Goal: Task Accomplishment & Management: Manage account settings

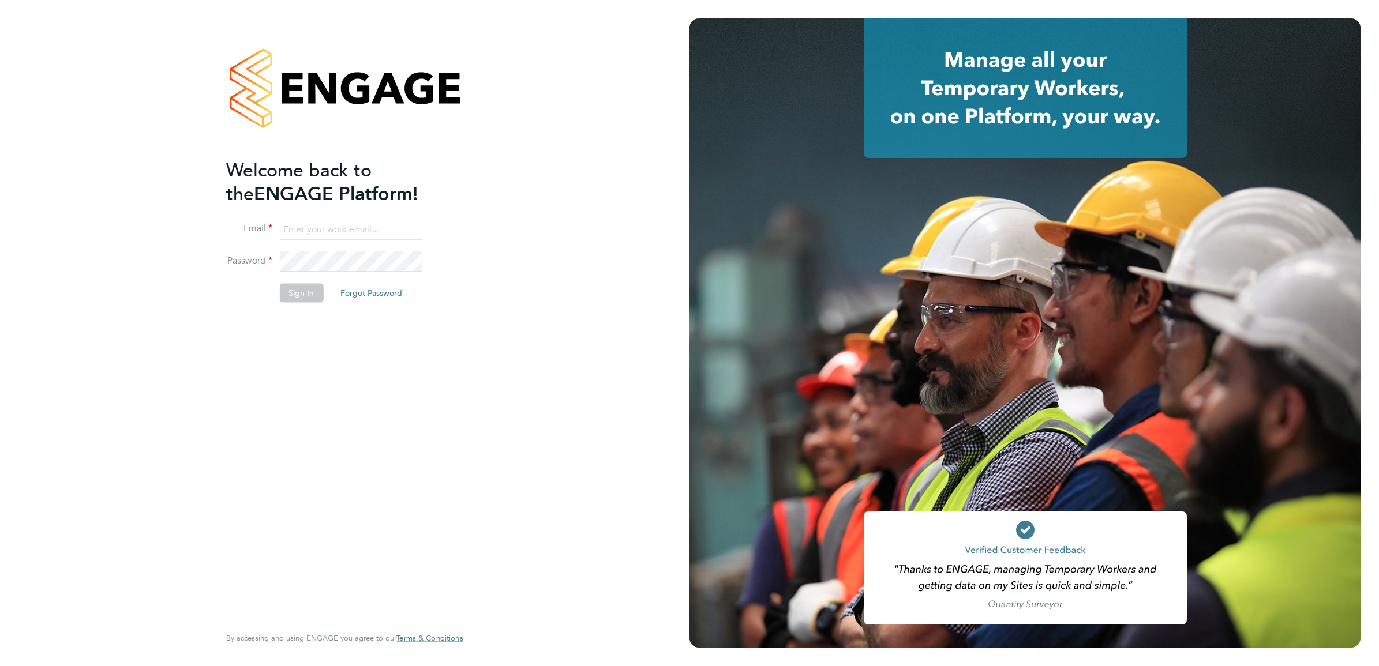
type input "Isa.nawas@vistry.co.uk"
click at [369, 244] on li "Email Isa.nawas@vistry.co.uk" at bounding box center [338, 235] width 225 height 32
click at [430, 469] on div "Welcome back to the ENGAGE Platform! Email Isa.nawas@vistry.co.uk Password Sign…" at bounding box center [338, 391] width 225 height 466
click at [318, 287] on button "Sign In" at bounding box center [301, 293] width 44 height 18
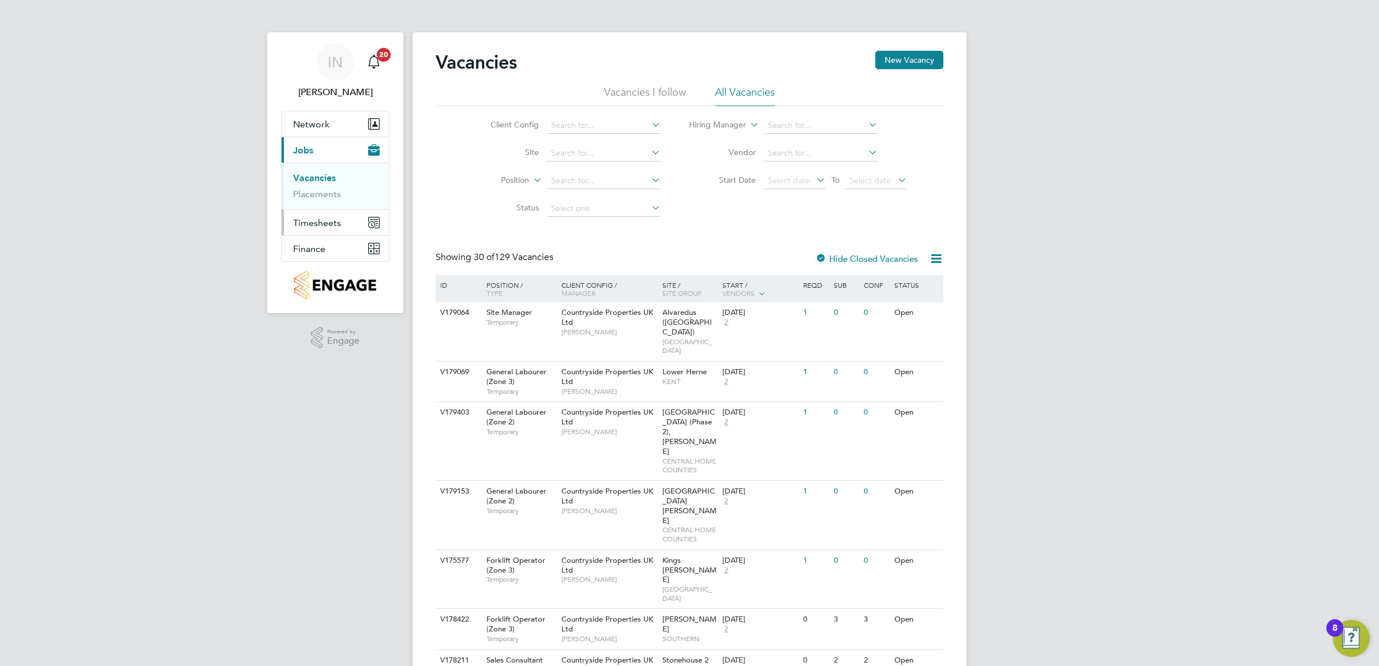
click at [319, 223] on span "Timesheets" at bounding box center [317, 222] width 48 height 11
click at [335, 206] on link "Timesheets" at bounding box center [317, 203] width 48 height 11
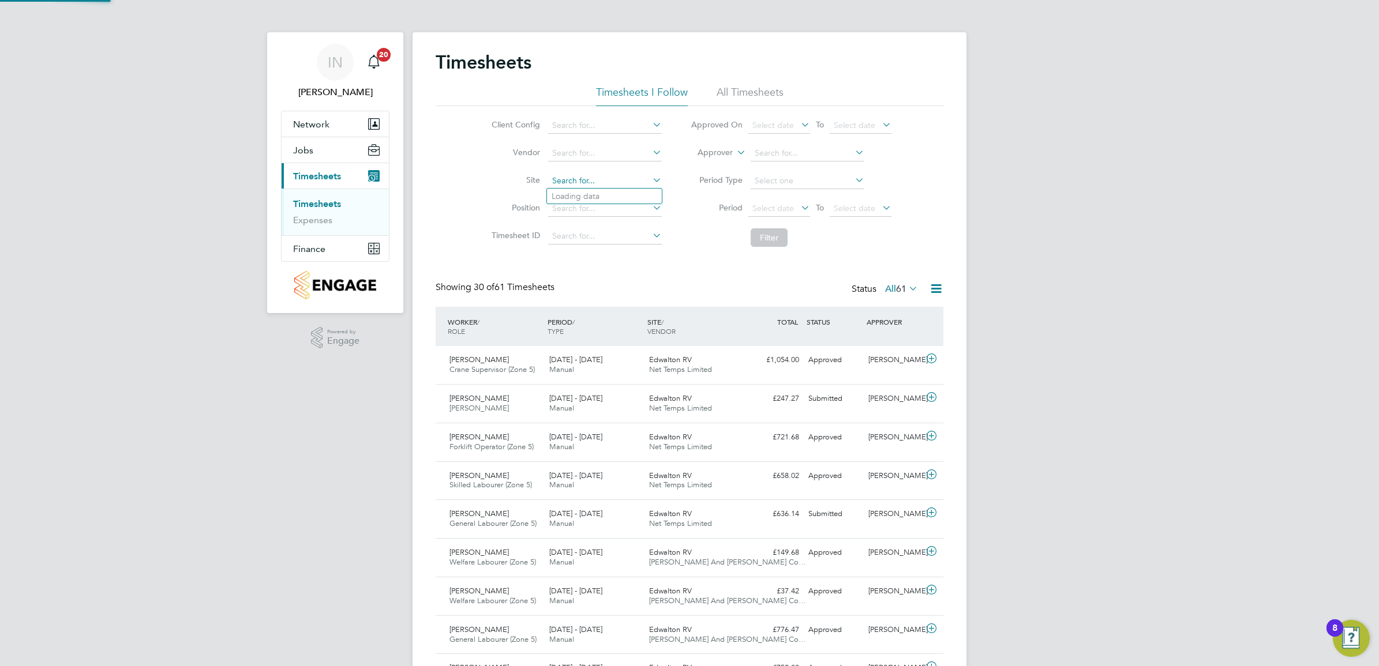
click at [591, 174] on input at bounding box center [605, 181] width 114 height 16
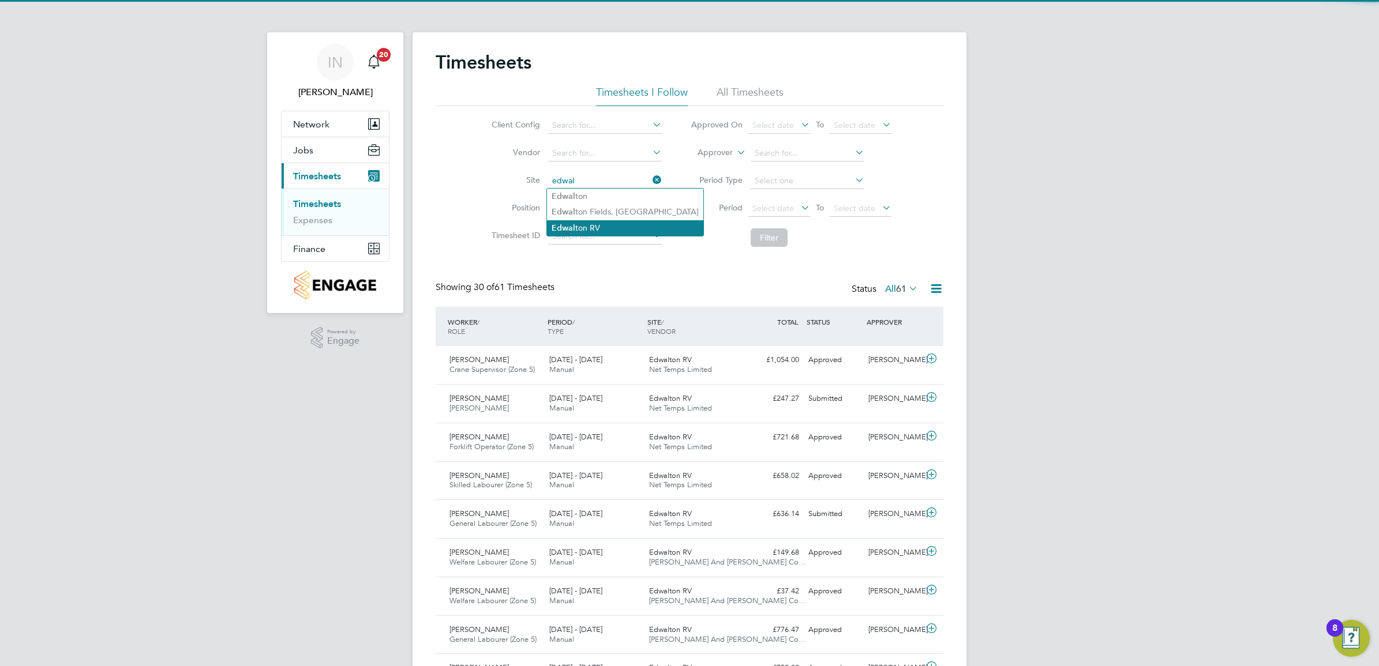
click at [601, 230] on li "Edwal ton RV" at bounding box center [625, 228] width 156 height 16
type input "Edwalton RV"
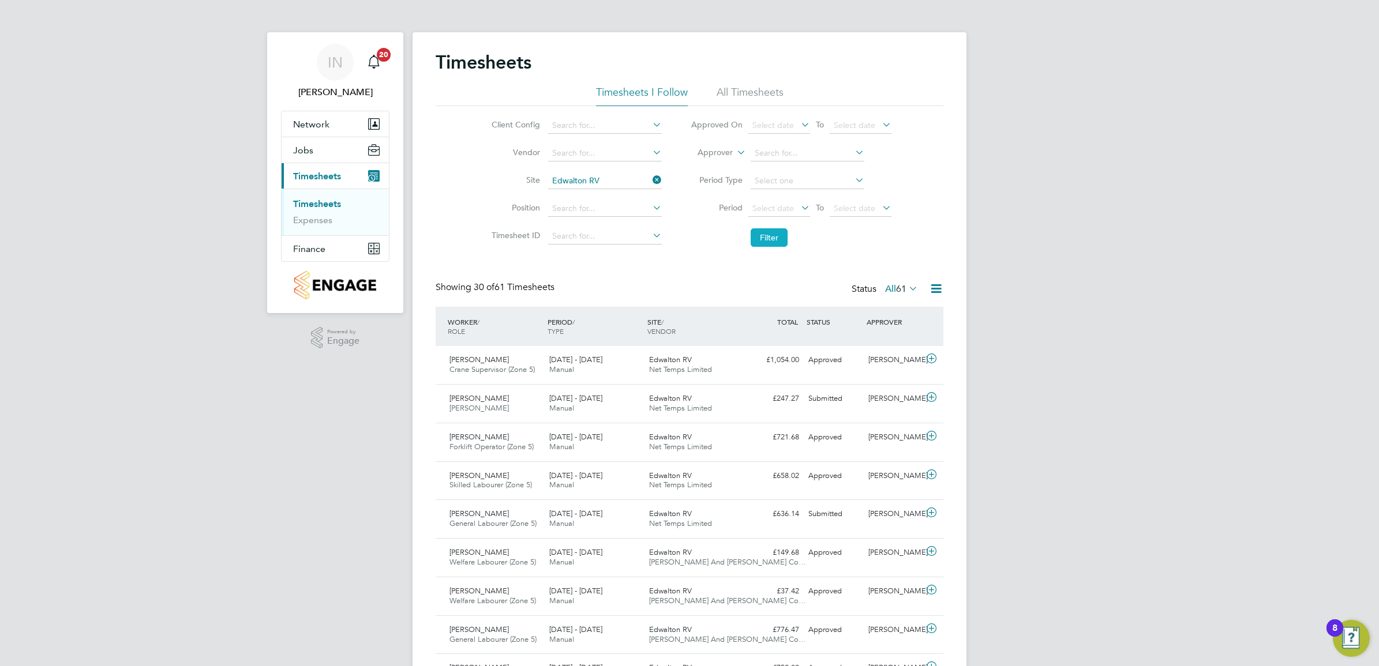
click at [759, 232] on button "Filter" at bounding box center [769, 237] width 37 height 18
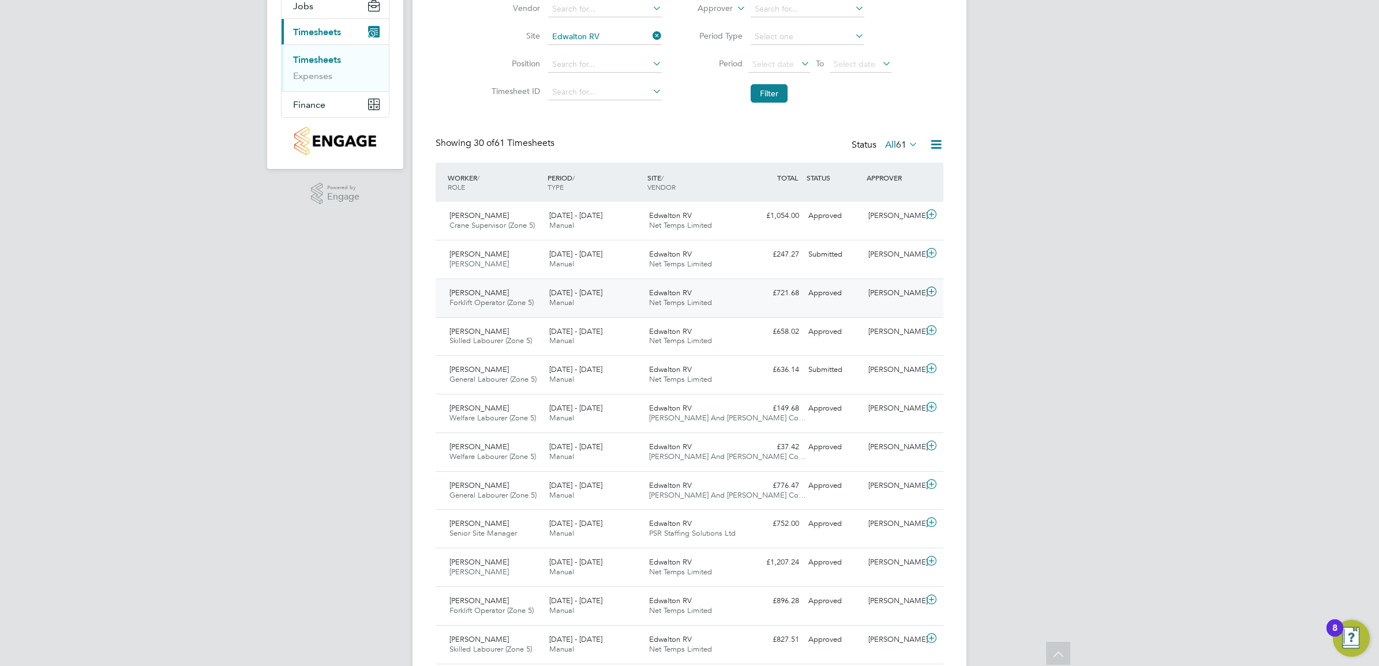
click at [716, 302] on div "Edwalton RV Net Temps Limited" at bounding box center [694, 298] width 100 height 29
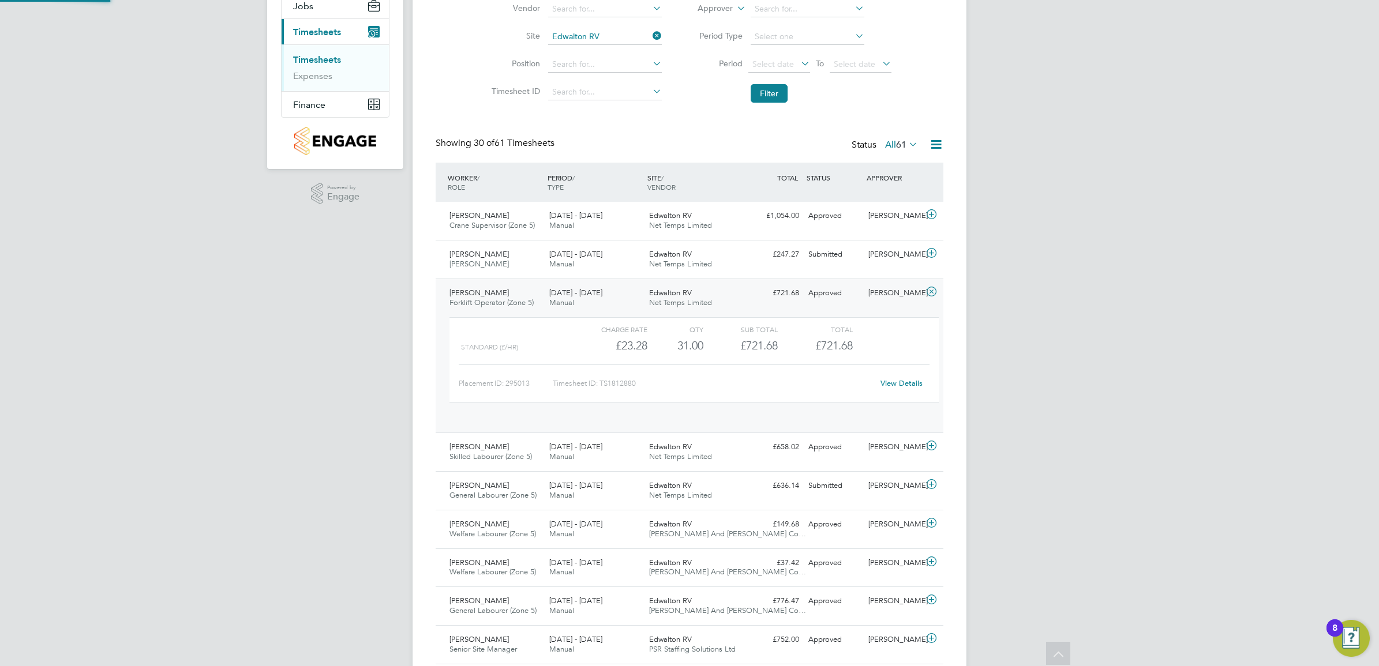
scroll to position [19, 112]
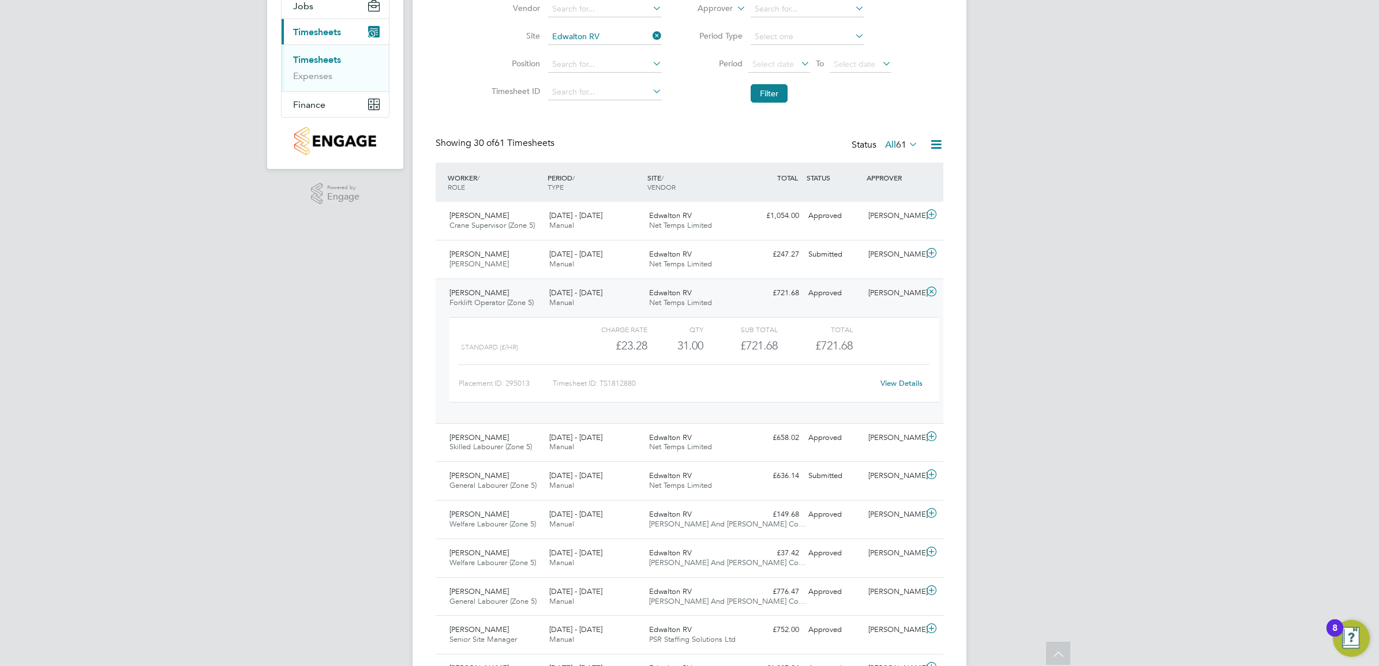
click at [912, 384] on link "View Details" at bounding box center [901, 383] width 42 height 10
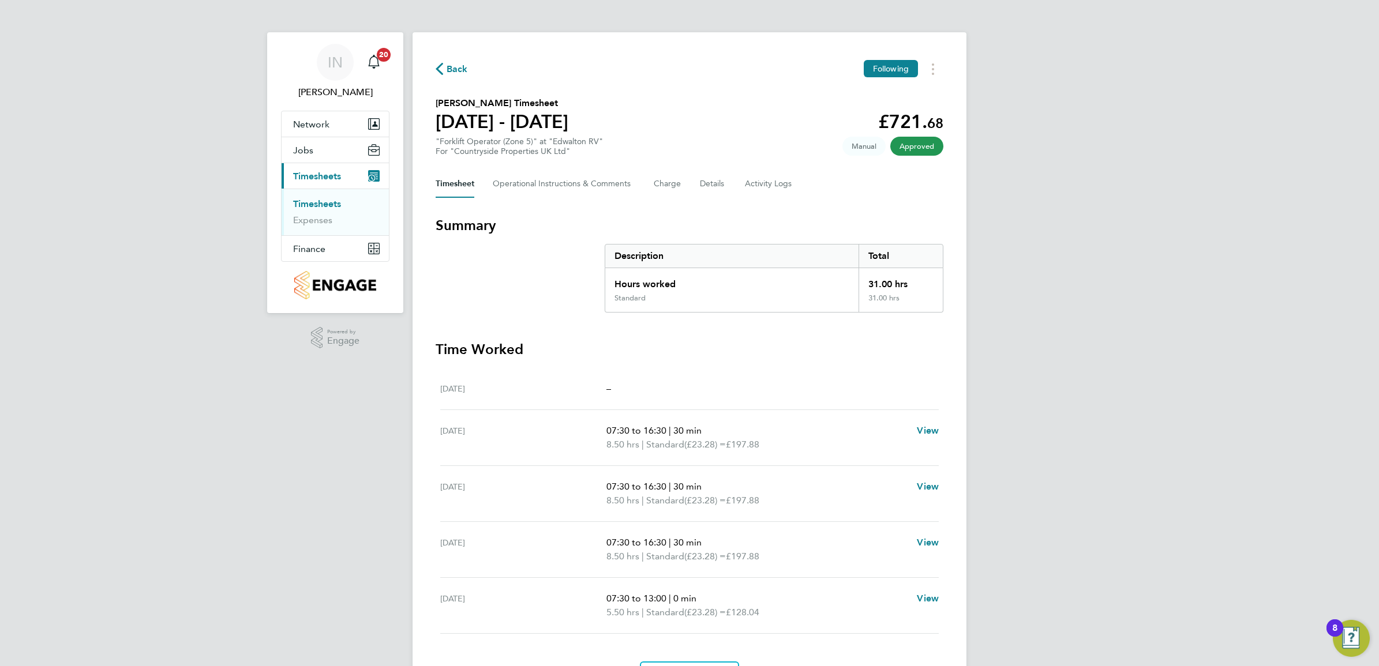
click at [447, 71] on span "Back" at bounding box center [457, 69] width 21 height 14
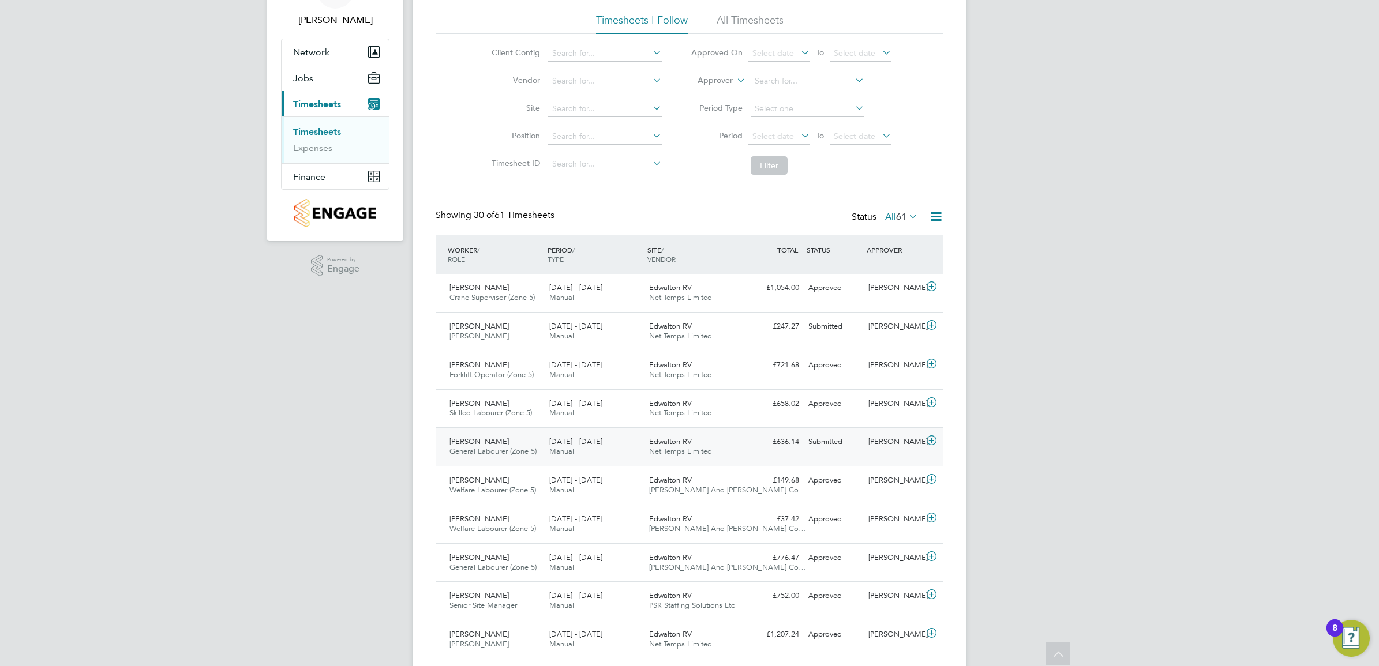
click at [710, 444] on div "Edwalton RV Net Temps Limited" at bounding box center [694, 447] width 100 height 29
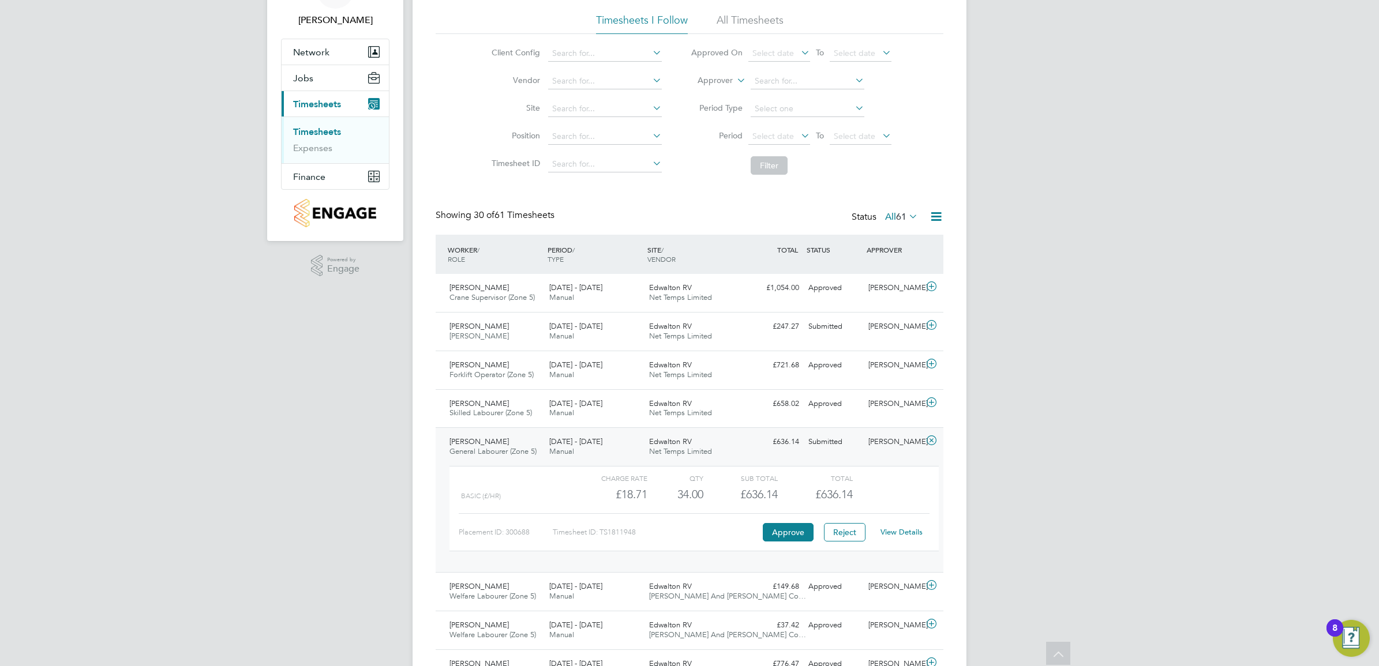
click at [902, 534] on link "View Details" at bounding box center [901, 532] width 42 height 10
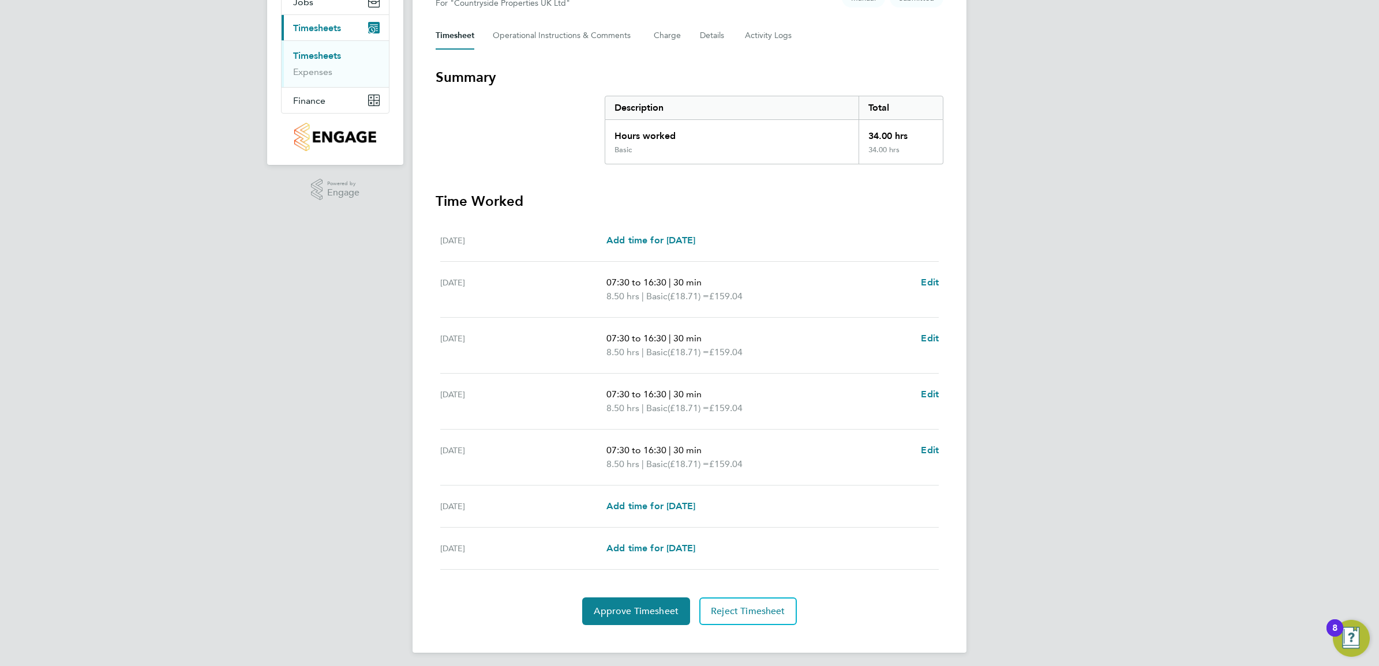
scroll to position [155, 0]
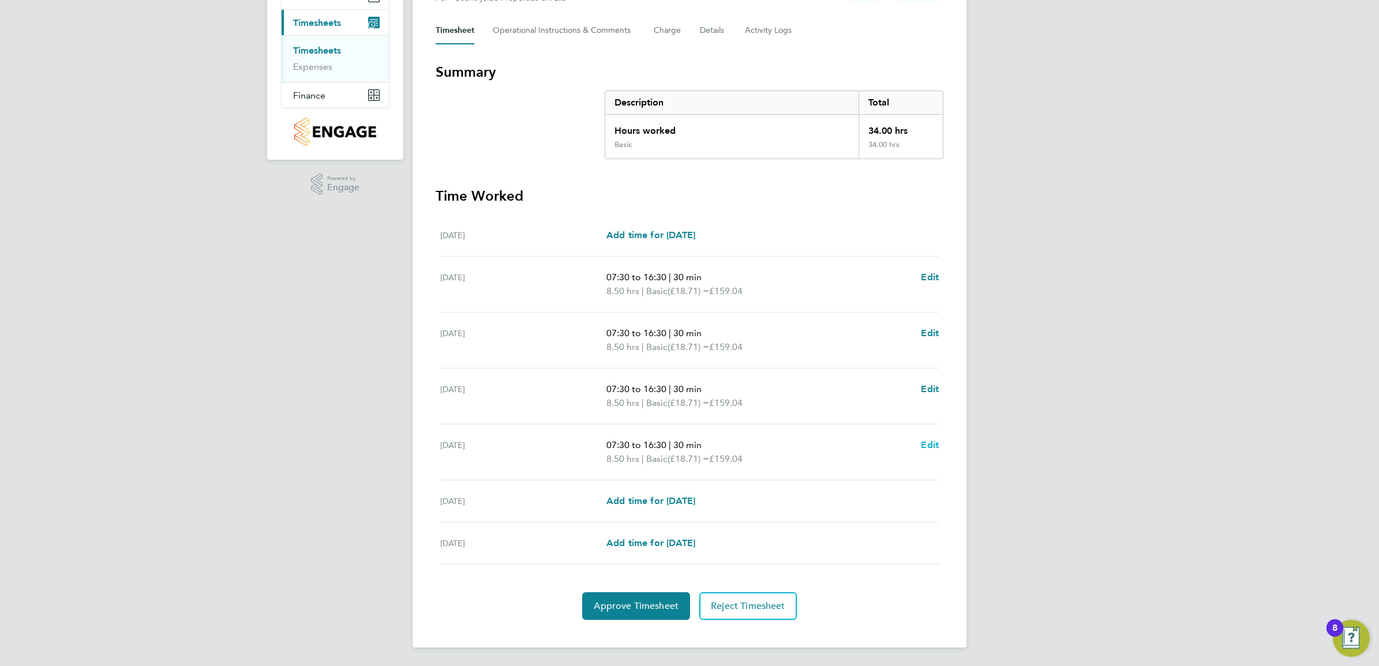
click at [924, 442] on span "Edit" at bounding box center [930, 445] width 18 height 11
select select "30"
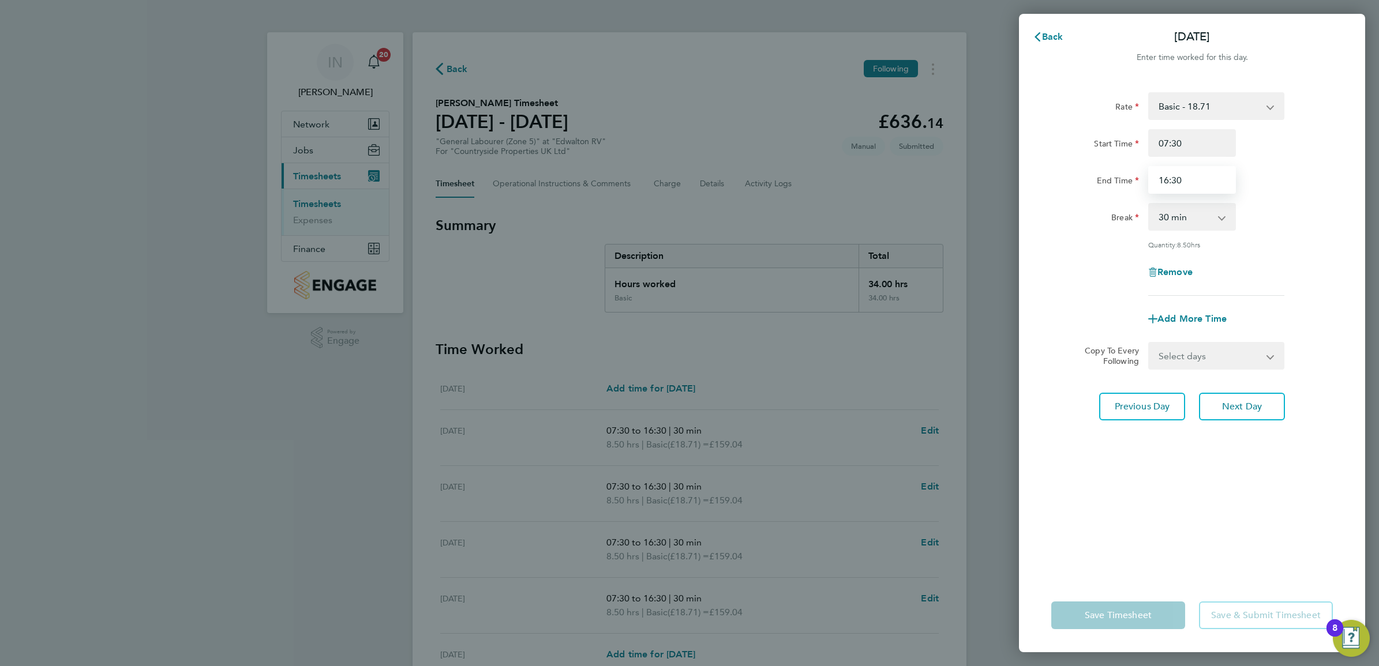
click at [1180, 179] on input "16:30" at bounding box center [1192, 180] width 88 height 28
click at [1344, 384] on div "Rate Basic - 18.71 Start Time 07:30 End Time 16:00 Break 0 min 15 min 30 min 45…" at bounding box center [1192, 328] width 346 height 500
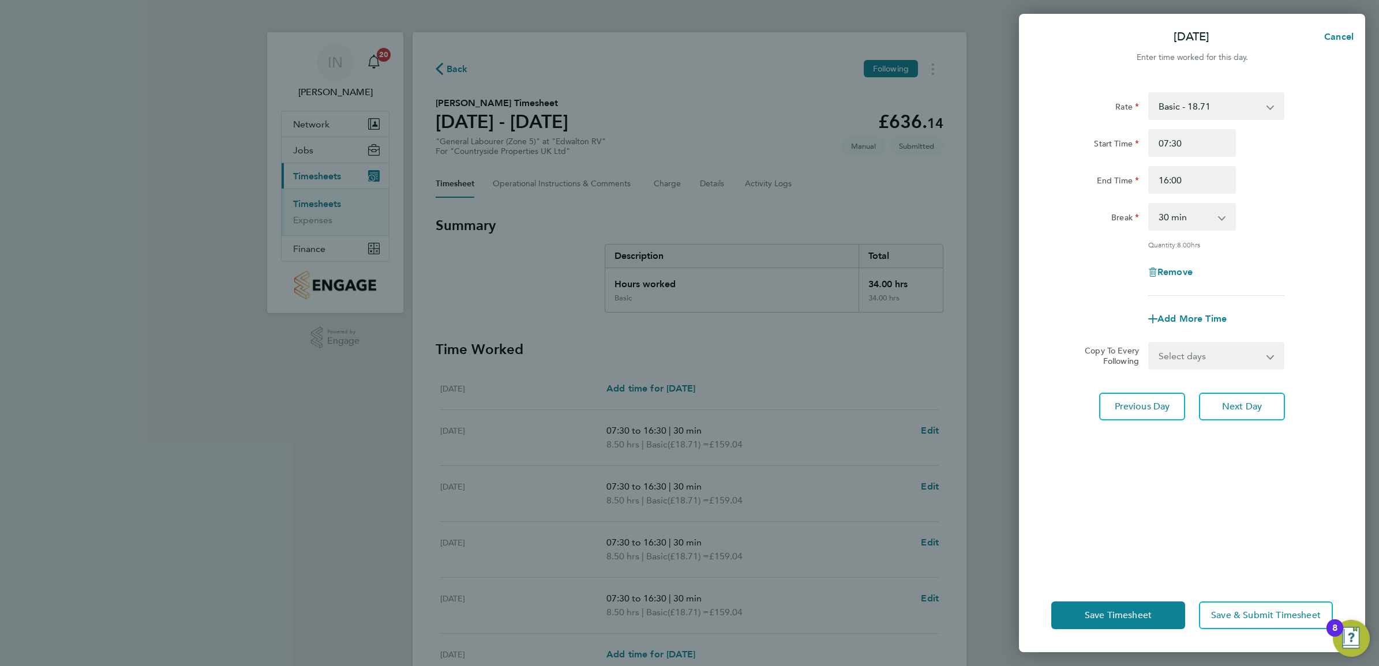
click at [1282, 240] on div "Quantity: 8.00 hrs" at bounding box center [1216, 244] width 136 height 9
click at [1221, 214] on app-icon-cross-button at bounding box center [1228, 216] width 14 height 25
click at [1209, 189] on input "16:00" at bounding box center [1192, 180] width 88 height 28
type input "15:30"
click at [1243, 251] on div "Rate Basic - 18.71 Start Time 07:30 End Time 15:30 Break 0 min 15 min 30 min 45…" at bounding box center [1192, 194] width 282 height 204
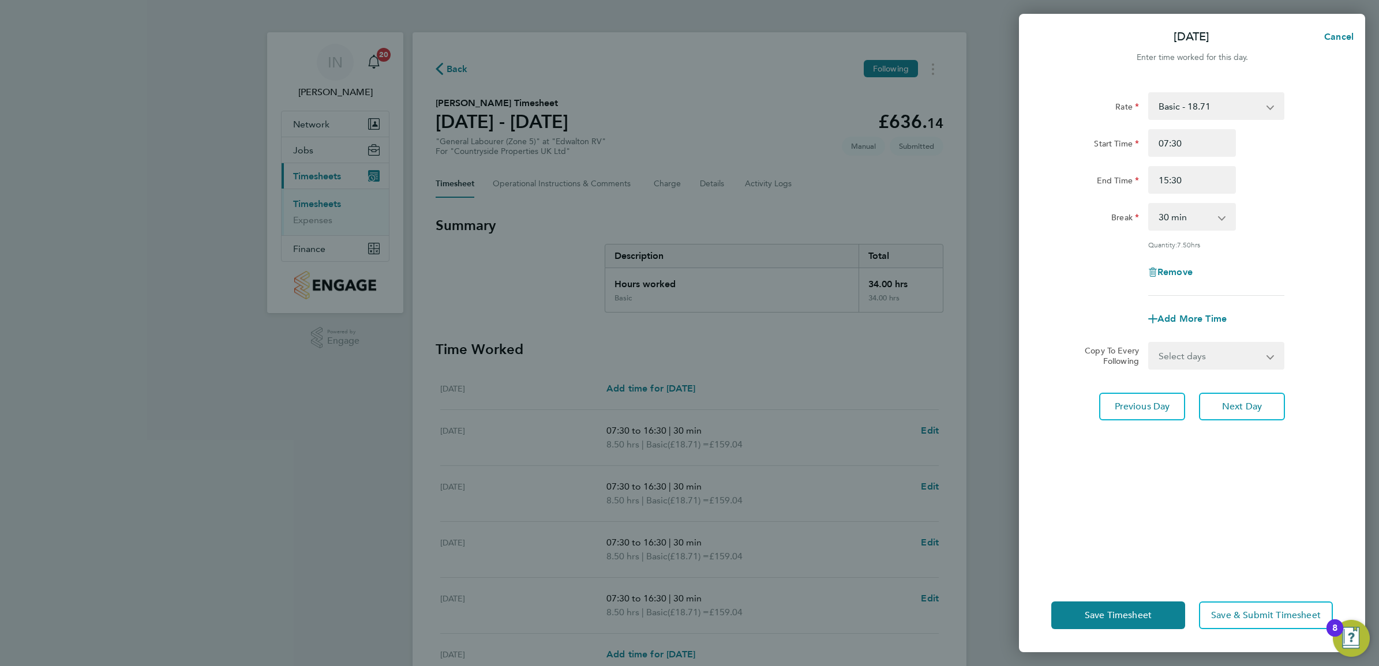
click at [1254, 260] on div "Remove" at bounding box center [1192, 272] width 291 height 28
click at [1158, 610] on button "Save Timesheet" at bounding box center [1118, 616] width 134 height 28
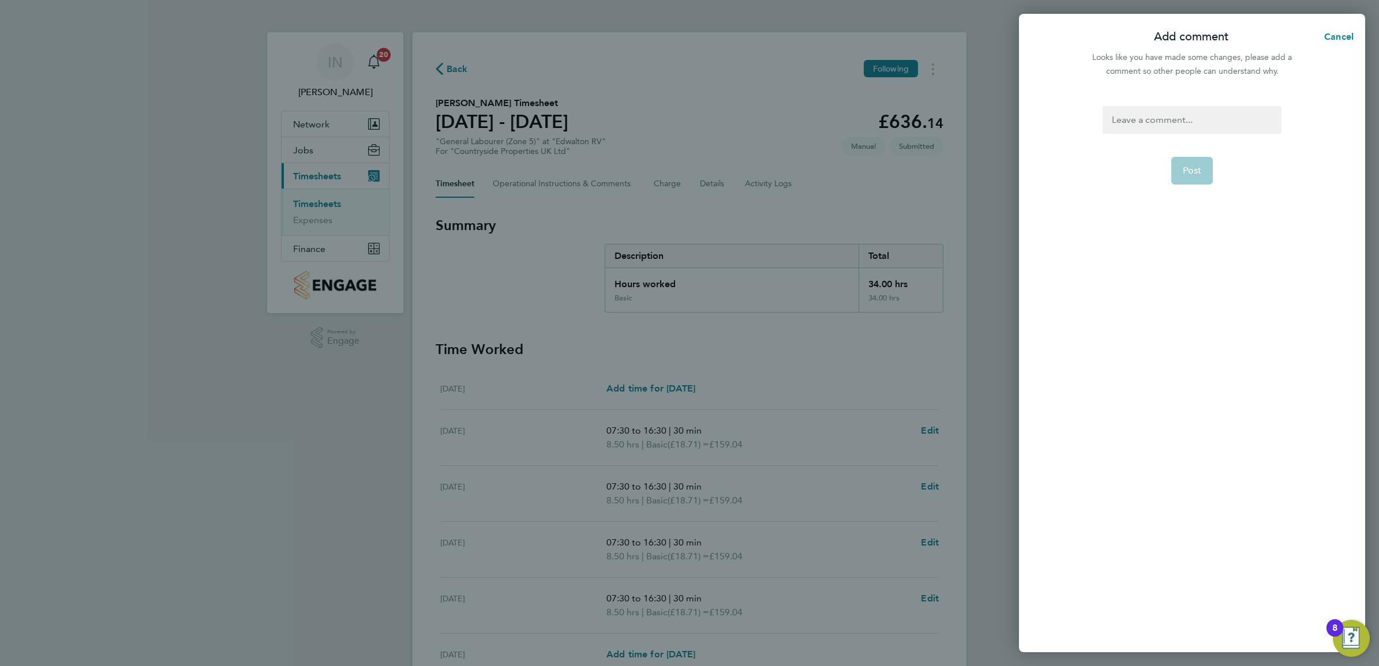
click at [1199, 119] on div at bounding box center [1191, 120] width 178 height 28
click at [1197, 123] on div at bounding box center [1191, 120] width 178 height 28
click at [1189, 157] on button "Post" at bounding box center [1192, 171] width 42 height 28
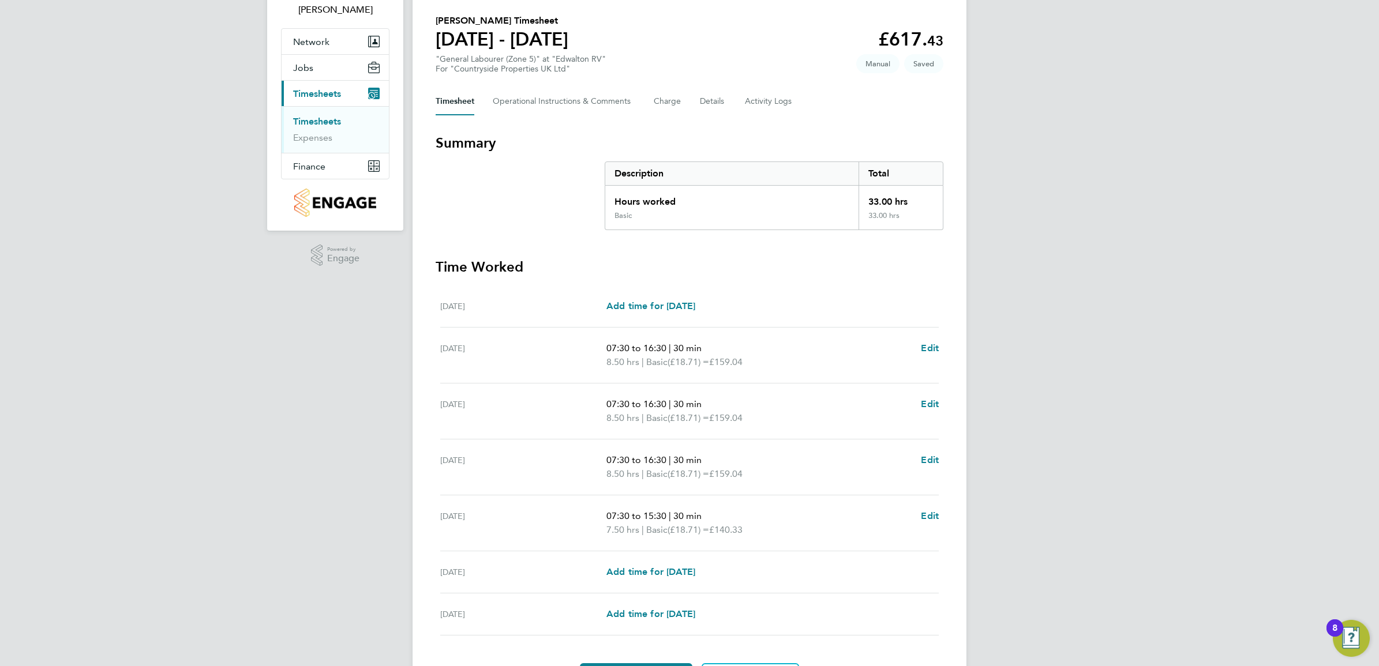
scroll to position [155, 0]
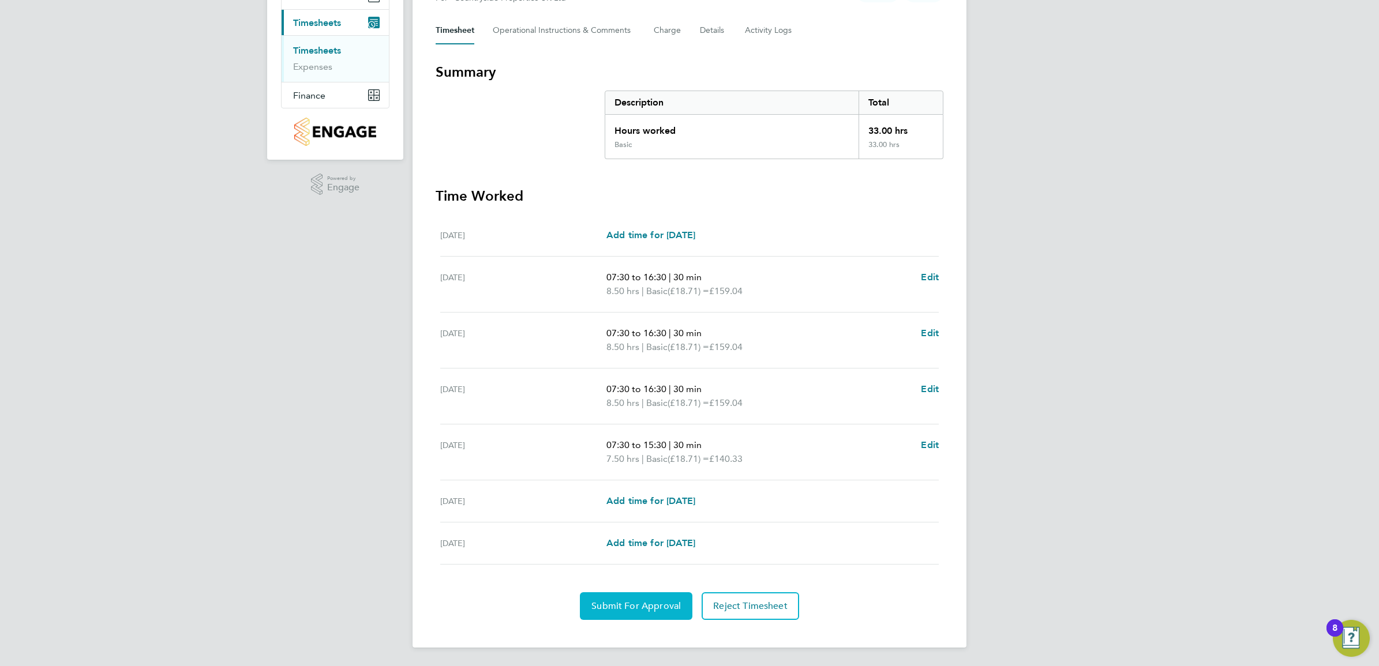
click at [657, 601] on span "Submit For Approval" at bounding box center [635, 607] width 89 height 12
click at [651, 591] on section "Time Worked Mon 25 Aug Add time for Mon 25 Aug Add time for Mon 25 Aug Tue 26 A…" at bounding box center [690, 403] width 508 height 433
click at [648, 613] on button "Approve Timesheet" at bounding box center [636, 606] width 108 height 28
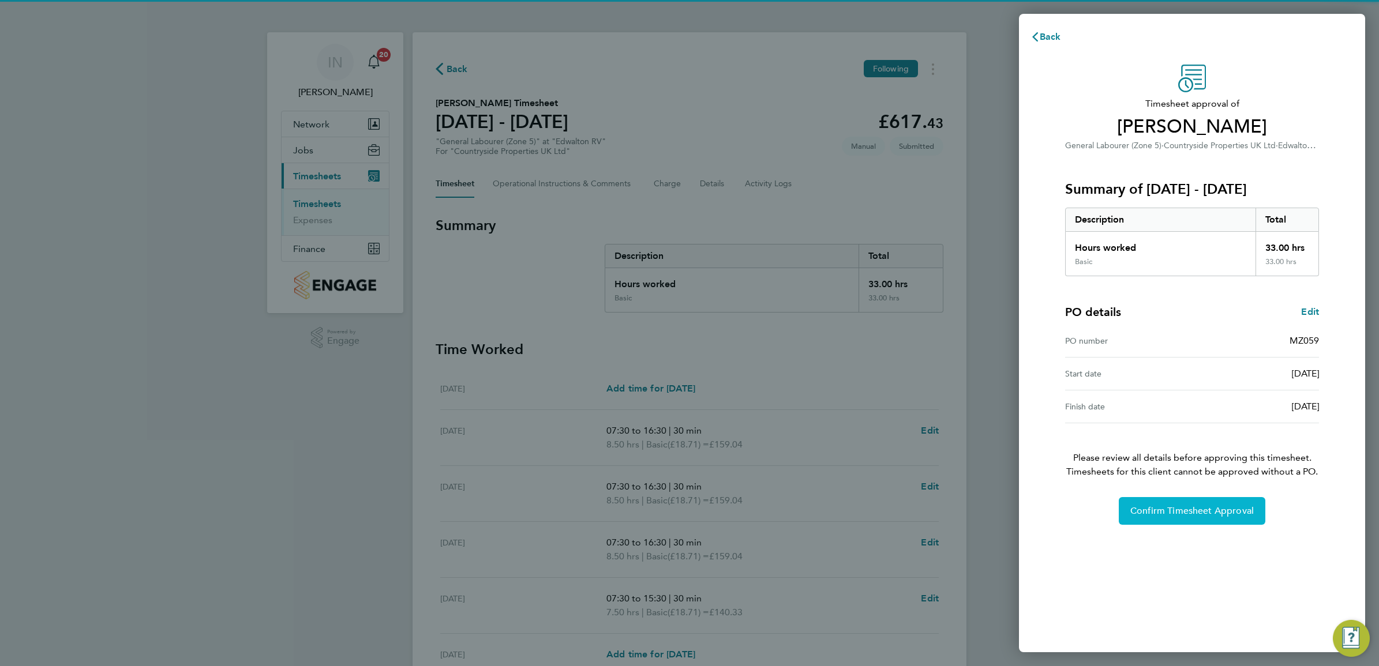
click at [1219, 509] on span "Confirm Timesheet Approval" at bounding box center [1191, 511] width 123 height 12
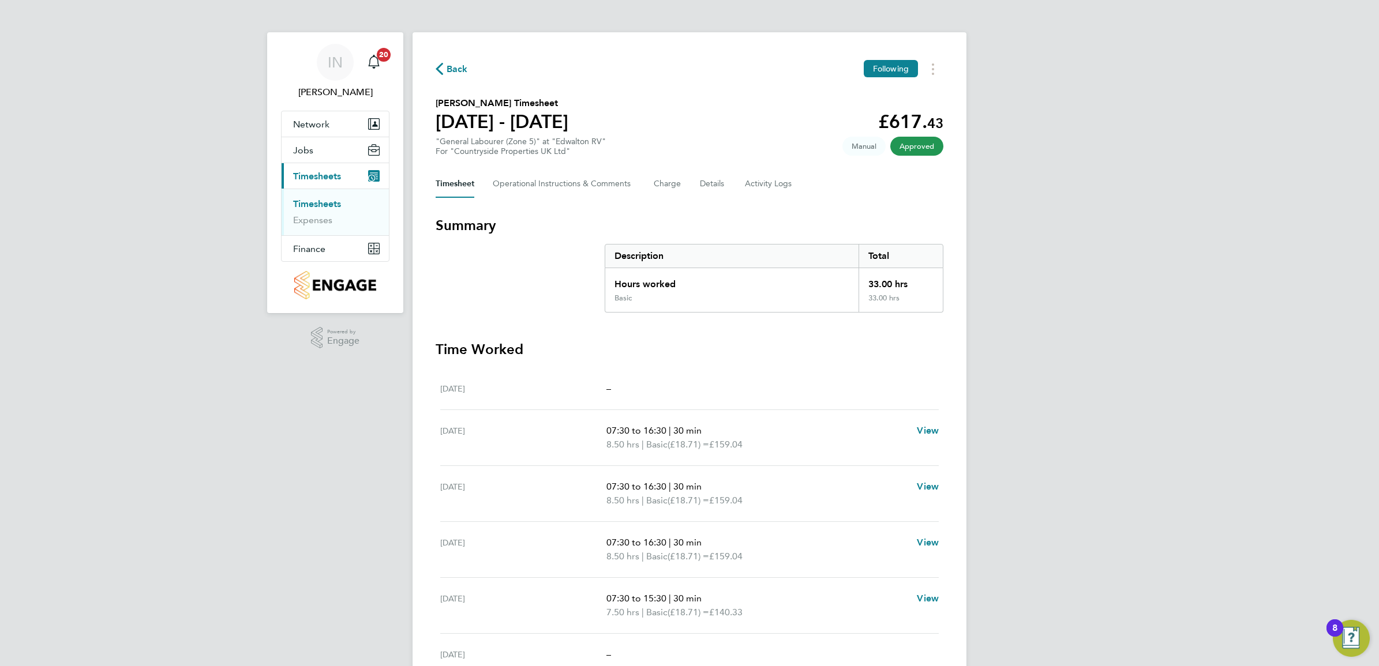
click at [449, 67] on span "Back" at bounding box center [457, 69] width 21 height 14
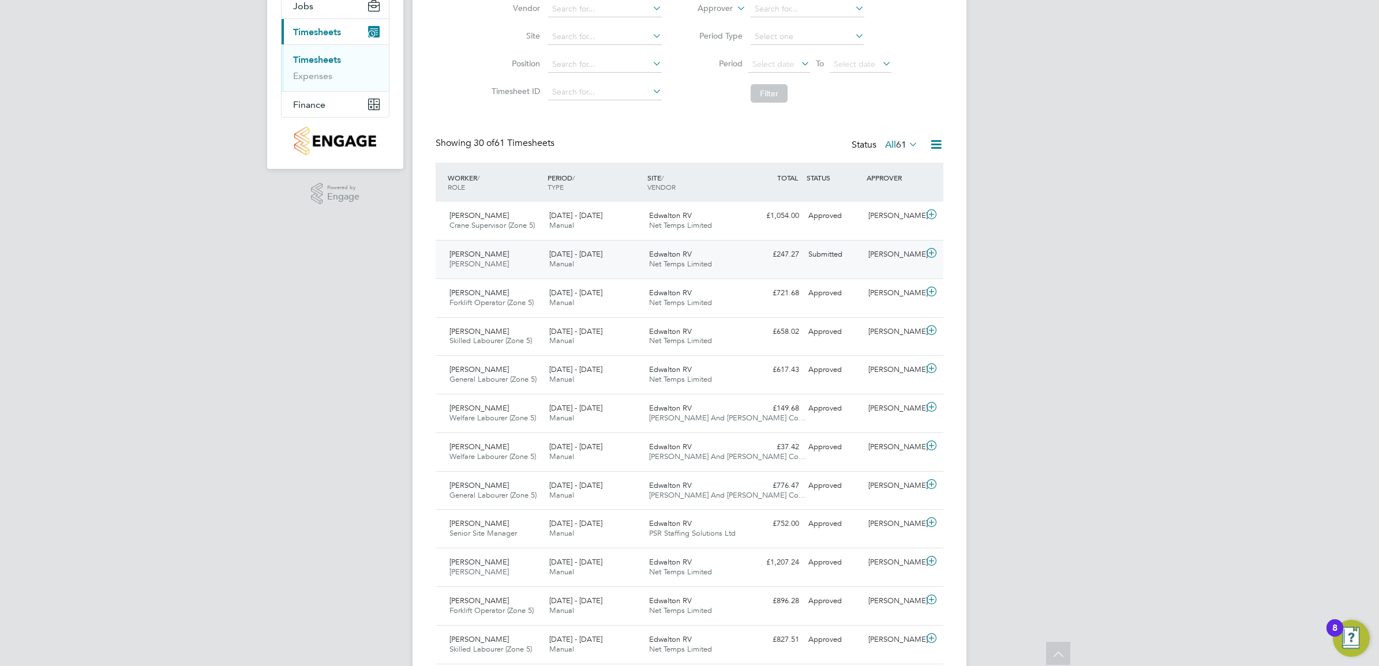
click at [561, 275] on div "Shaun Smith Joiner 25 - 31 Aug 2025 25 - 31 Aug 2025 Manual Edwalton RV Net Tem…" at bounding box center [690, 259] width 508 height 39
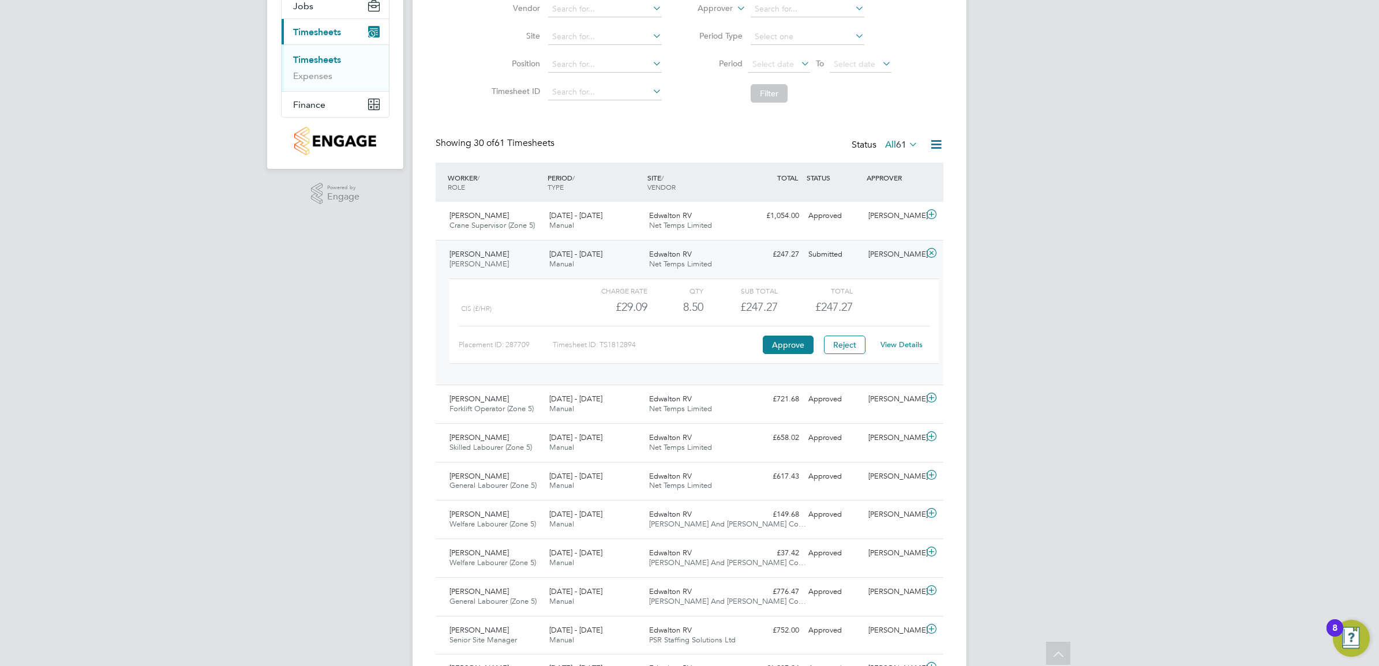
click at [912, 346] on link "View Details" at bounding box center [901, 345] width 42 height 10
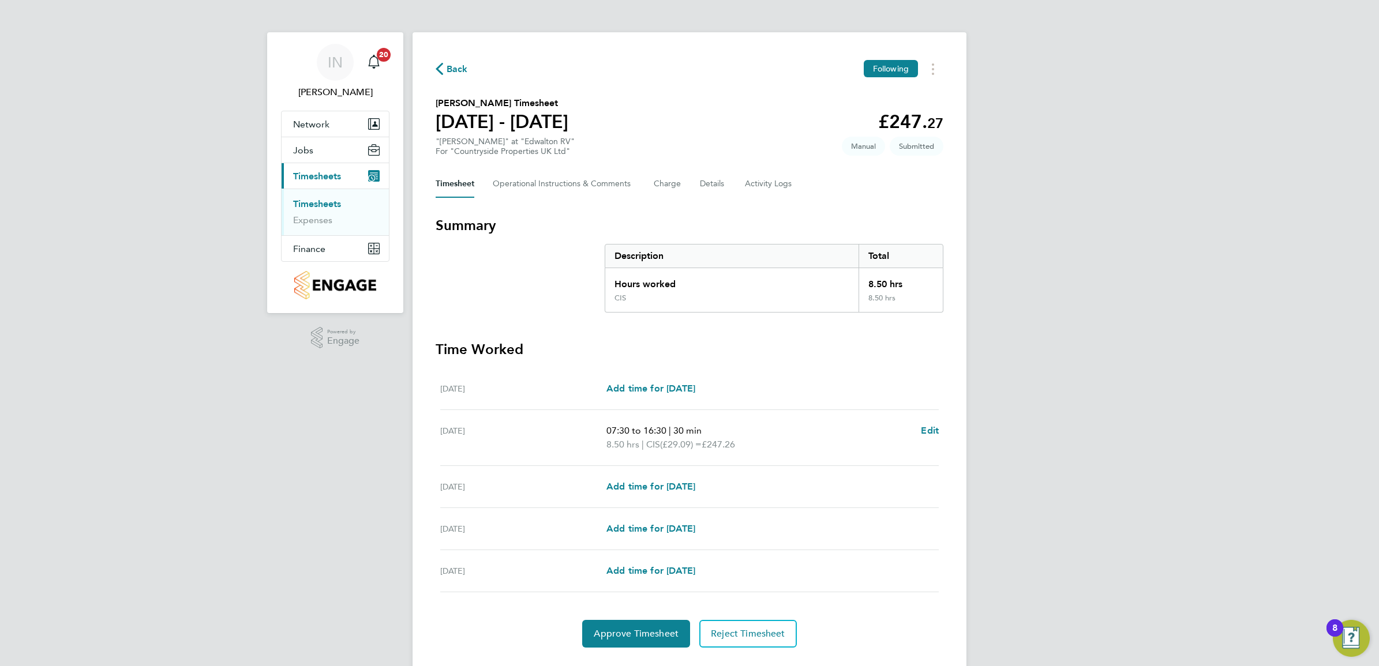
click at [699, 127] on section "[PERSON_NAME] Timesheet [DATE] - [DATE] £247. 27 "[PERSON_NAME]" at "Edwalton R…" at bounding box center [690, 126] width 508 height 60
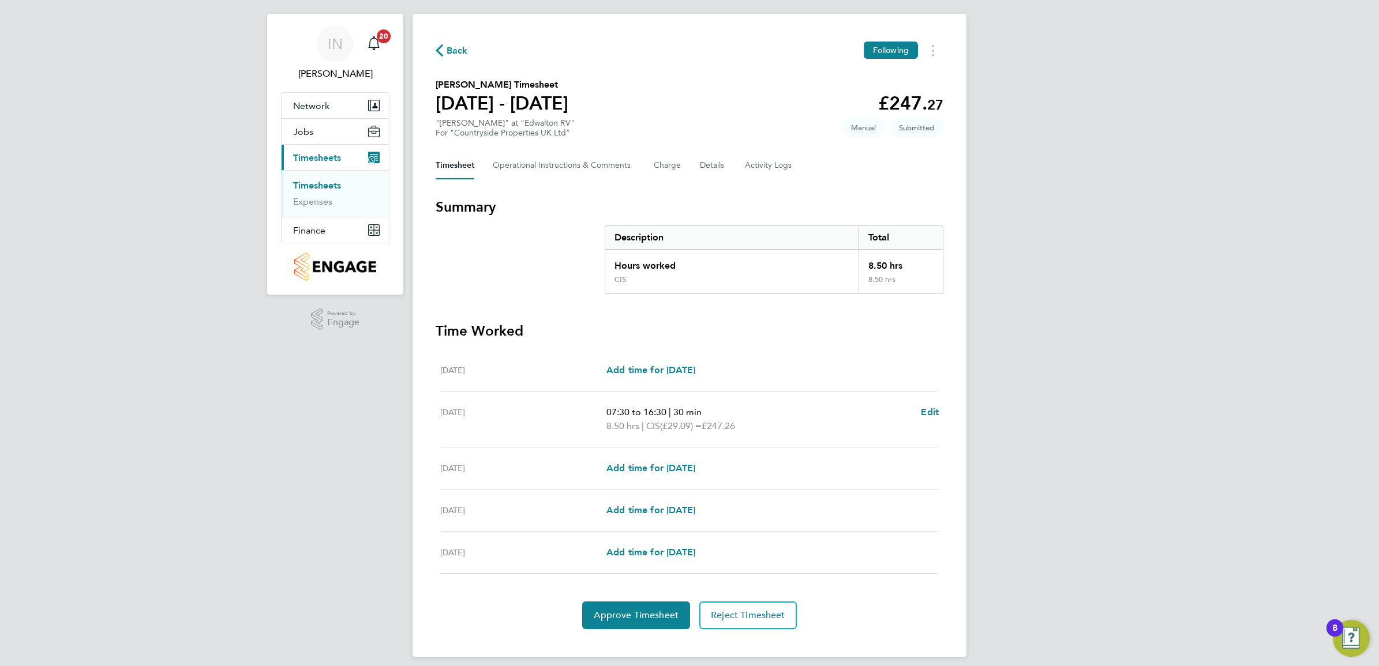
scroll to position [29, 0]
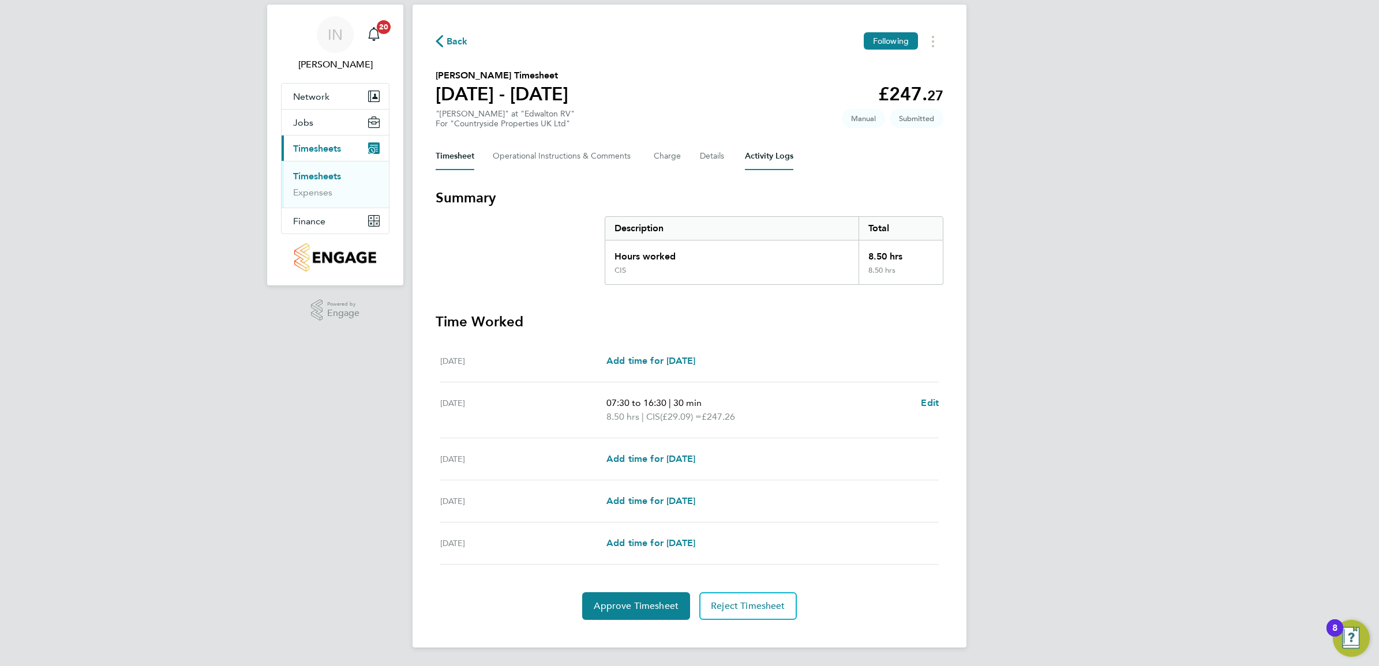
click at [752, 155] on Logs-tab "Activity Logs" at bounding box center [769, 156] width 48 height 28
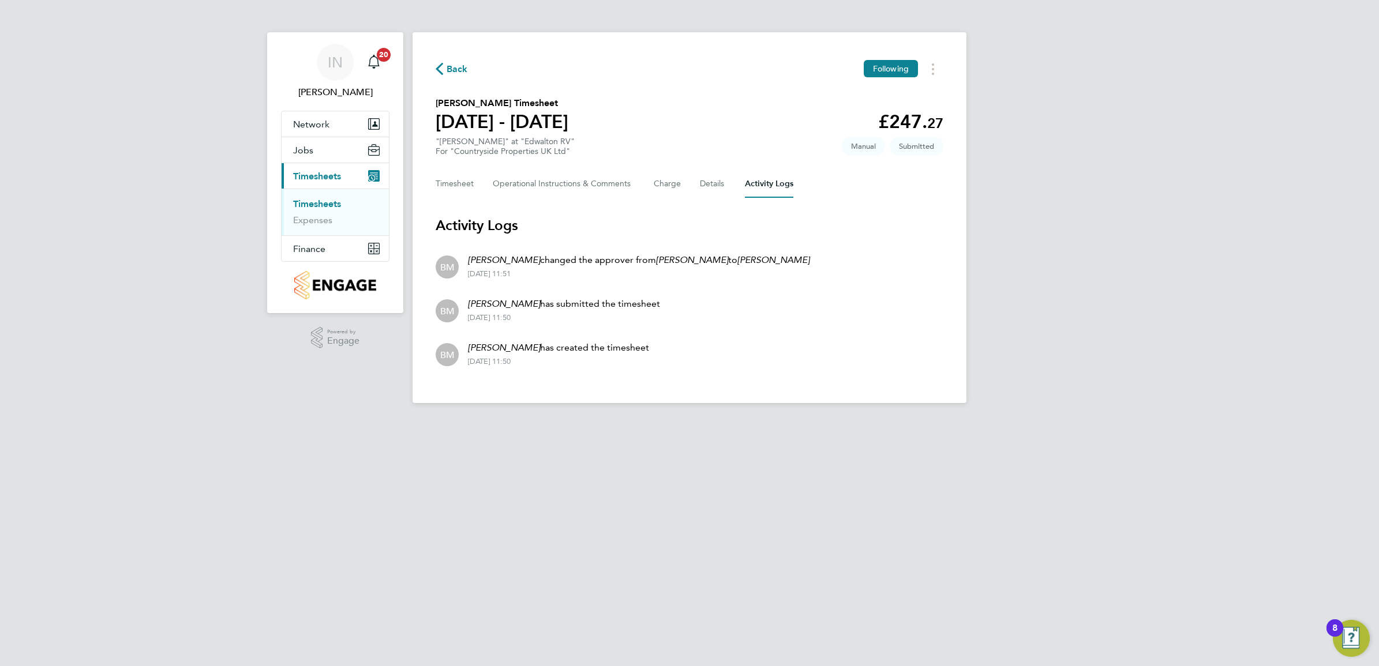
click at [463, 73] on span "Back" at bounding box center [457, 69] width 21 height 14
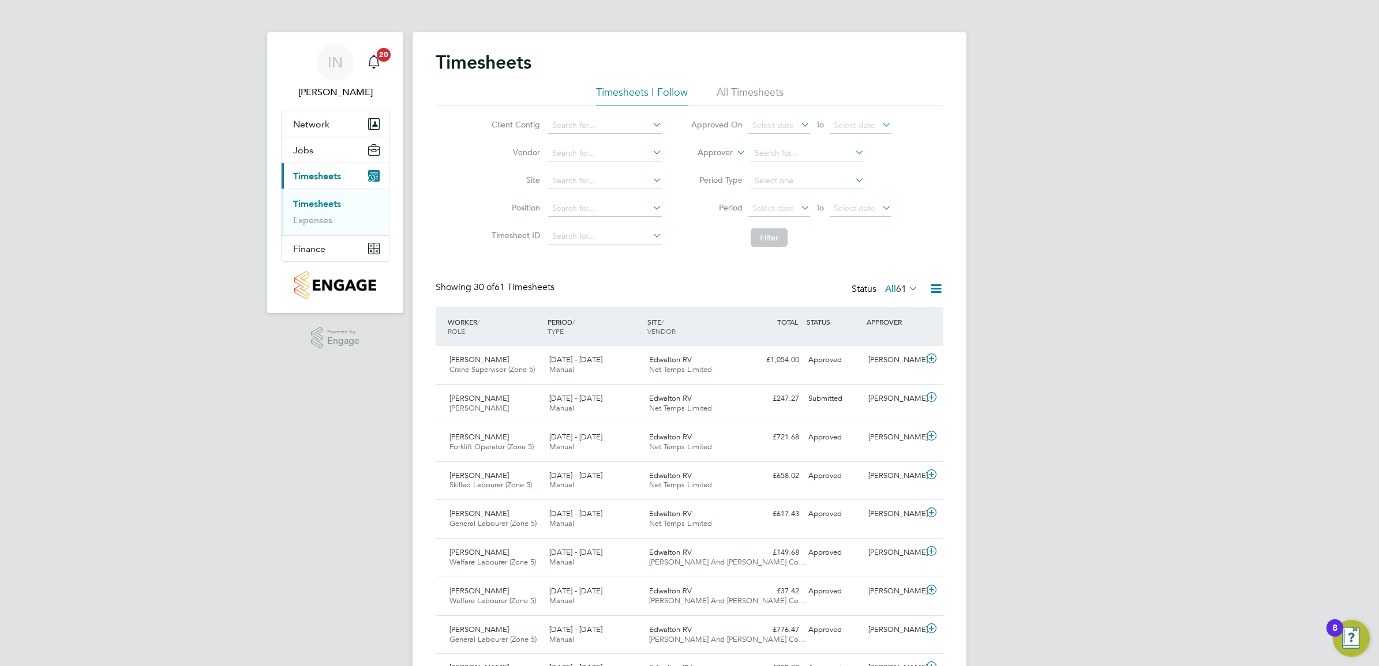
click at [583, 170] on li "Site" at bounding box center [575, 181] width 202 height 28
click at [584, 175] on input at bounding box center [605, 181] width 114 height 16
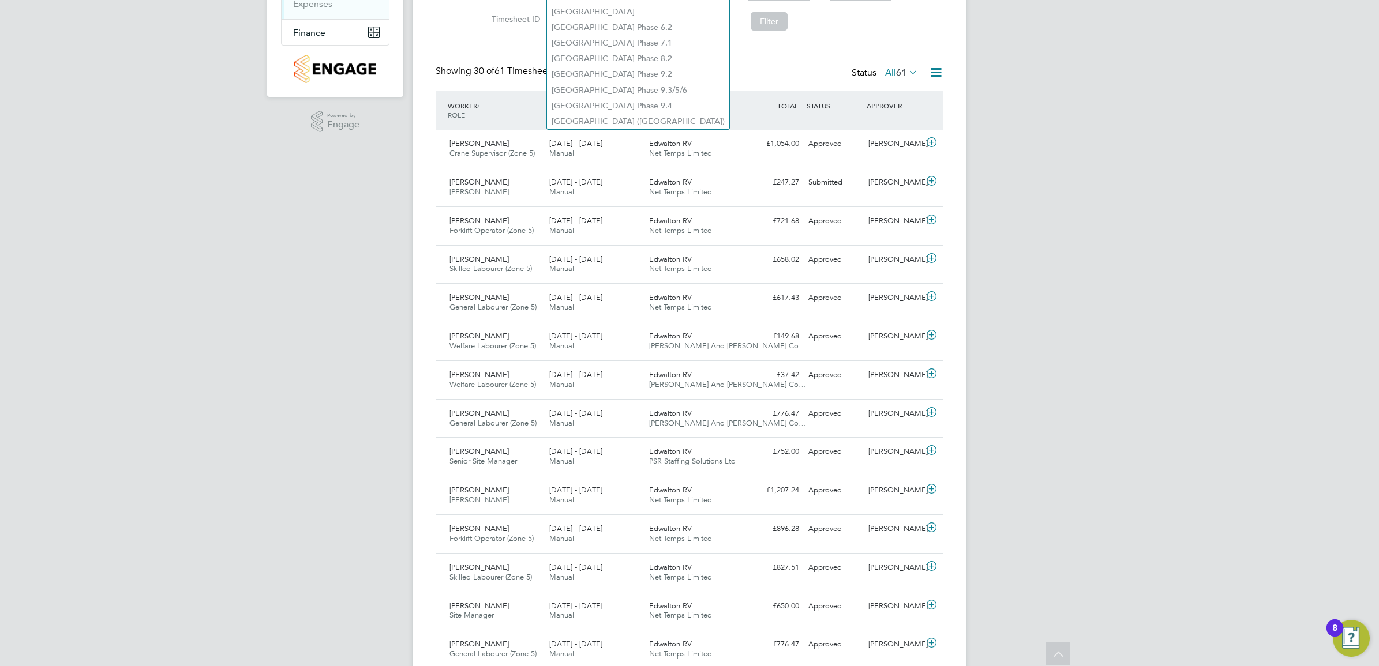
click at [688, 36] on div "Timesheets Timesheets I Follow All Timesheets Client Config Vendor Site Positio…" at bounding box center [690, 571] width 508 height 1474
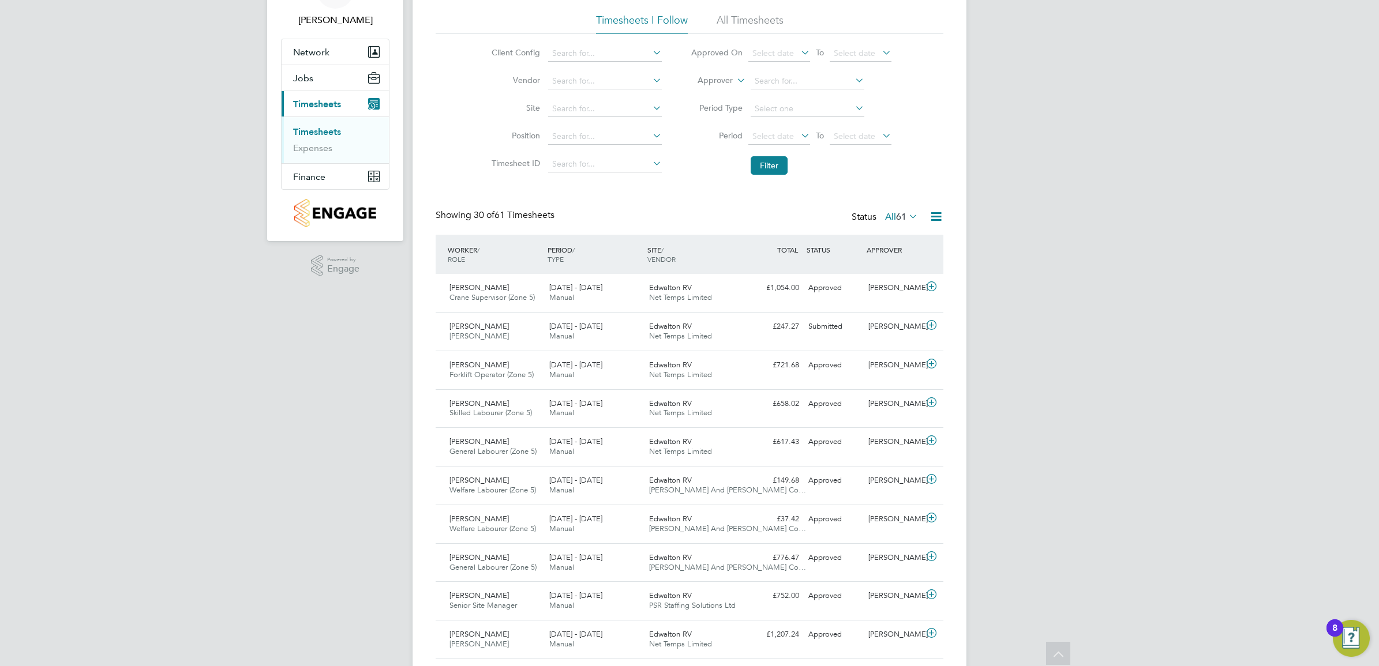
click at [583, 98] on li "Site" at bounding box center [575, 109] width 202 height 28
click at [584, 111] on input at bounding box center [605, 109] width 114 height 16
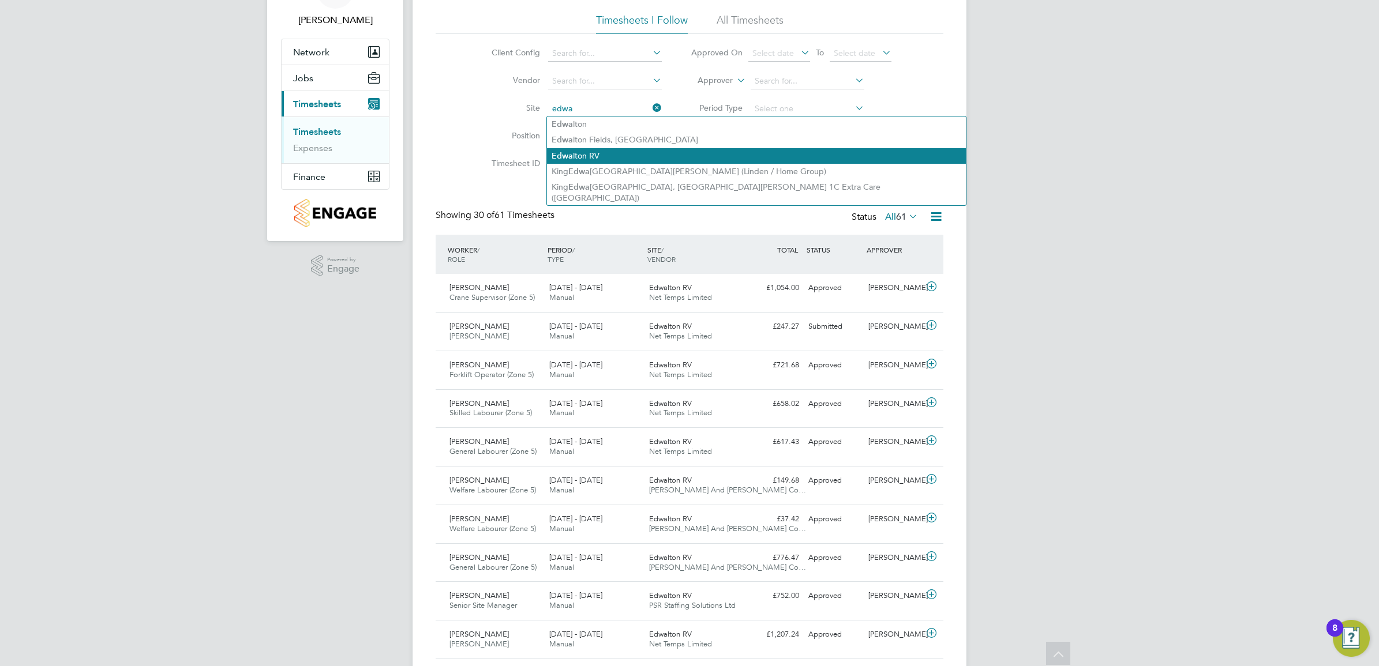
click at [603, 153] on li "Edwa lton RV" at bounding box center [756, 156] width 419 height 16
type input "Edwalton RV"
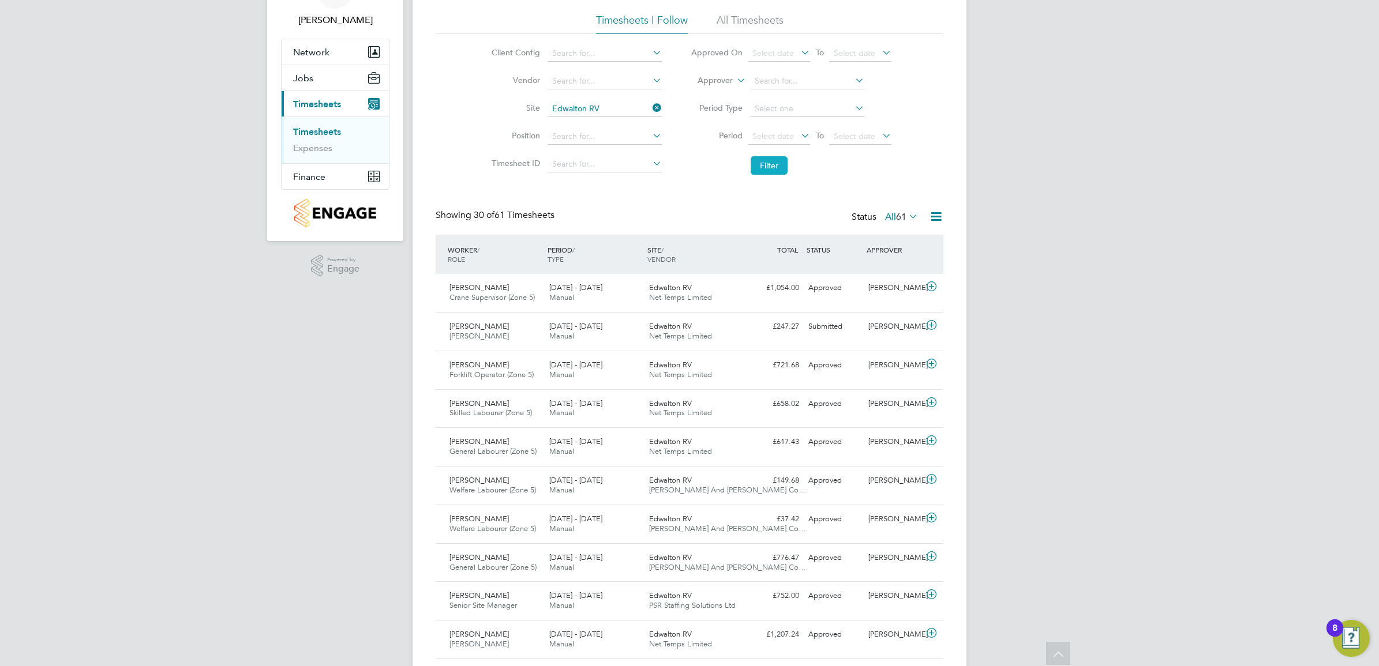
click at [752, 172] on button "Filter" at bounding box center [769, 165] width 37 height 18
click at [926, 330] on icon at bounding box center [931, 325] width 14 height 9
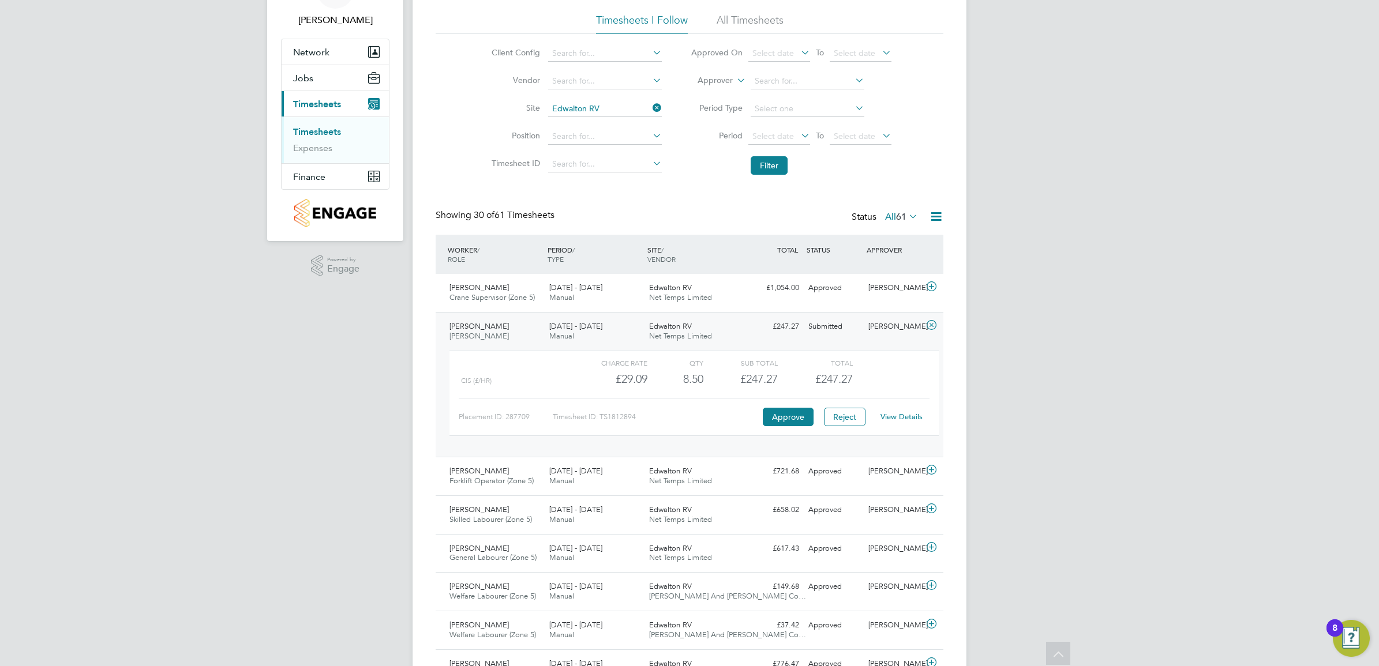
drag, startPoint x: 650, startPoint y: 209, endPoint x: 719, endPoint y: 243, distance: 77.1
click at [650, 209] on div "Showing 30 of 61 Timesheets Status All 61" at bounding box center [690, 221] width 508 height 25
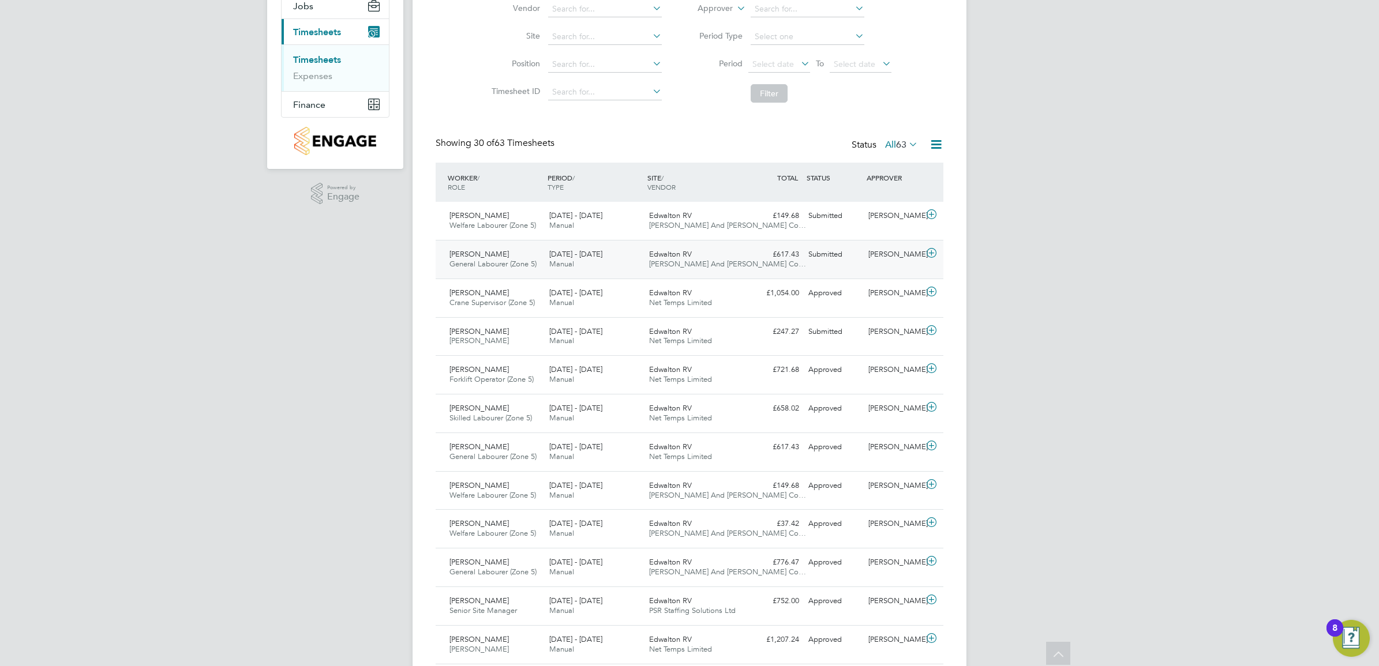
click at [903, 270] on div "[PERSON_NAME] General Labourer (Zone 5) [DATE] - [DATE] [DATE] - [DATE] Manual …" at bounding box center [690, 259] width 508 height 39
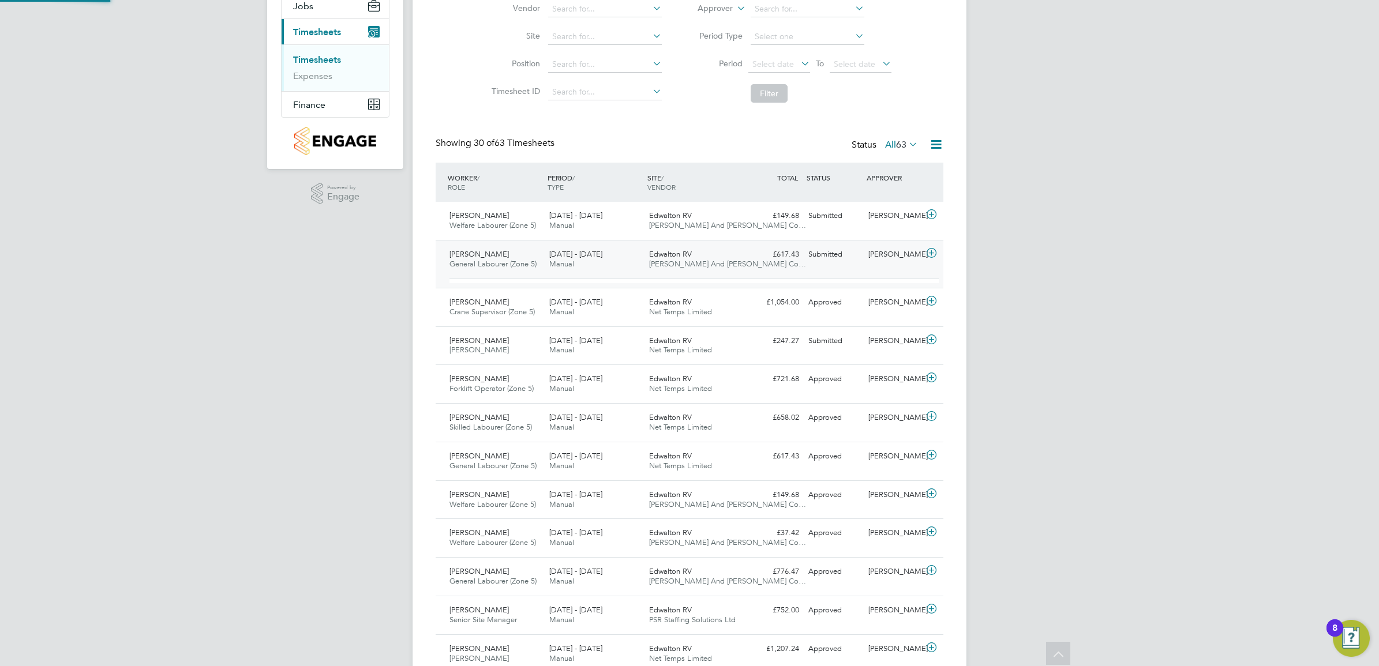
scroll to position [19, 112]
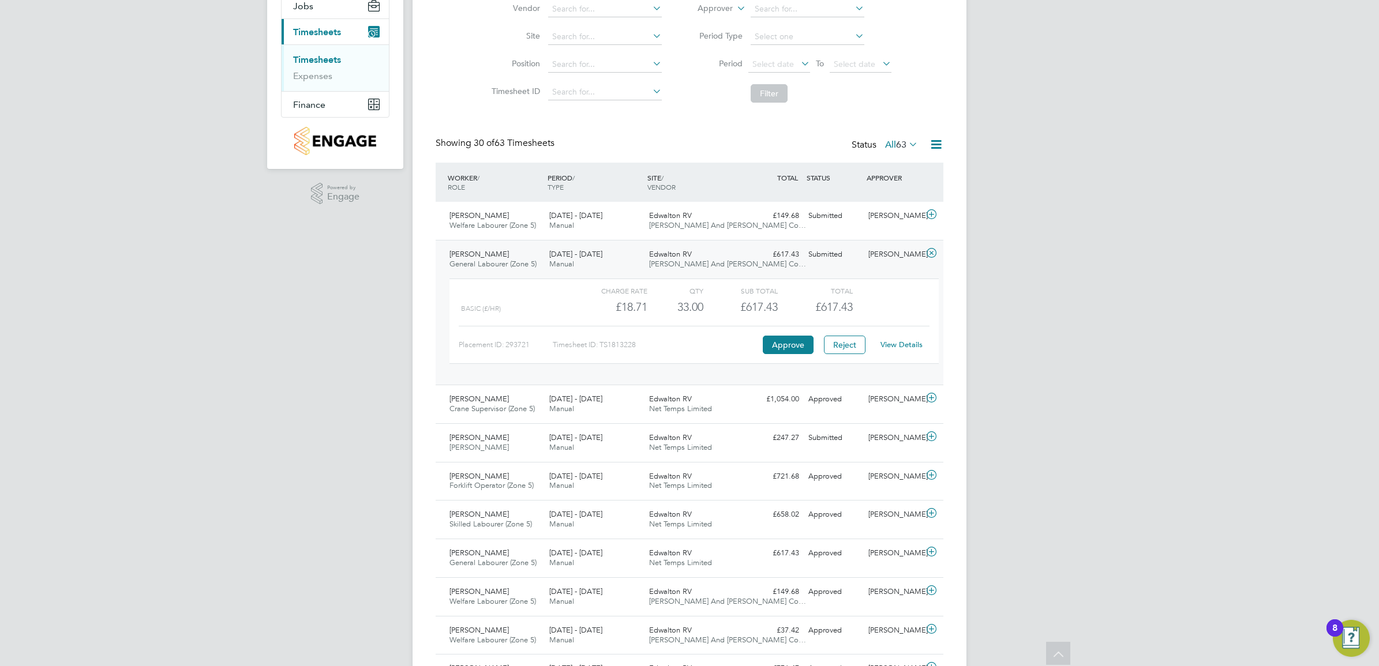
click at [886, 346] on link "View Details" at bounding box center [901, 345] width 42 height 10
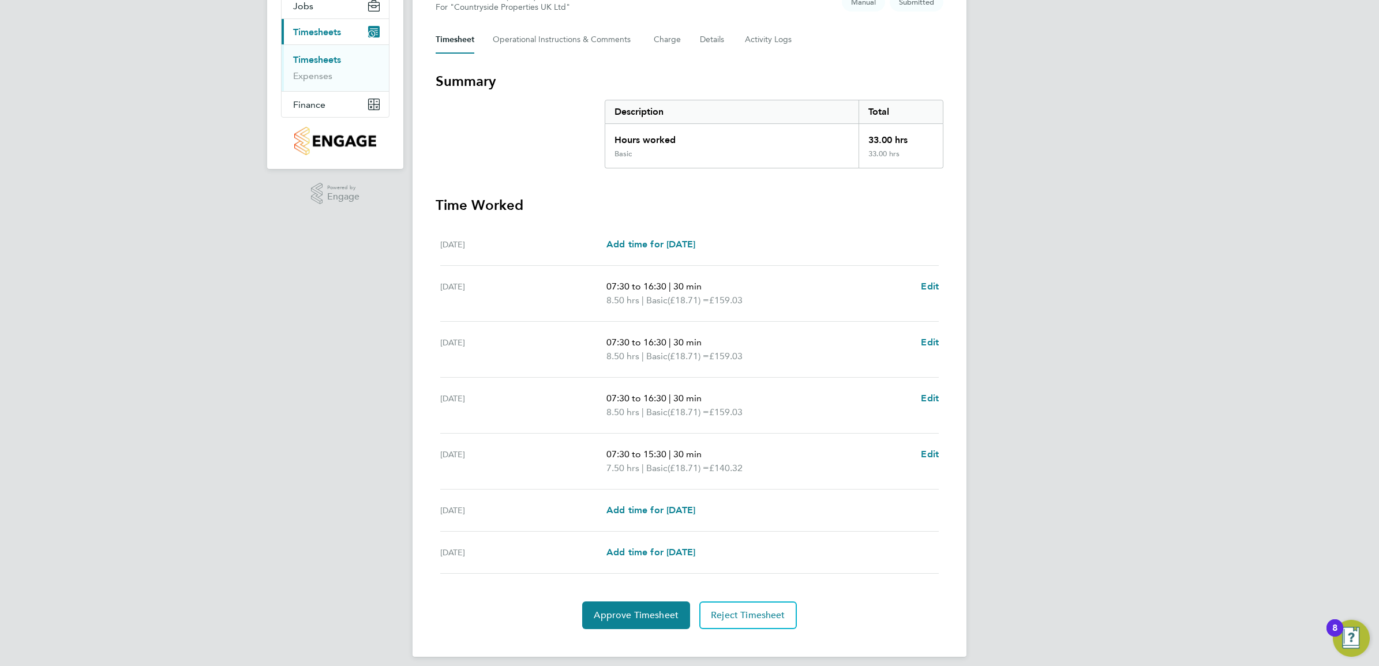
scroll to position [155, 0]
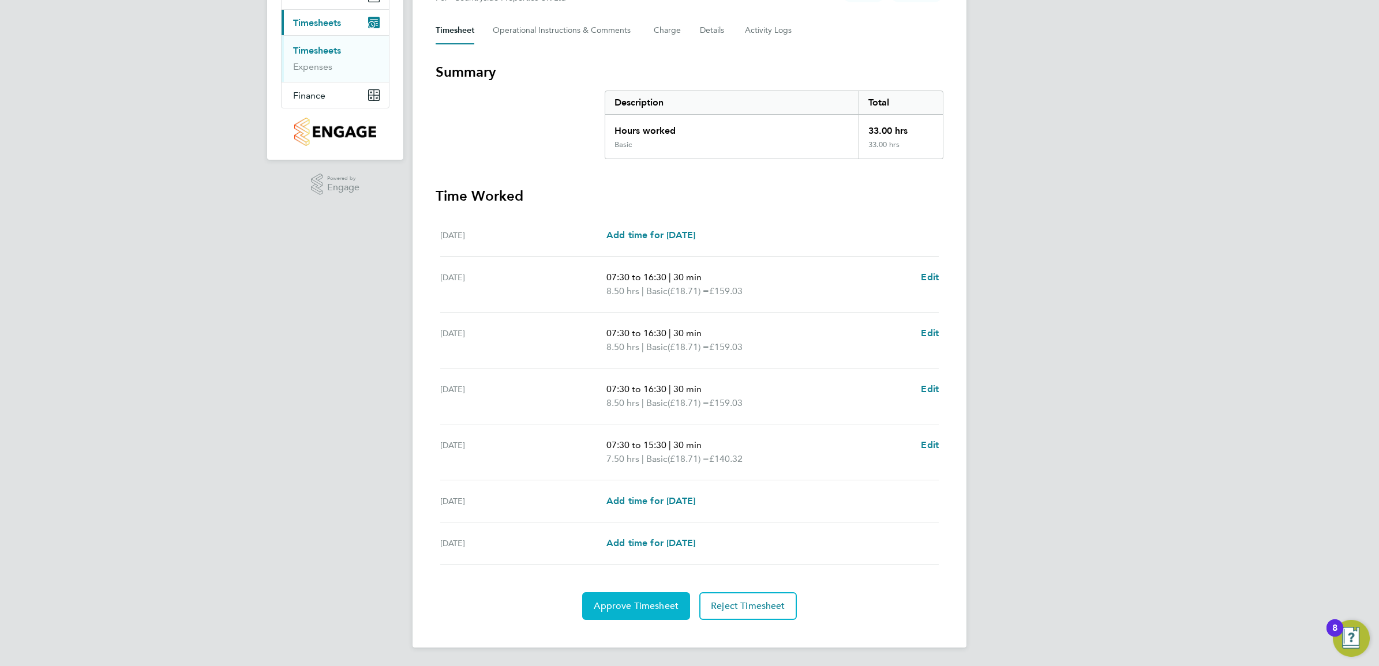
drag, startPoint x: 663, startPoint y: 603, endPoint x: 659, endPoint y: 610, distance: 8.0
click at [663, 603] on span "Approve Timesheet" at bounding box center [636, 607] width 85 height 12
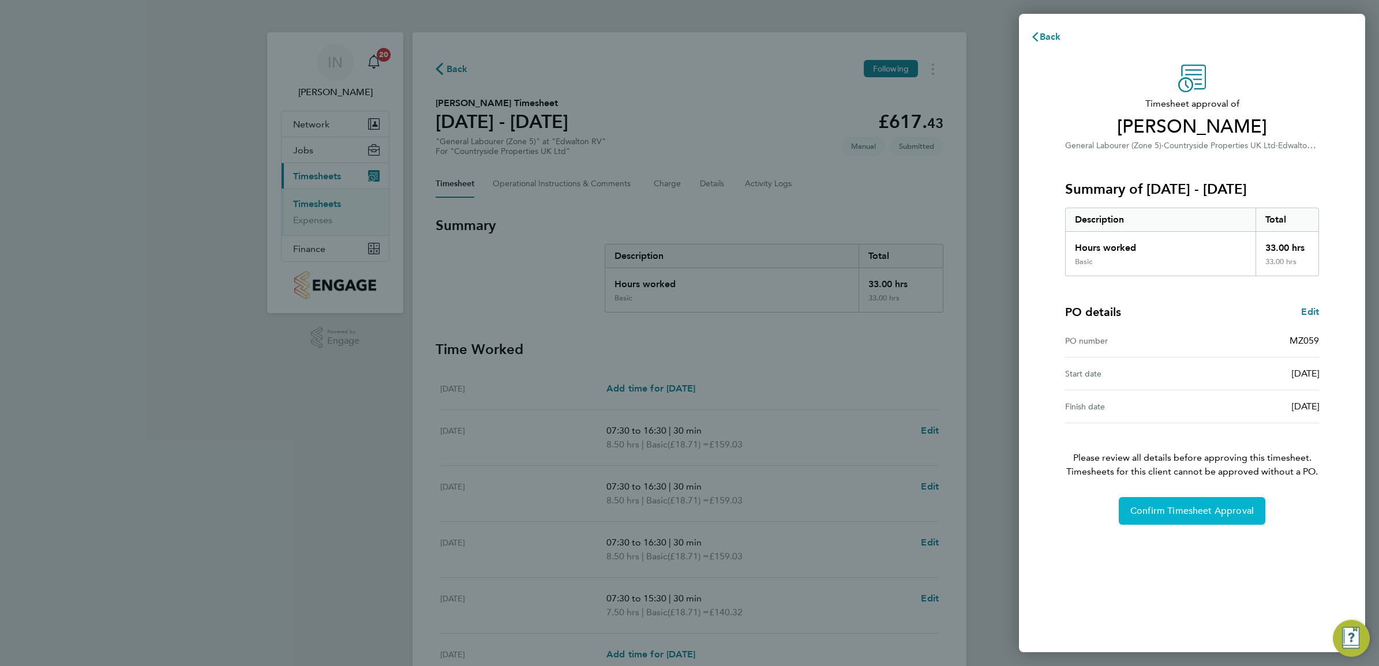
click at [1216, 514] on span "Confirm Timesheet Approval" at bounding box center [1191, 511] width 123 height 12
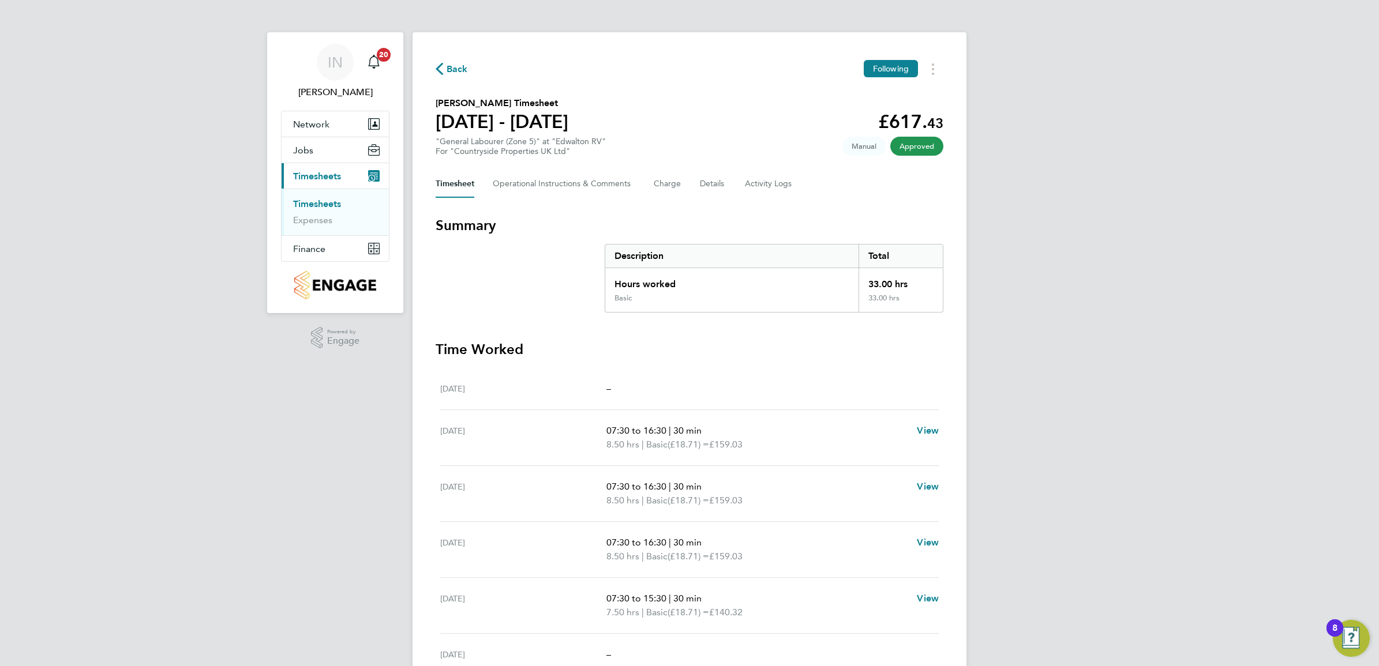
click at [457, 80] on div "Back Following Dylan Merkelt's Timesheet 25 - 31 Aug 2025 £617. 43 "General Lab…" at bounding box center [689, 416] width 554 height 769
click at [453, 70] on span "Back" at bounding box center [457, 69] width 21 height 14
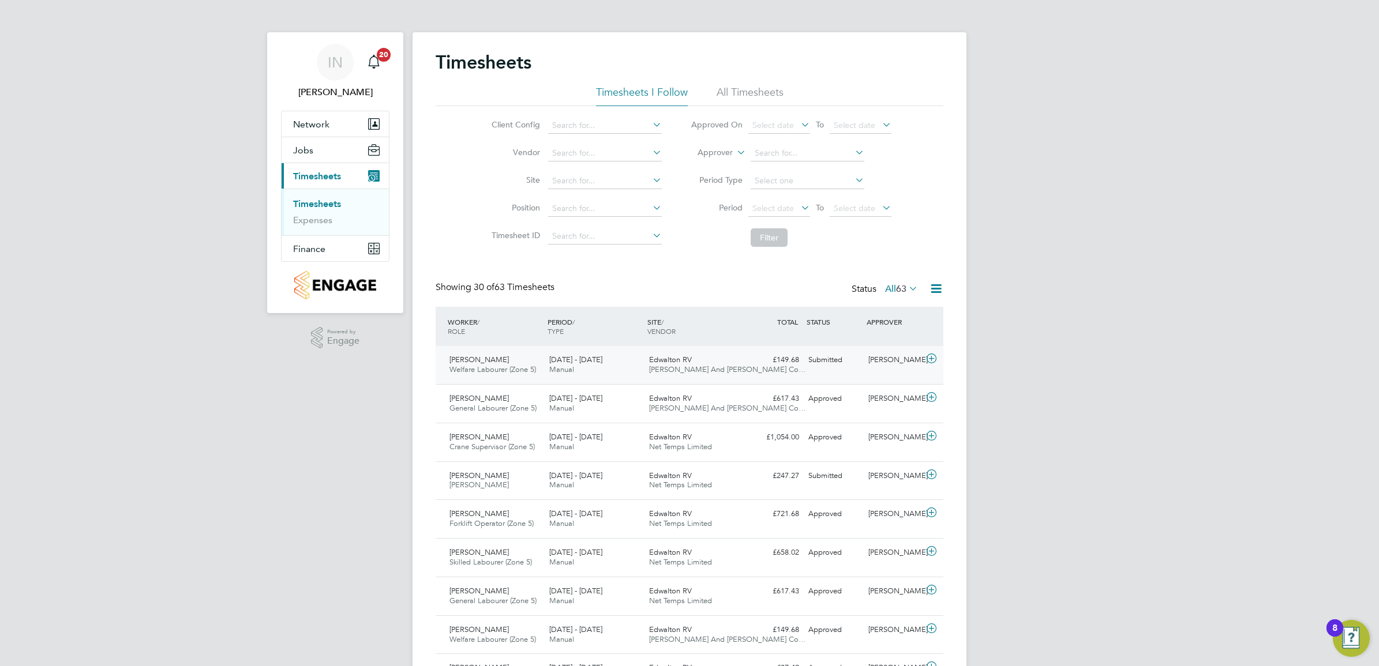
click at [875, 370] on div "[PERSON_NAME]" at bounding box center [894, 360] width 60 height 19
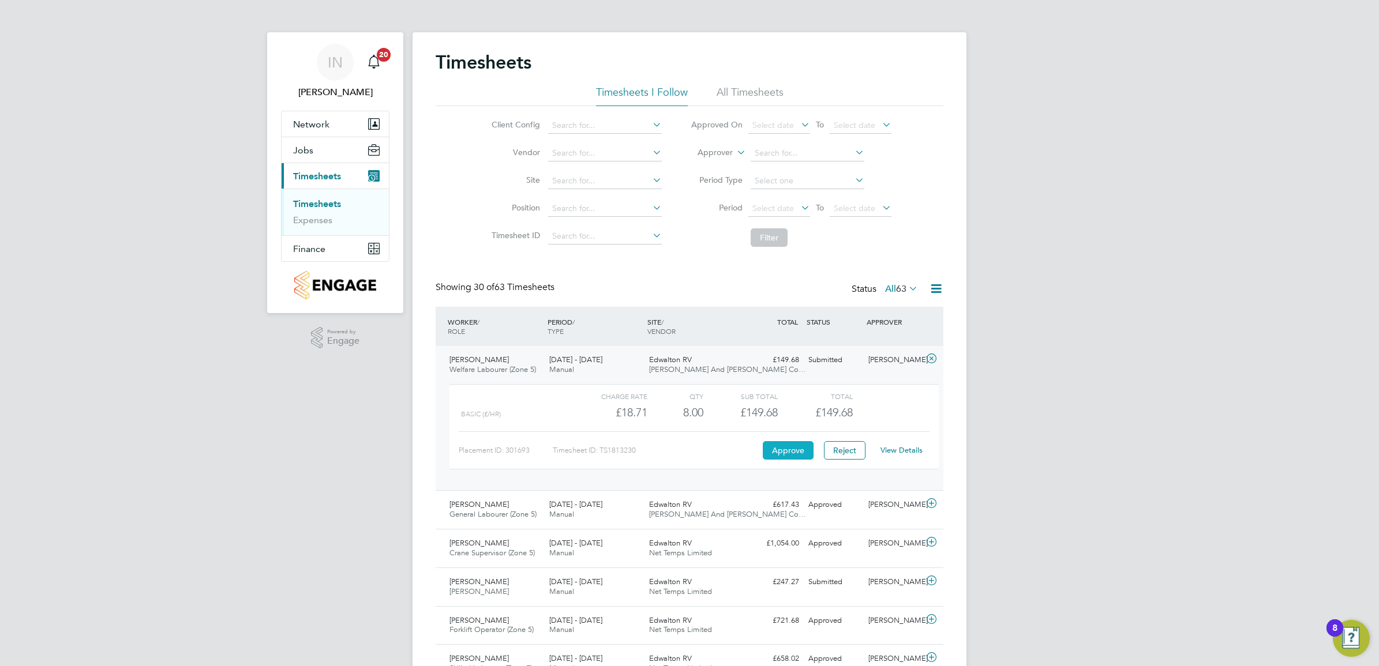
click at [802, 445] on button "Approve" at bounding box center [788, 450] width 51 height 18
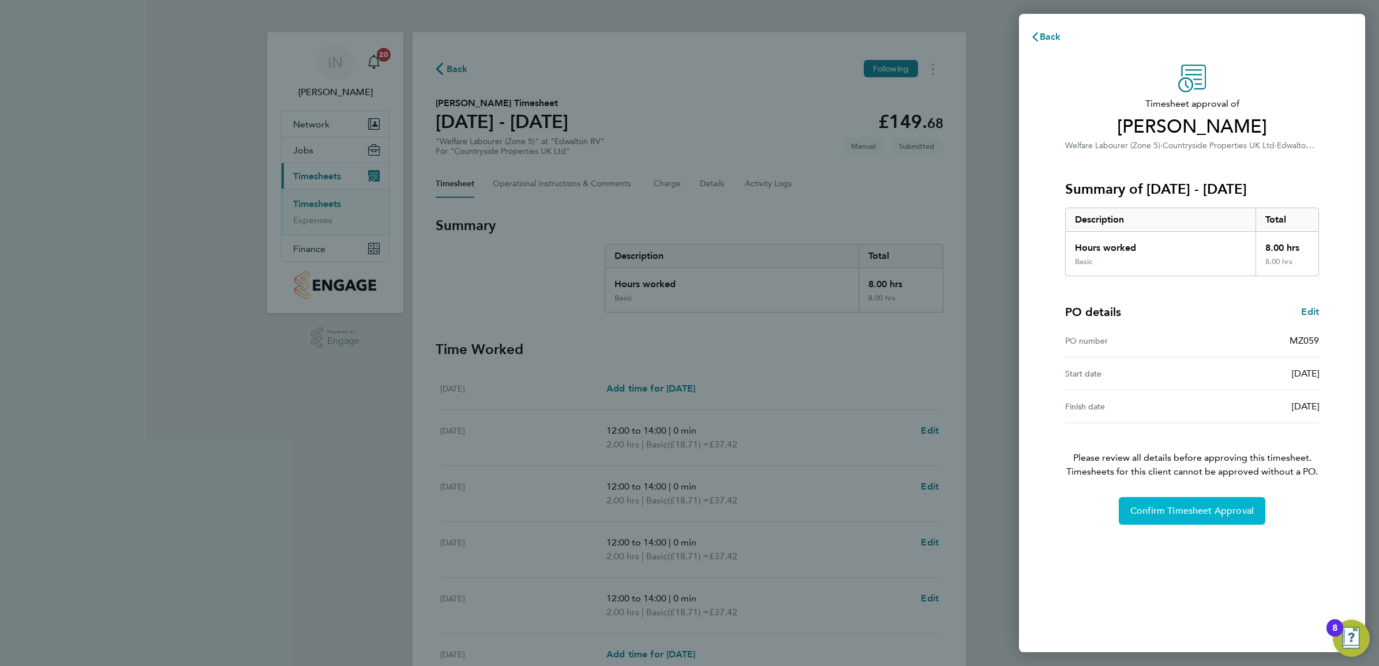
click at [1164, 519] on button "Confirm Timesheet Approval" at bounding box center [1192, 511] width 147 height 28
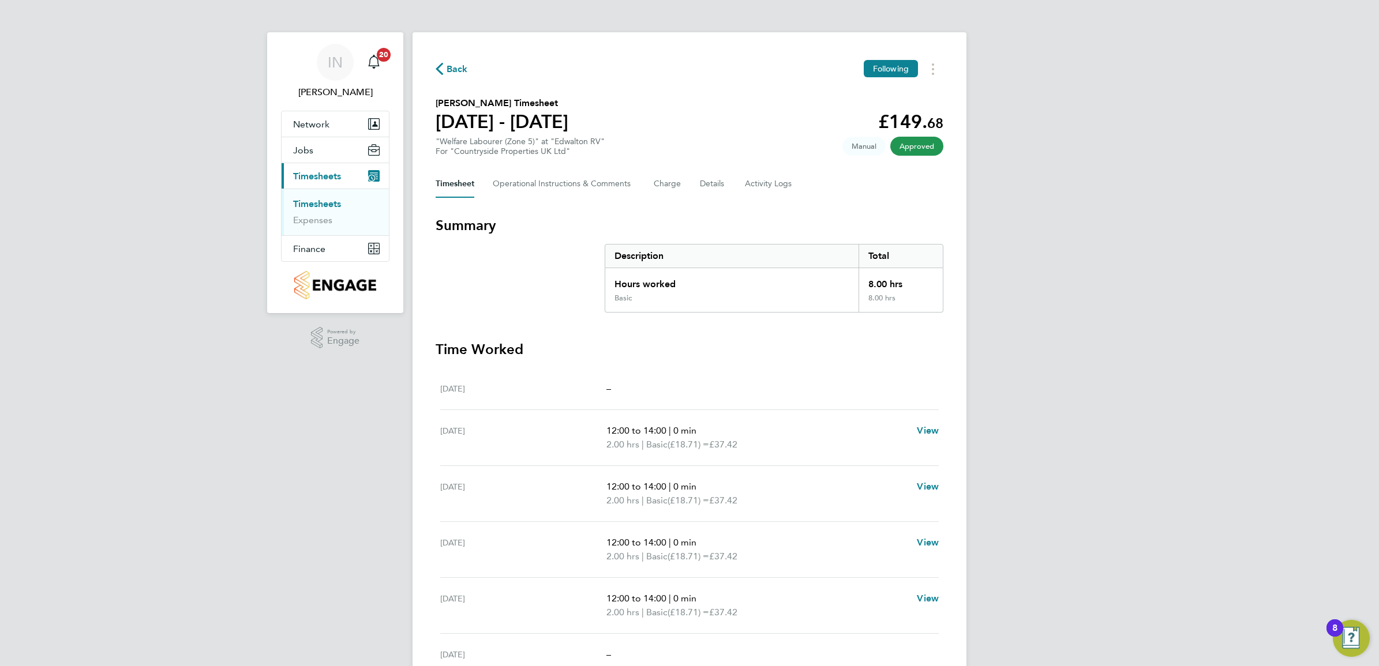
click at [452, 63] on span "Back" at bounding box center [457, 69] width 21 height 14
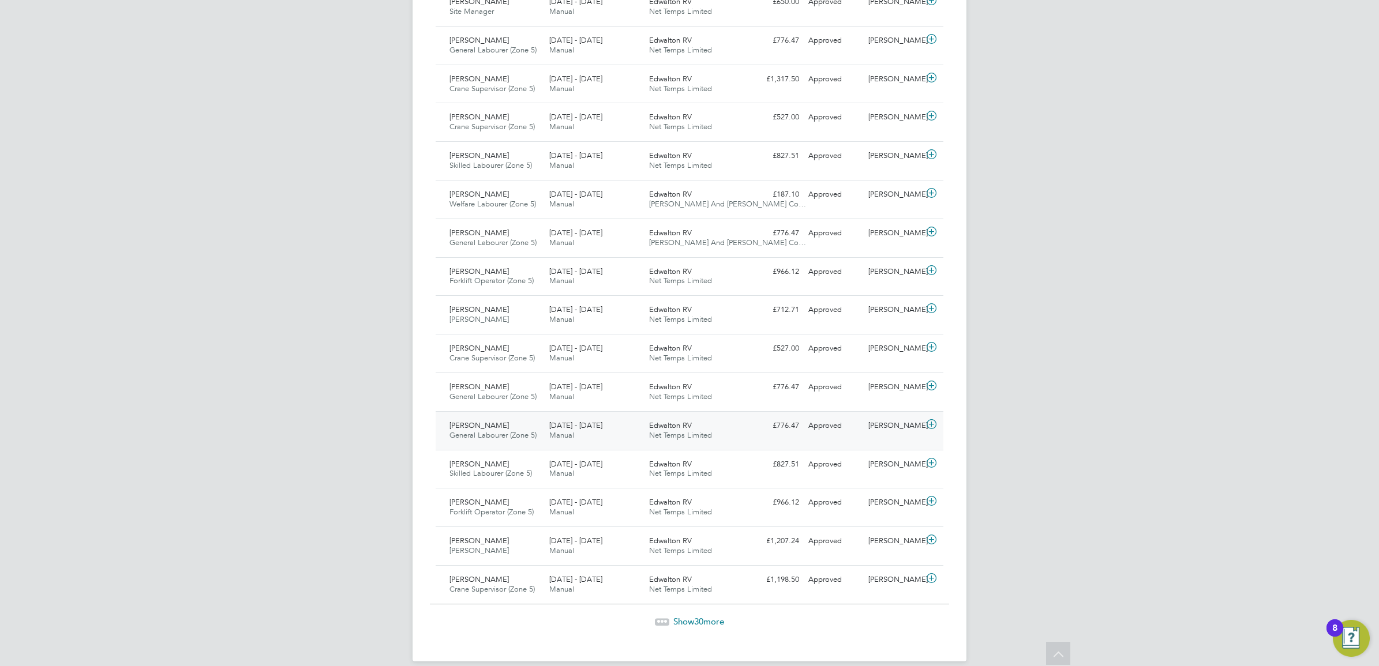
scroll to position [916, 0]
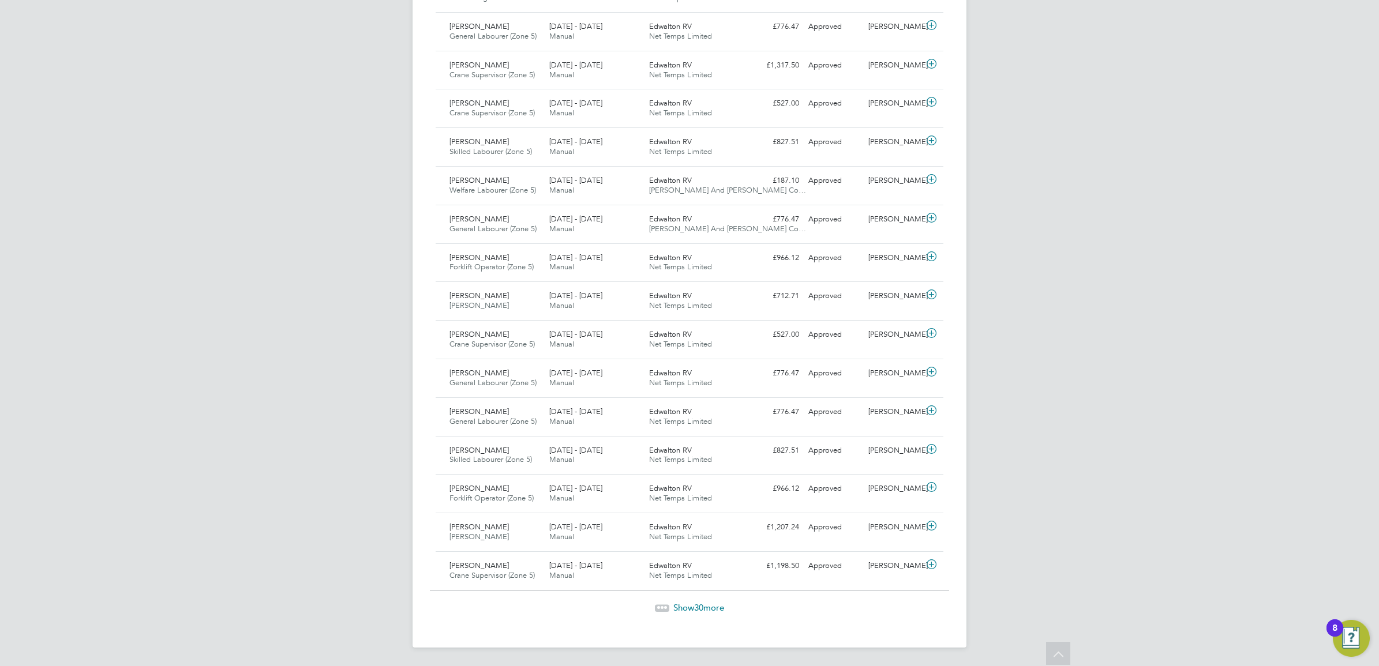
click at [694, 605] on span "30" at bounding box center [698, 607] width 9 height 11
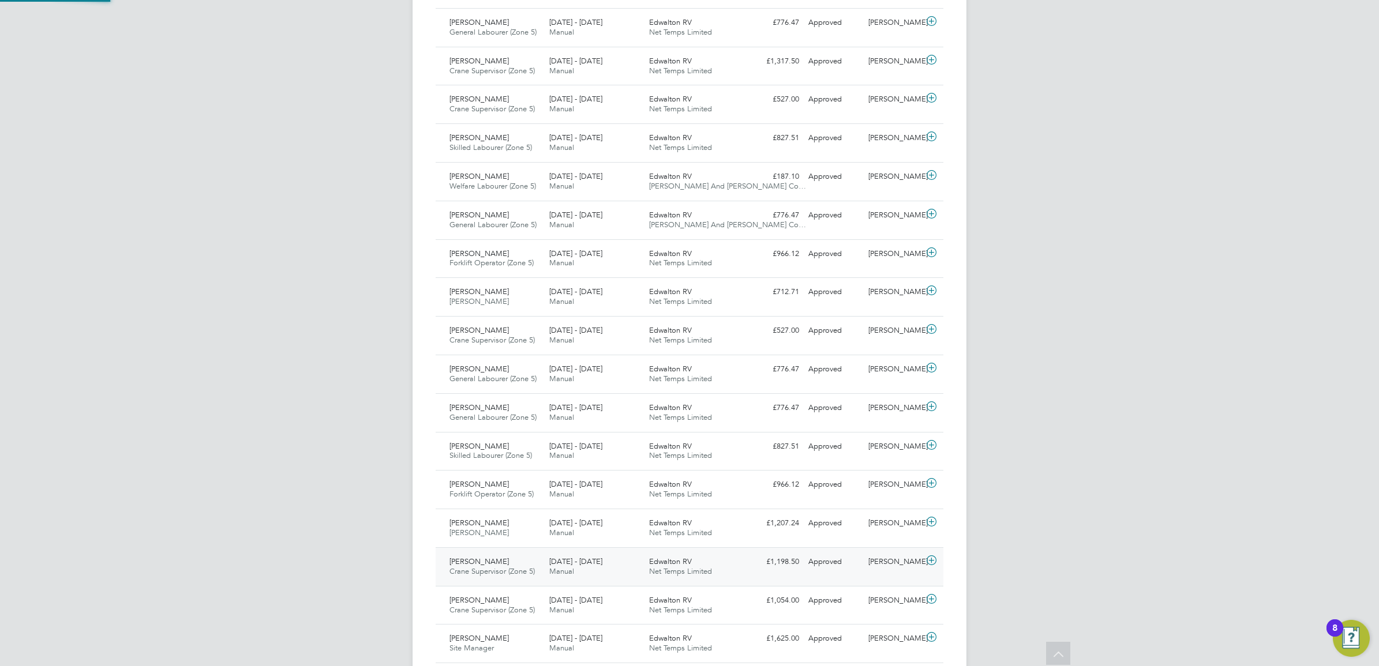
scroll to position [29, 100]
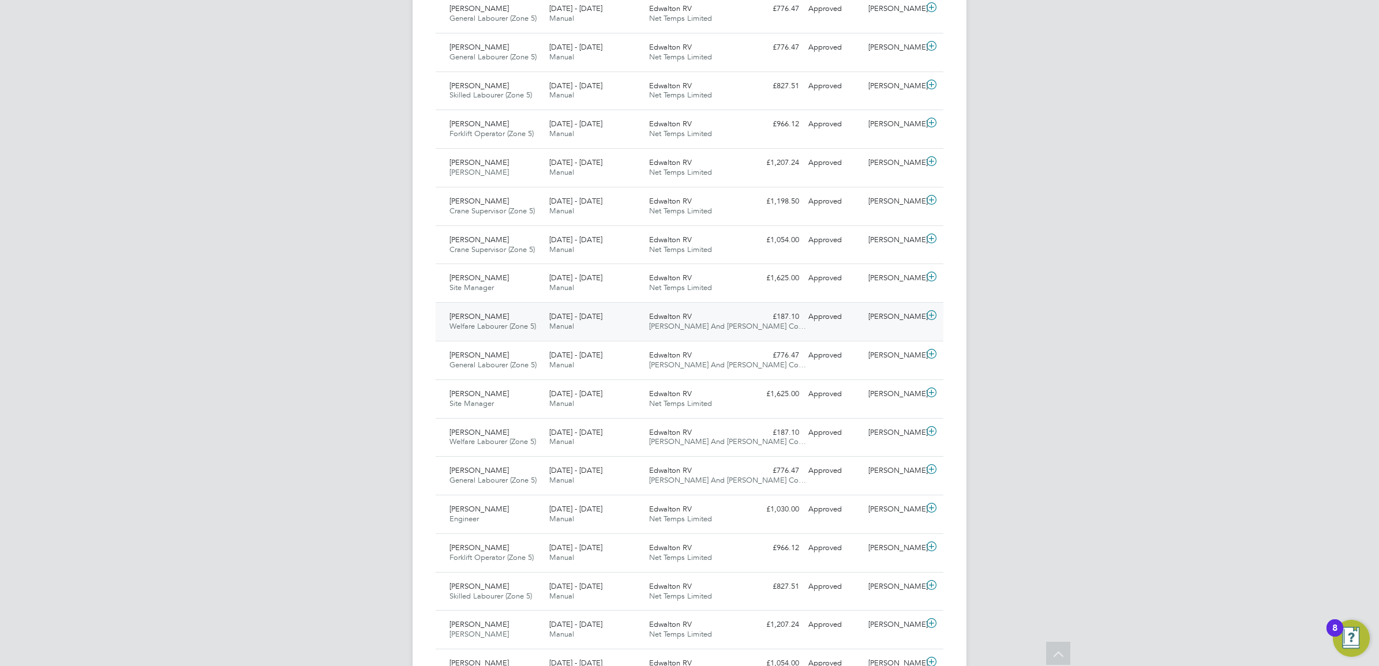
click at [580, 313] on div "4 - 10 Aug 2025 Manual" at bounding box center [595, 321] width 100 height 29
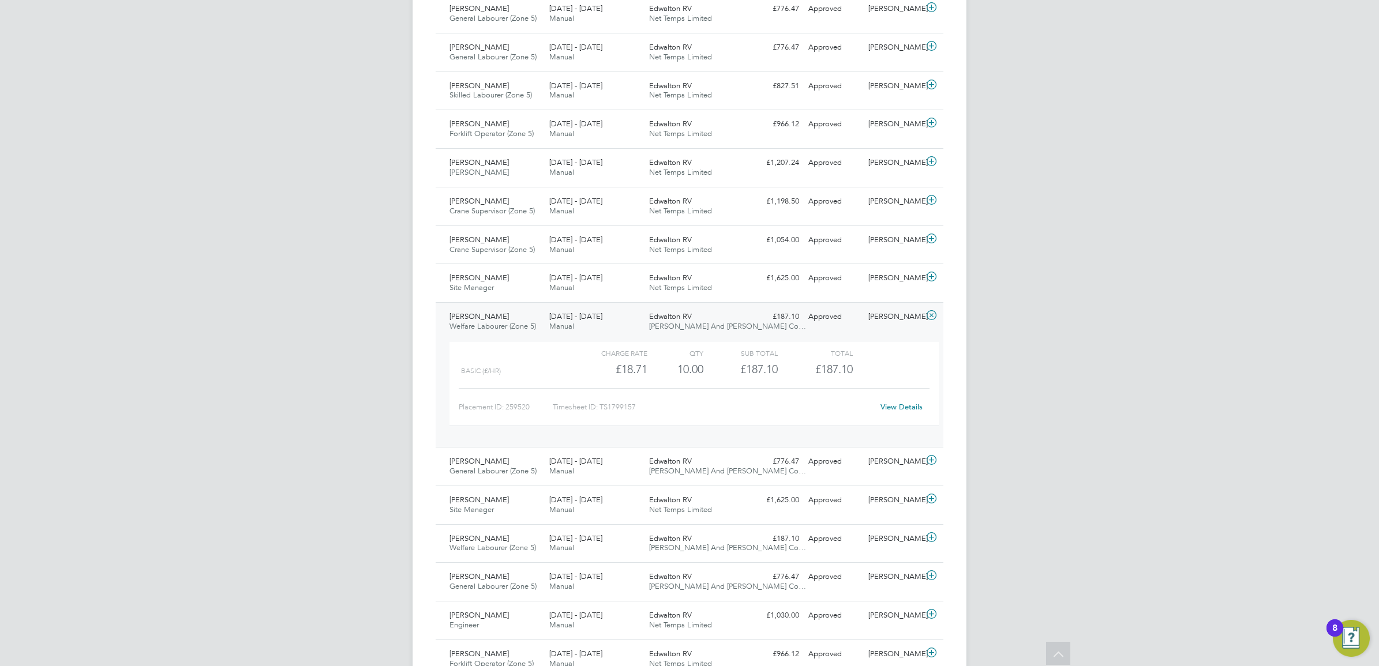
click at [892, 411] on link "View Details" at bounding box center [901, 407] width 42 height 10
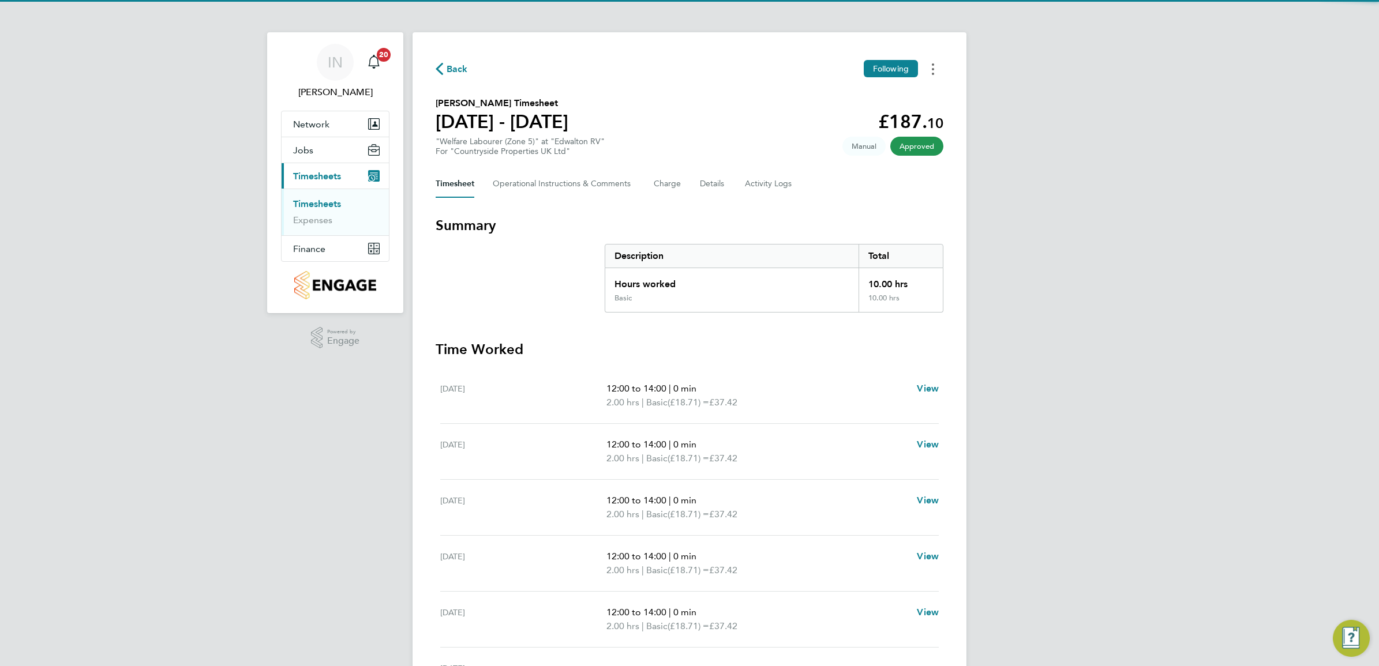
click at [939, 64] on button "Timesheets Menu" at bounding box center [932, 69] width 21 height 18
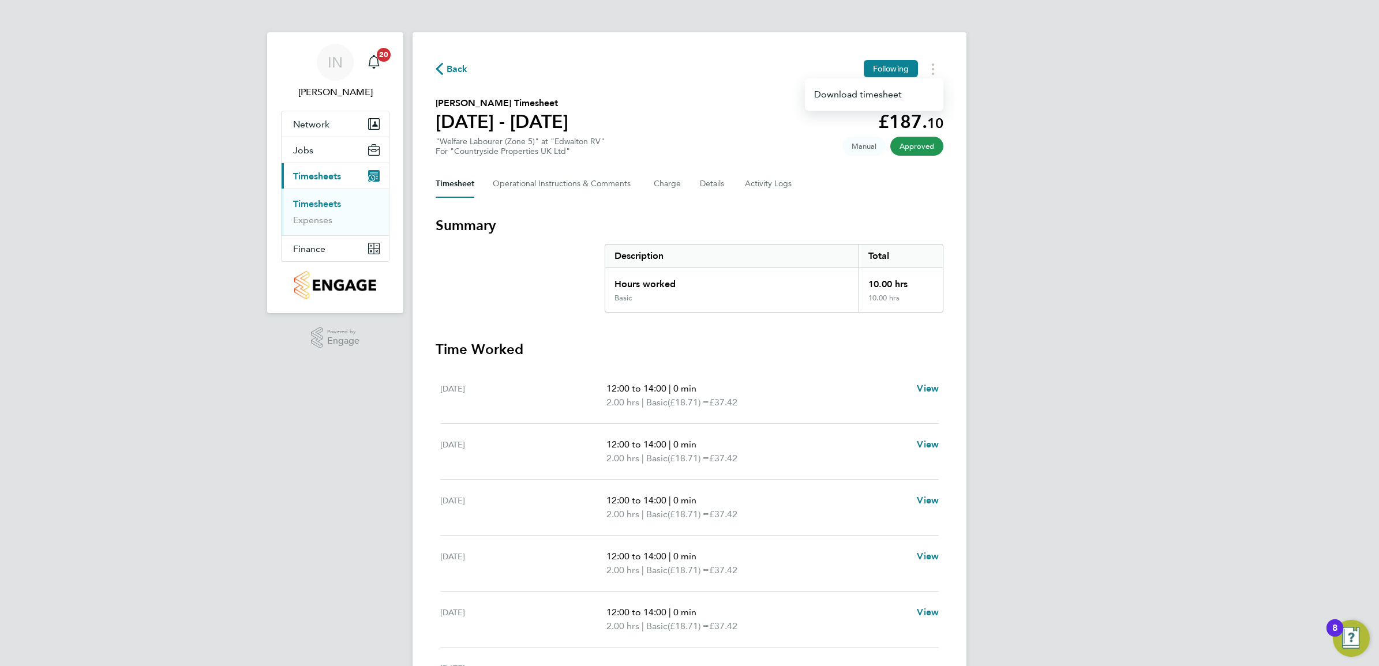
click at [938, 120] on span "10" at bounding box center [935, 123] width 16 height 17
drag, startPoint x: 300, startPoint y: 166, endPoint x: 307, endPoint y: 168, distance: 7.3
click at [304, 166] on button "Current page: Timesheets" at bounding box center [335, 175] width 107 height 25
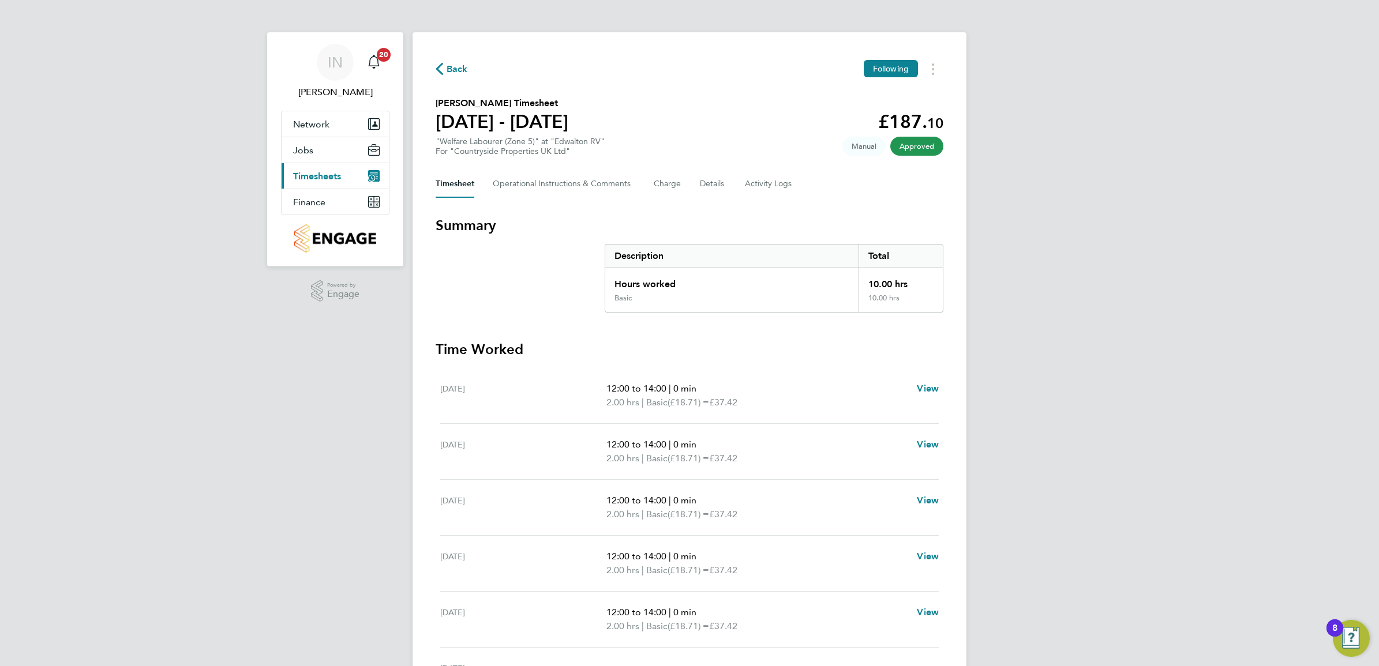
click at [319, 179] on span "Timesheets" at bounding box center [317, 176] width 48 height 11
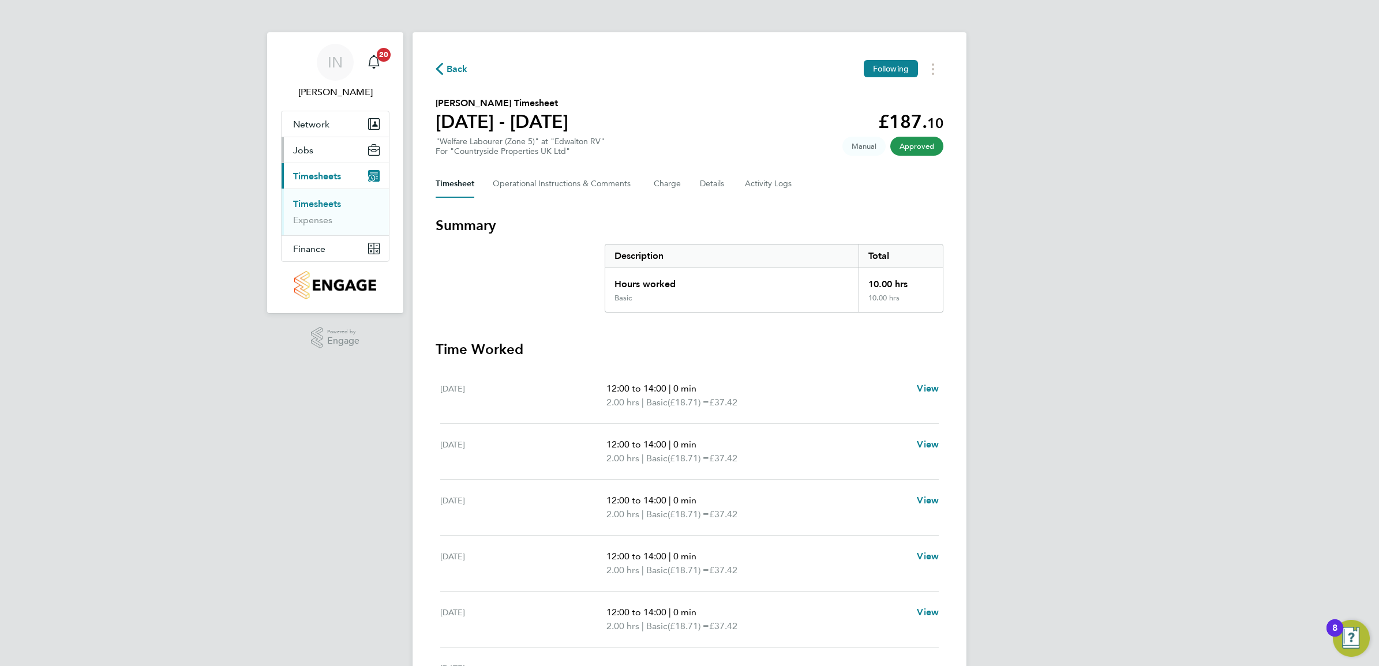
click at [319, 149] on button "Jobs" at bounding box center [335, 149] width 107 height 25
click at [321, 180] on link "Vacancies" at bounding box center [313, 177] width 41 height 11
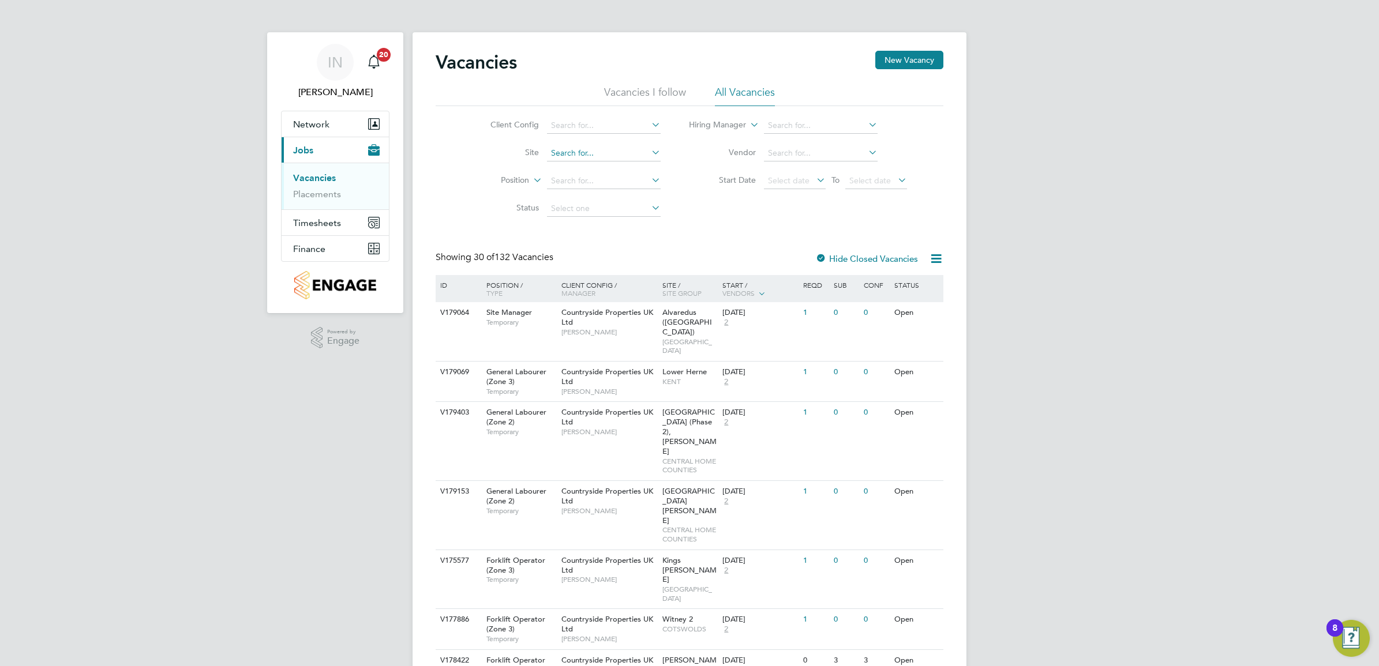
click at [556, 156] on input at bounding box center [604, 153] width 114 height 16
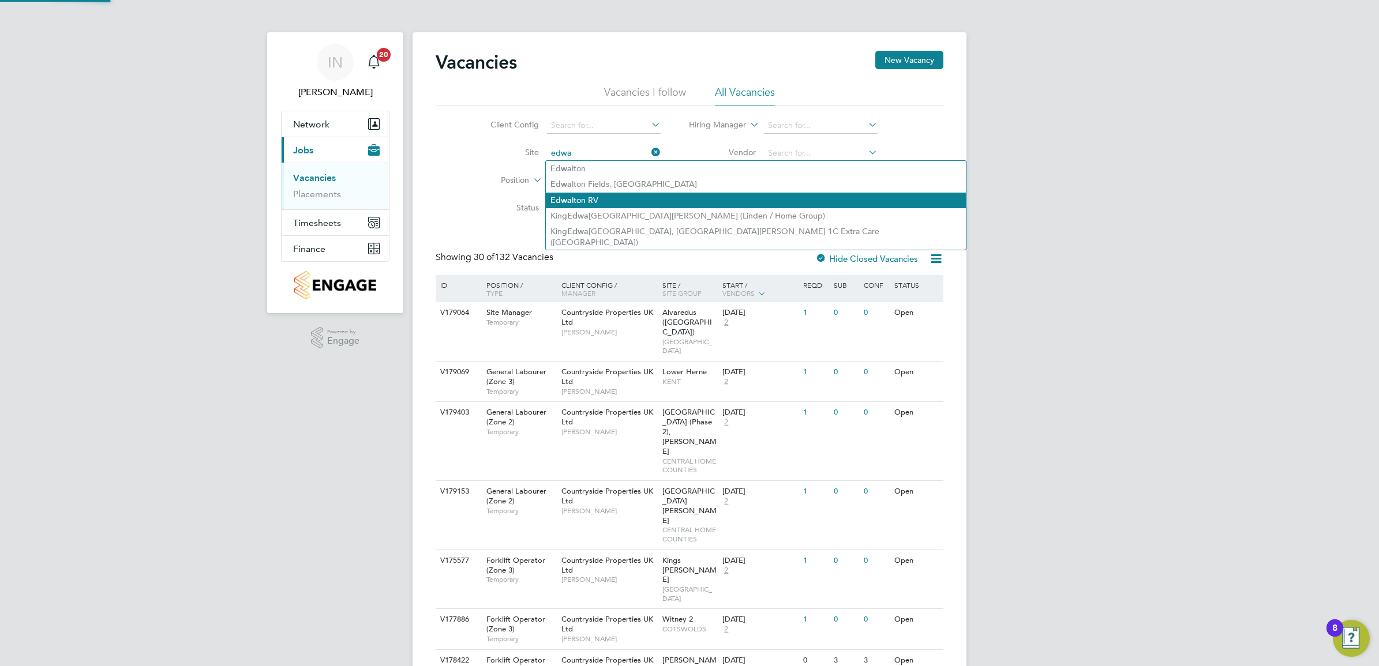
click at [586, 197] on li "Edwa lton RV" at bounding box center [756, 201] width 420 height 16
type input "Edwalton RV"
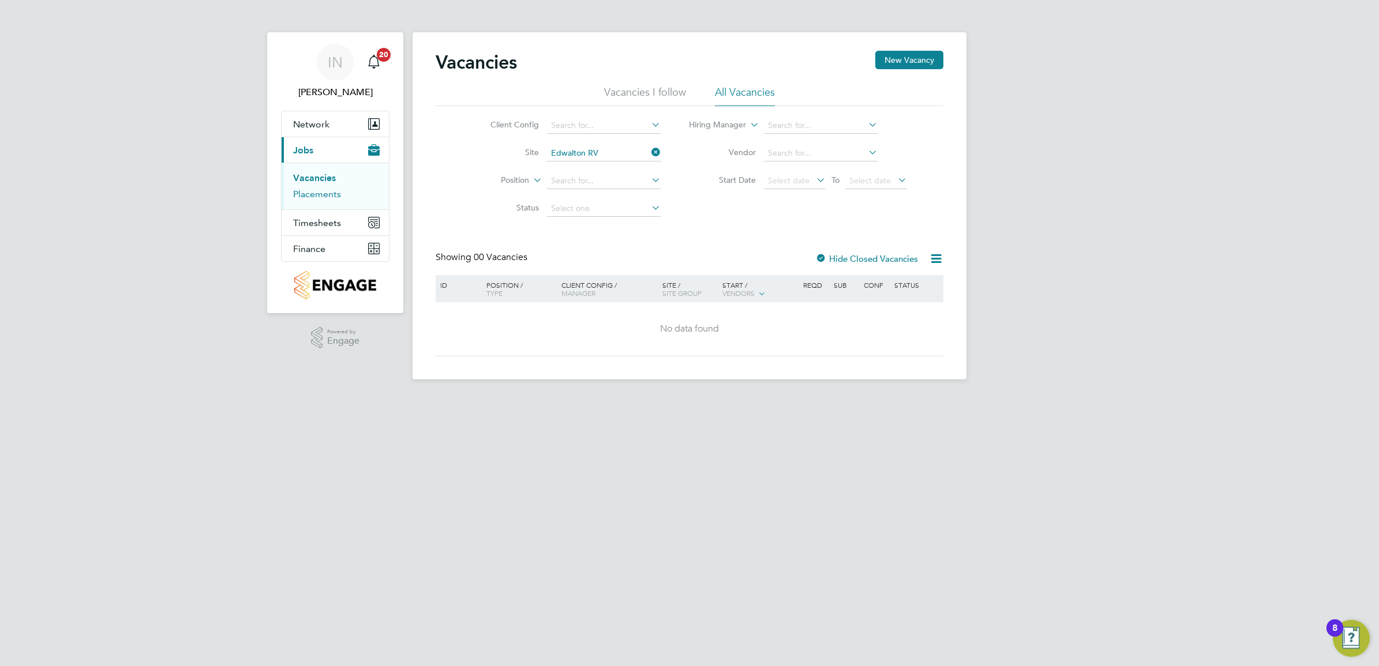
click at [325, 194] on link "Placements" at bounding box center [317, 194] width 48 height 11
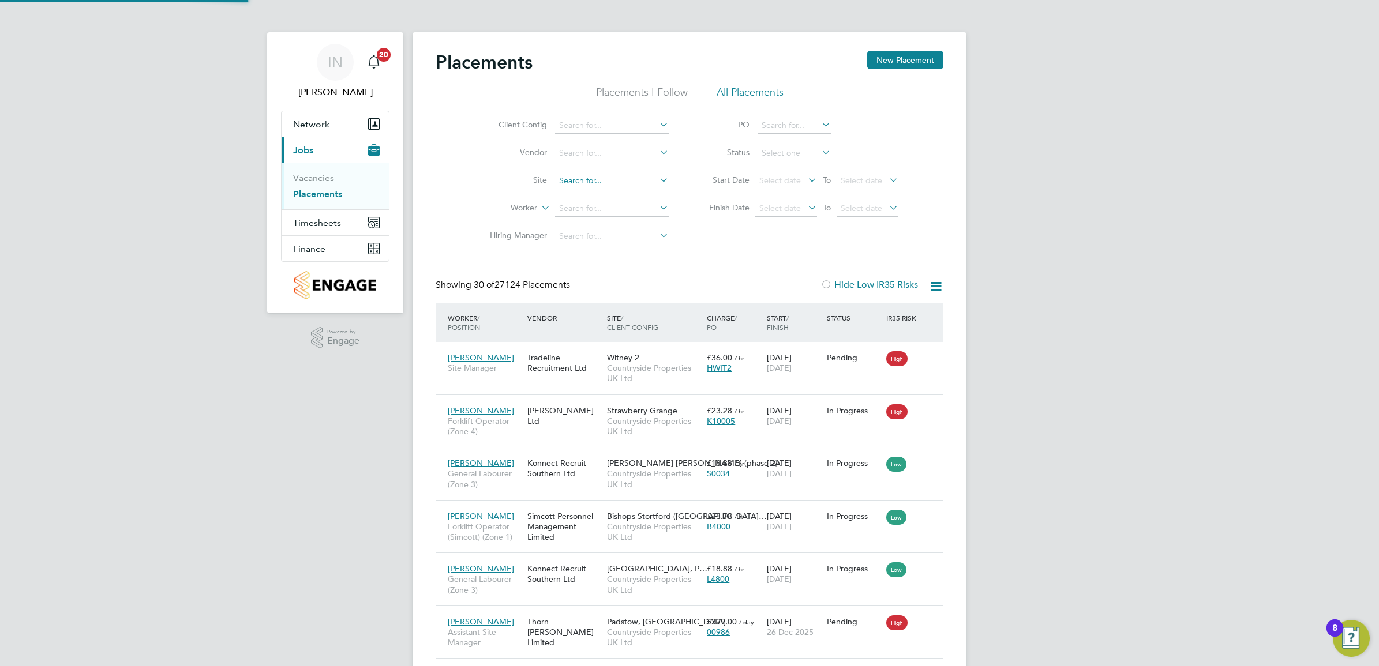
click at [586, 182] on input at bounding box center [612, 181] width 114 height 16
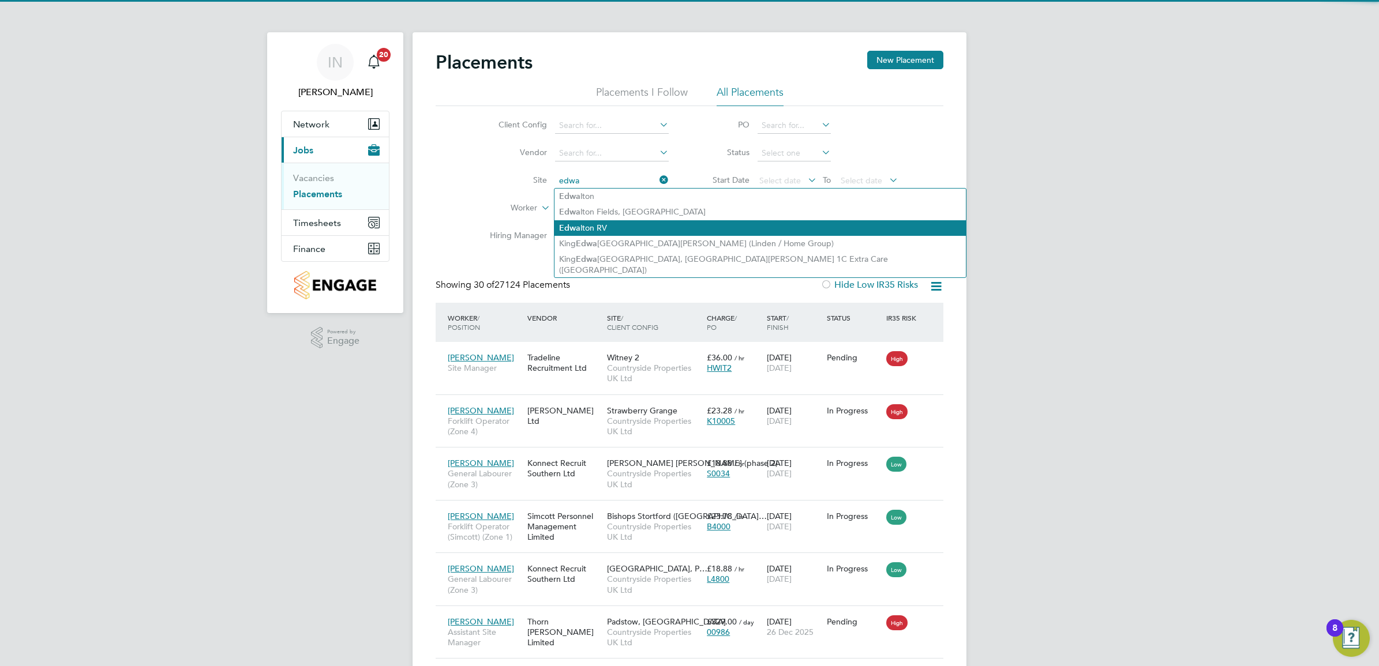
click at [601, 222] on li "Edwa lton RV" at bounding box center [759, 228] width 411 height 16
type input "Edwalton RV"
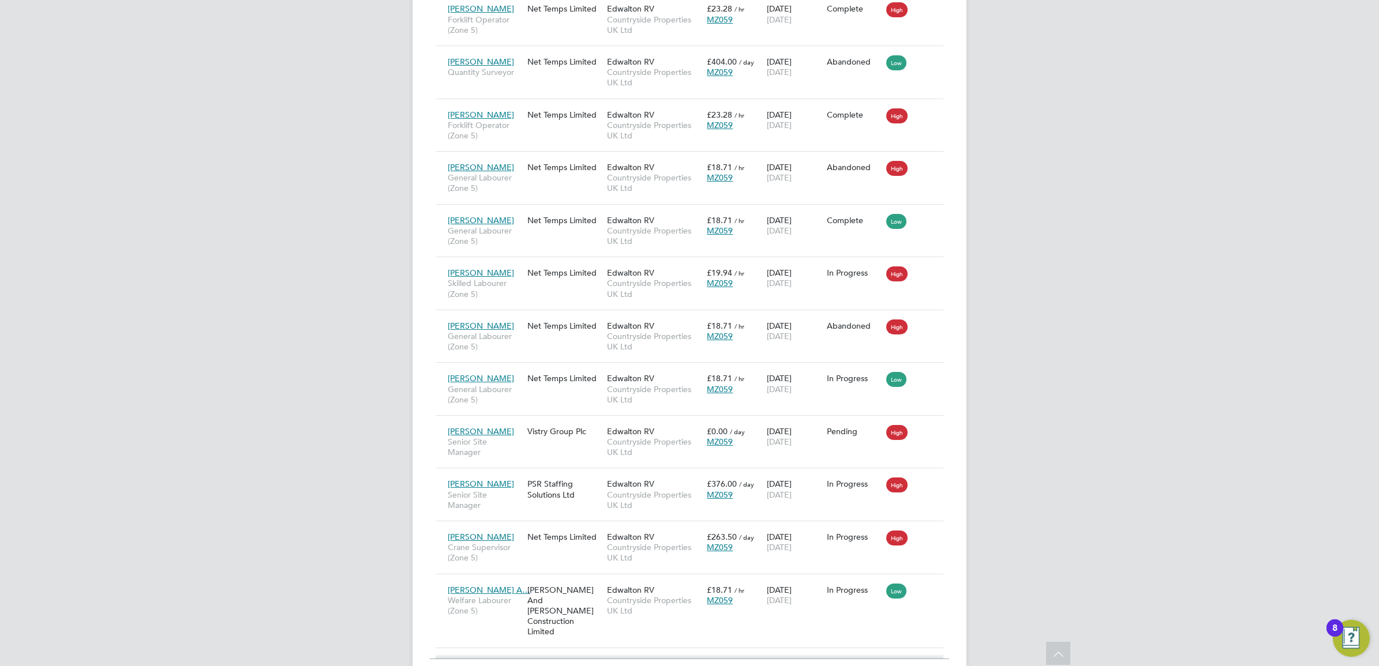
click at [679, 666] on span "Show 4 more" at bounding box center [699, 676] width 46 height 11
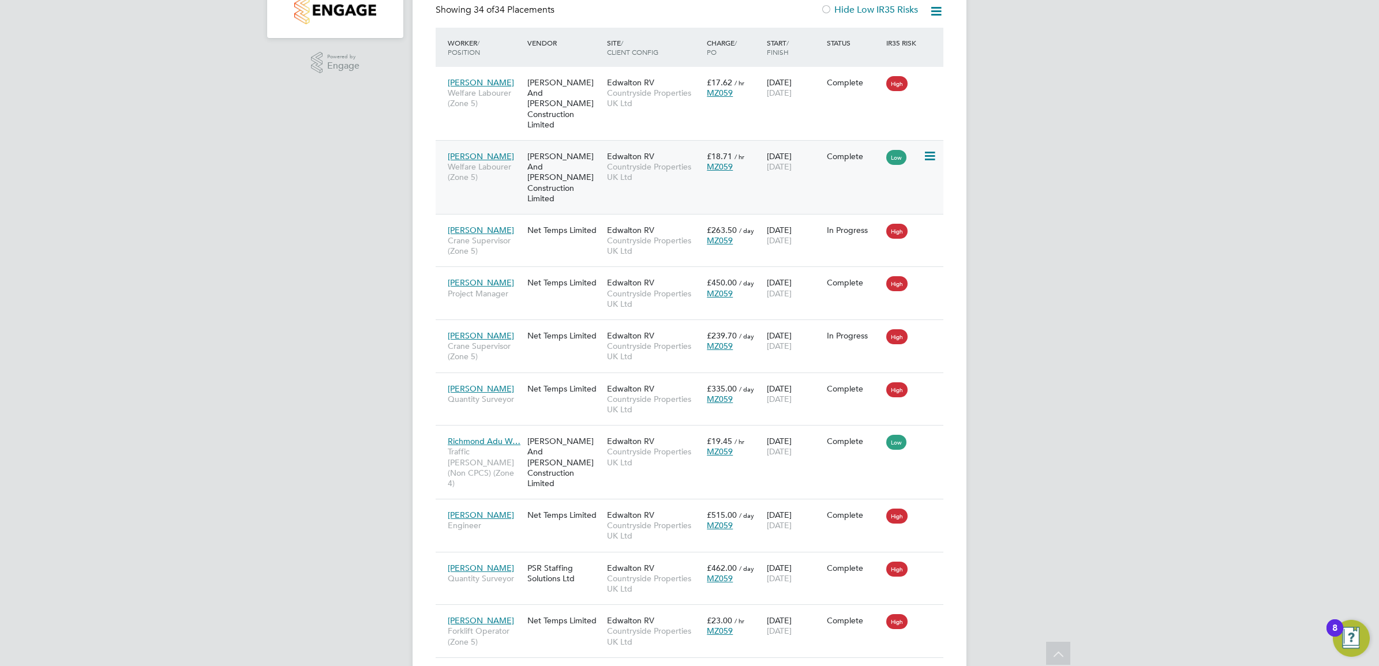
click at [921, 148] on div "Low" at bounding box center [903, 156] width 40 height 22
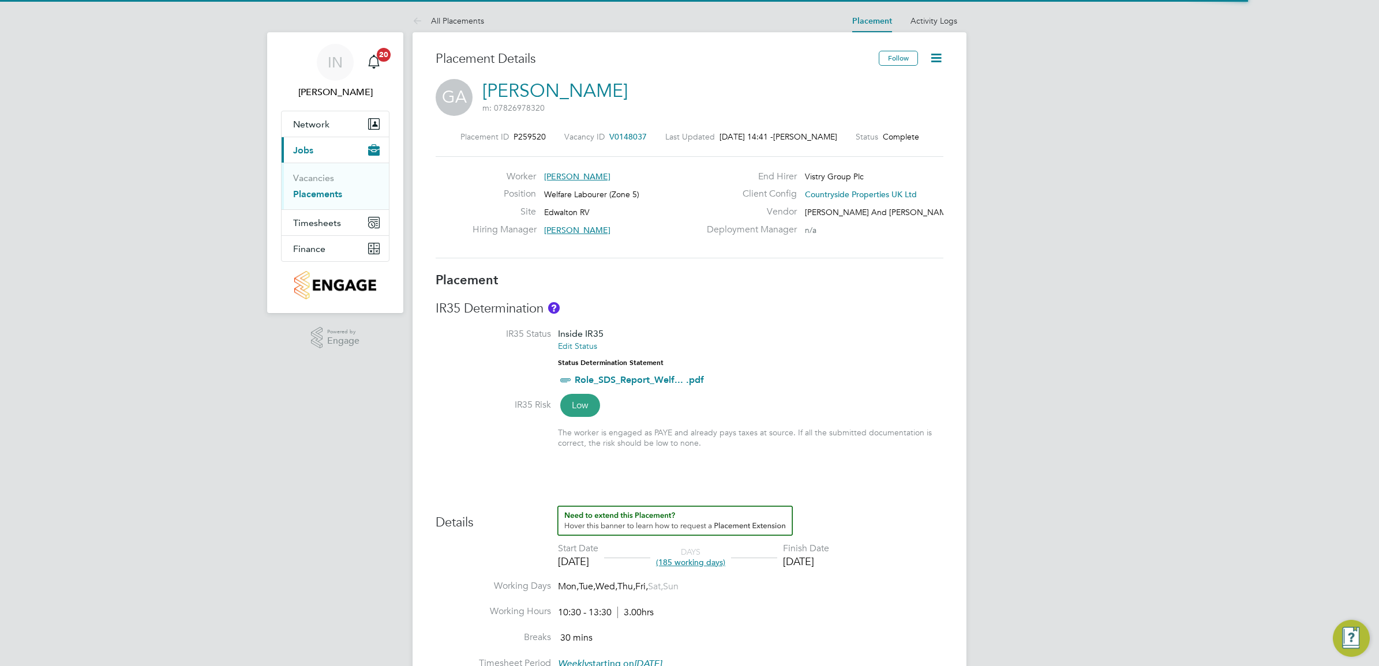
click at [929, 58] on icon at bounding box center [936, 58] width 14 height 14
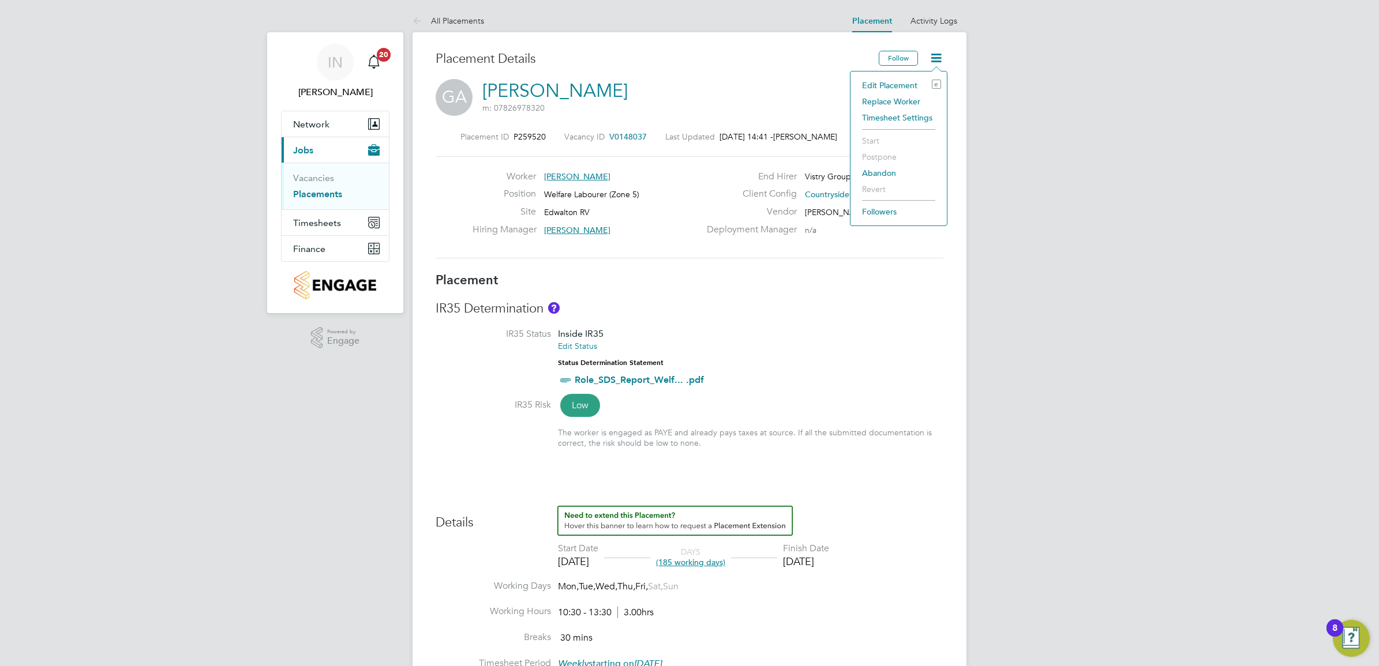
click at [903, 81] on li "Edit Placement e" at bounding box center [898, 85] width 85 height 16
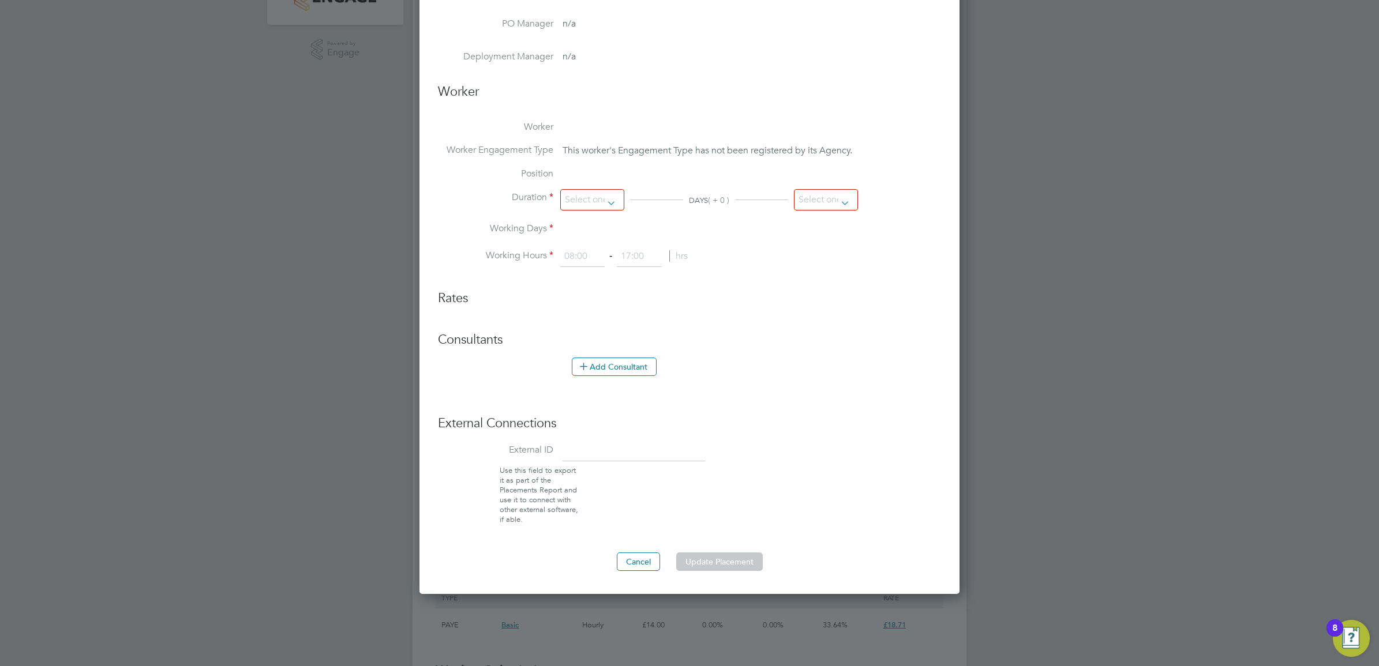
type input "Taj Khambay"
type input "Howard Wellings"
type input "03 Dec 2024"
type input "18 Aug 2025"
type input "10:30"
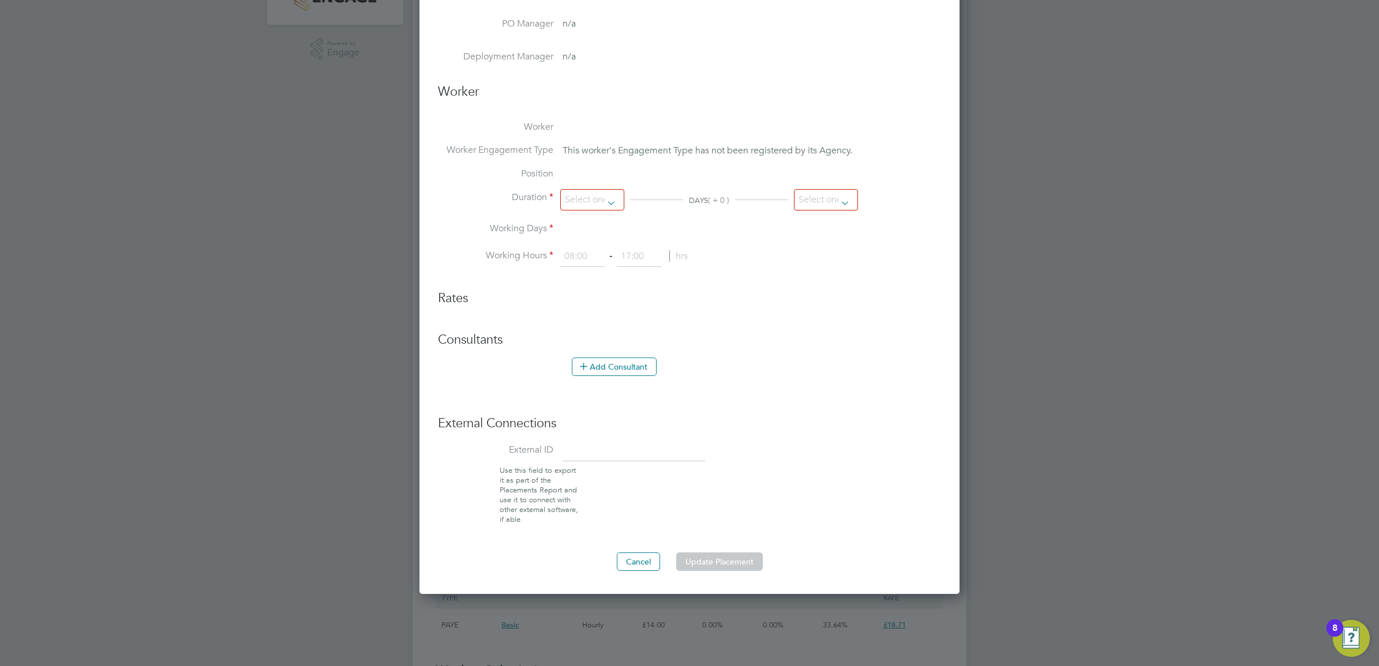
type input "13:30"
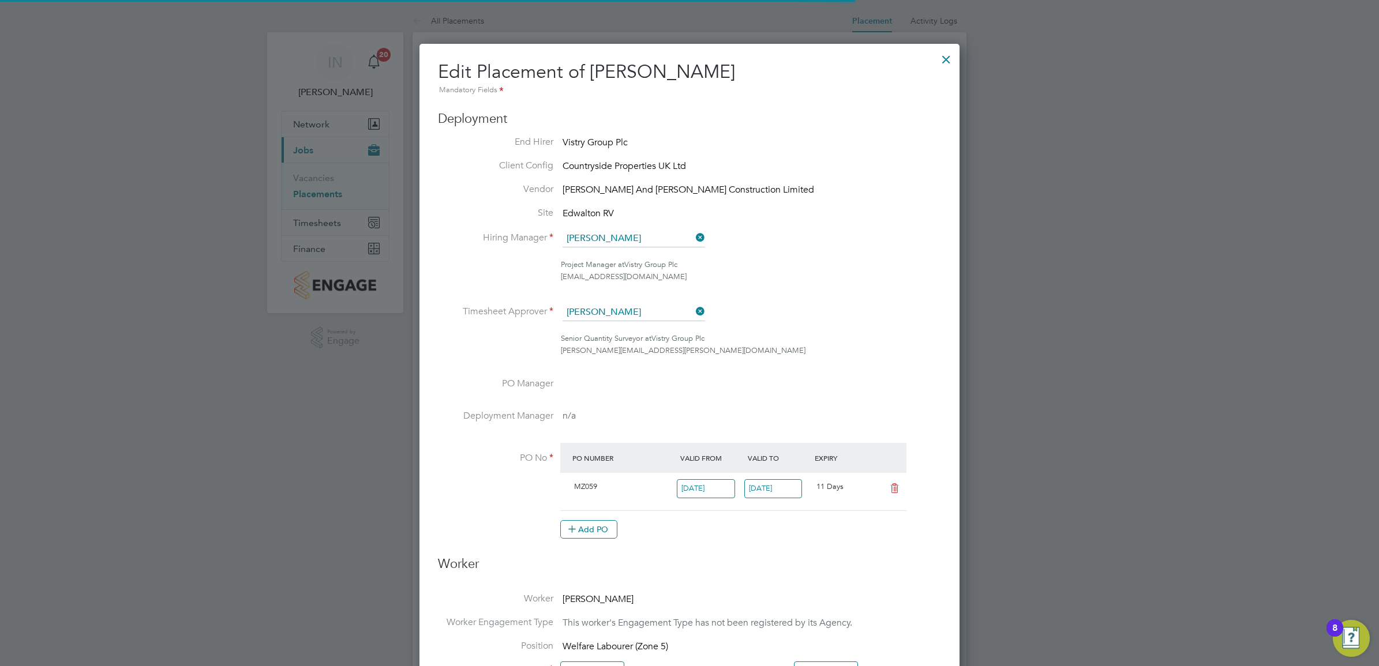
click at [947, 61] on div at bounding box center [946, 56] width 21 height 21
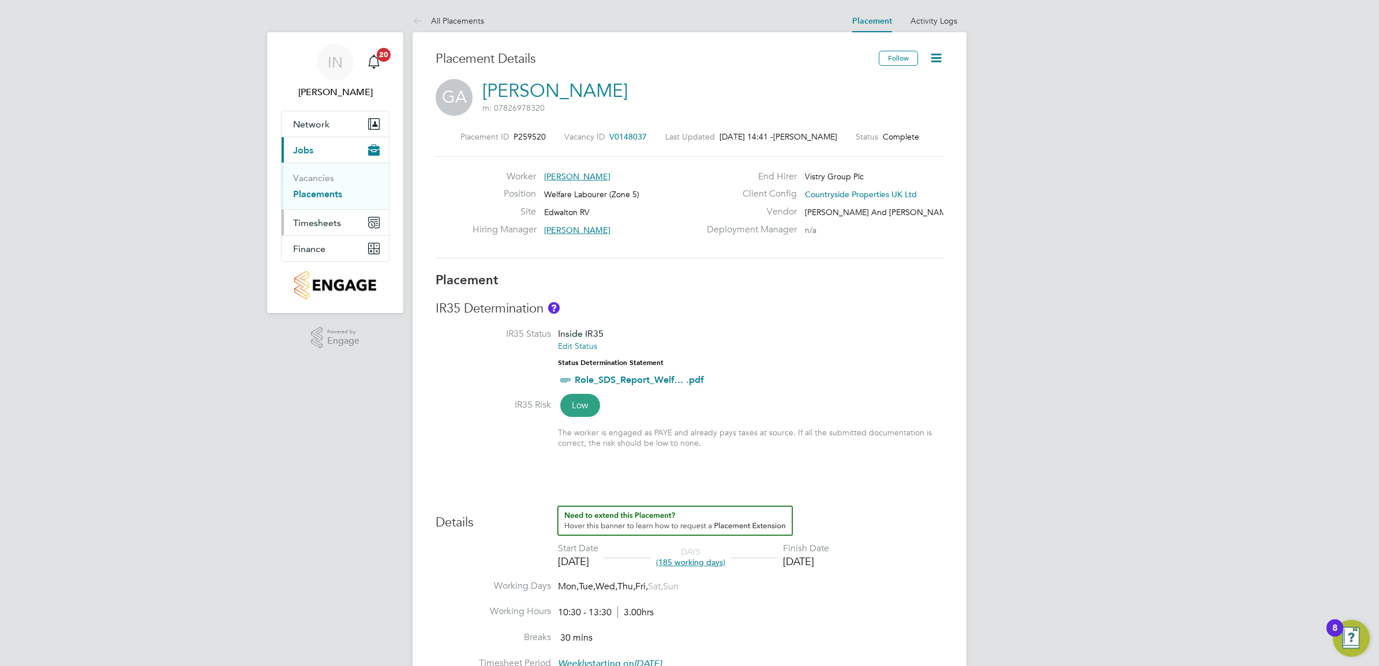
click at [326, 219] on span "Timesheets" at bounding box center [317, 222] width 48 height 11
click at [323, 202] on link "Timesheets" at bounding box center [317, 203] width 48 height 11
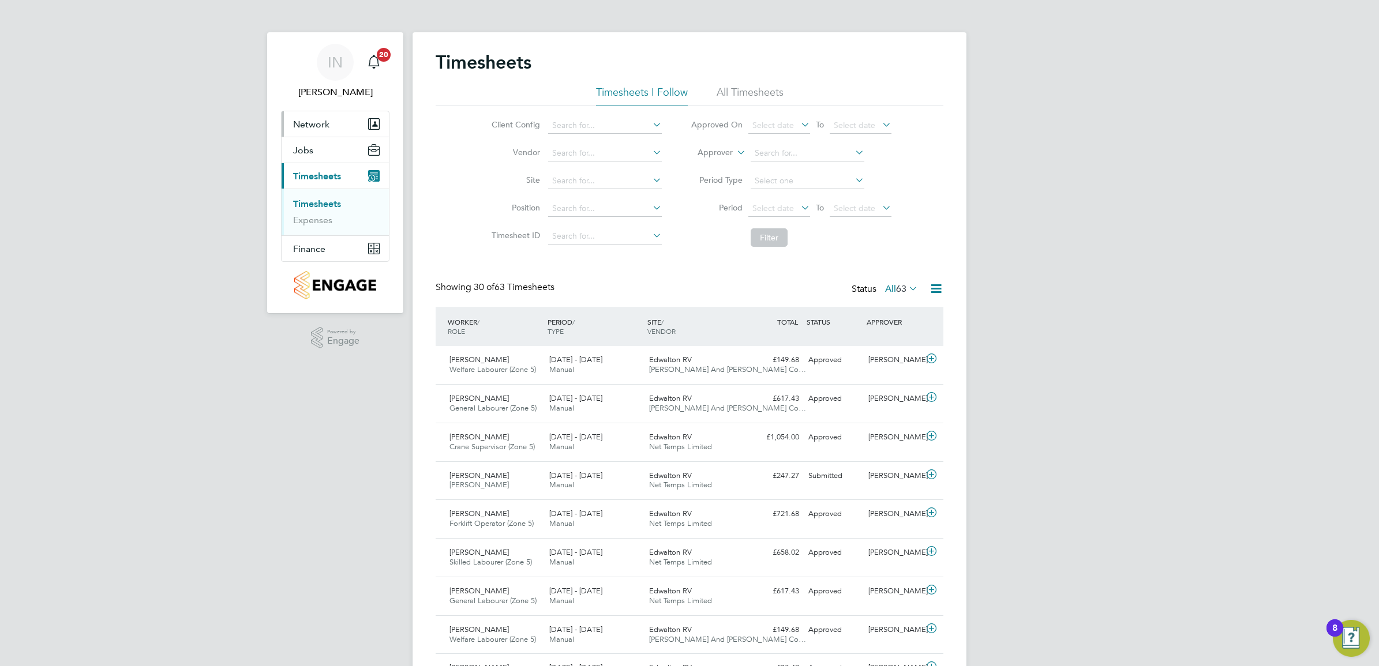
click at [328, 119] on span "Network" at bounding box center [311, 124] width 36 height 11
click at [450, 177] on div "Client Config Vendor Site Position Timesheet ID Approved On Select date To Sele…" at bounding box center [690, 179] width 508 height 147
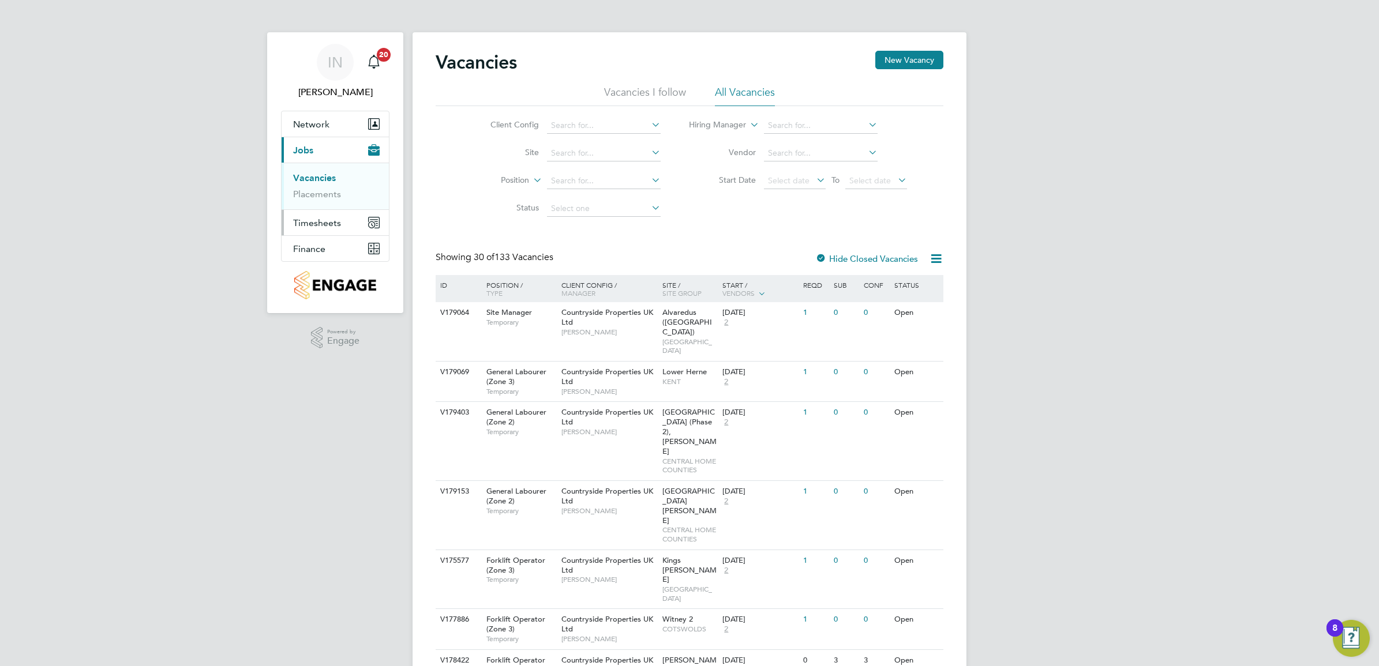
click at [324, 228] on span "Timesheets" at bounding box center [317, 222] width 48 height 11
click at [321, 202] on link "Timesheets" at bounding box center [317, 203] width 48 height 11
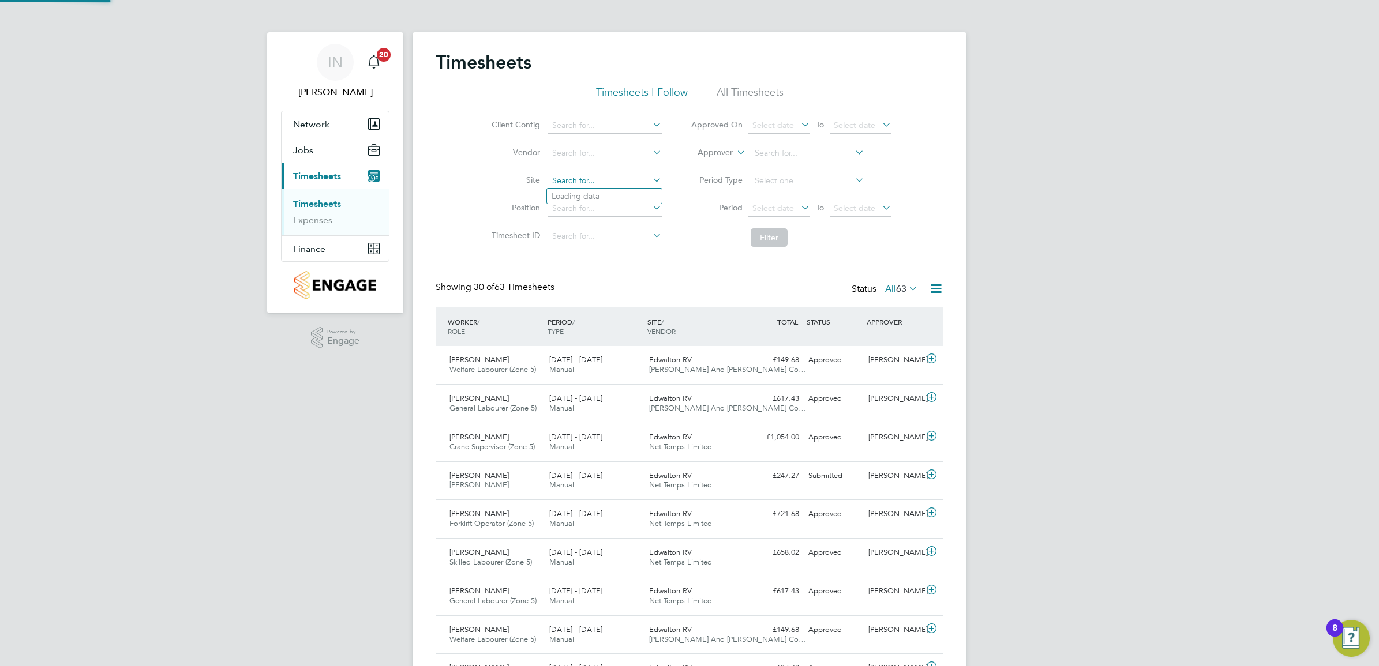
click at [586, 179] on input at bounding box center [605, 181] width 114 height 16
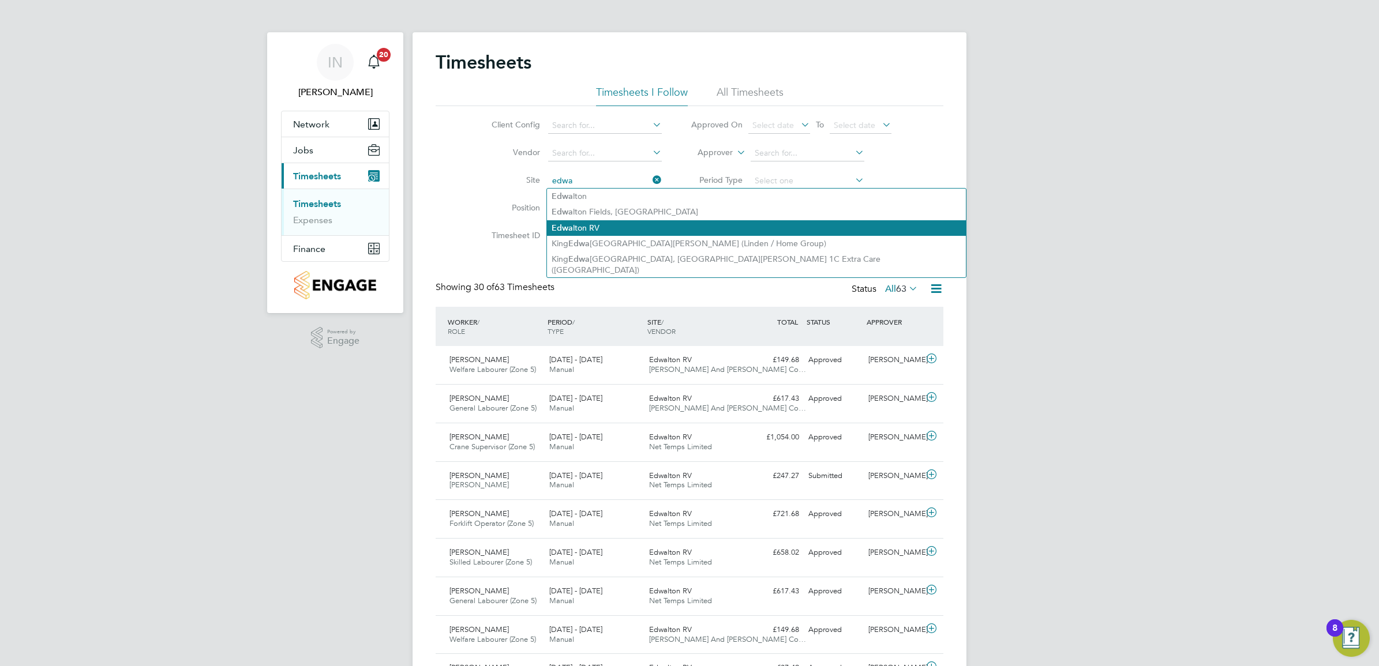
click at [596, 220] on li "Edwa lton RV" at bounding box center [756, 228] width 419 height 16
type input "Edwalton RV"
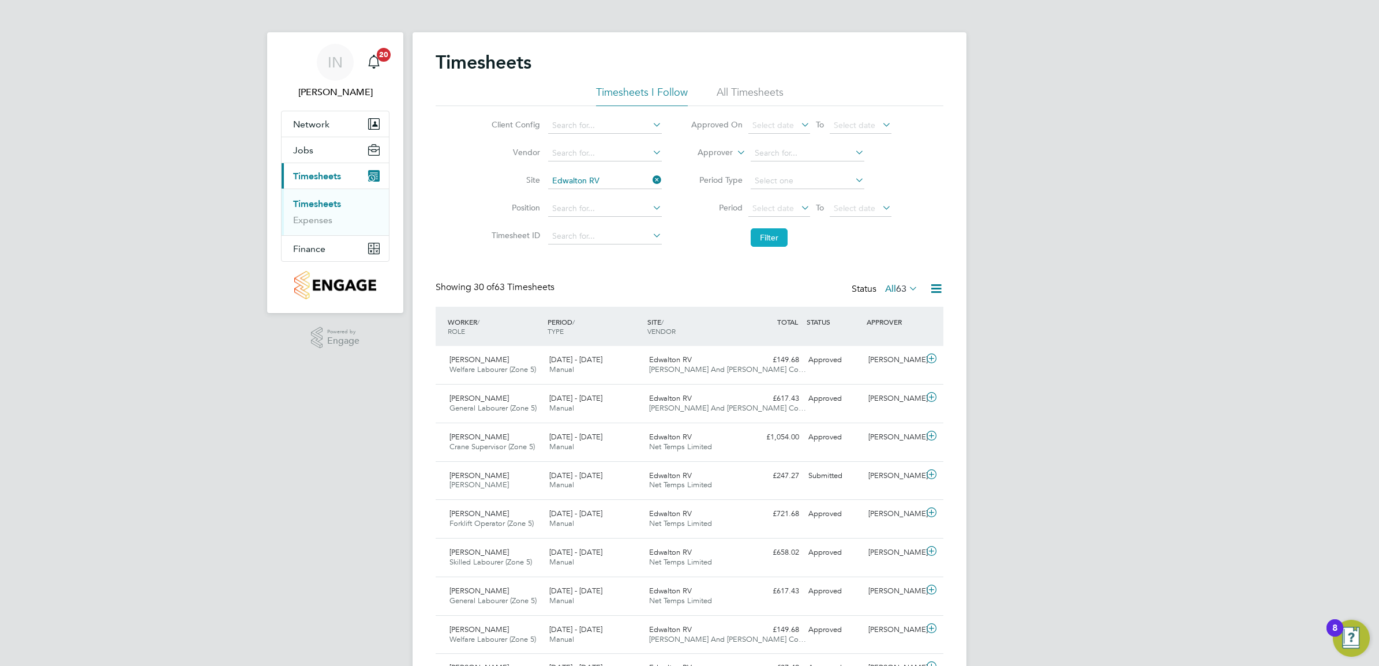
click at [769, 237] on button "Filter" at bounding box center [769, 237] width 37 height 18
click at [780, 127] on span "Select date" at bounding box center [773, 125] width 42 height 10
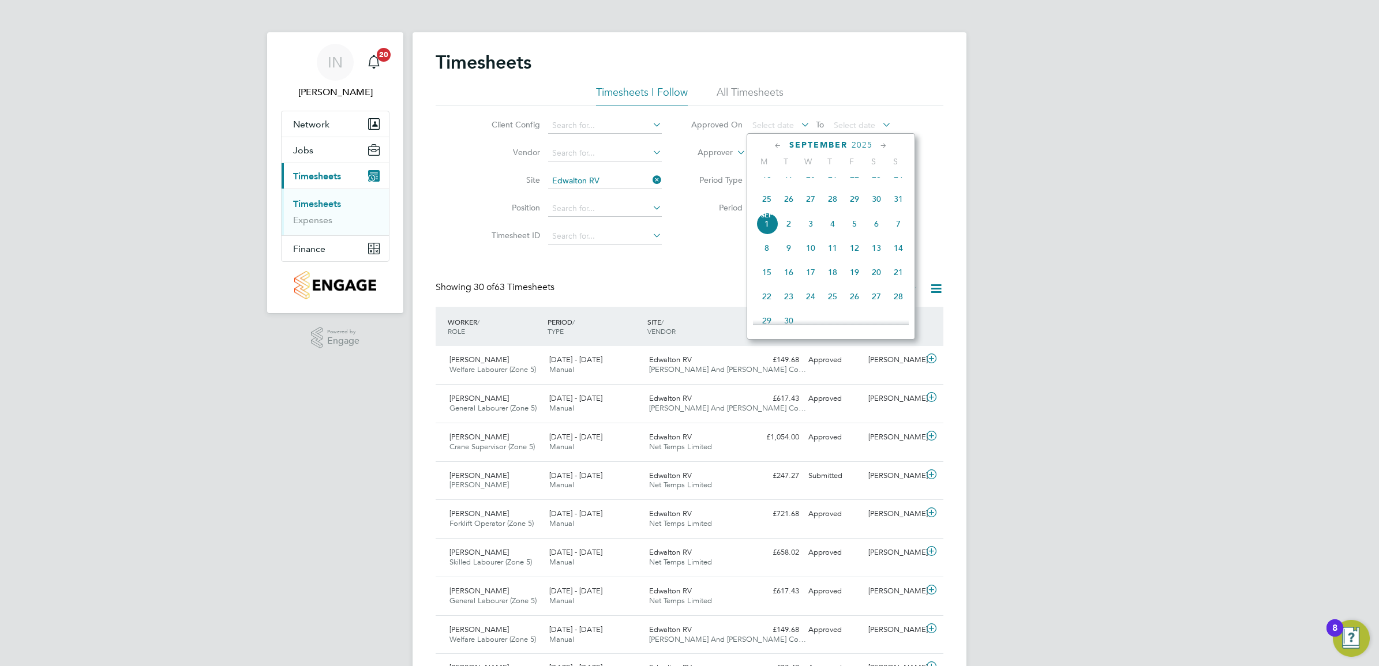
click at [777, 143] on icon at bounding box center [777, 146] width 11 height 13
click at [769, 286] on span "28" at bounding box center [767, 280] width 22 height 22
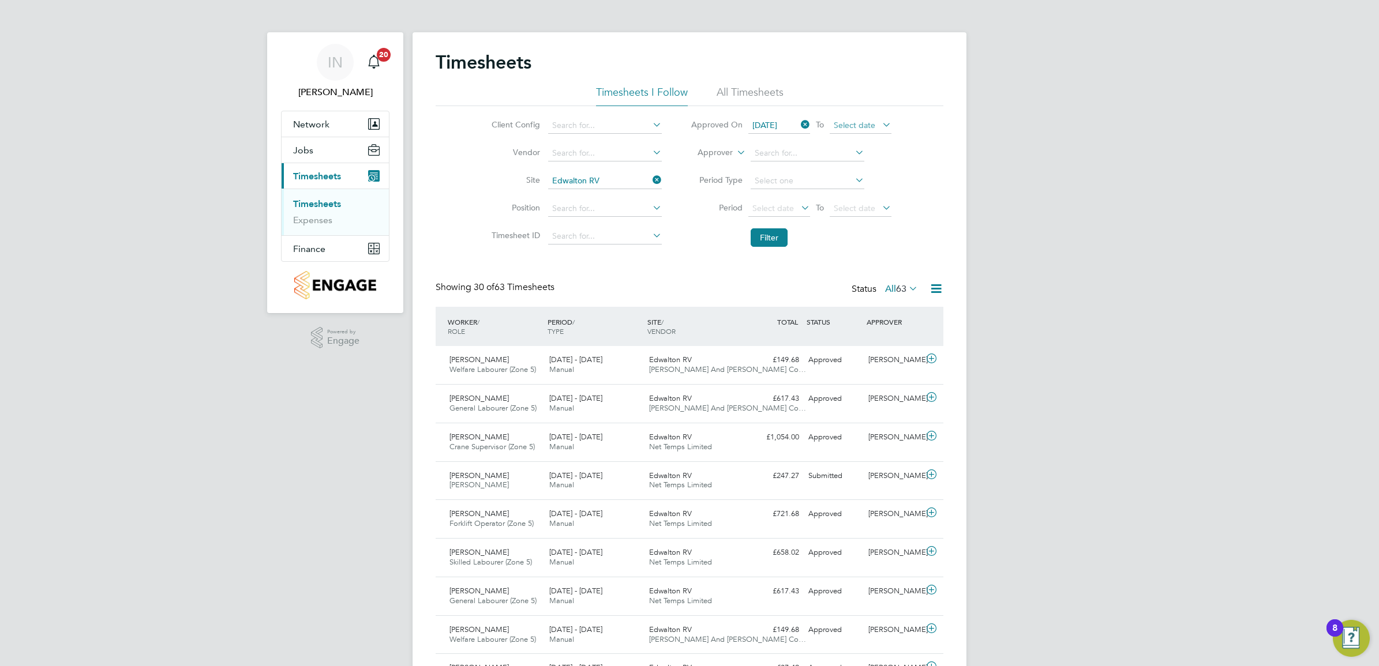
click at [852, 130] on span "Select date" at bounding box center [861, 126] width 62 height 16
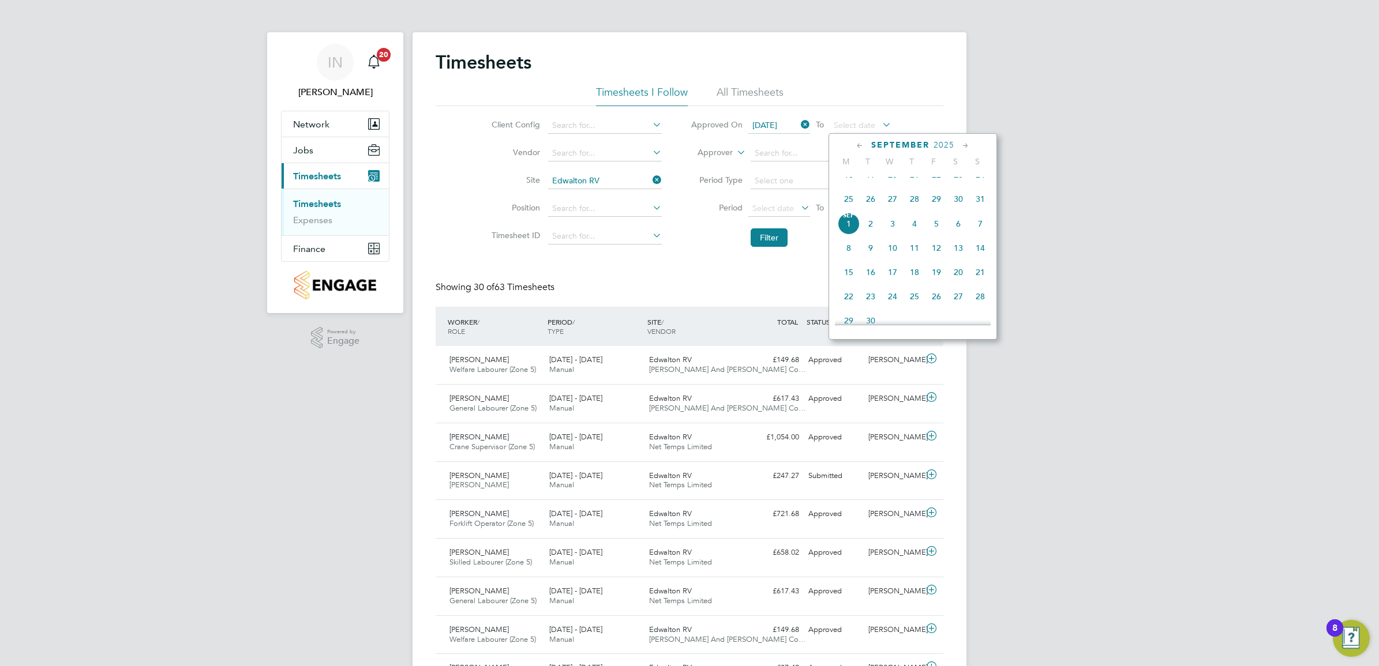
click at [968, 148] on icon at bounding box center [965, 146] width 11 height 13
click at [967, 146] on icon at bounding box center [965, 146] width 11 height 13
click at [867, 142] on div "January 2026" at bounding box center [913, 145] width 156 height 11
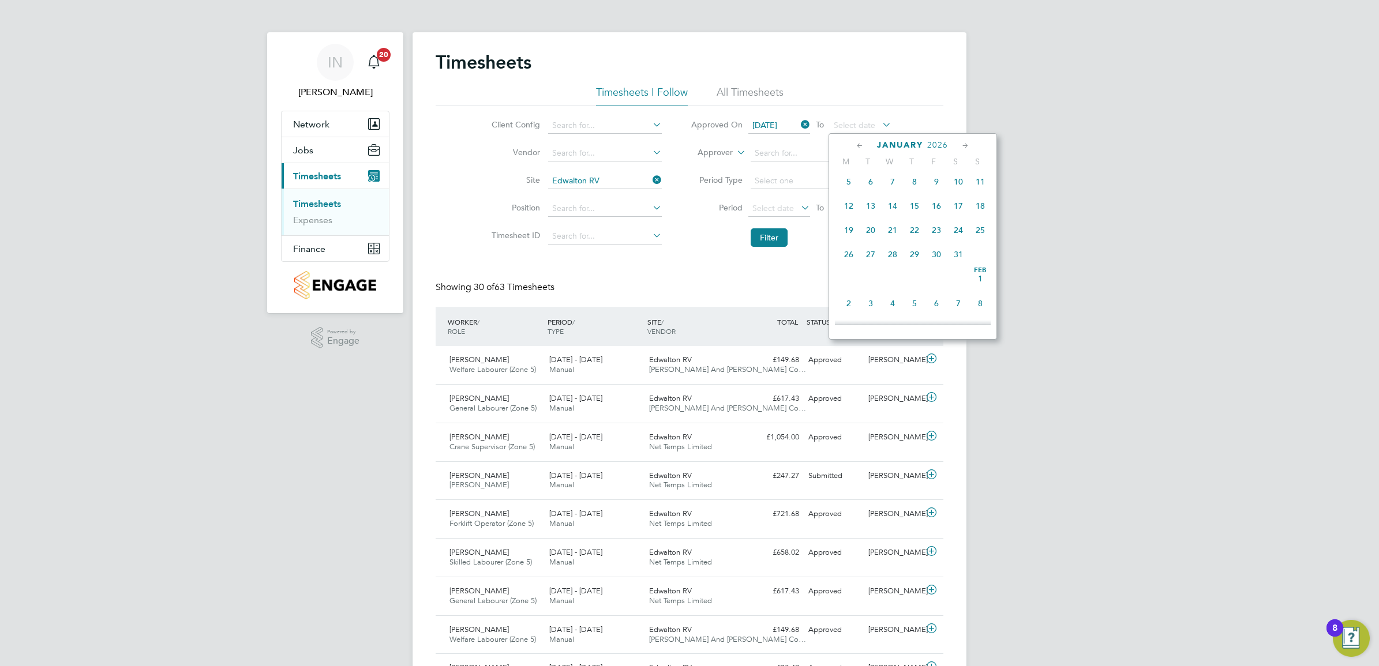
click at [863, 142] on icon at bounding box center [859, 146] width 11 height 13
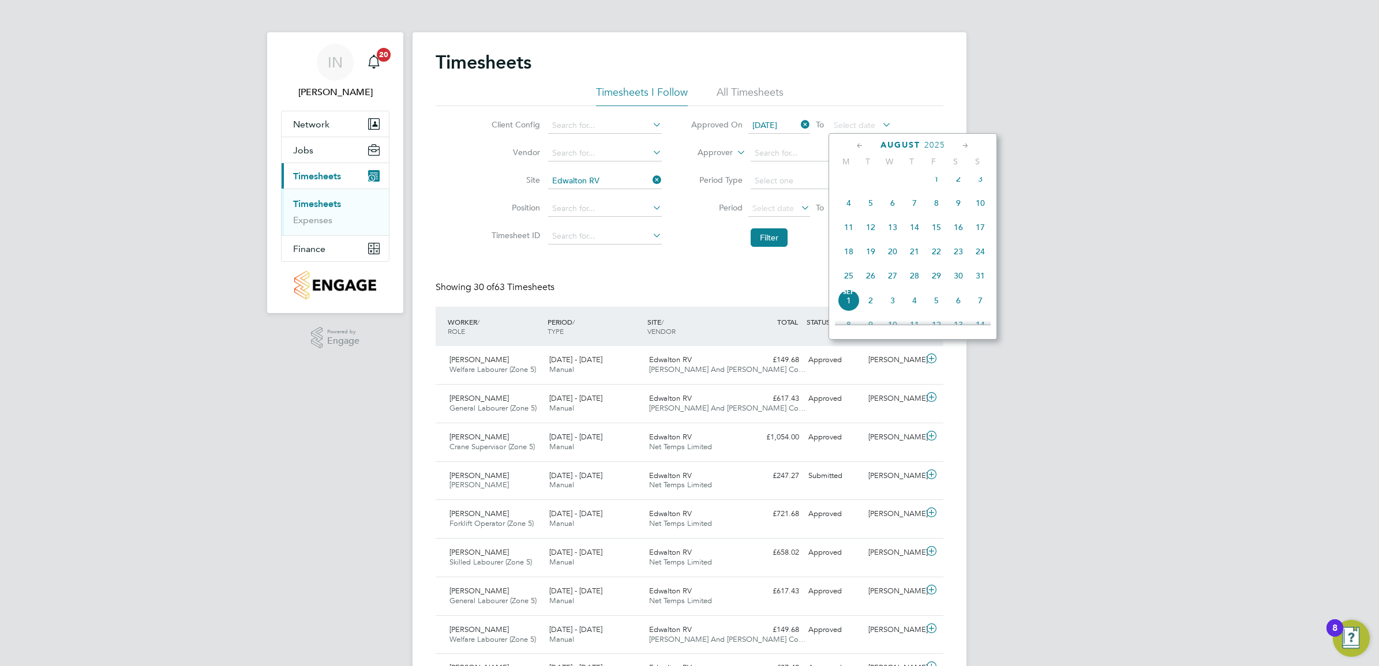
click at [939, 287] on span "29" at bounding box center [936, 276] width 22 height 22
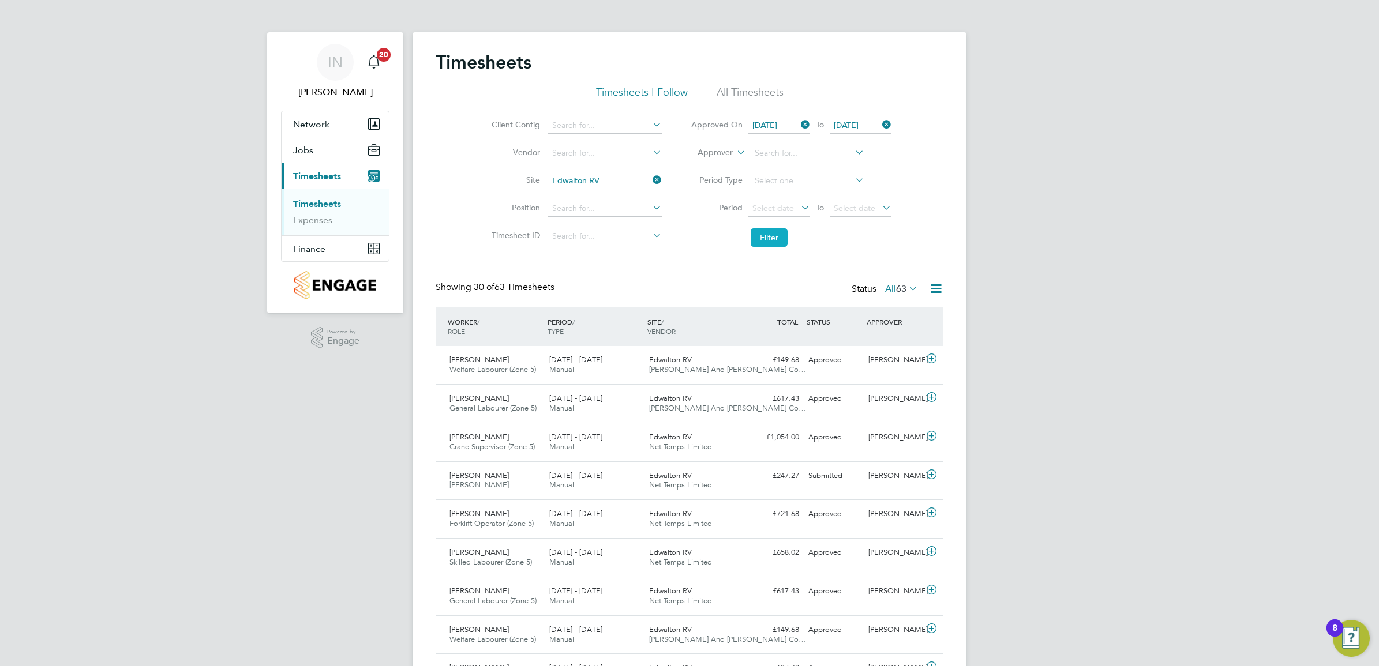
click at [785, 240] on button "Filter" at bounding box center [769, 237] width 37 height 18
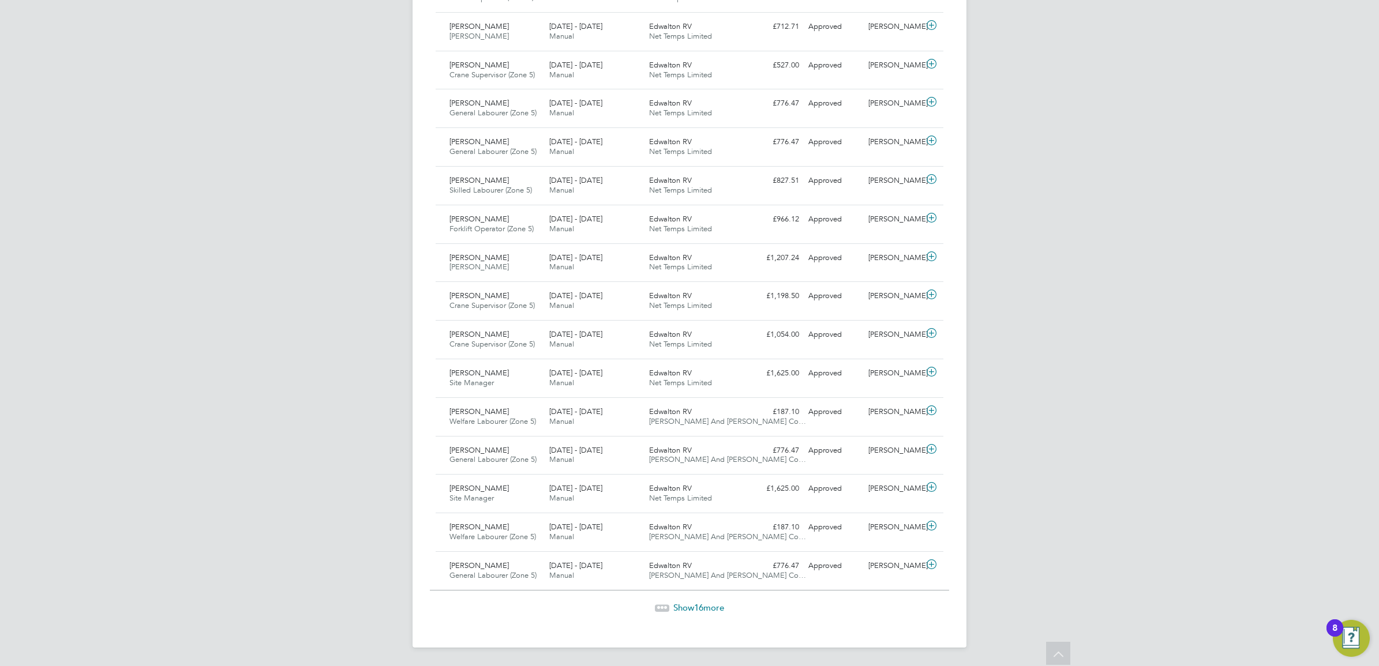
click at [694, 610] on span "16" at bounding box center [698, 607] width 9 height 11
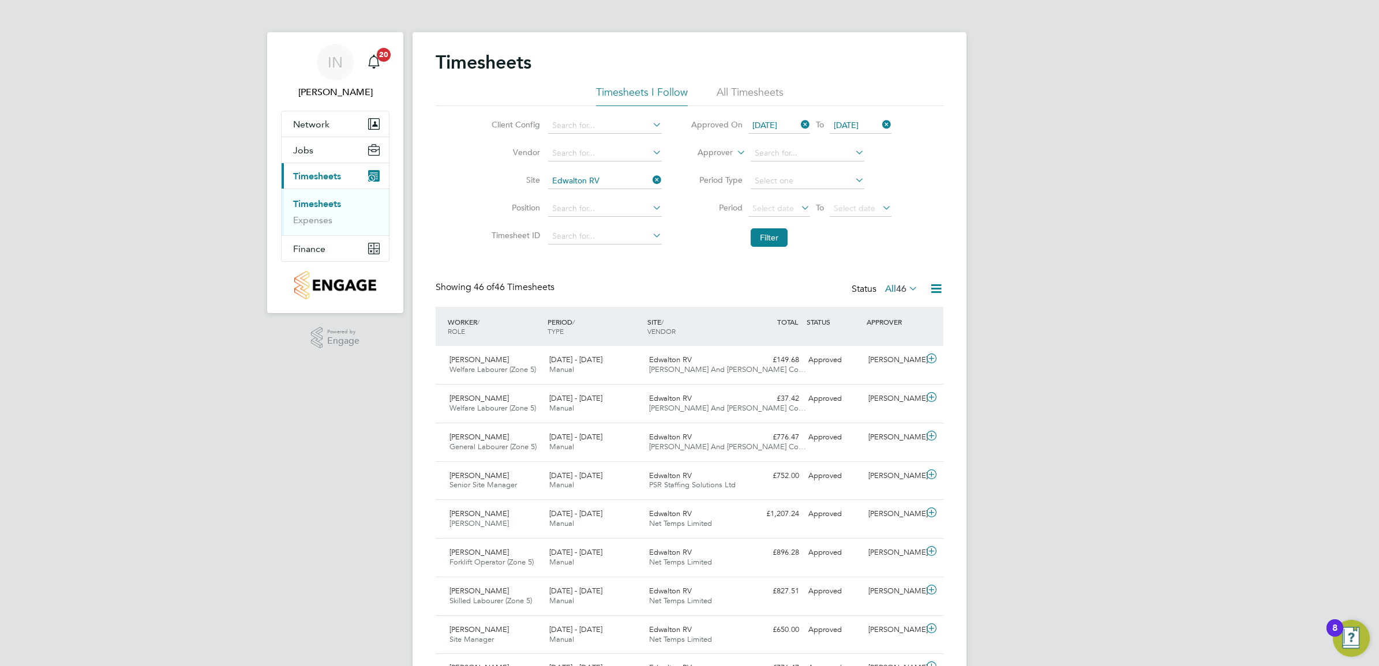
click at [333, 206] on link "Timesheets" at bounding box center [317, 203] width 48 height 11
click at [798, 127] on icon at bounding box center [798, 125] width 0 height 16
click at [880, 128] on icon at bounding box center [880, 125] width 0 height 16
click at [756, 237] on button "Filter" at bounding box center [769, 237] width 37 height 18
click at [930, 292] on icon at bounding box center [936, 289] width 14 height 14
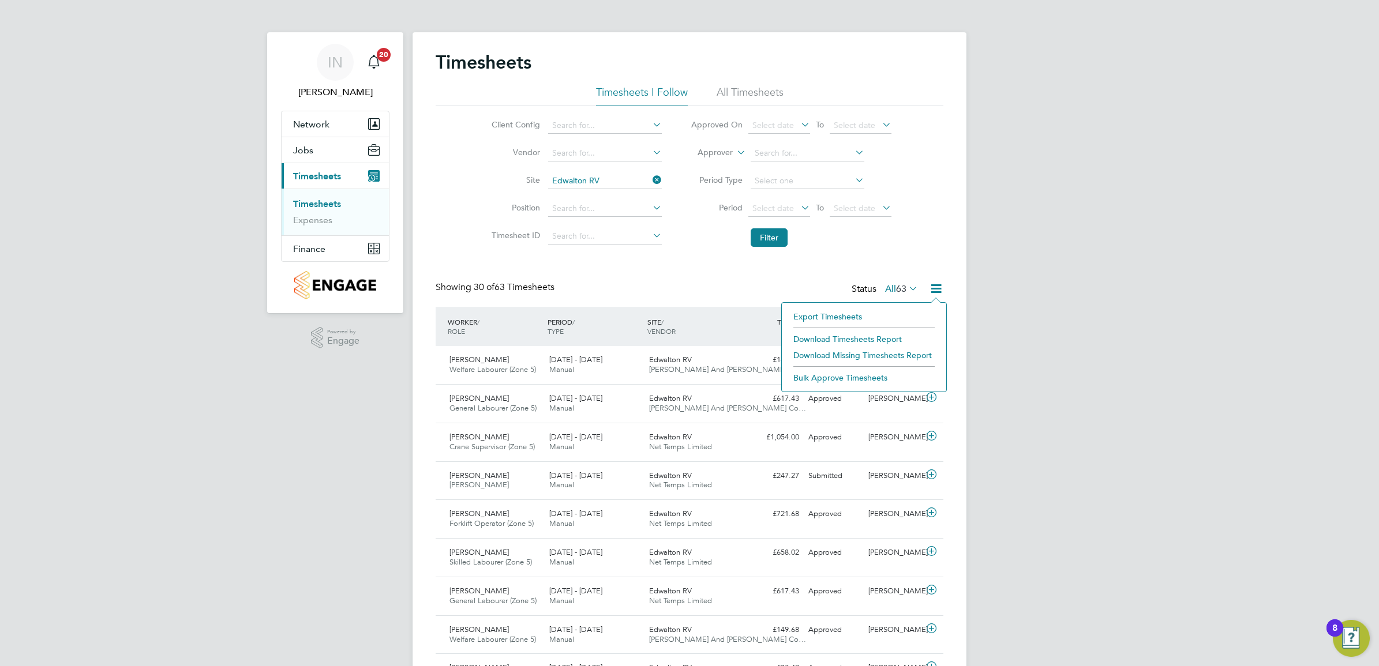
click at [905, 289] on span "63" at bounding box center [901, 289] width 10 height 12
click at [932, 286] on icon at bounding box center [936, 289] width 14 height 14
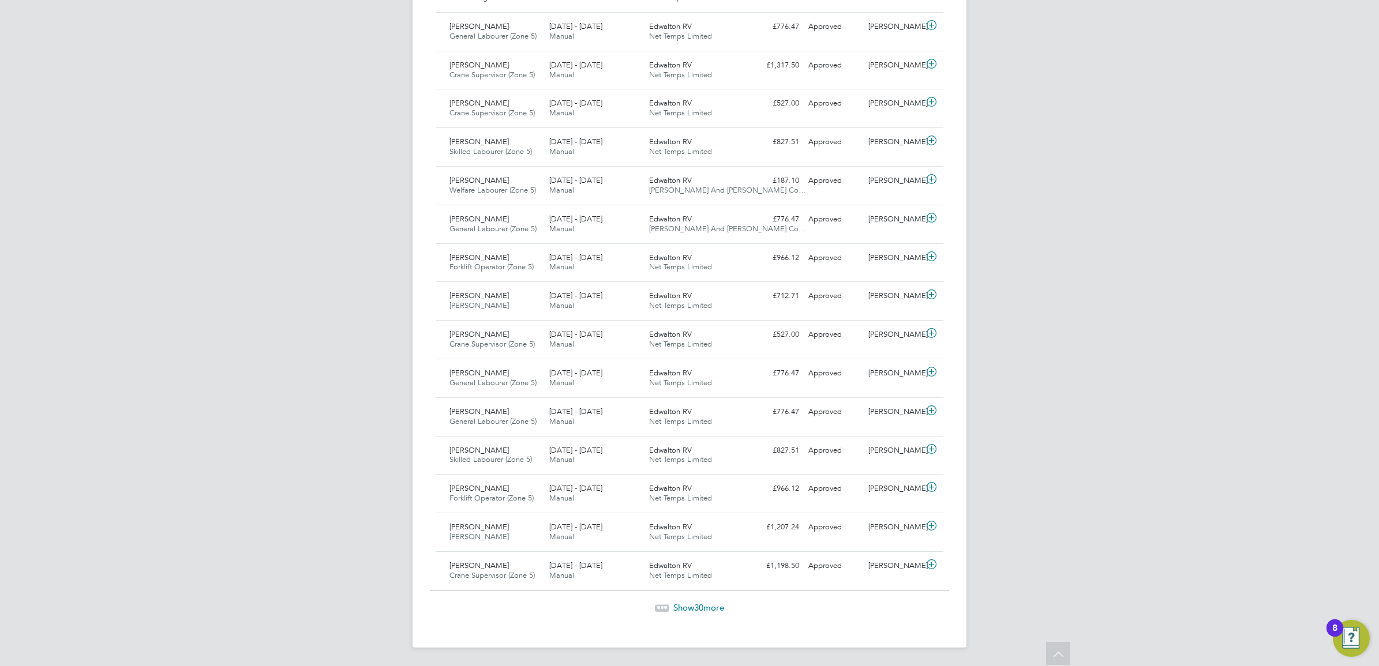
click at [691, 604] on span "Show 30 more" at bounding box center [698, 607] width 51 height 11
click at [687, 607] on span "Show 3 more" at bounding box center [699, 607] width 46 height 11
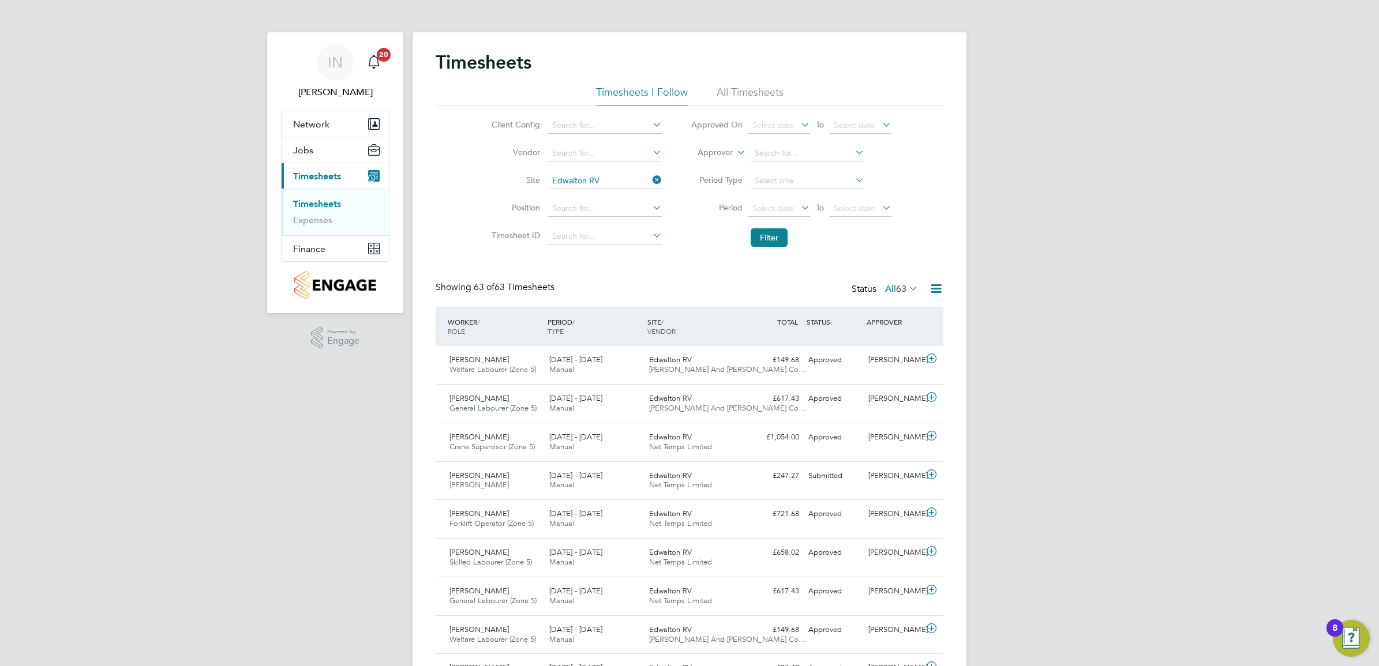
click at [933, 294] on icon at bounding box center [936, 289] width 14 height 14
click at [881, 340] on li "Download Timesheets Report" at bounding box center [863, 339] width 153 height 16
drag, startPoint x: 842, startPoint y: 246, endPoint x: 831, endPoint y: 252, distance: 12.7
click at [840, 247] on li "Filter" at bounding box center [791, 238] width 230 height 30
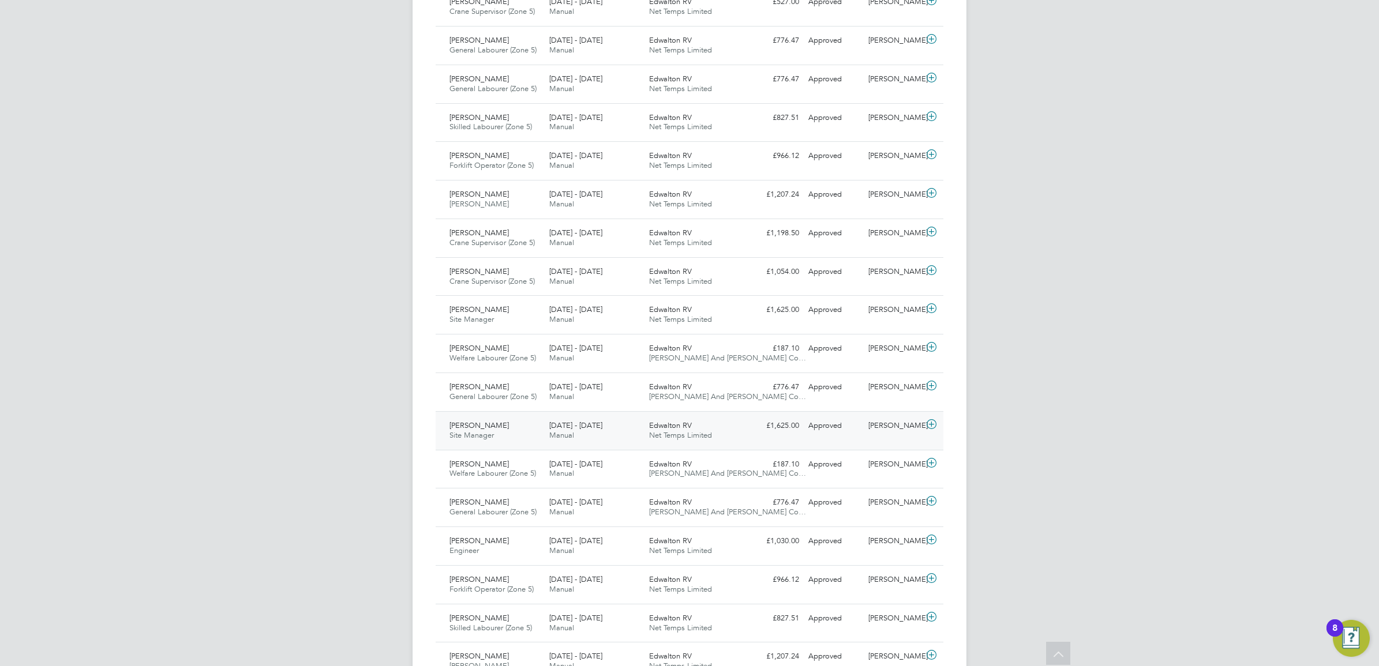
scroll to position [1218, 0]
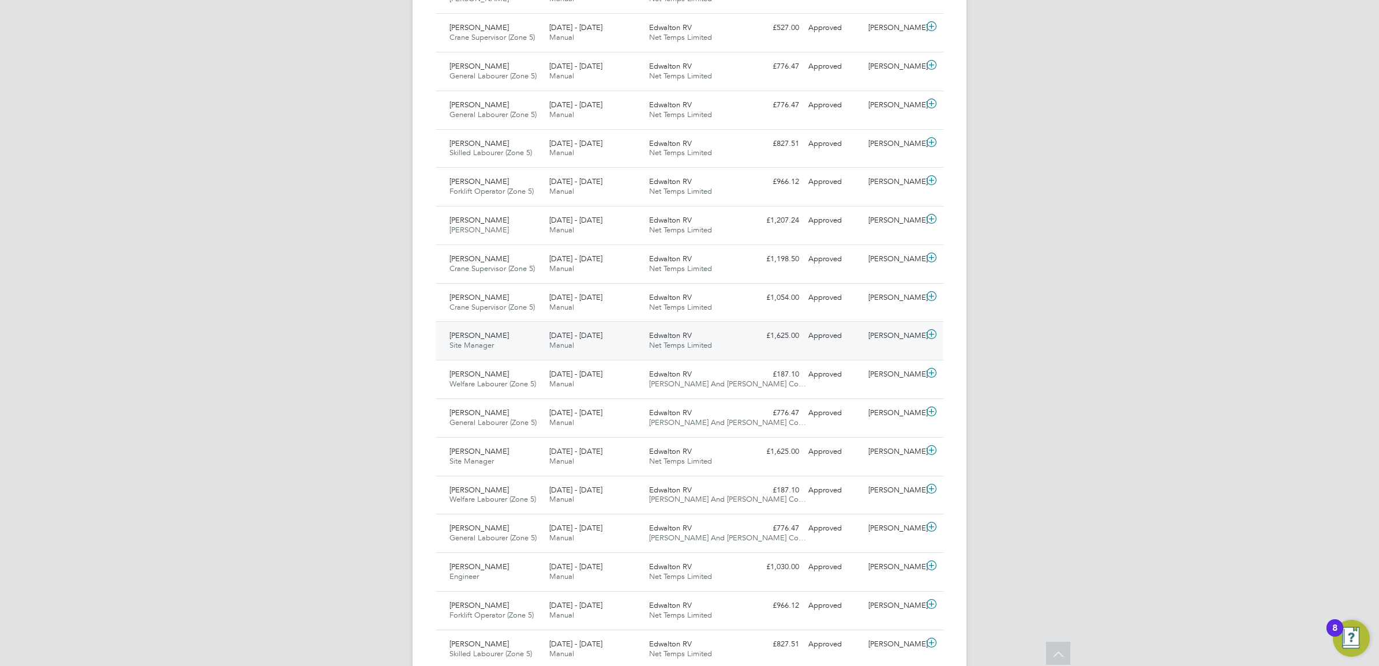
click at [561, 338] on span "[DATE] - [DATE]" at bounding box center [575, 336] width 53 height 10
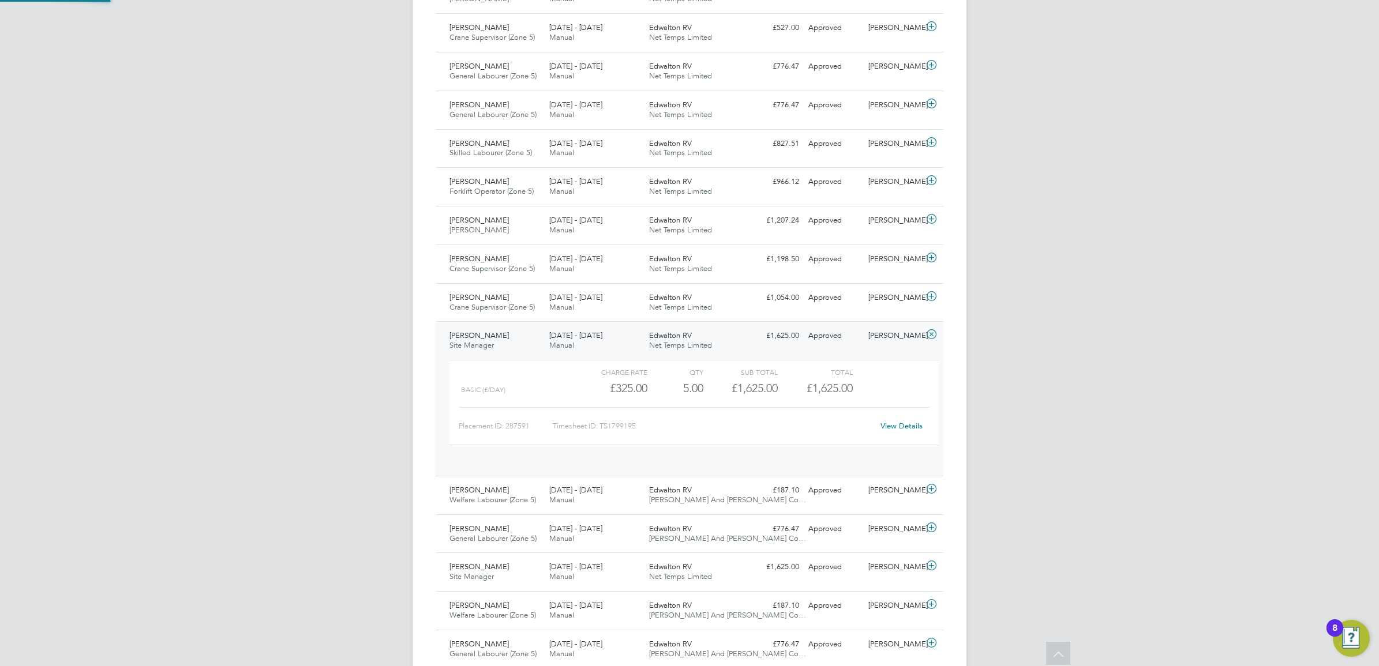
scroll to position [19, 112]
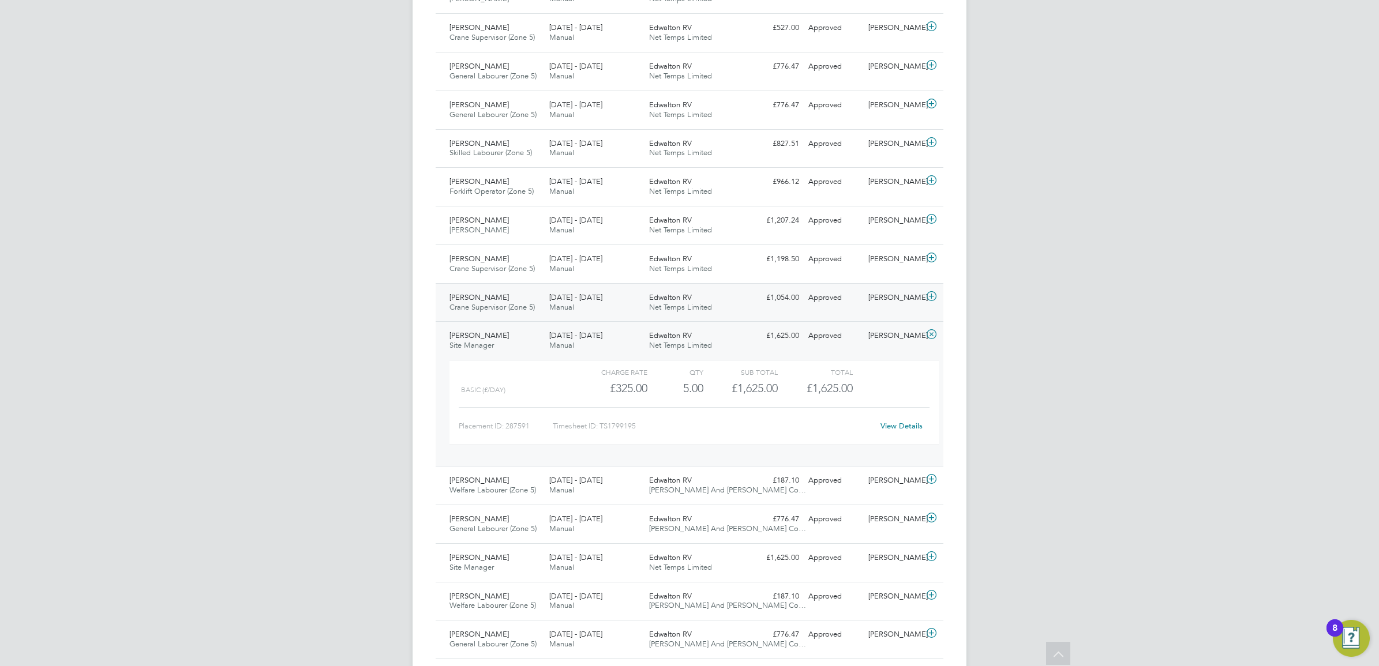
click at [734, 312] on div "Edwalton RV Net Temps Limited" at bounding box center [694, 302] width 100 height 29
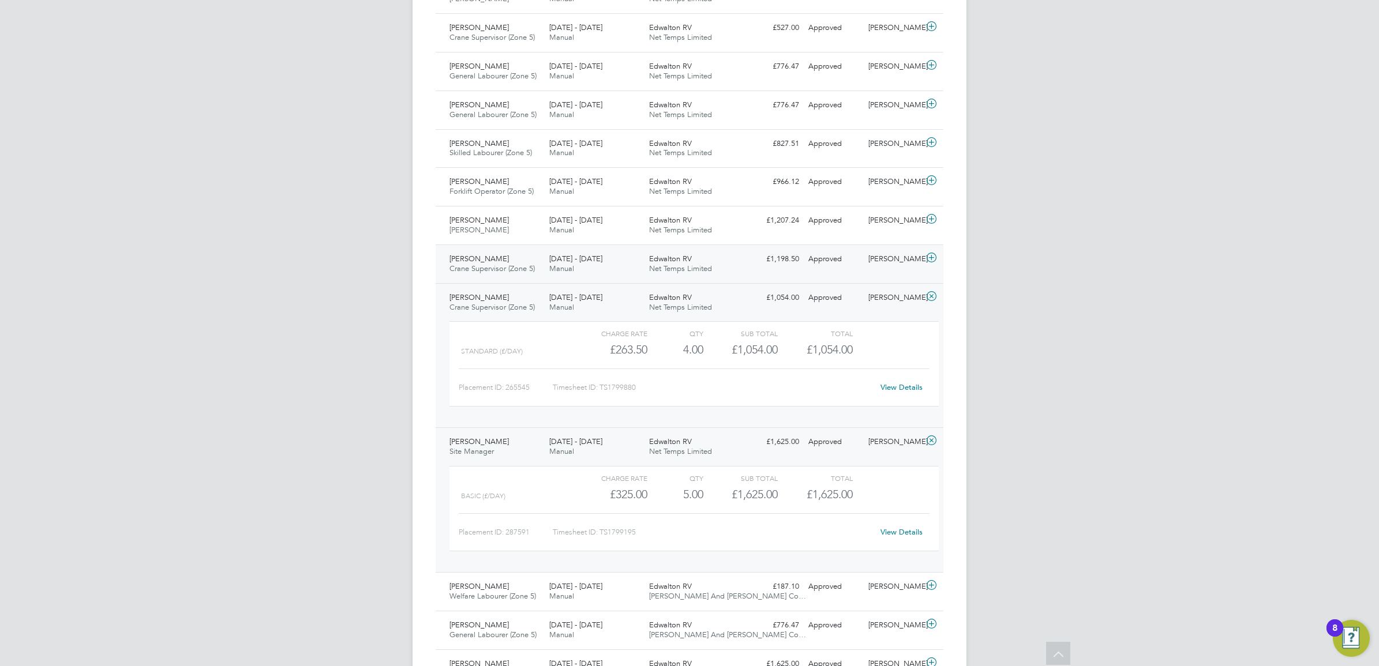
click at [870, 256] on div "[PERSON_NAME]" at bounding box center [894, 259] width 60 height 19
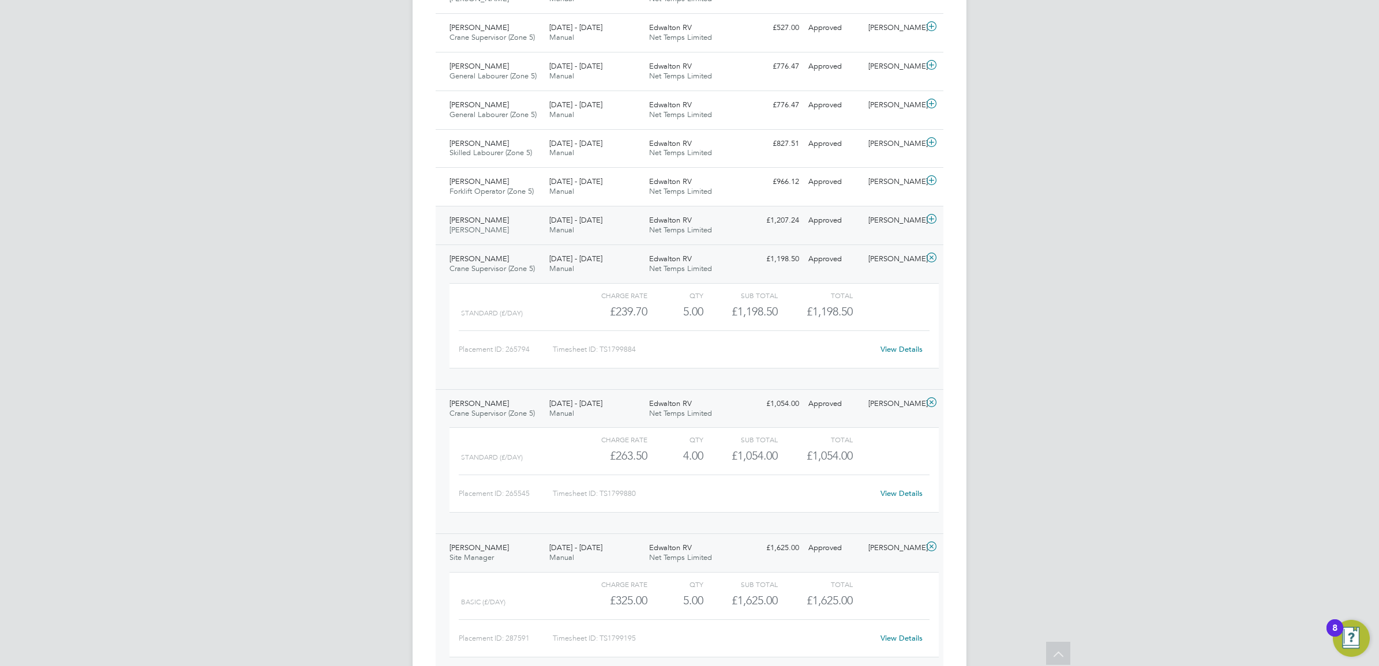
click at [877, 230] on div "[PERSON_NAME]" at bounding box center [894, 220] width 60 height 19
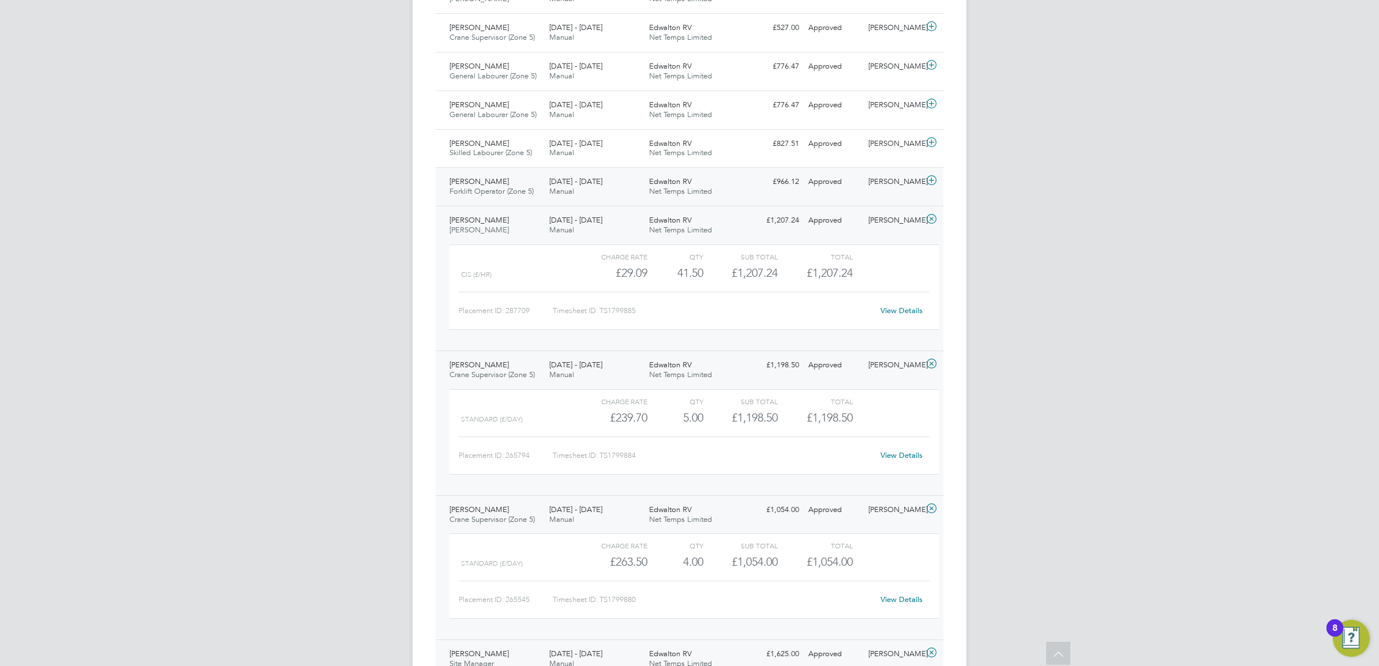
click at [884, 195] on div "John Scullion Forklift Operator (Zone 5) 4 - 10 Aug 2025 4 - 10 Aug 2025 Manual…" at bounding box center [690, 186] width 508 height 39
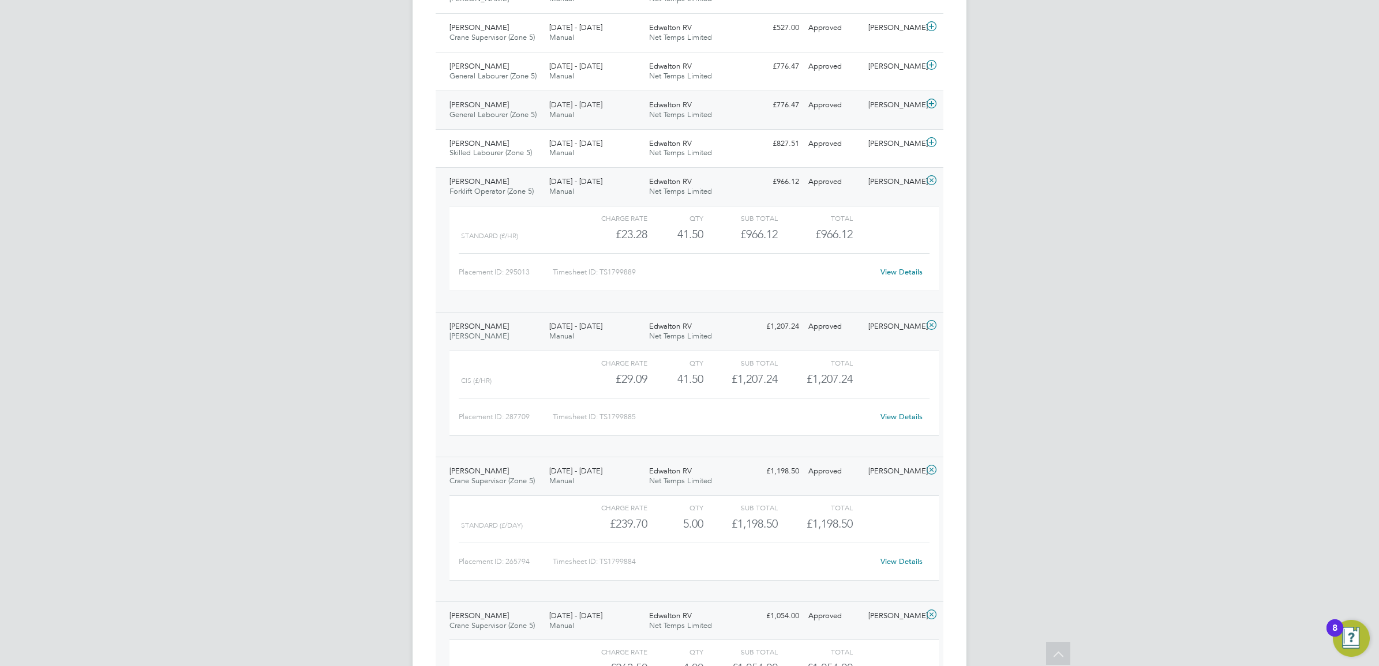
click at [831, 98] on div "Approved" at bounding box center [834, 105] width 60 height 19
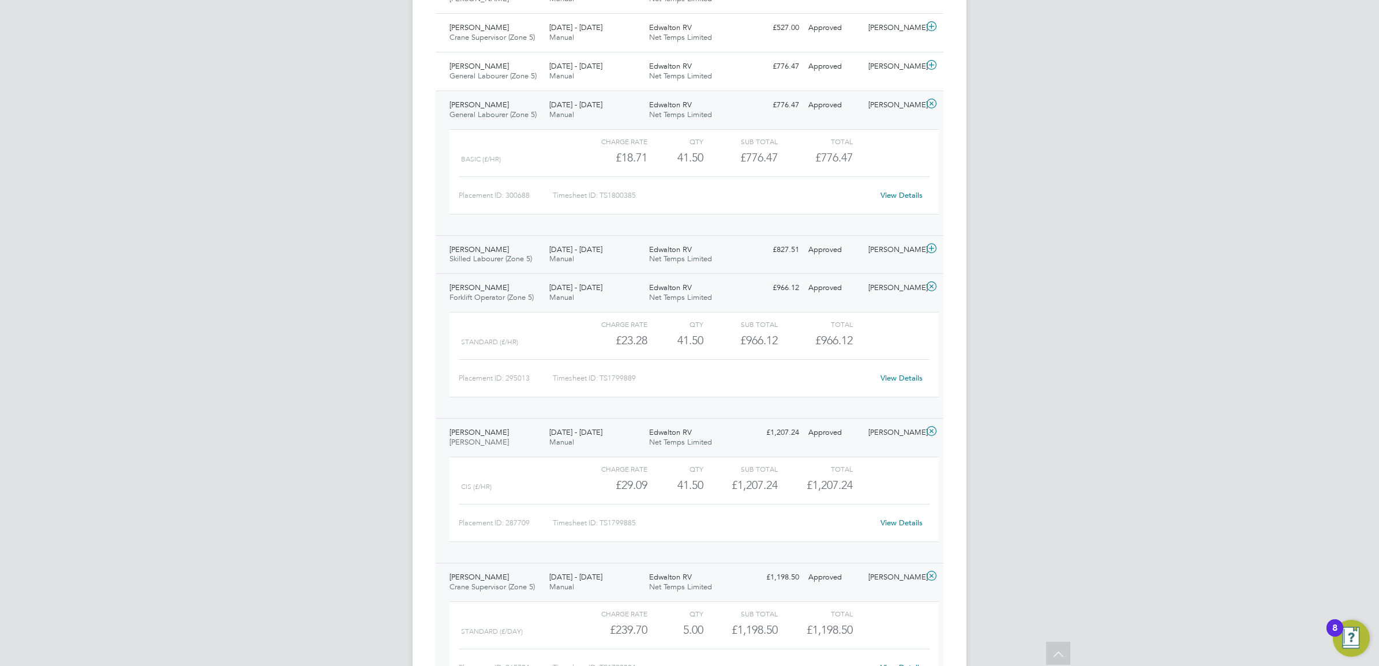
click at [733, 253] on div "Edwalton RV Net Temps Limited" at bounding box center [694, 255] width 100 height 29
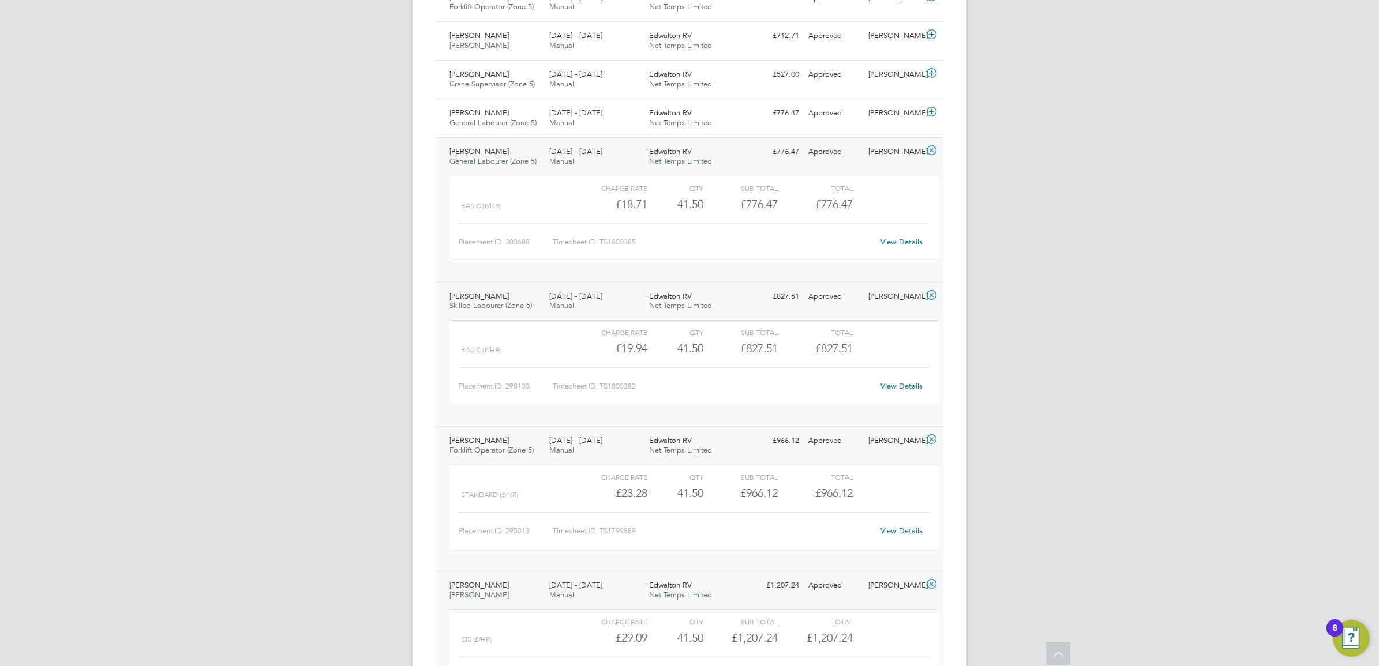
scroll to position [1146, 0]
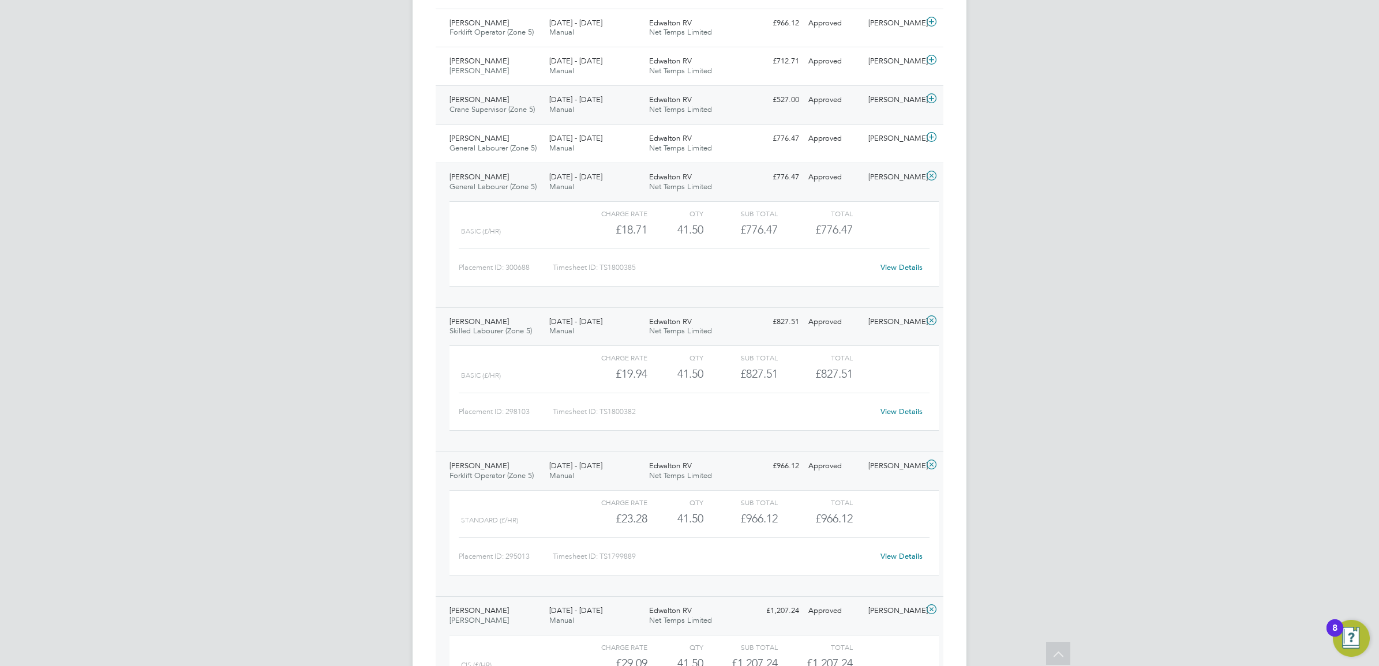
click at [714, 114] on div "Edwalton RV Net Temps Limited" at bounding box center [694, 105] width 100 height 29
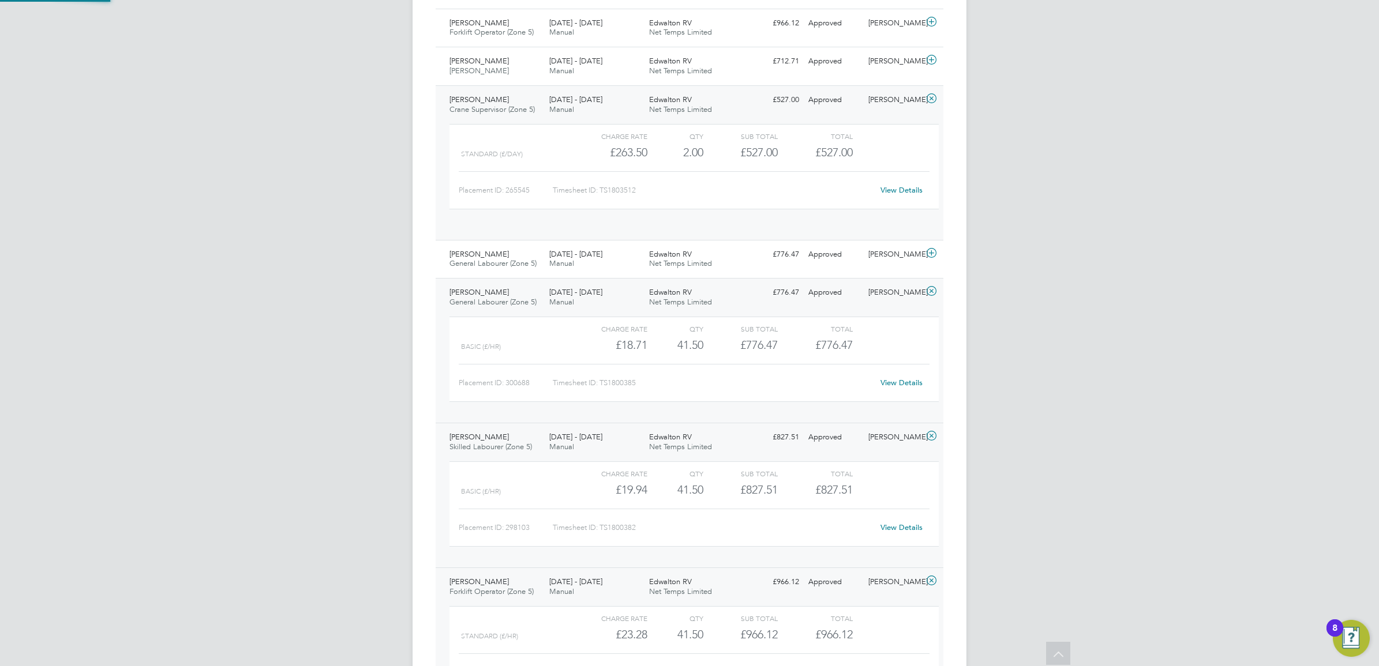
scroll to position [19, 112]
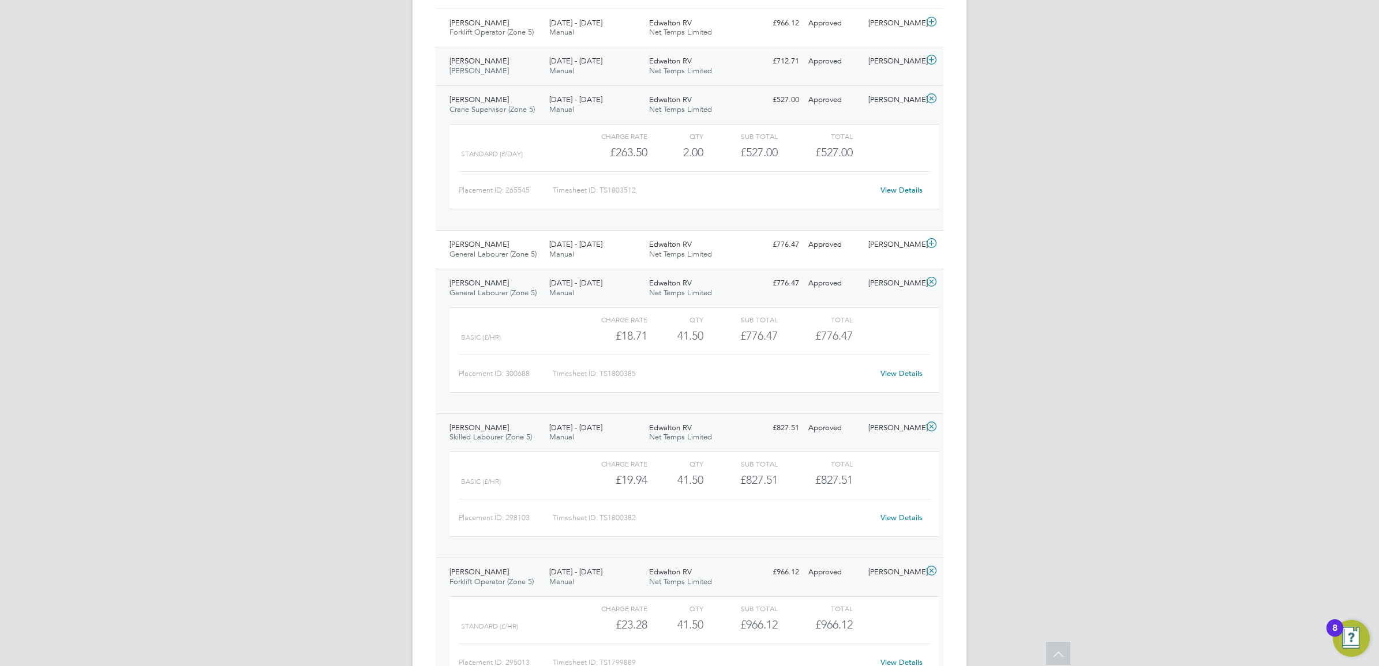
click at [590, 66] on span "[DATE] - [DATE]" at bounding box center [575, 61] width 53 height 10
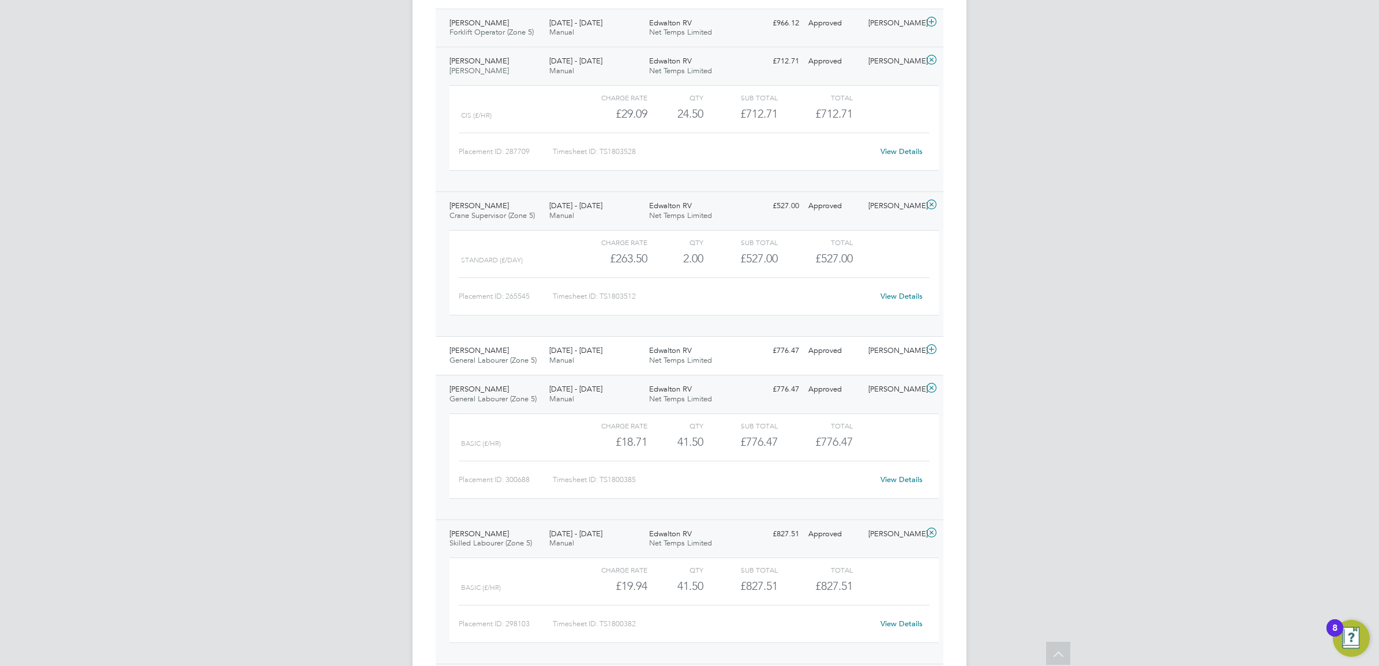
click at [630, 33] on div "[DATE] - [DATE] Manual" at bounding box center [595, 28] width 100 height 29
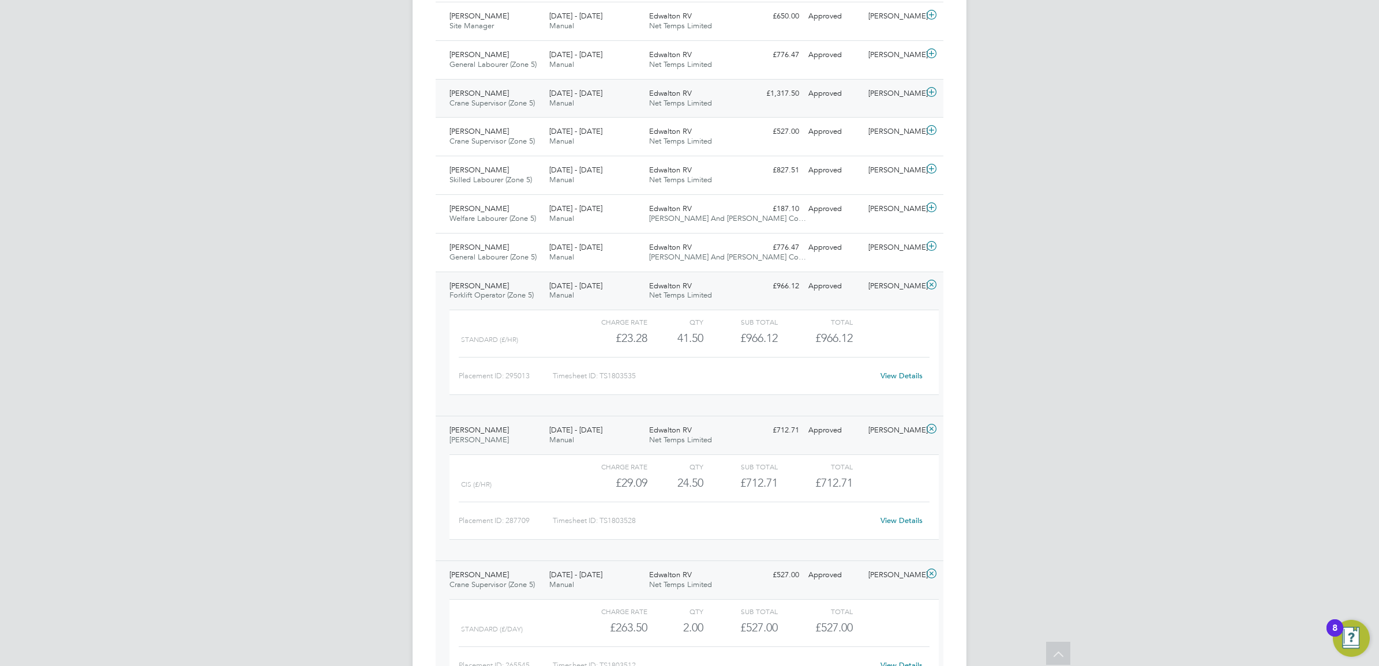
scroll to position [858, 0]
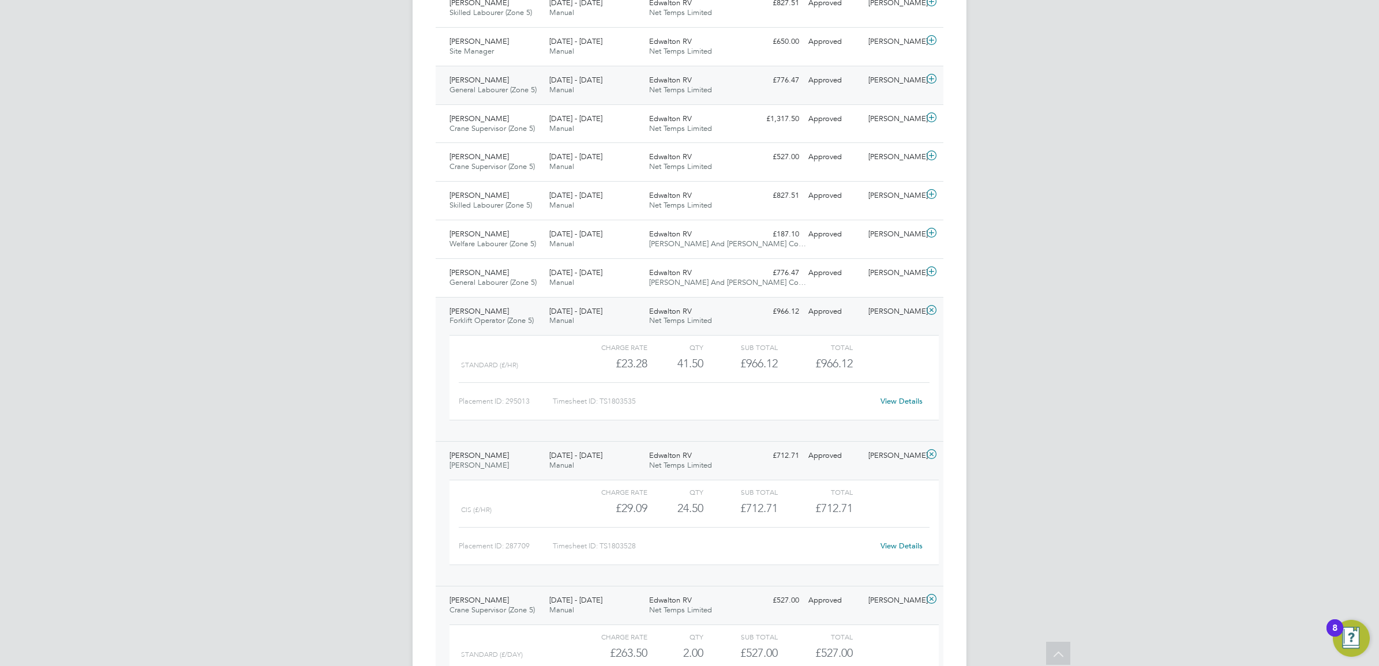
click at [580, 72] on div "[DATE] - [DATE] Manual" at bounding box center [595, 85] width 100 height 29
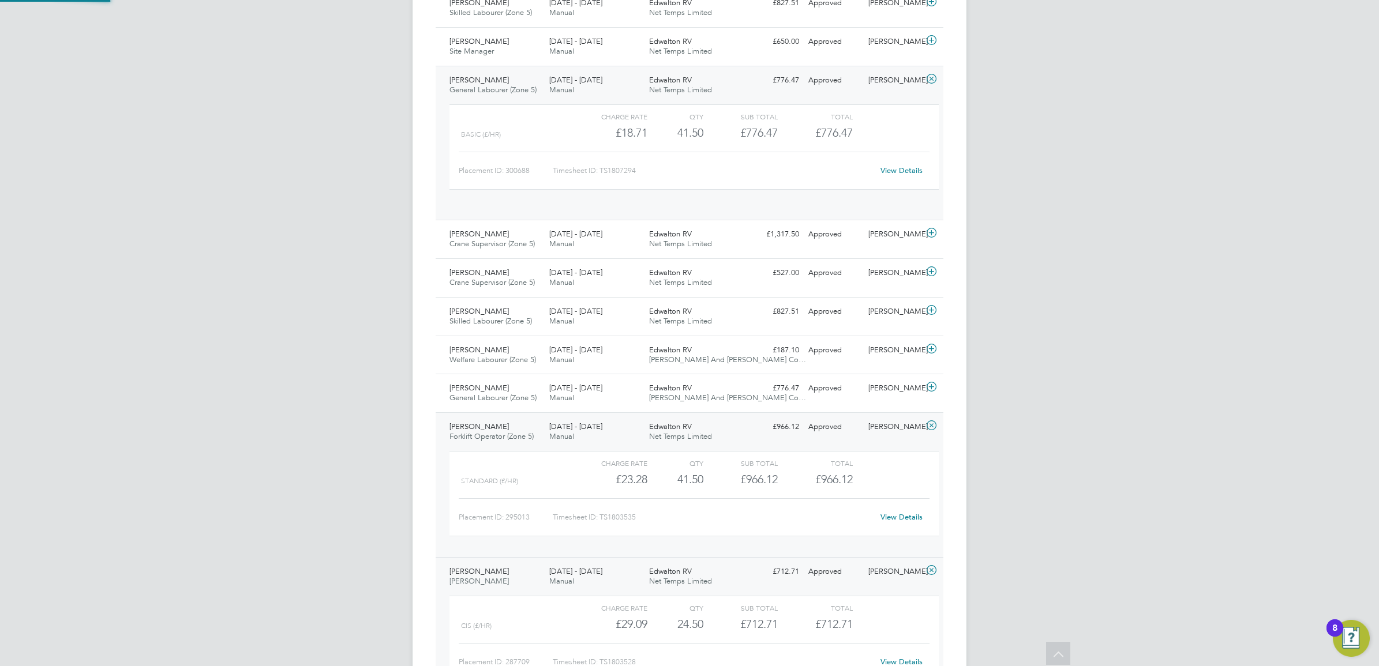
scroll to position [19, 112]
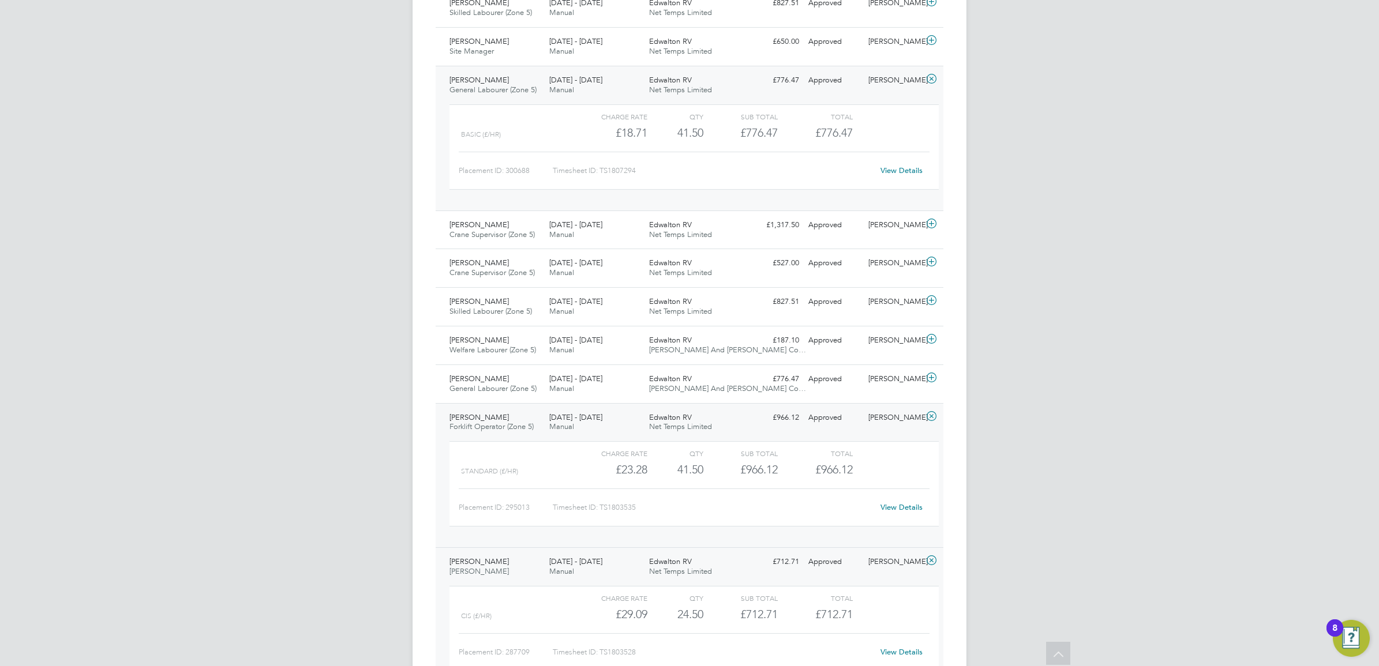
click at [474, 87] on span "General Labourer (Zone 5)" at bounding box center [492, 90] width 87 height 10
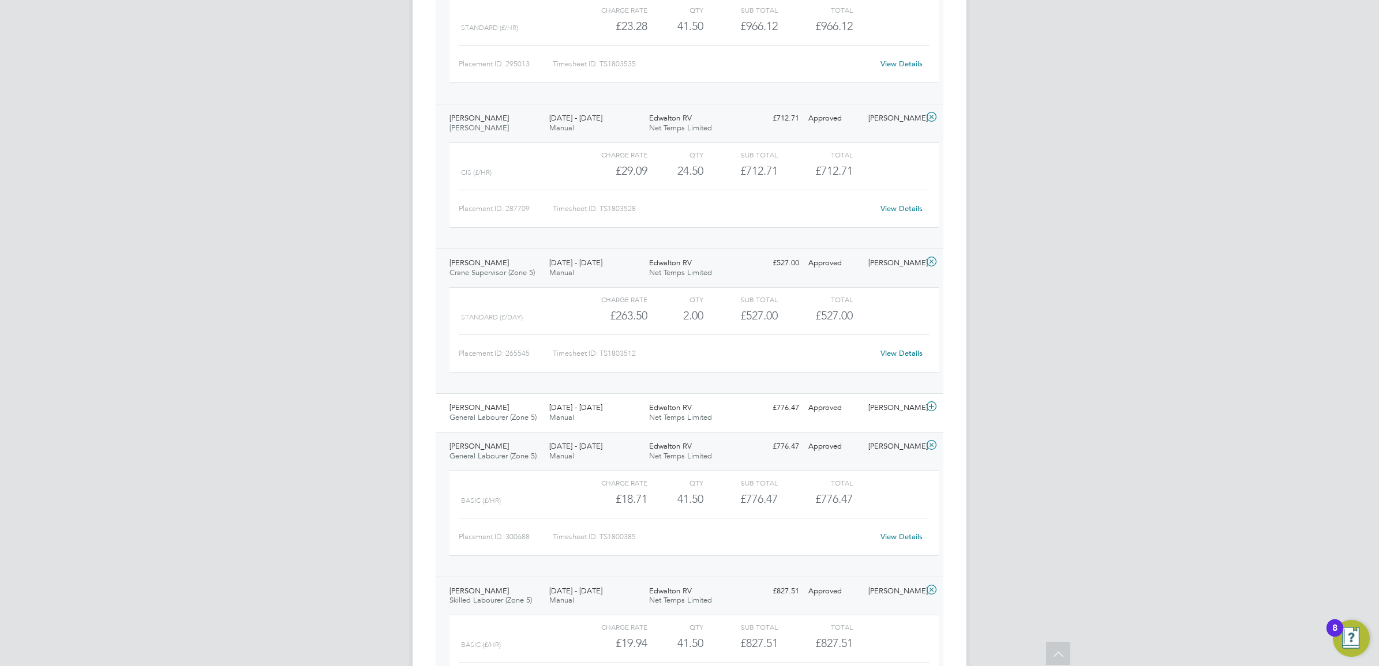
scroll to position [1291, 0]
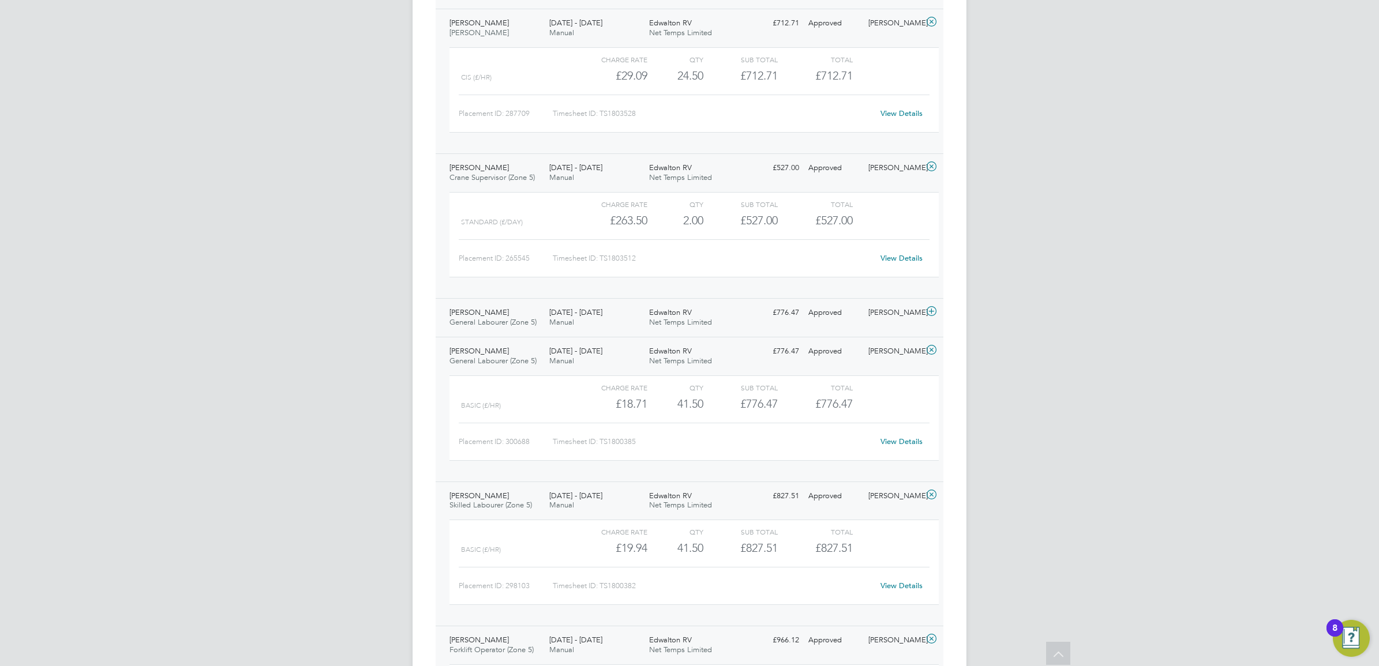
click at [522, 314] on div "Daniel Morrell-Birks General Labourer (Zone 5) 11 - 17 Aug 2025" at bounding box center [495, 317] width 100 height 29
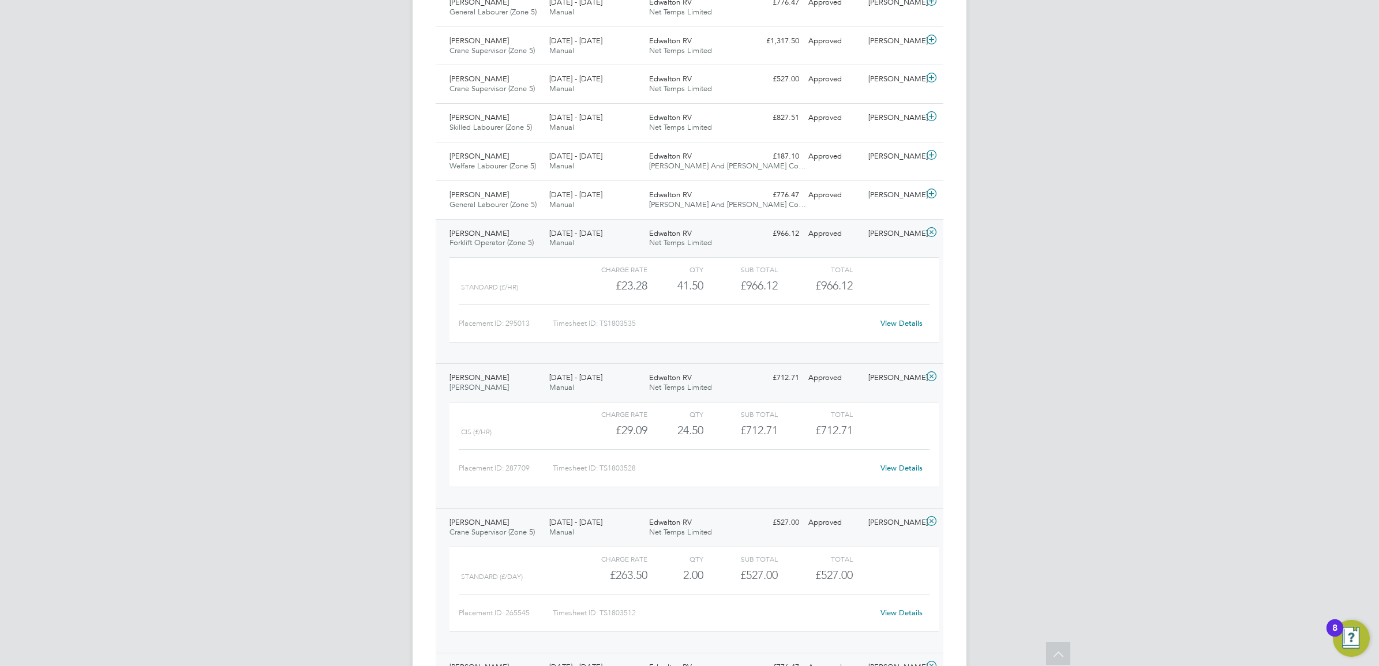
scroll to position [930, 0]
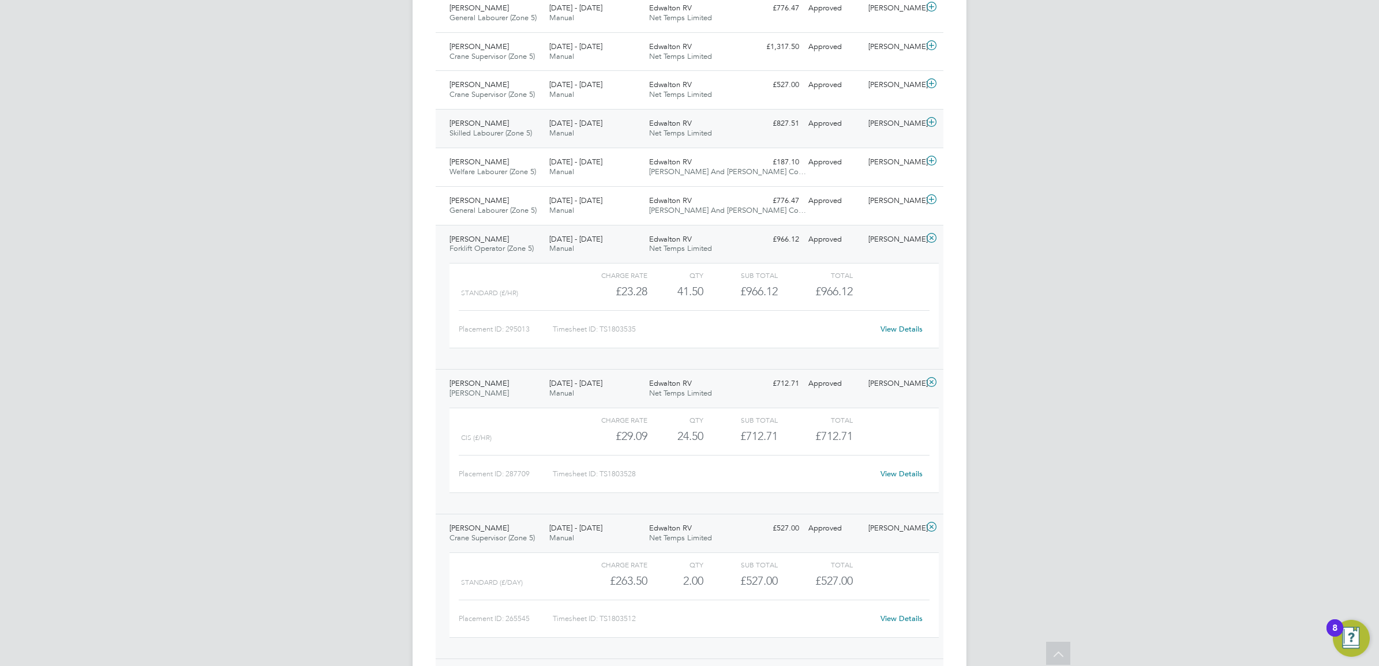
click at [601, 128] on span "[DATE] - [DATE]" at bounding box center [575, 123] width 53 height 10
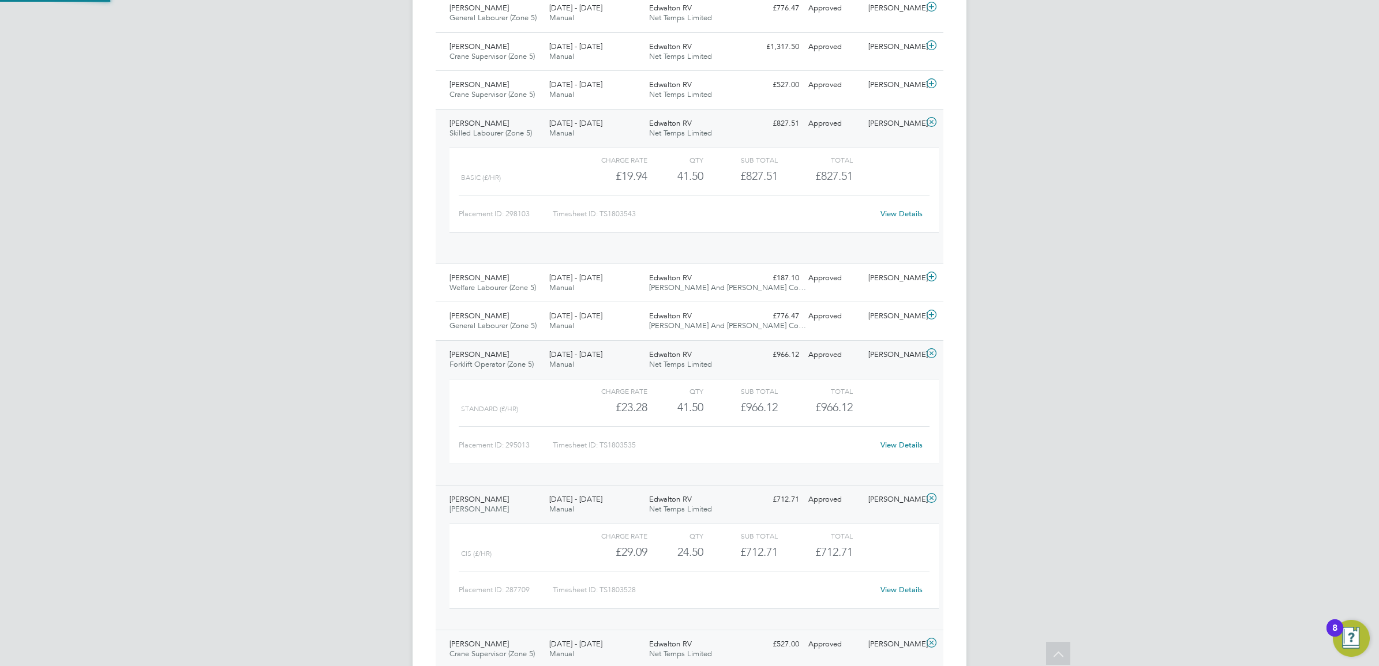
scroll to position [19, 112]
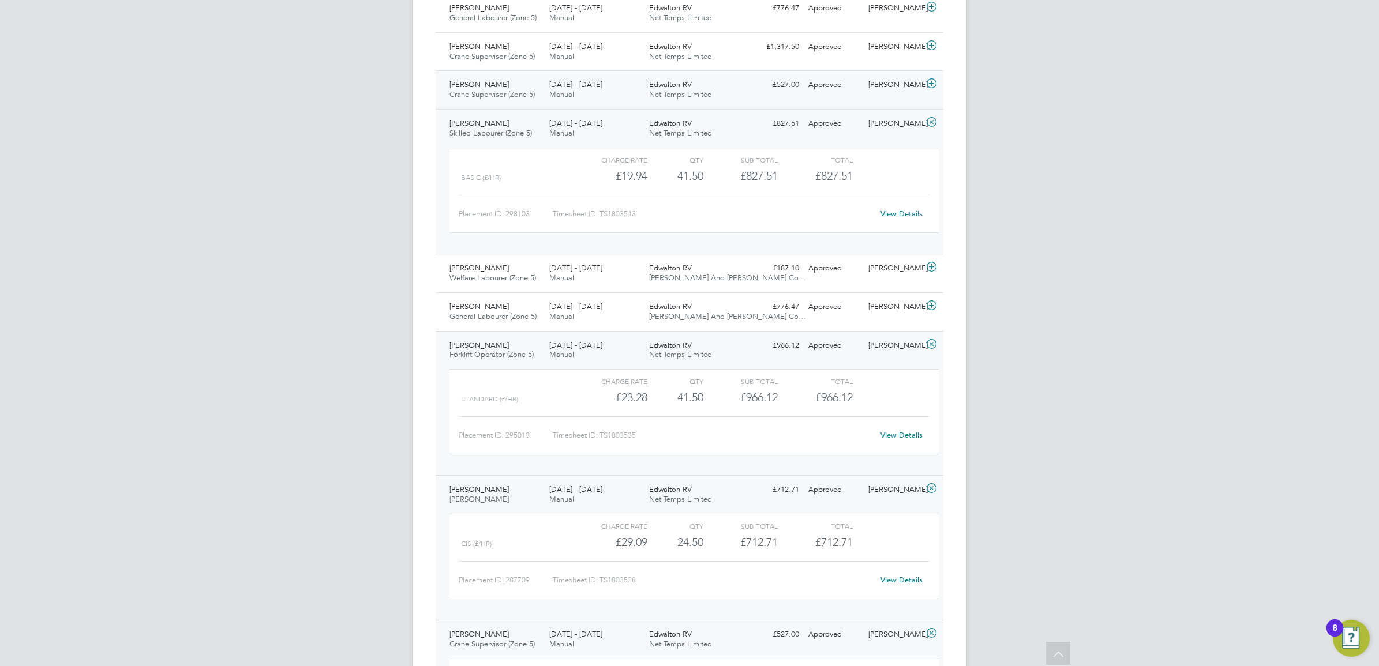
click at [588, 95] on div "[DATE] - [DATE] Manual" at bounding box center [595, 90] width 100 height 29
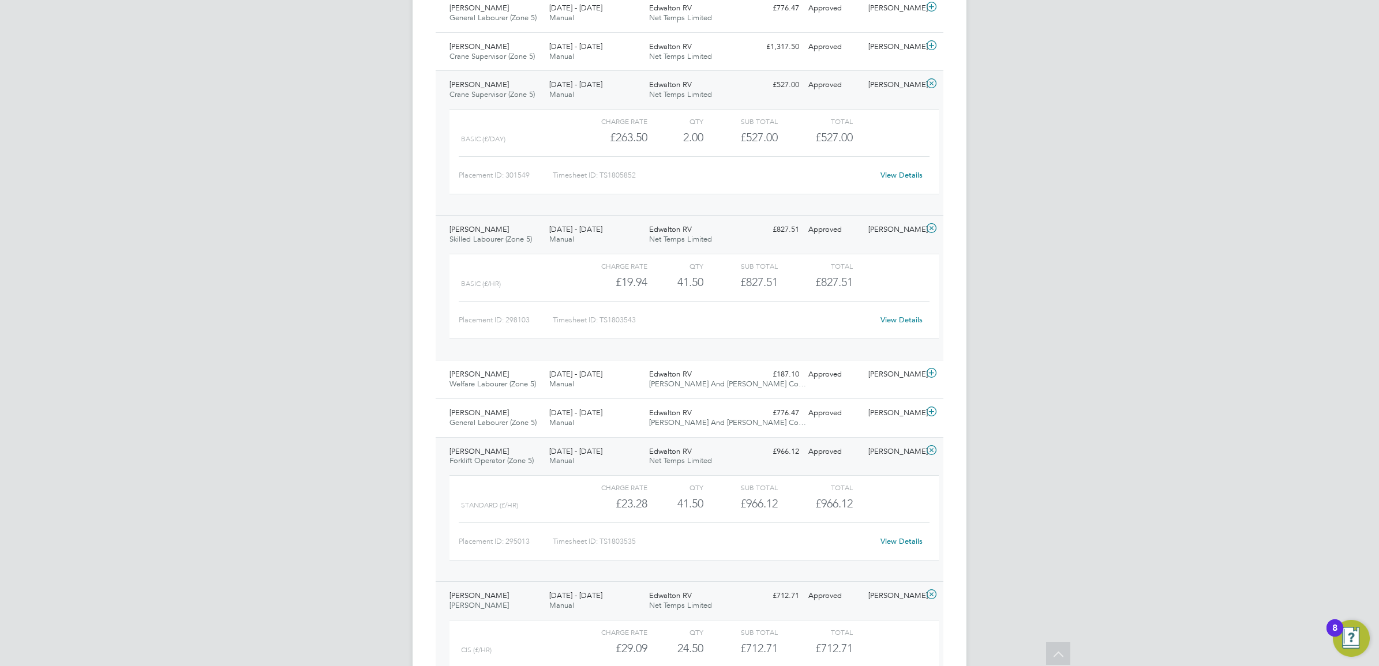
click at [910, 179] on link "View Details" at bounding box center [901, 175] width 42 height 10
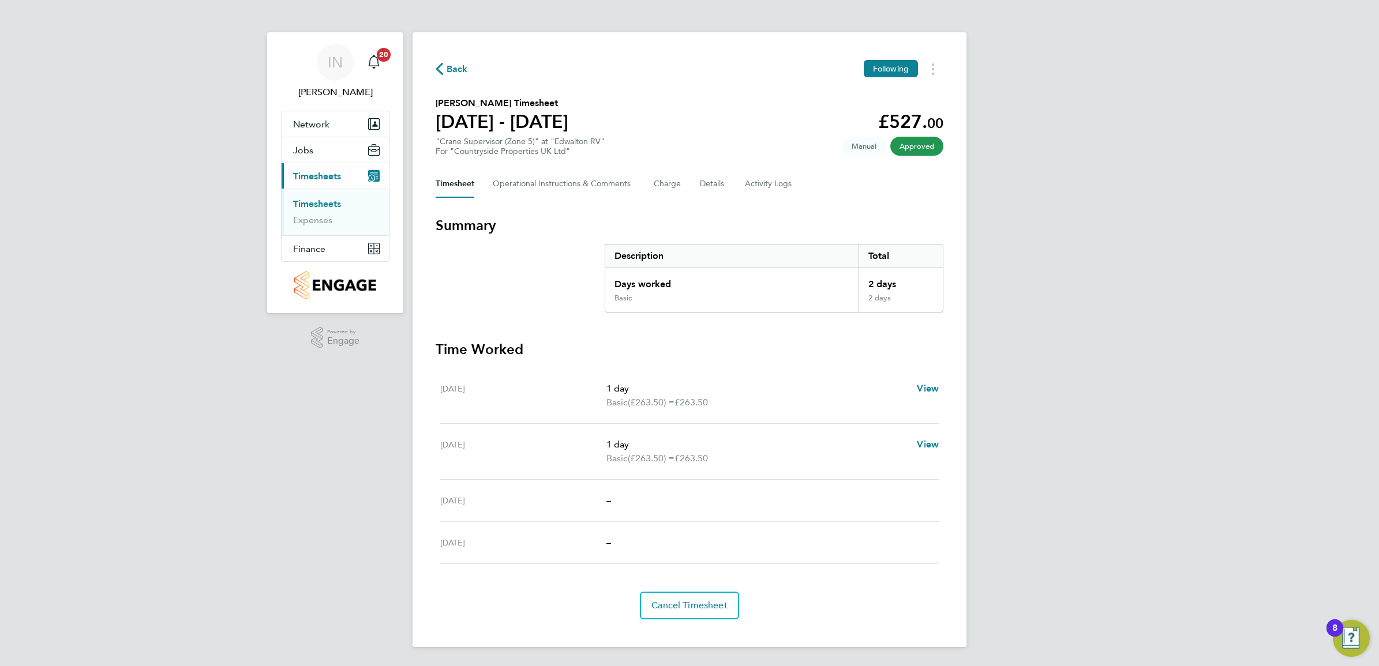
click at [442, 67] on icon "button" at bounding box center [439, 69] width 7 height 12
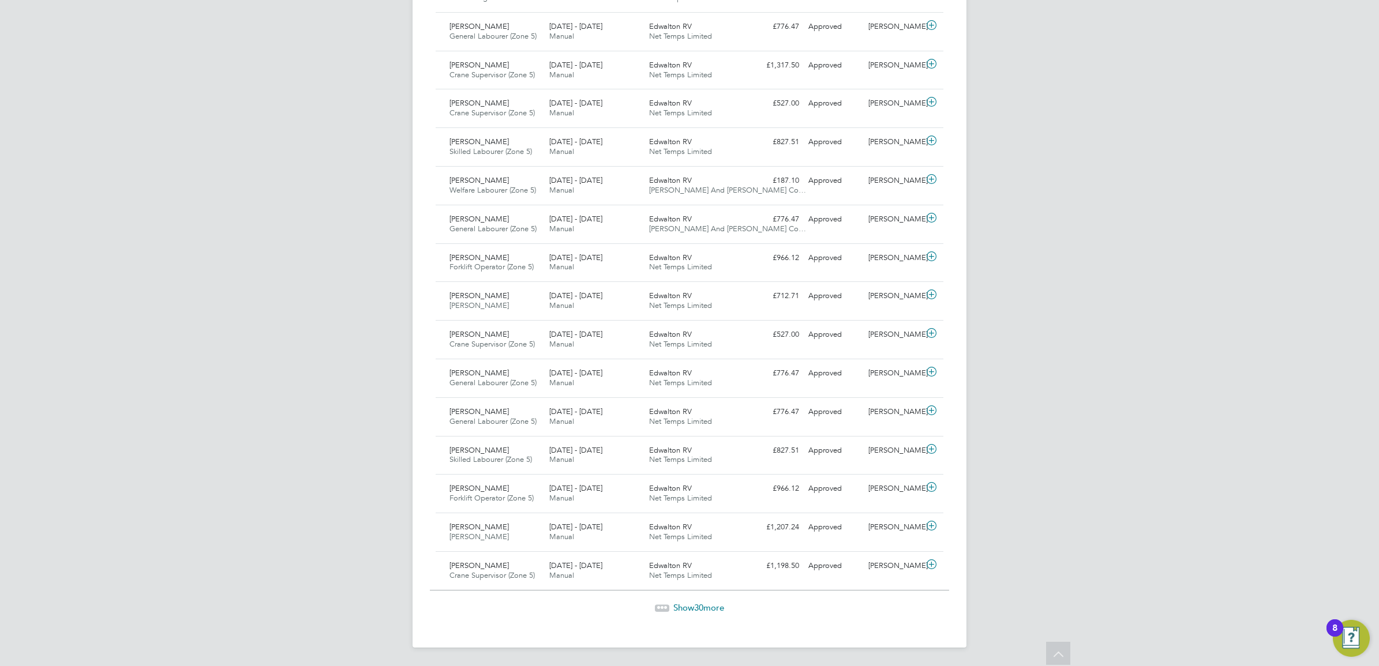
click at [687, 606] on span "Show 30 more" at bounding box center [698, 607] width 51 height 11
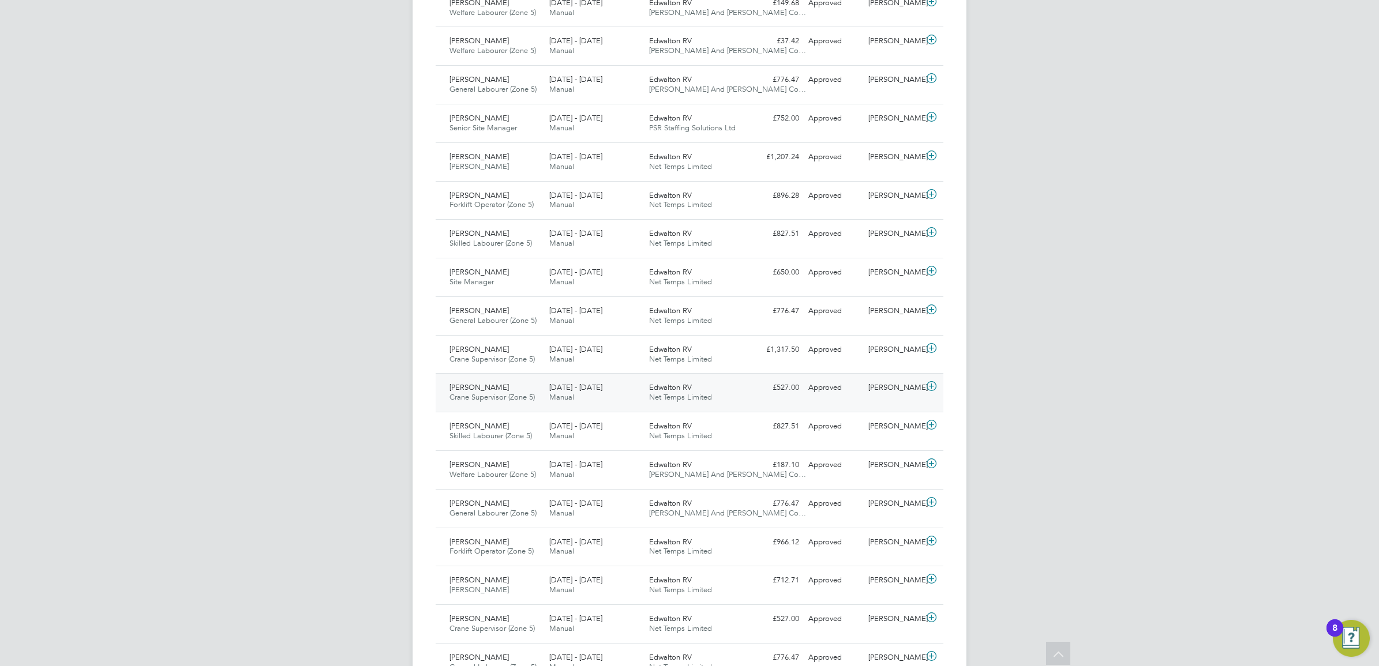
click at [560, 390] on span "[DATE] - [DATE]" at bounding box center [575, 387] width 53 height 10
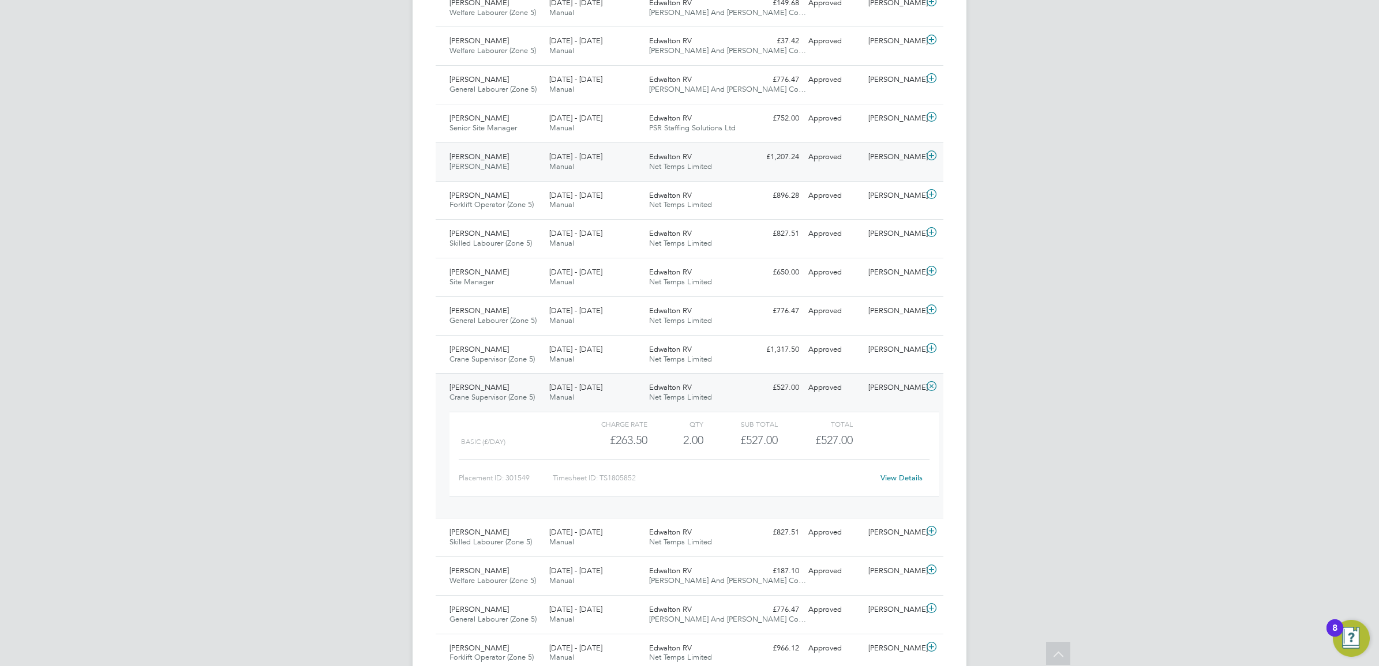
click at [598, 163] on div "[DATE] - [DATE] Manual" at bounding box center [595, 162] width 100 height 29
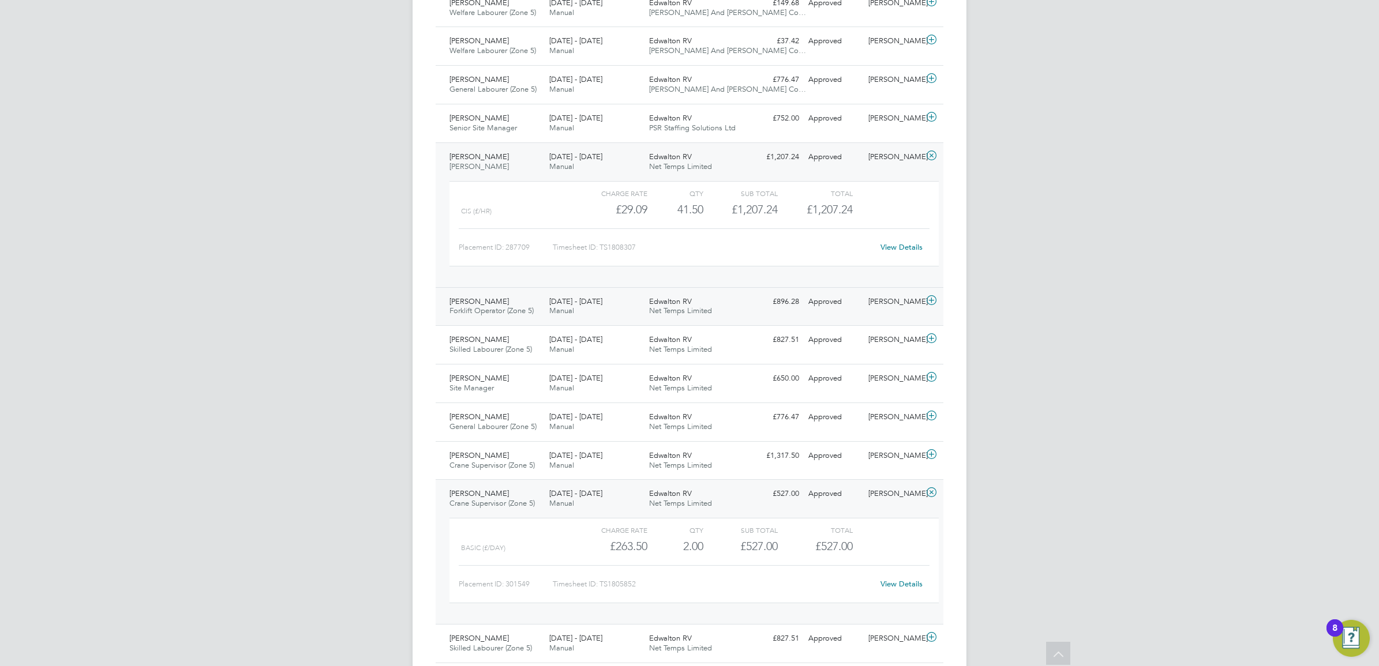
click at [505, 305] on div "John Scullion Forklift Operator (Zone 5) 18 - 24 Aug 2025" at bounding box center [495, 306] width 100 height 29
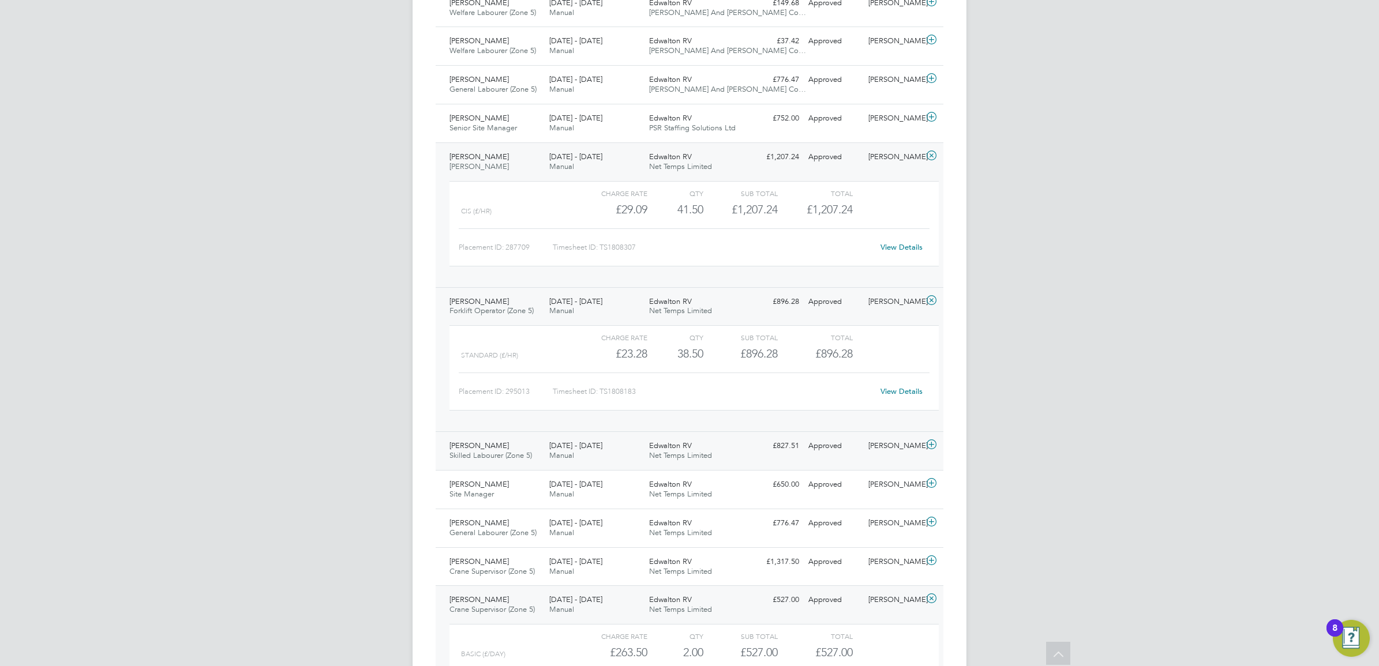
click at [515, 457] on span "Skilled Labourer (Zone 5)" at bounding box center [490, 456] width 82 height 10
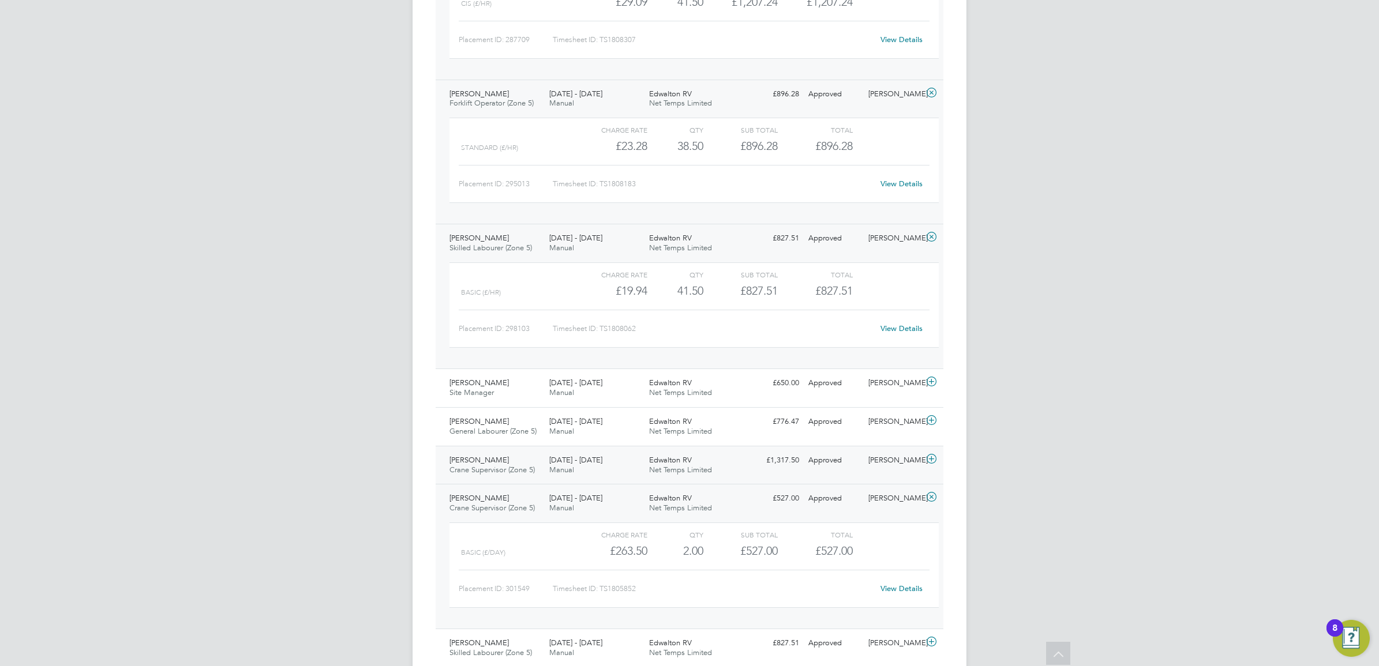
scroll to position [843, 0]
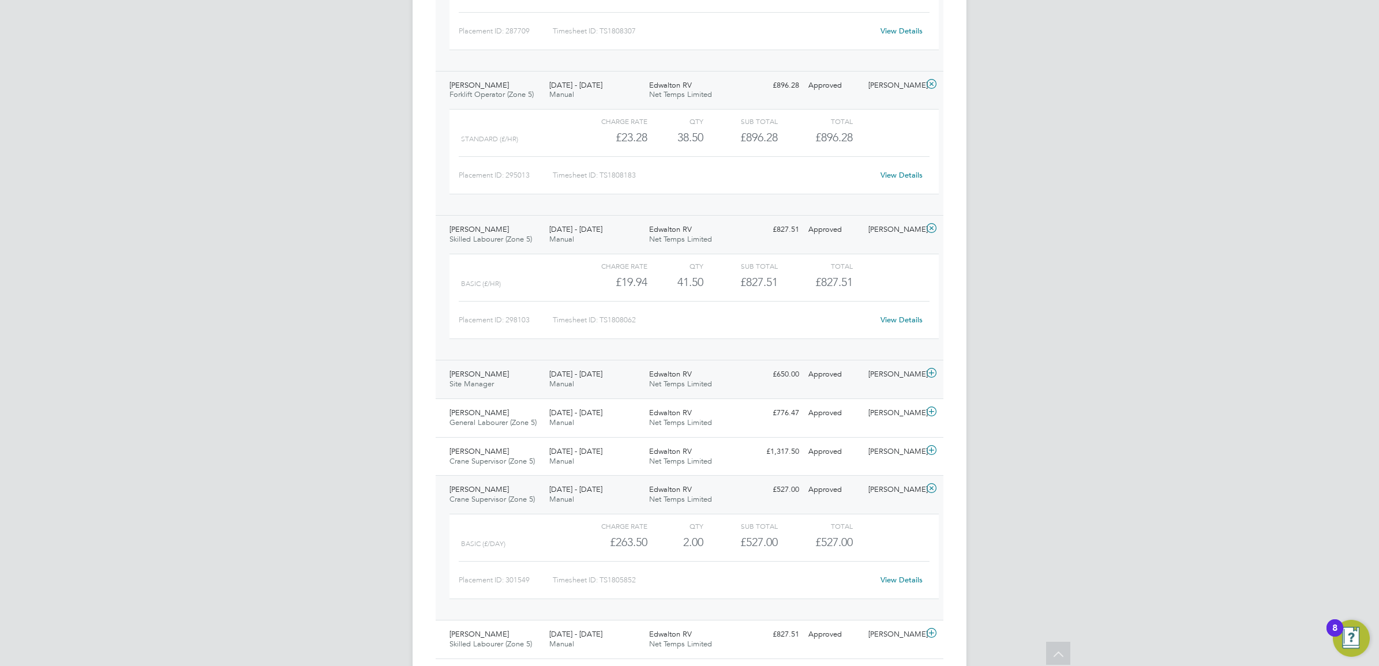
click at [590, 379] on span "[DATE] - [DATE]" at bounding box center [575, 374] width 53 height 10
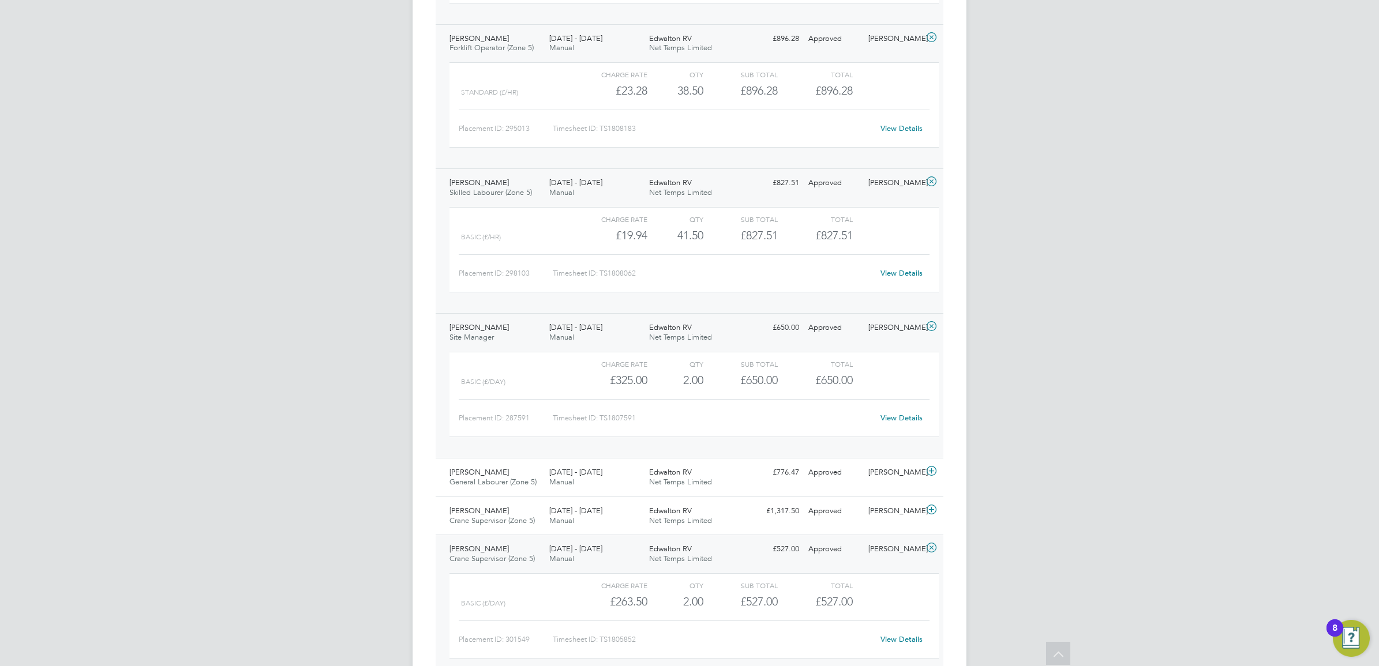
scroll to position [916, 0]
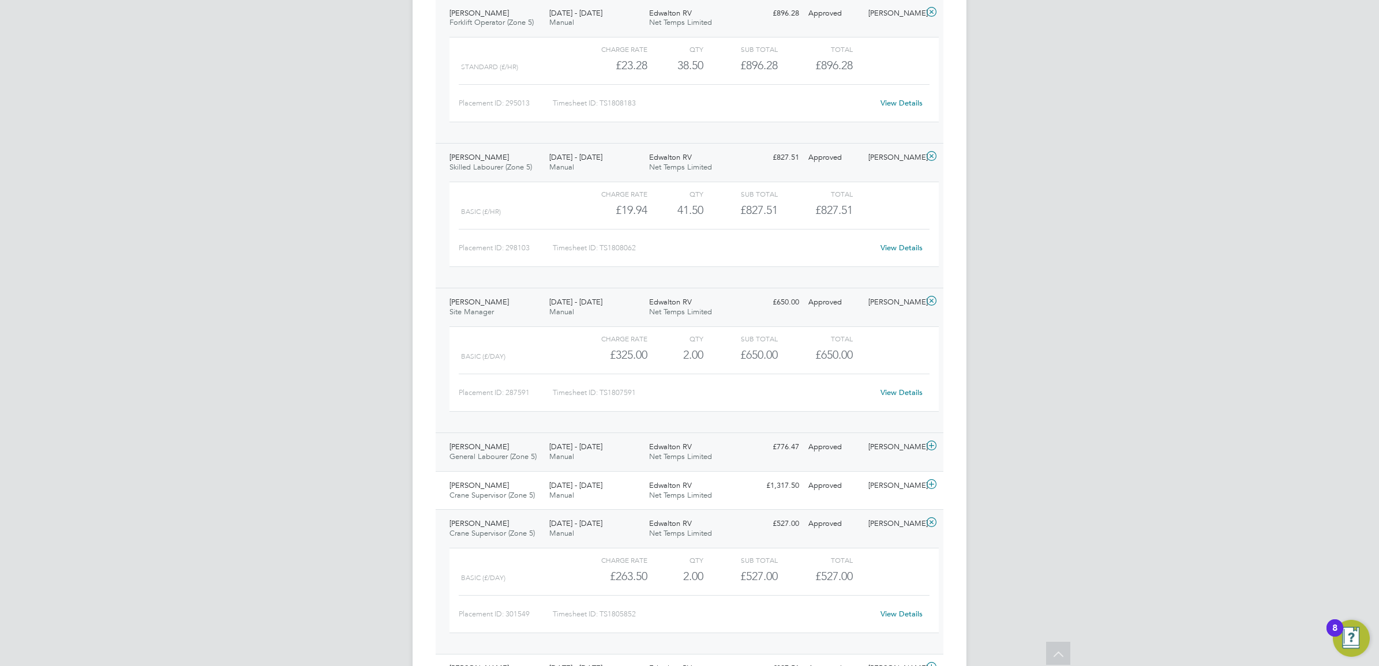
click at [574, 460] on div "[DATE] - [DATE] Manual" at bounding box center [595, 452] width 100 height 29
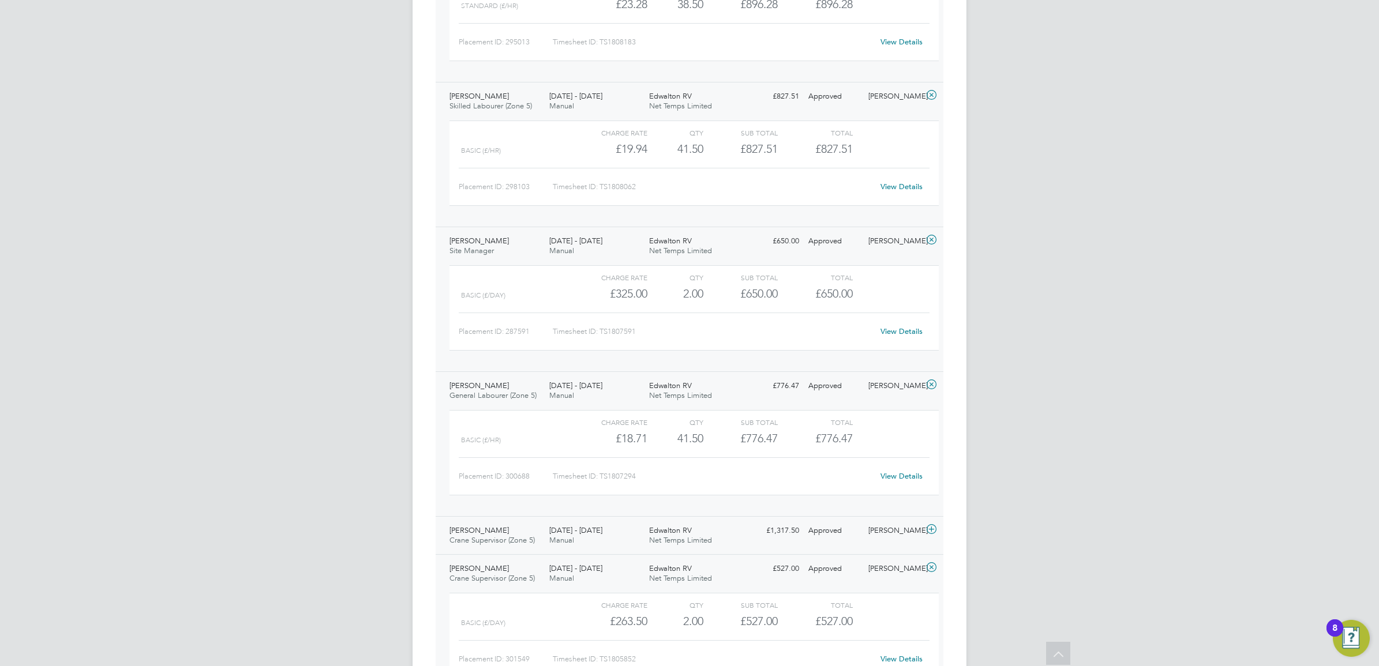
scroll to position [1060, 0]
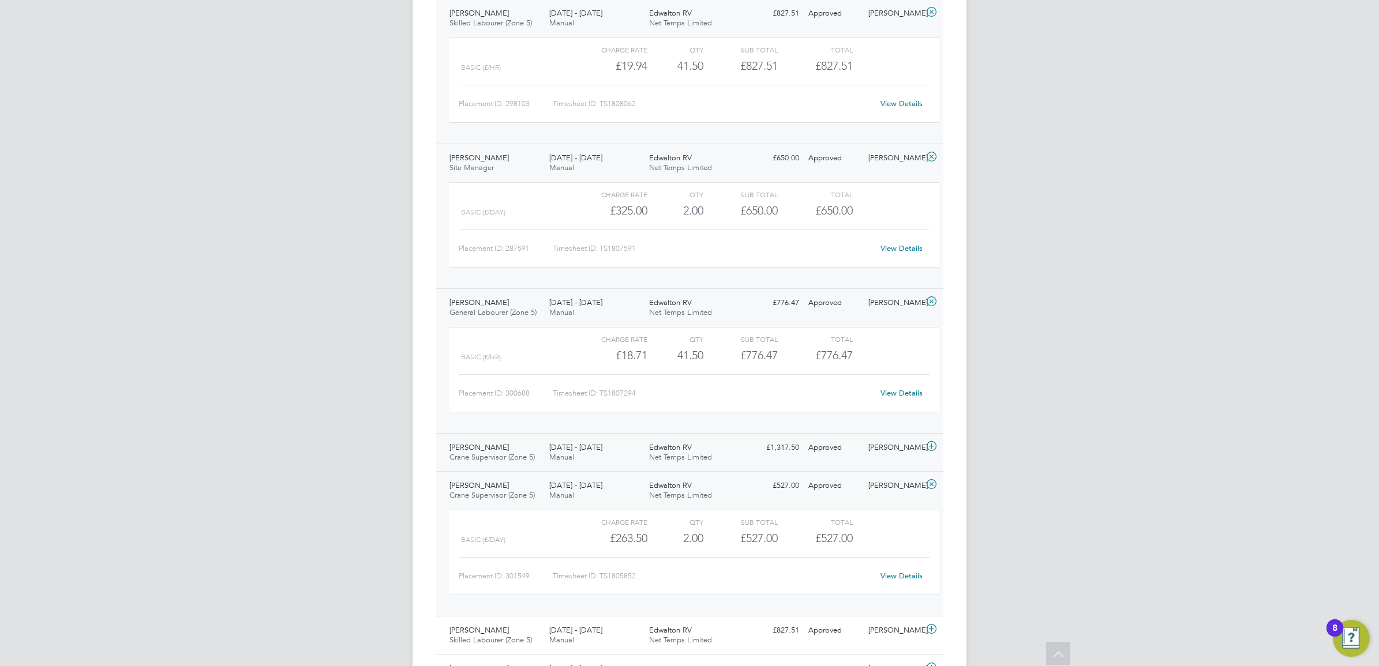
click at [592, 452] on span "[DATE] - [DATE]" at bounding box center [575, 447] width 53 height 10
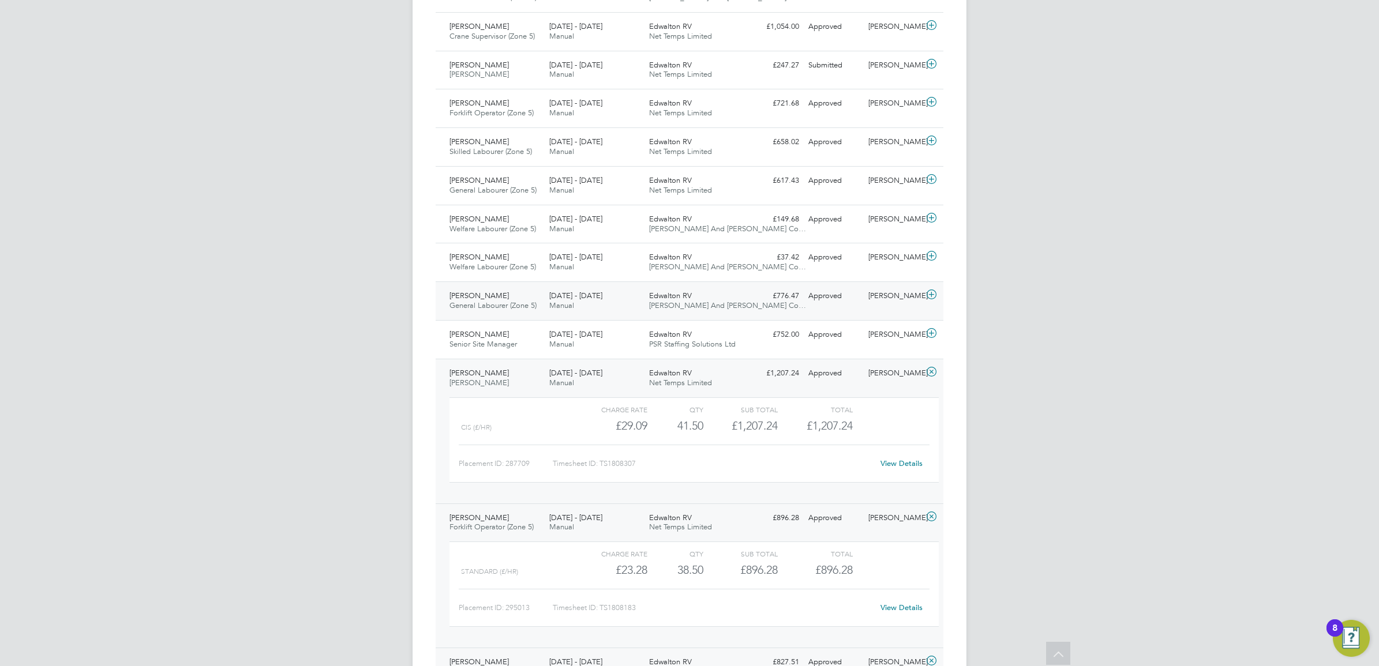
scroll to position [339, 0]
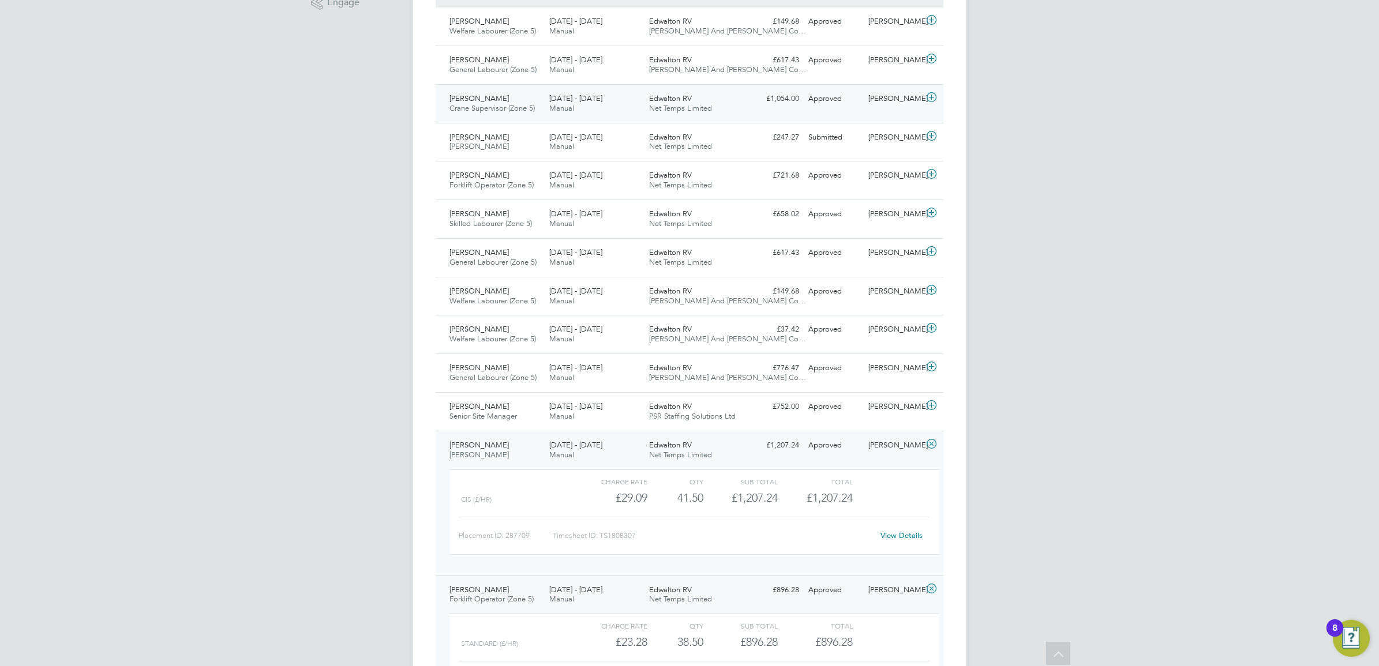
click at [627, 108] on div "25 - 31 Aug 2025 Manual" at bounding box center [595, 103] width 100 height 29
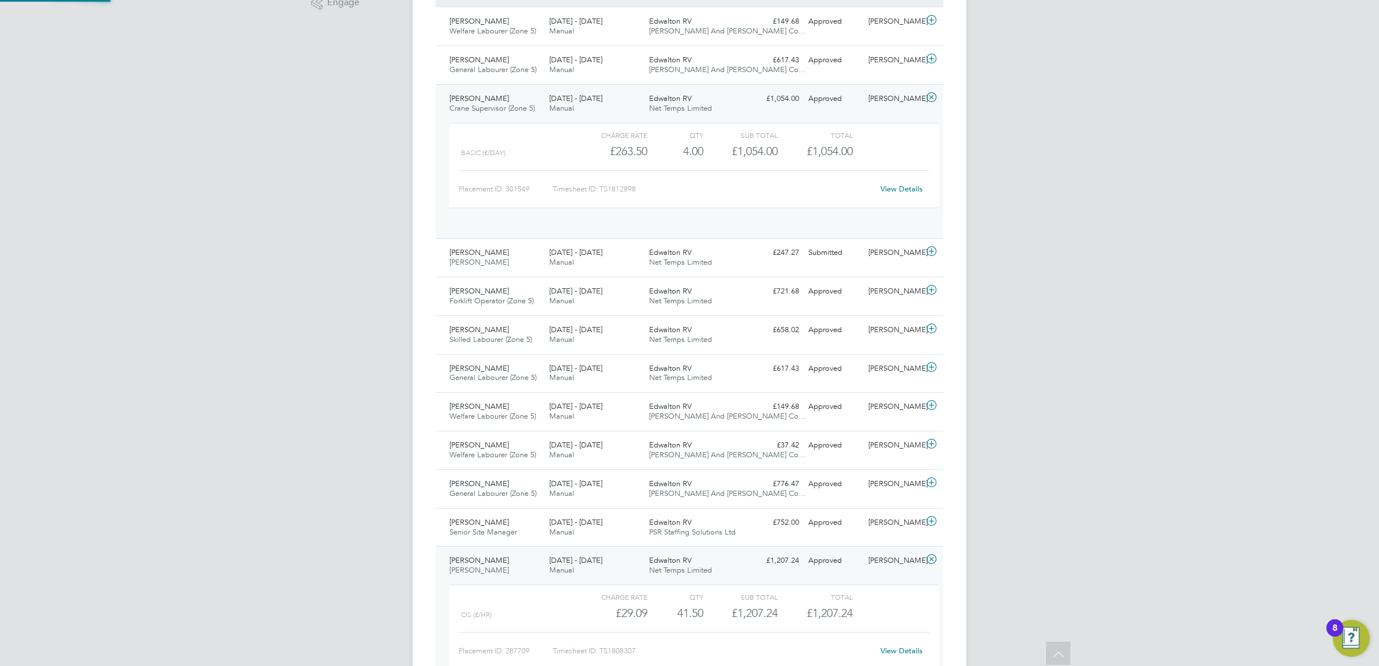
scroll to position [19, 112]
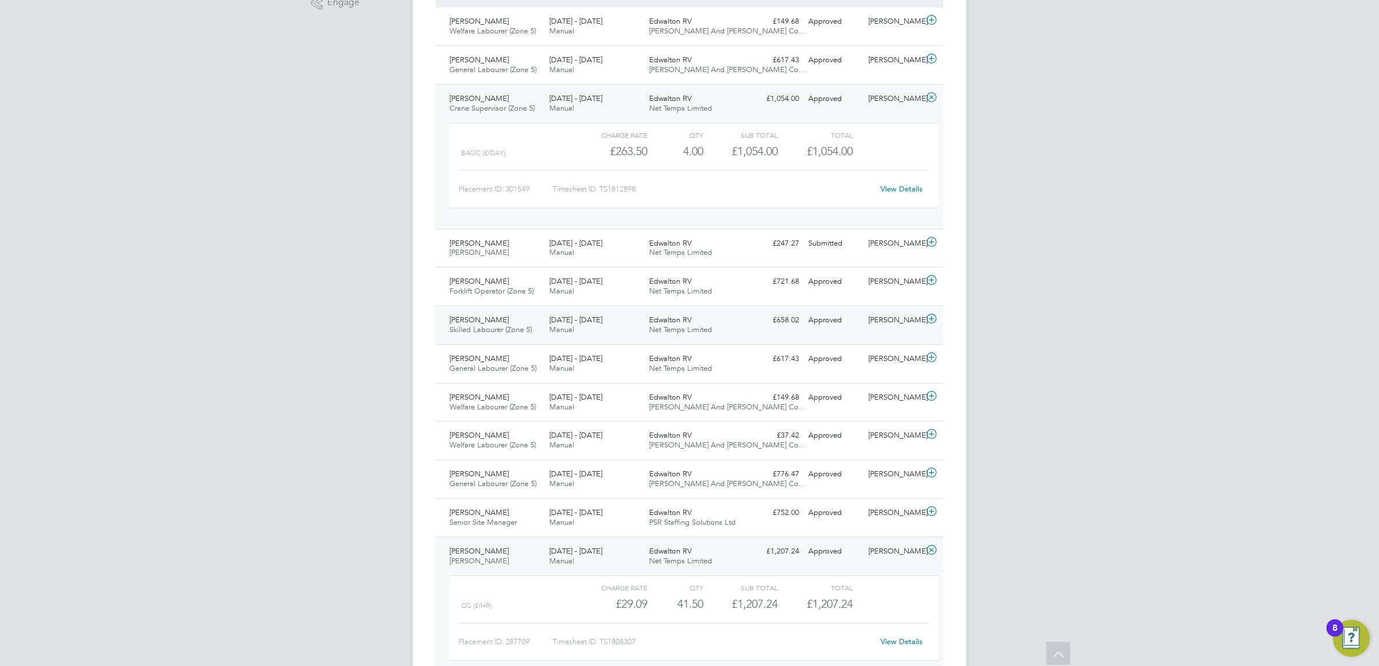
click at [517, 336] on div "Tobias North Skilled Labourer (Zone 5) 25 - 31 Aug 2025" at bounding box center [495, 325] width 100 height 29
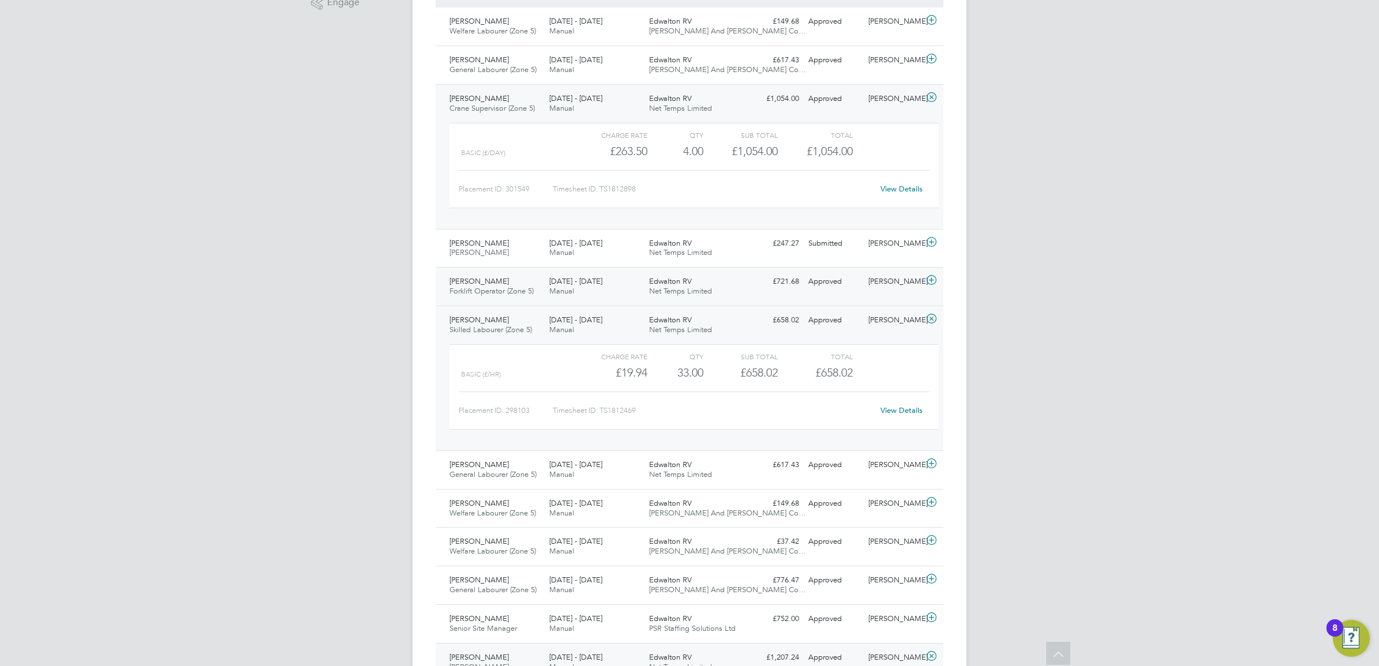
click at [610, 295] on div "25 - 31 Aug 2025 Manual" at bounding box center [595, 286] width 100 height 29
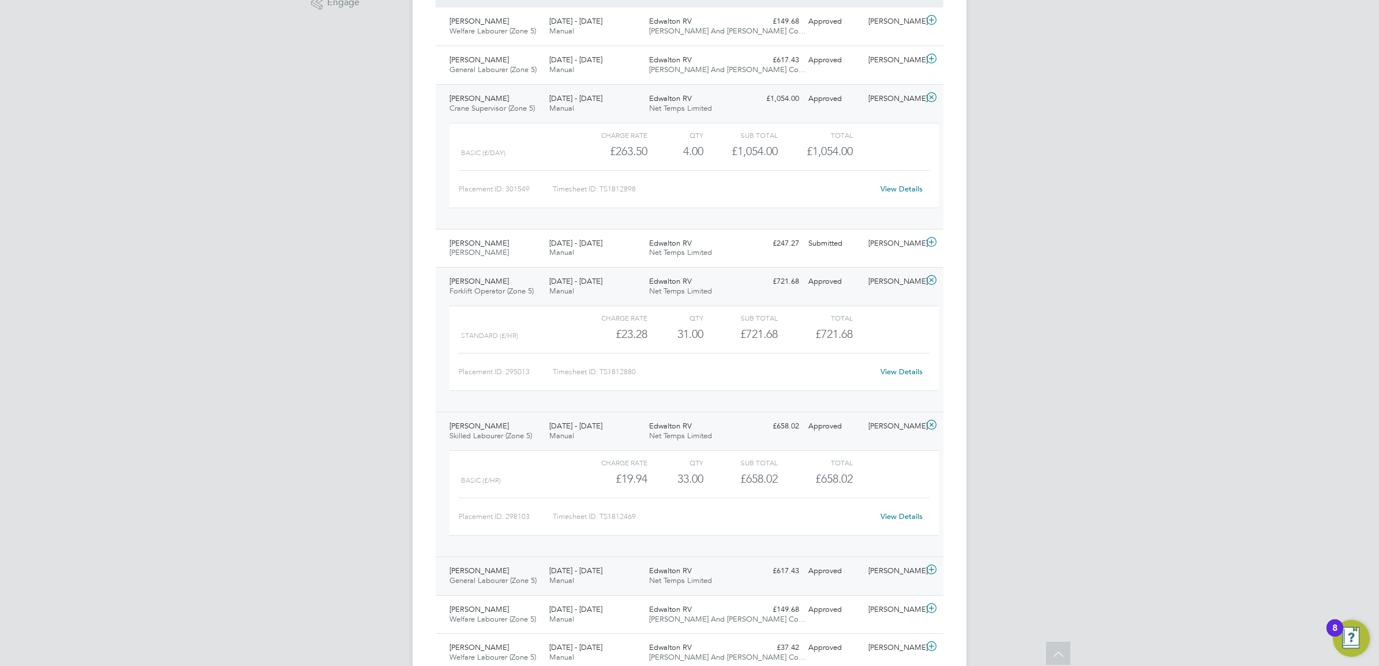
click at [616, 577] on div "25 - 31 Aug 2025 Manual" at bounding box center [595, 576] width 100 height 29
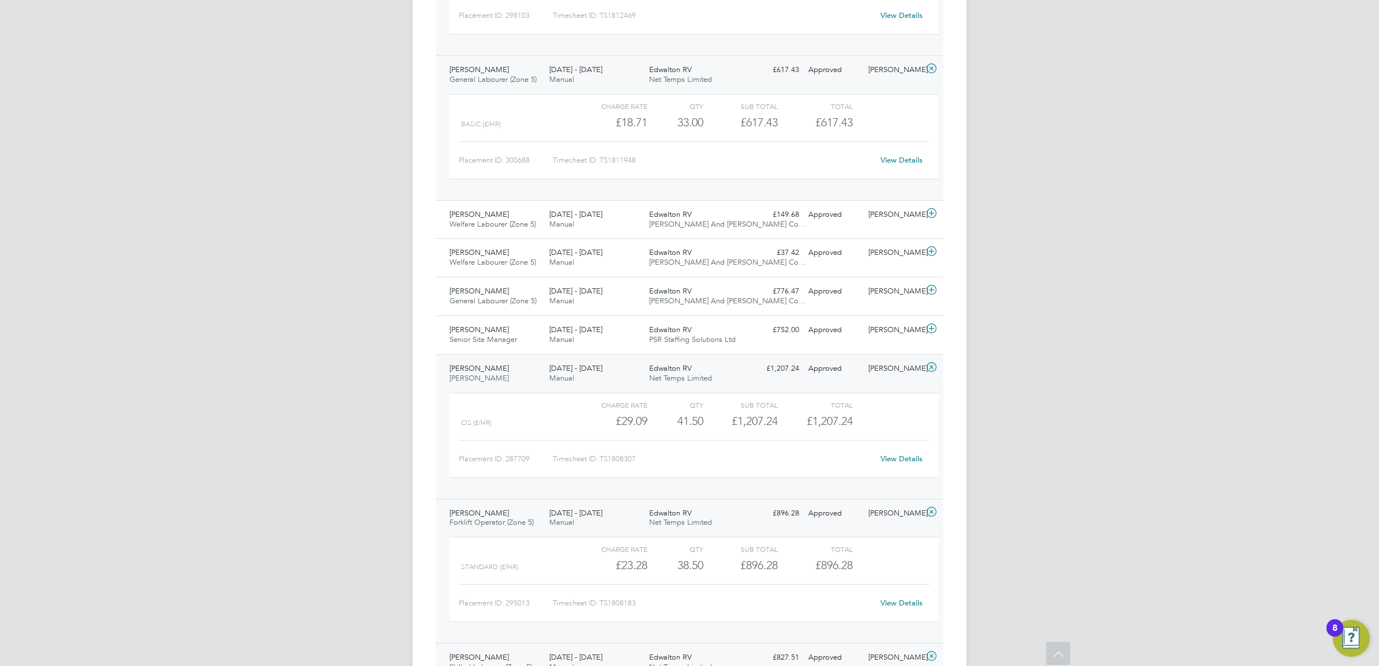
scroll to position [865, 0]
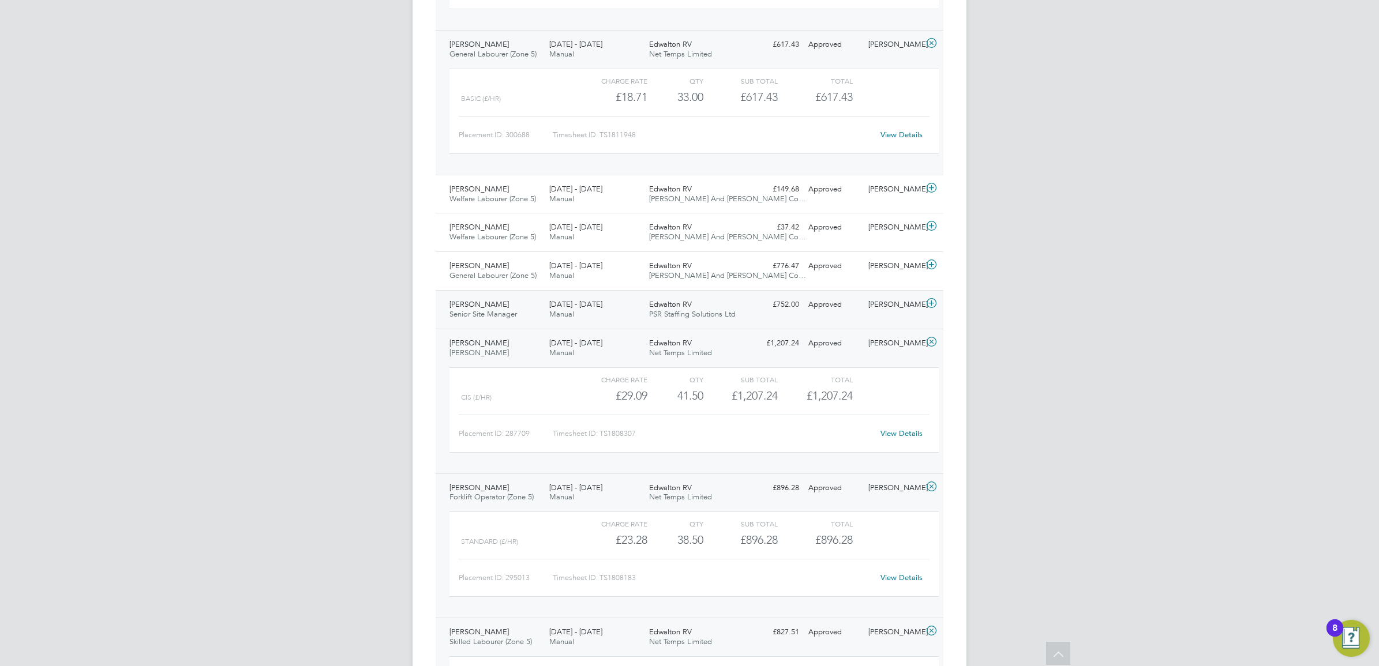
click at [629, 313] on div "[DATE] - [DATE] Manual" at bounding box center [595, 309] width 100 height 29
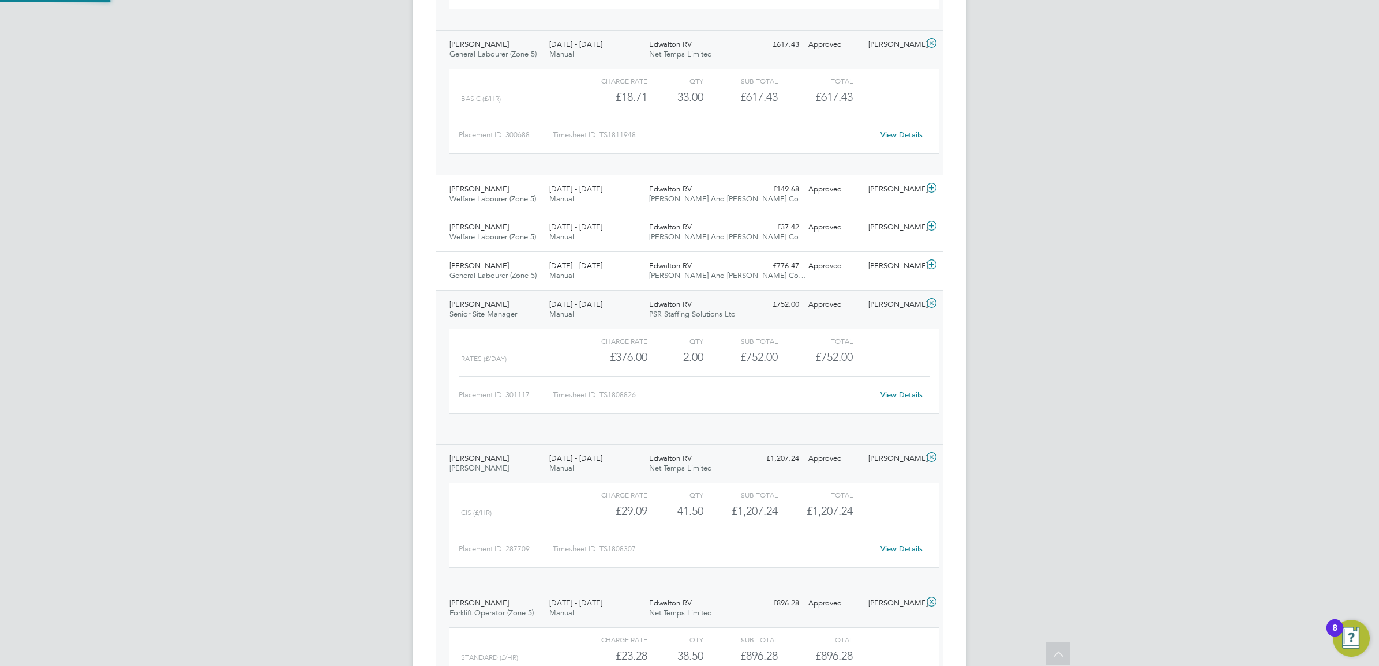
scroll to position [19, 112]
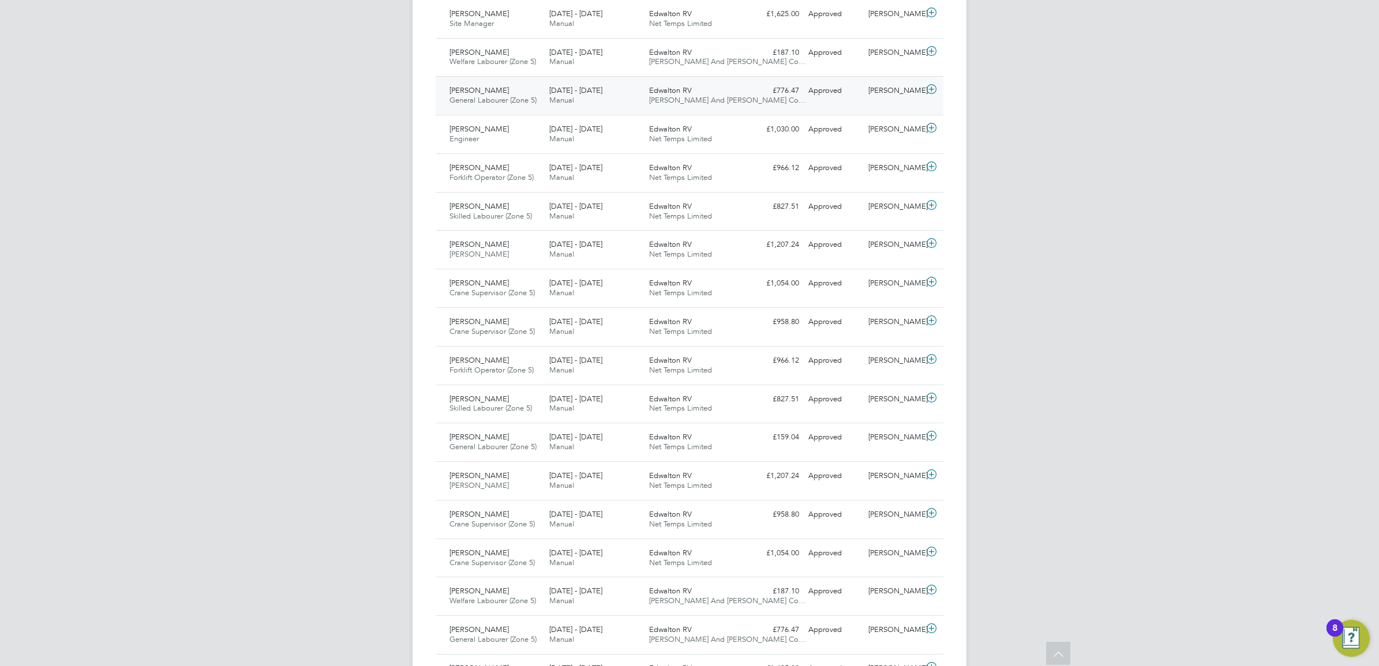
click at [554, 105] on span "Manual" at bounding box center [561, 100] width 25 height 10
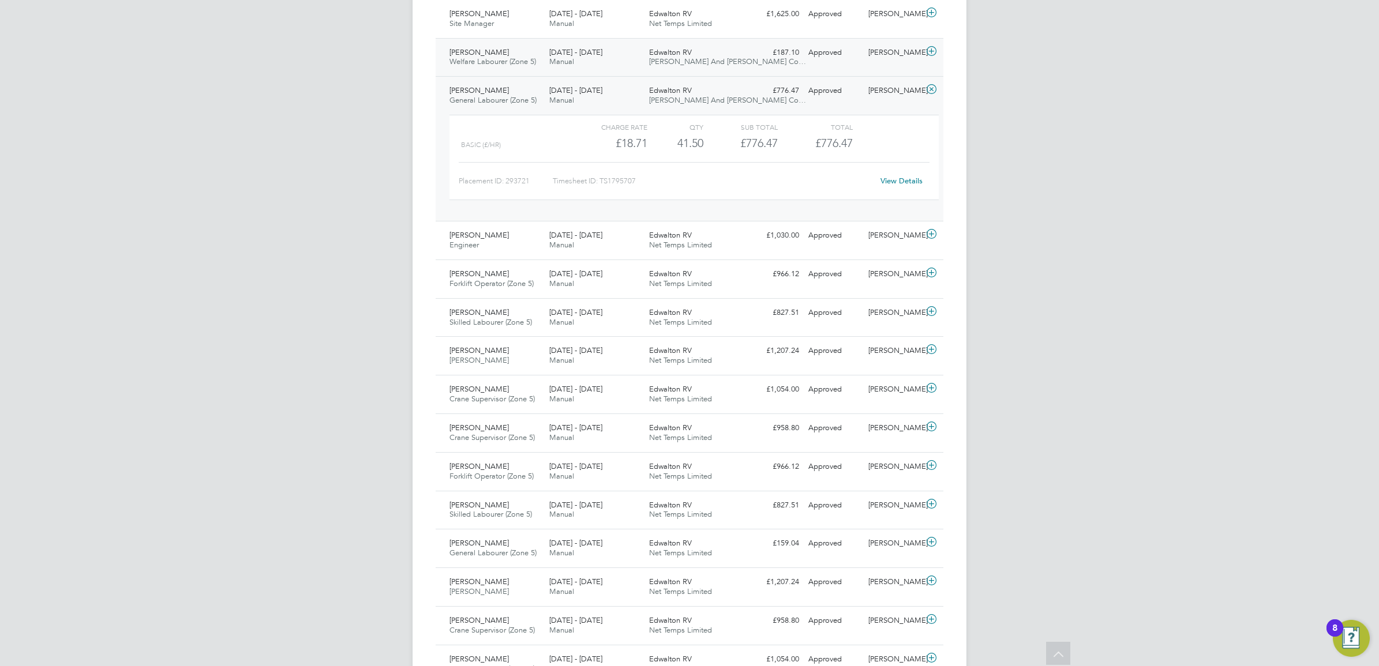
click at [592, 71] on div "[DATE] - [DATE] Manual" at bounding box center [595, 57] width 100 height 29
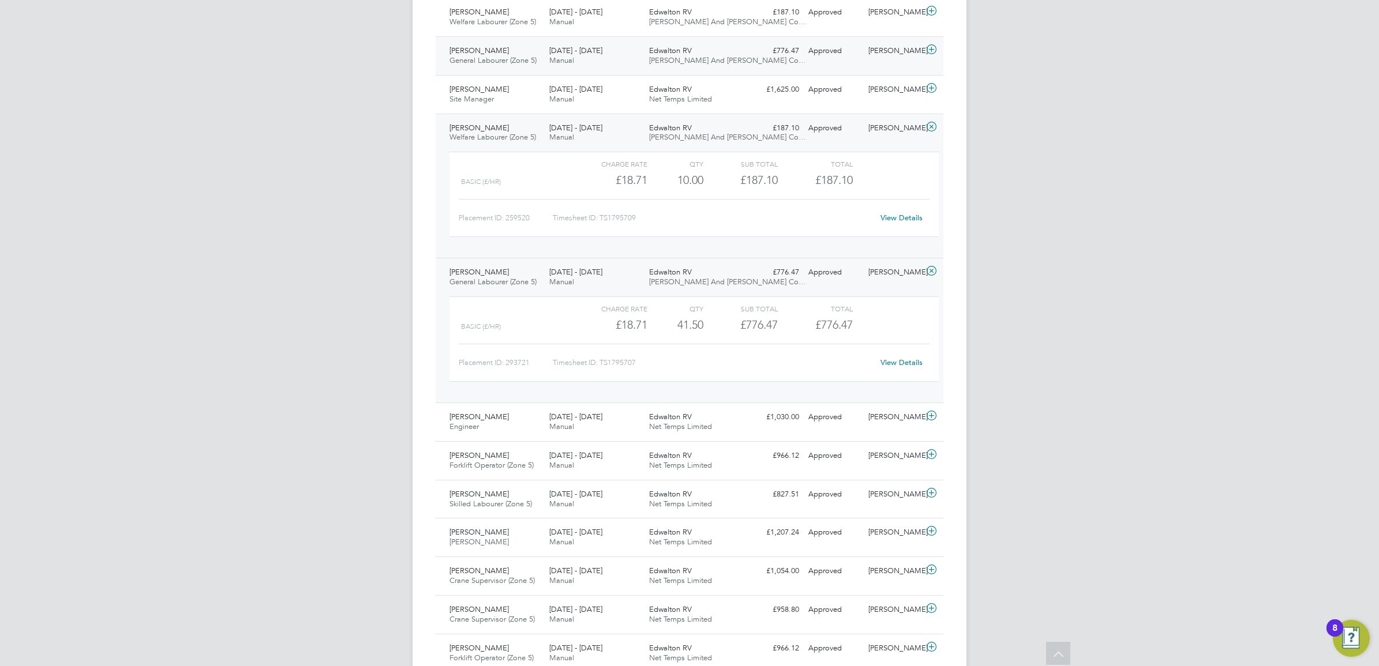
scroll to position [2892, 0]
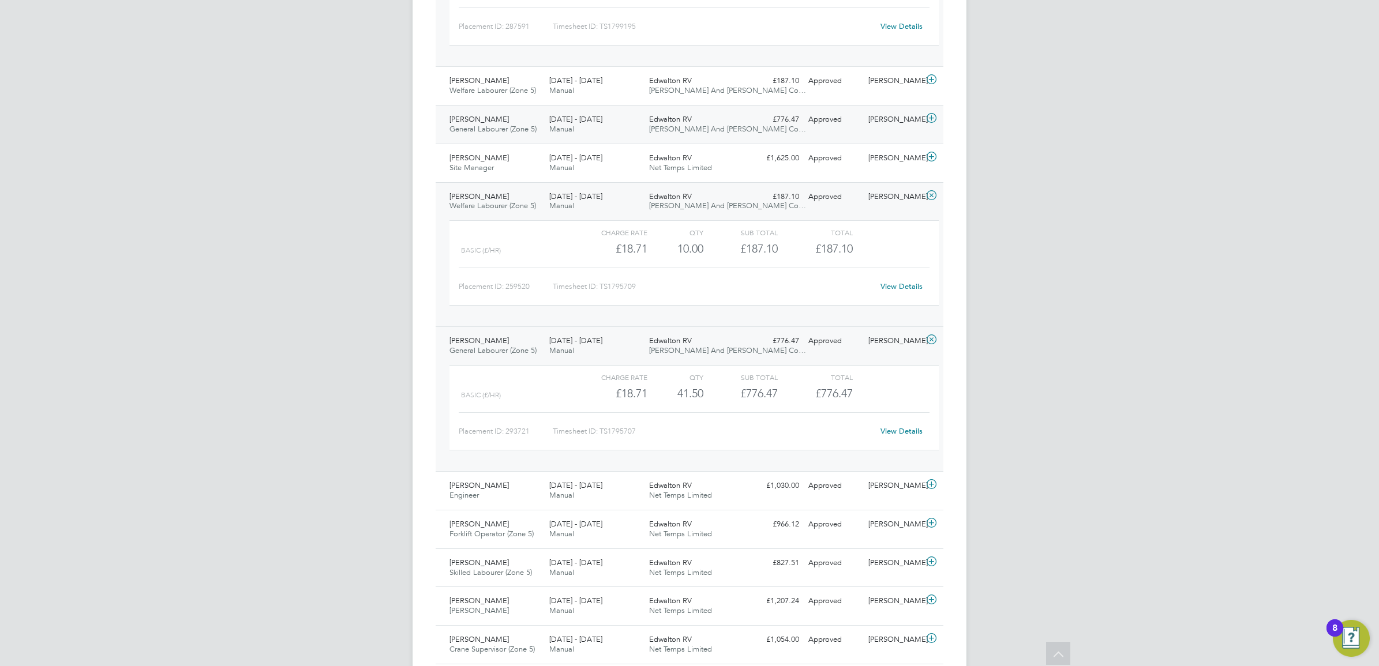
click at [597, 133] on div "[DATE] - [DATE] Manual" at bounding box center [595, 124] width 100 height 29
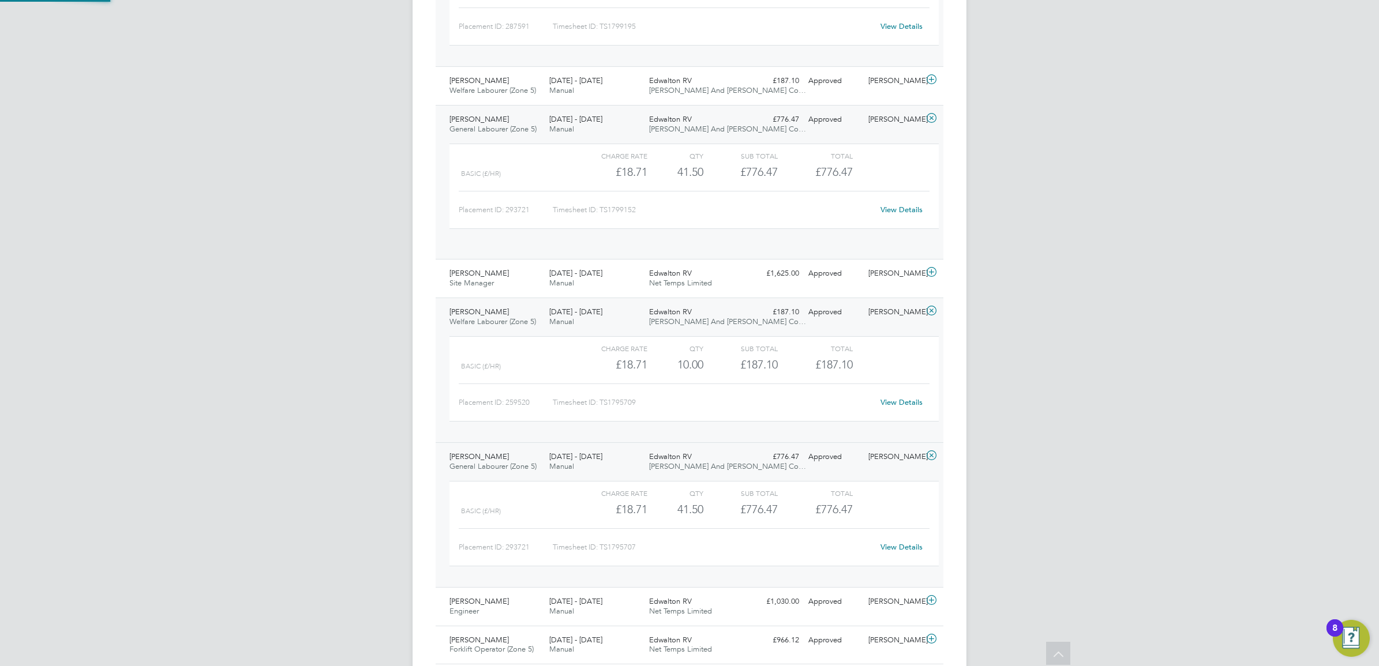
scroll to position [19, 112]
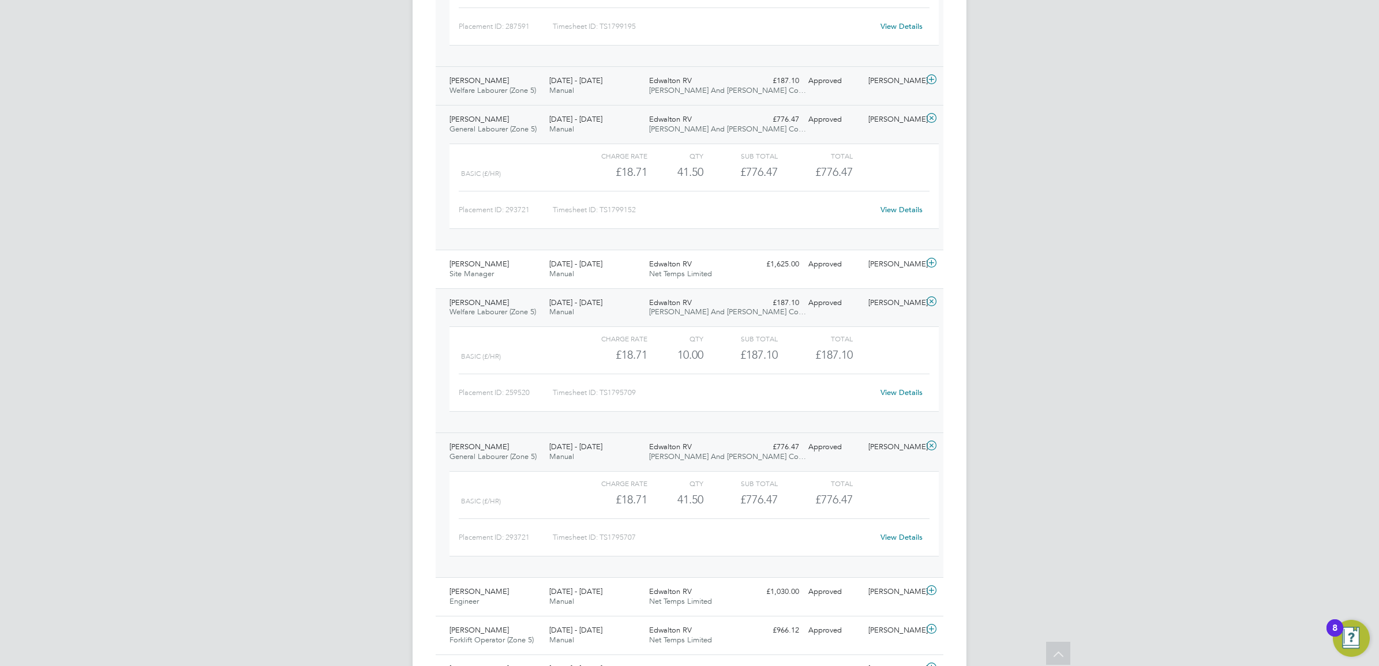
click at [606, 91] on div "[DATE] - [DATE] Manual" at bounding box center [595, 86] width 100 height 29
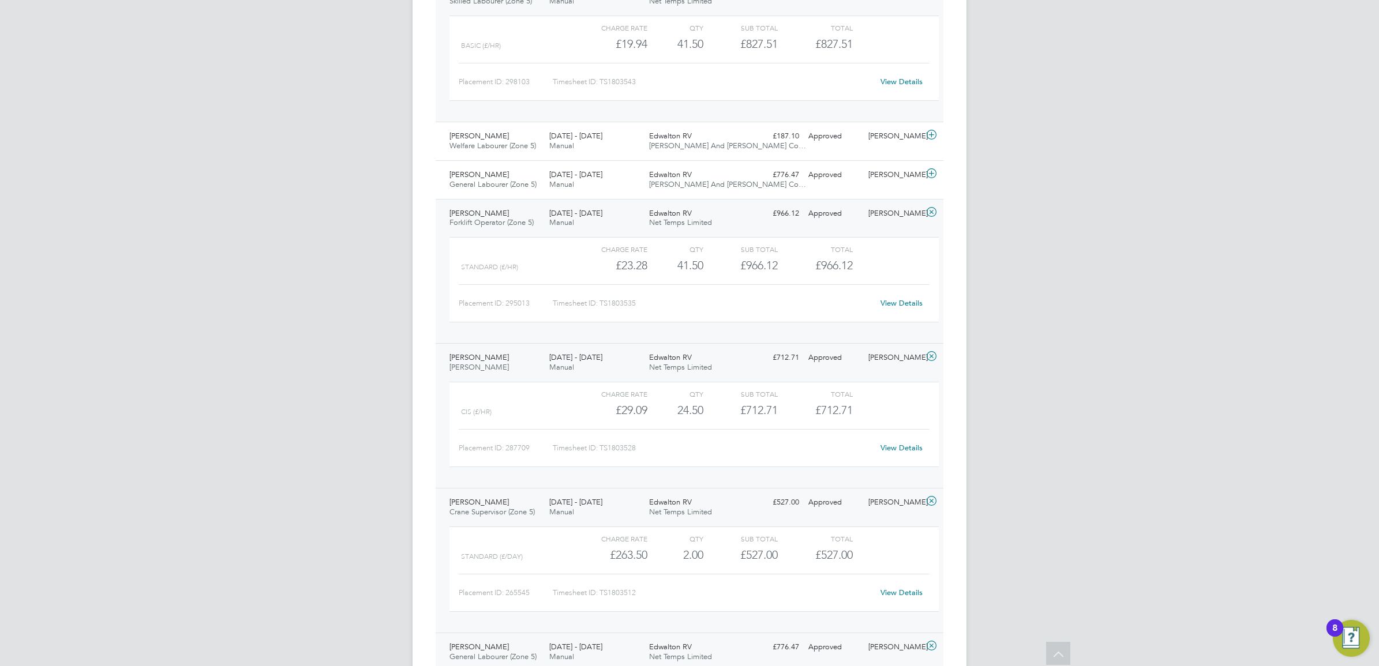
scroll to position [1161, 0]
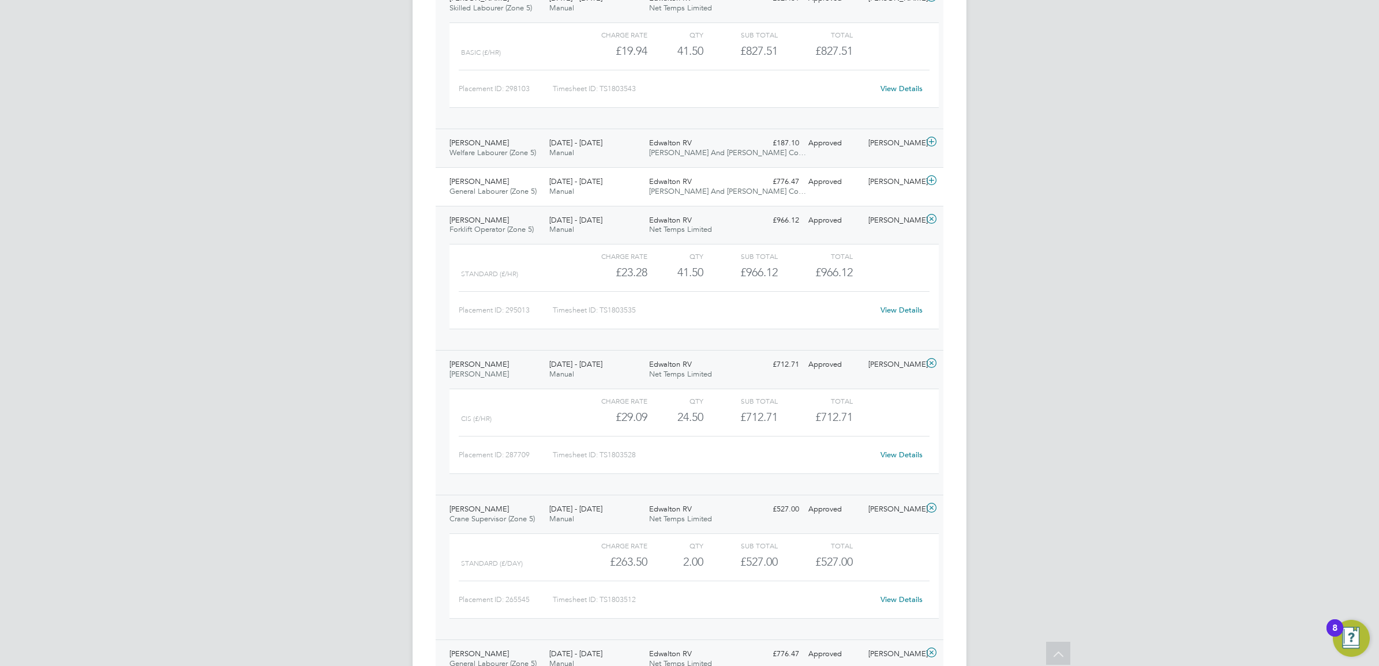
click at [632, 145] on div "[DATE] - [DATE] Manual" at bounding box center [595, 148] width 100 height 29
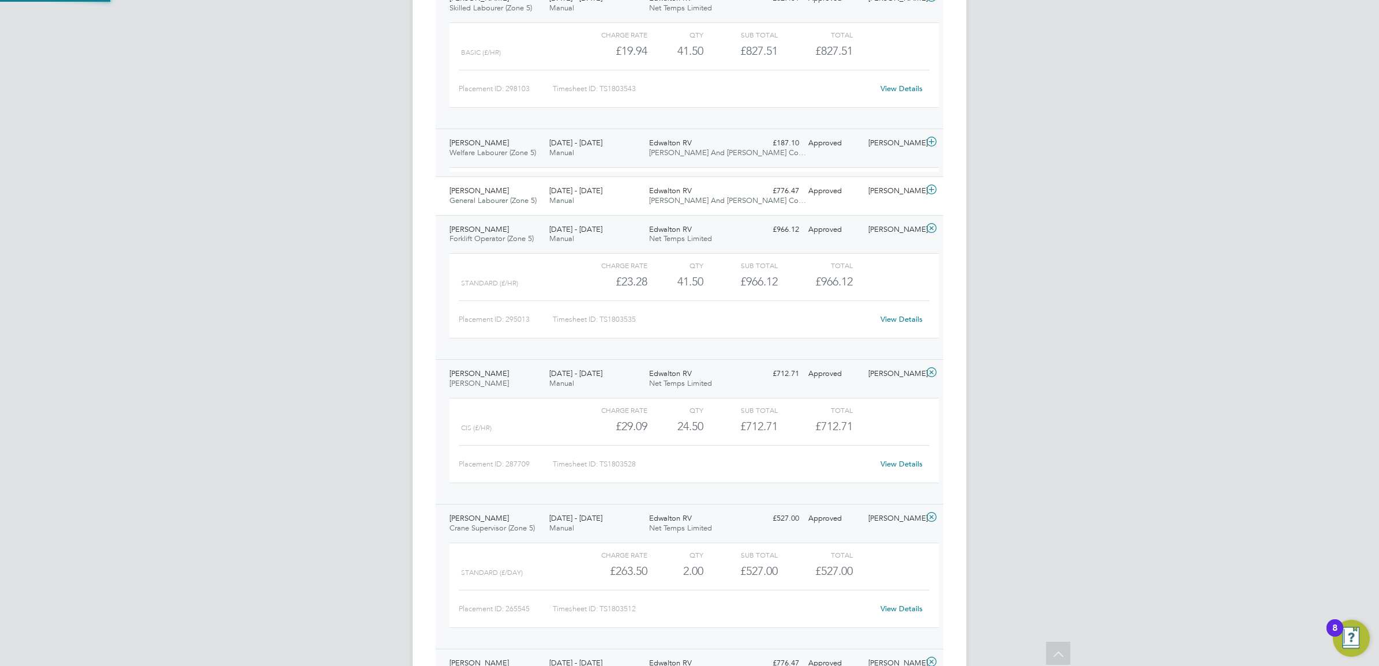
scroll to position [19, 112]
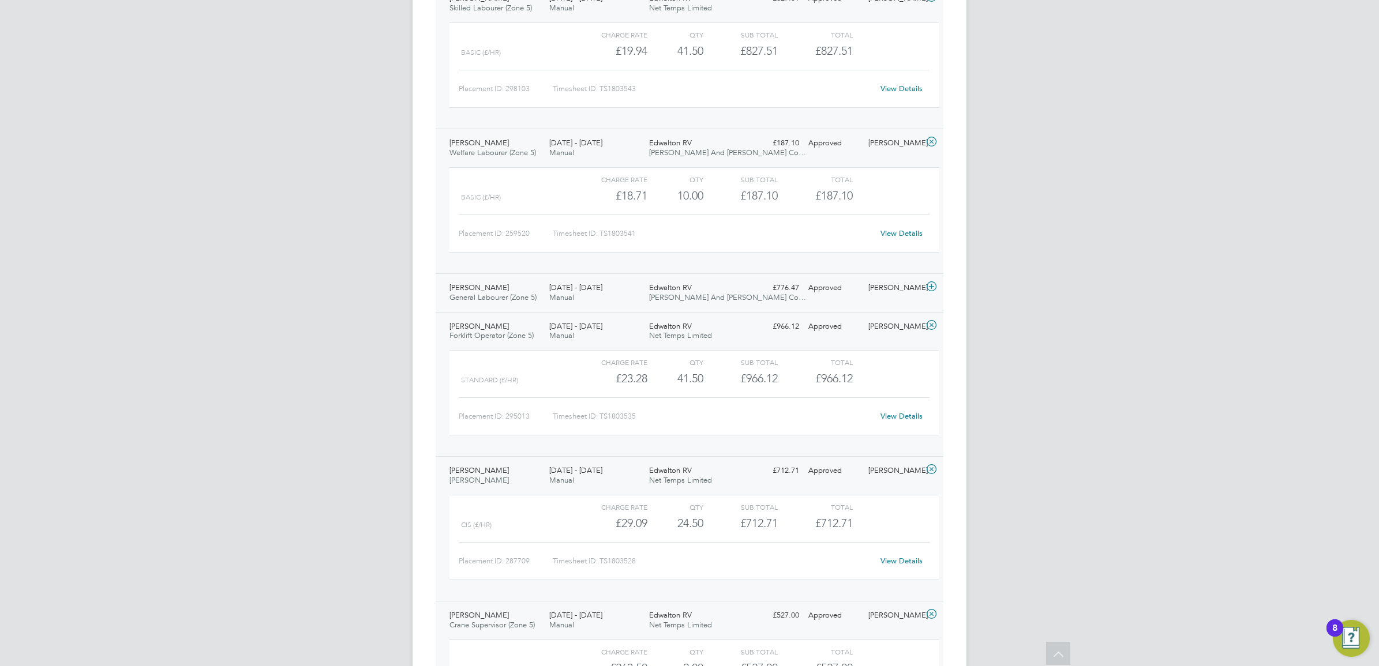
click at [695, 300] on span "[PERSON_NAME] And [PERSON_NAME] Co…" at bounding box center [727, 297] width 157 height 10
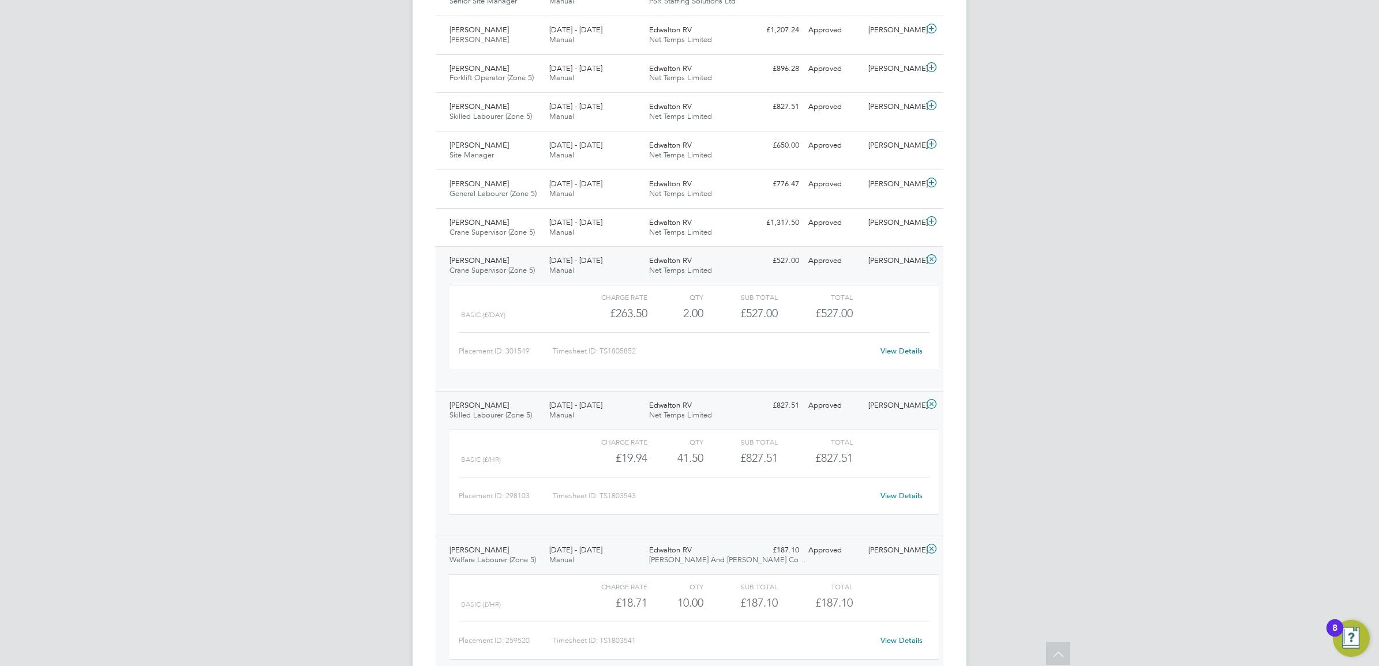
scroll to position [729, 0]
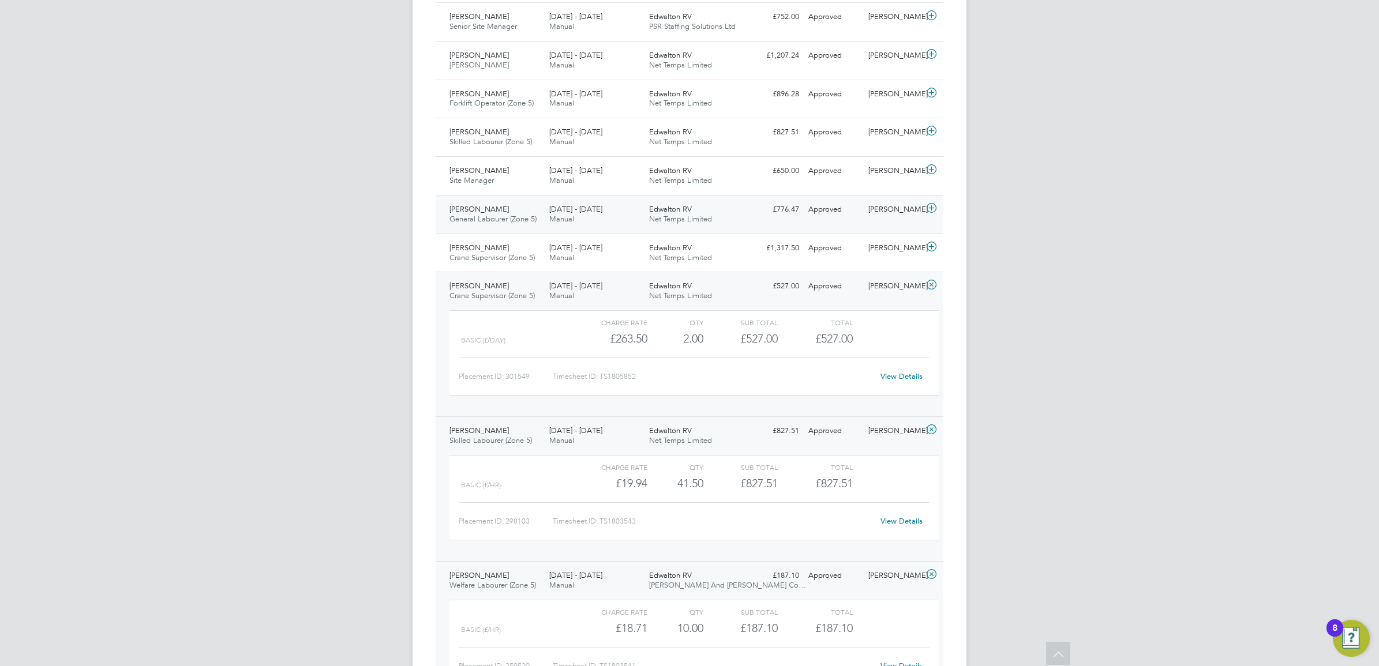
click at [658, 209] on span "Edwalton RV" at bounding box center [670, 209] width 43 height 10
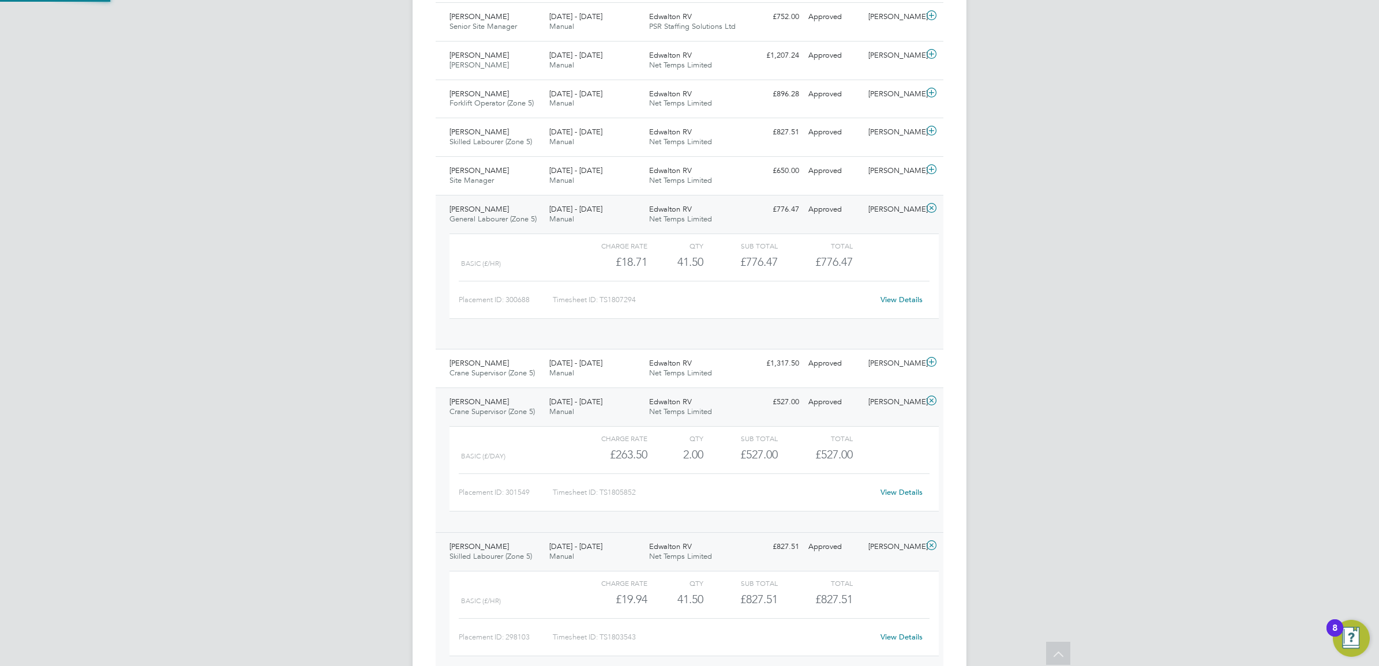
scroll to position [19, 112]
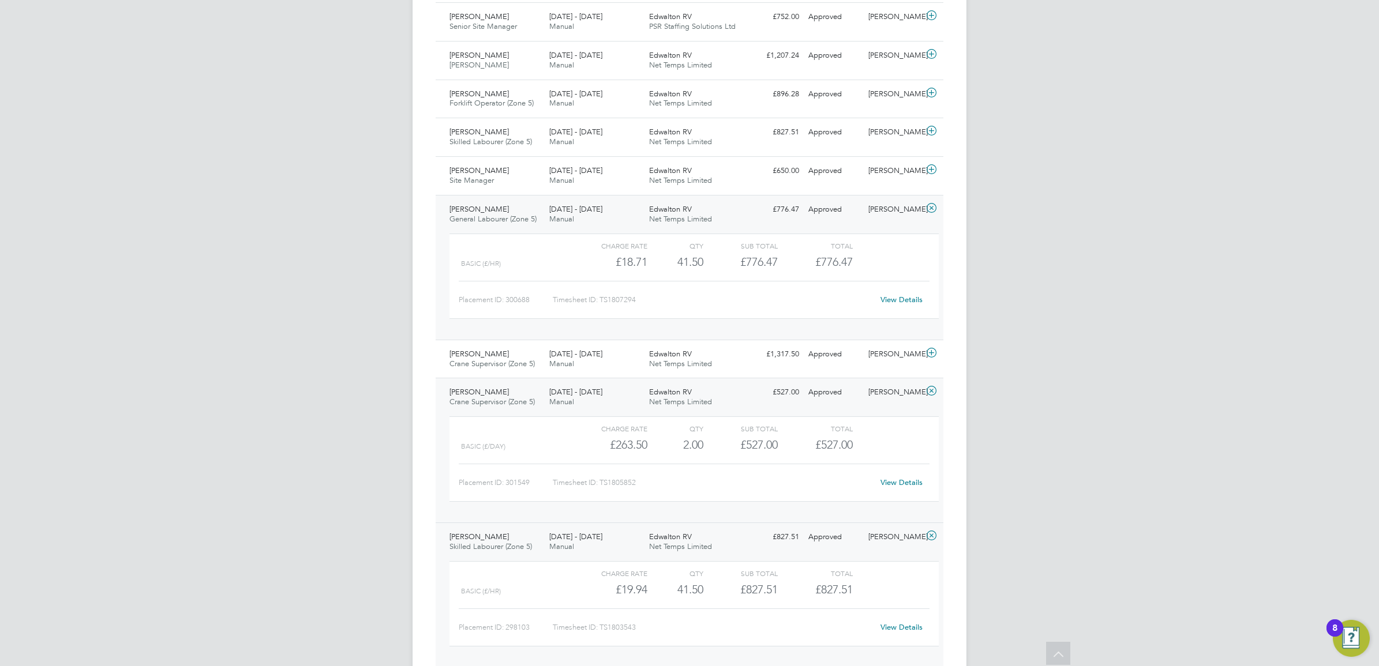
click at [658, 209] on span "Edwalton RV" at bounding box center [670, 209] width 43 height 10
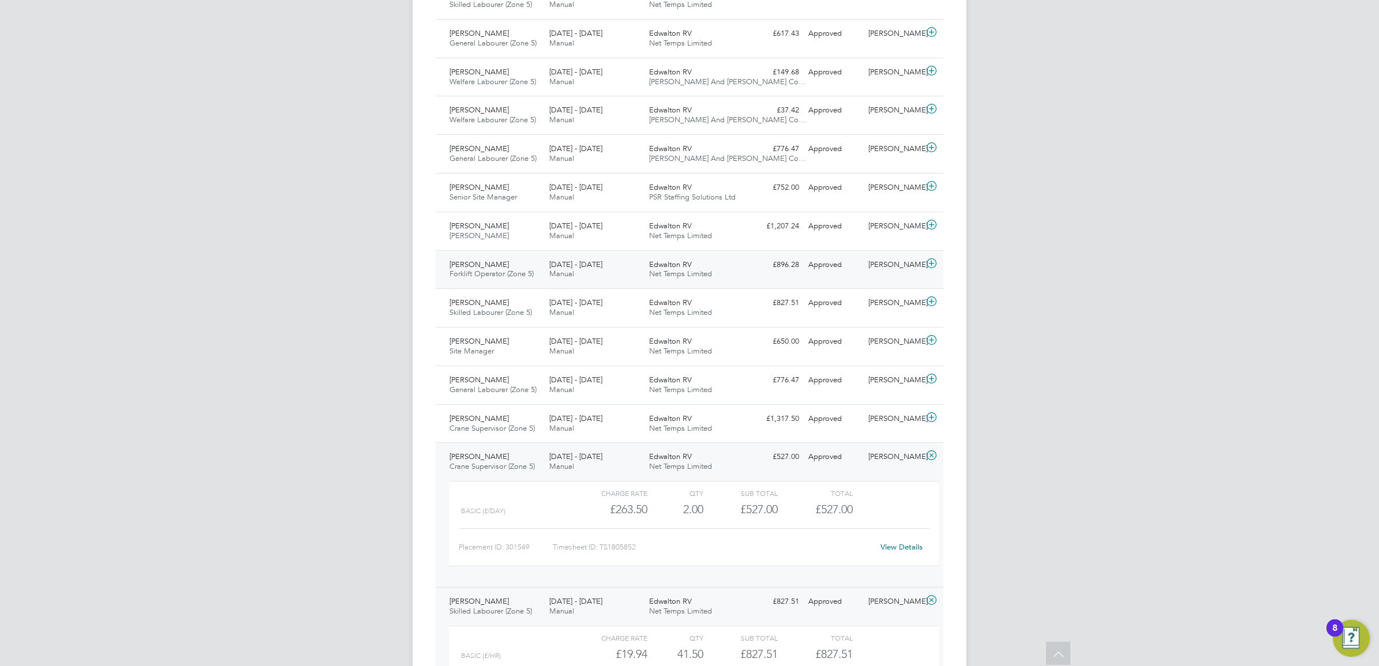
scroll to position [512, 0]
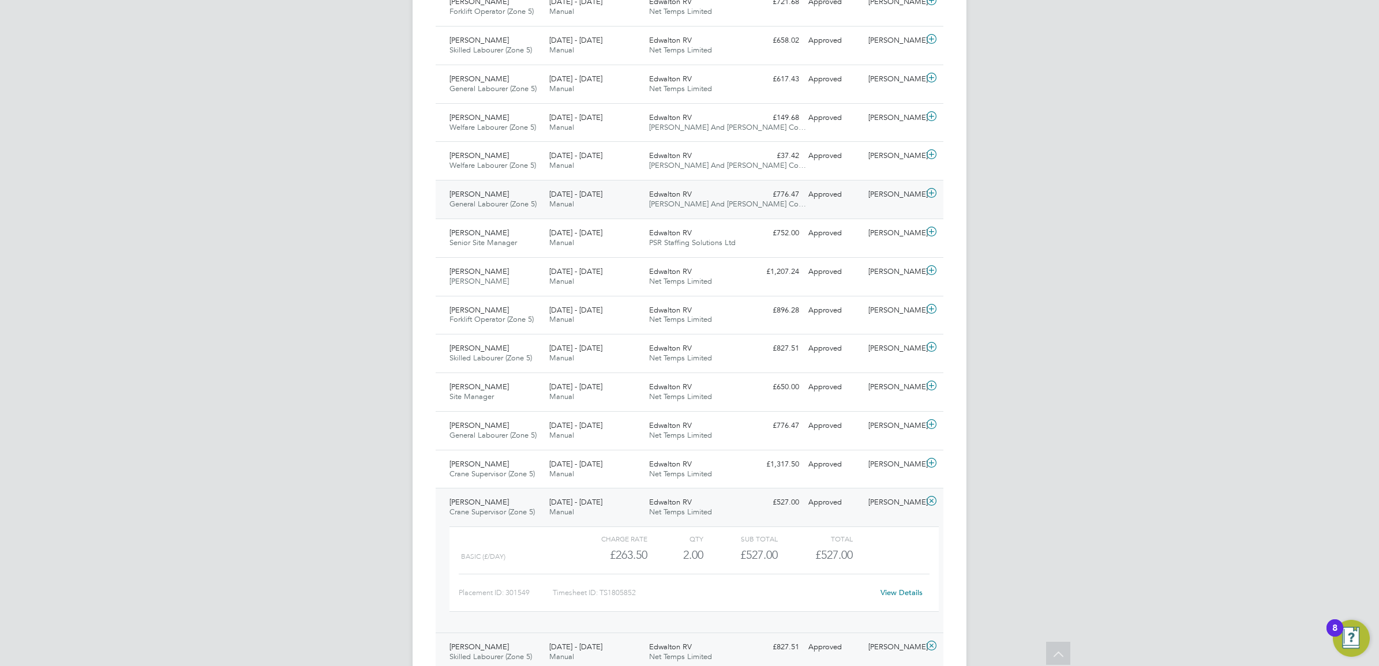
click at [600, 200] on div "[DATE] - [DATE] Manual" at bounding box center [595, 199] width 100 height 29
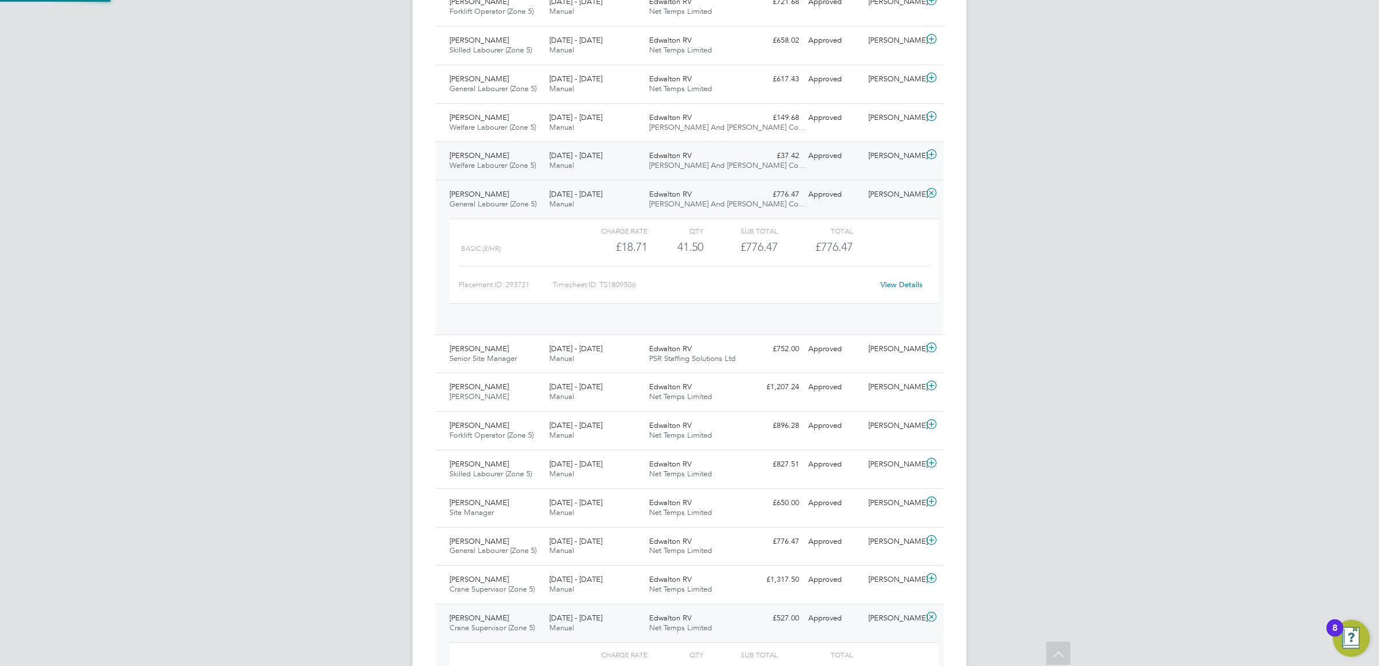
scroll to position [19, 112]
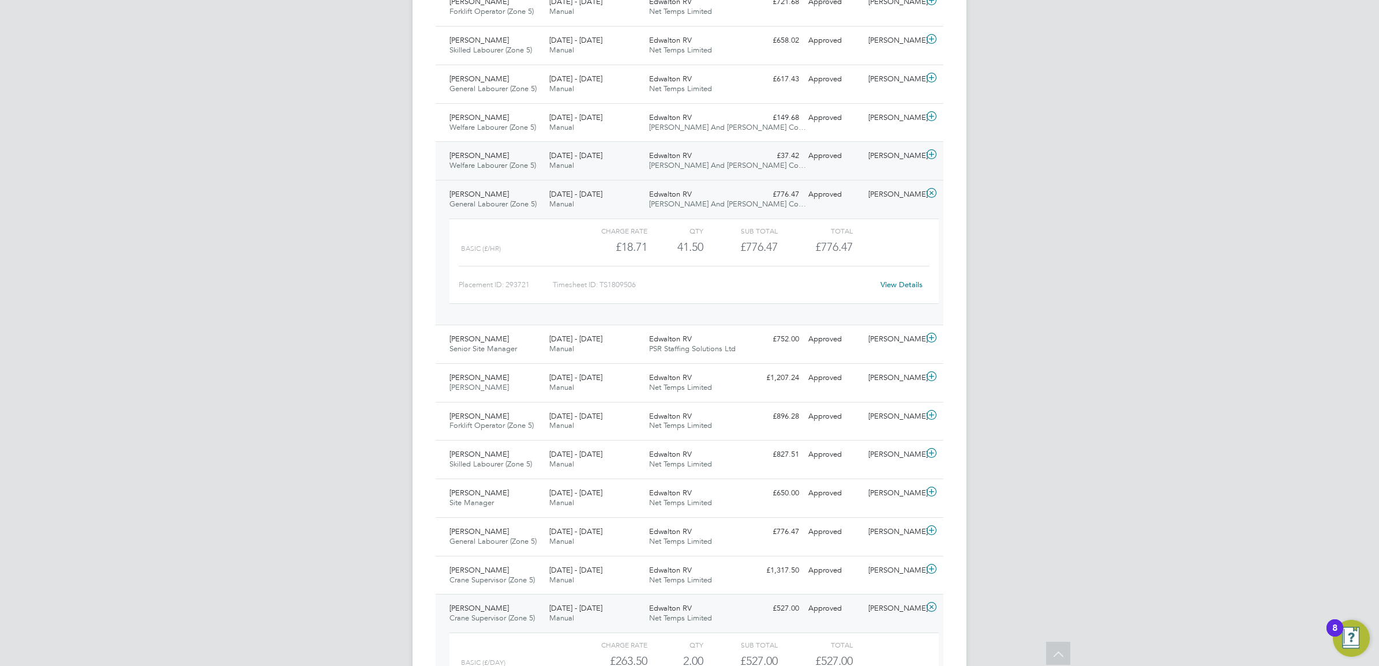
click at [682, 149] on div "Edwalton [PERSON_NAME] And [PERSON_NAME] Co…" at bounding box center [694, 161] width 100 height 29
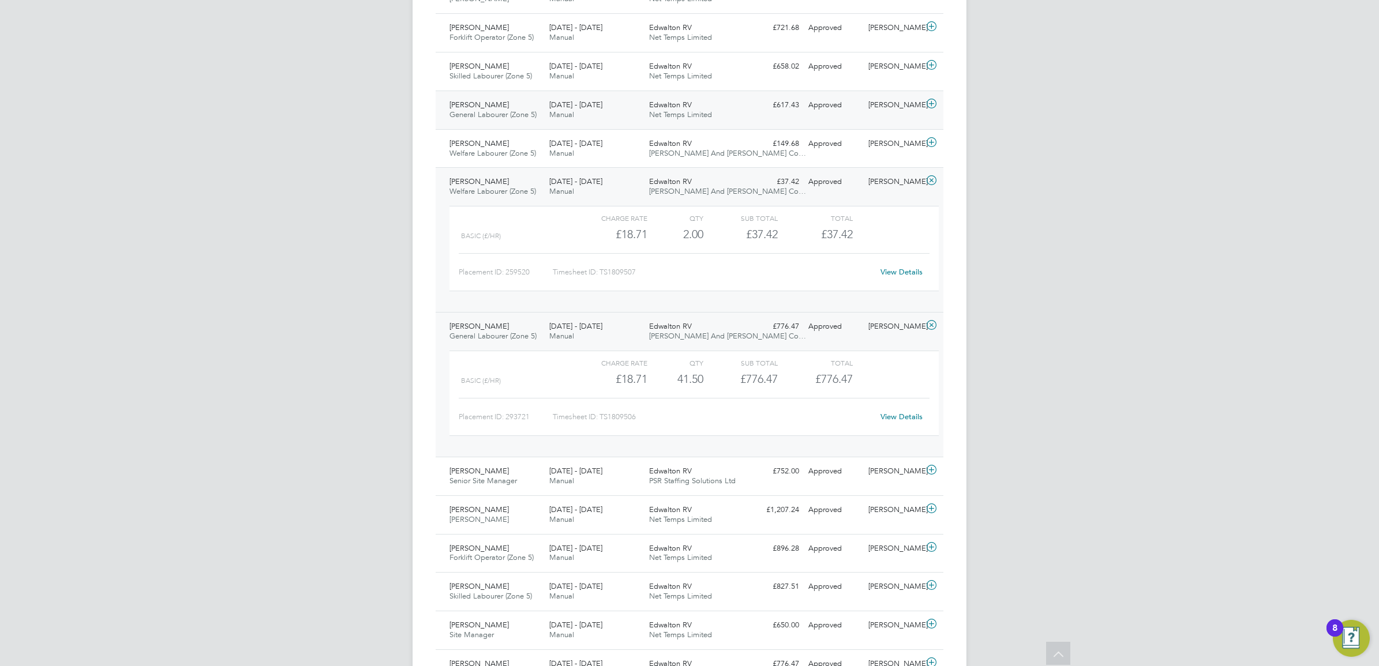
scroll to position [440, 0]
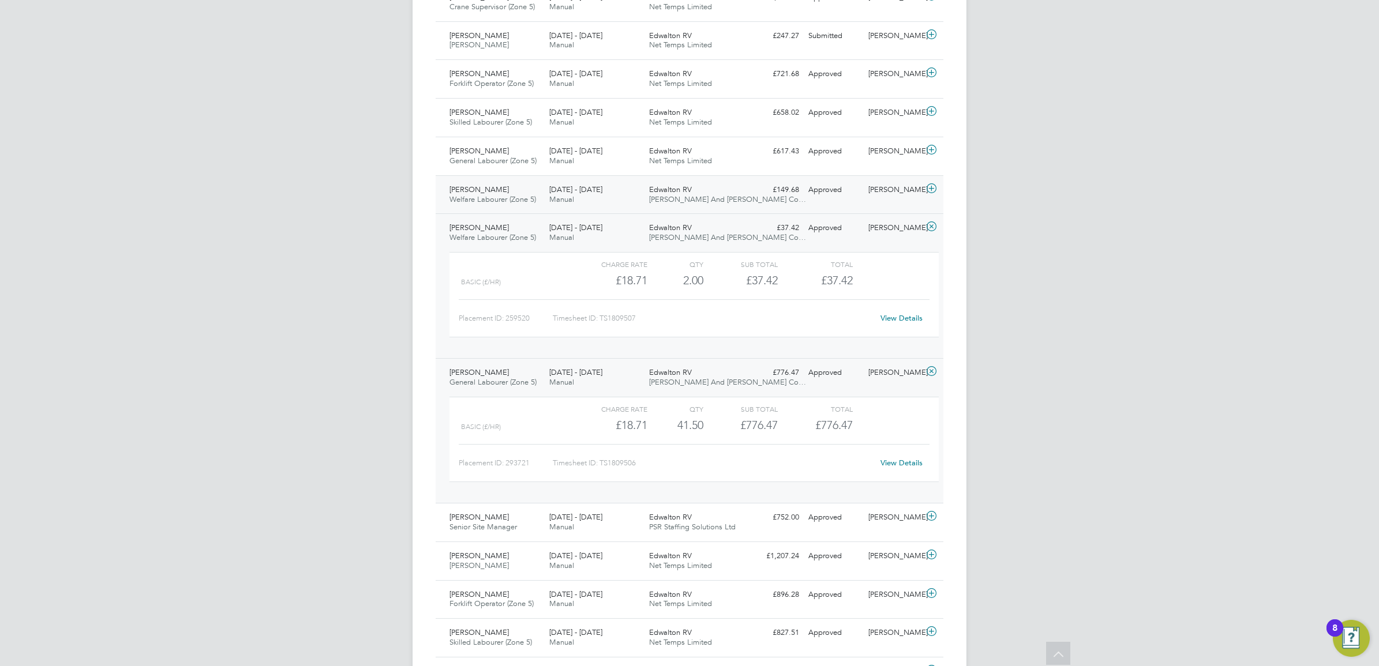
click at [636, 194] on div "[DATE] - [DATE] Manual" at bounding box center [595, 195] width 100 height 29
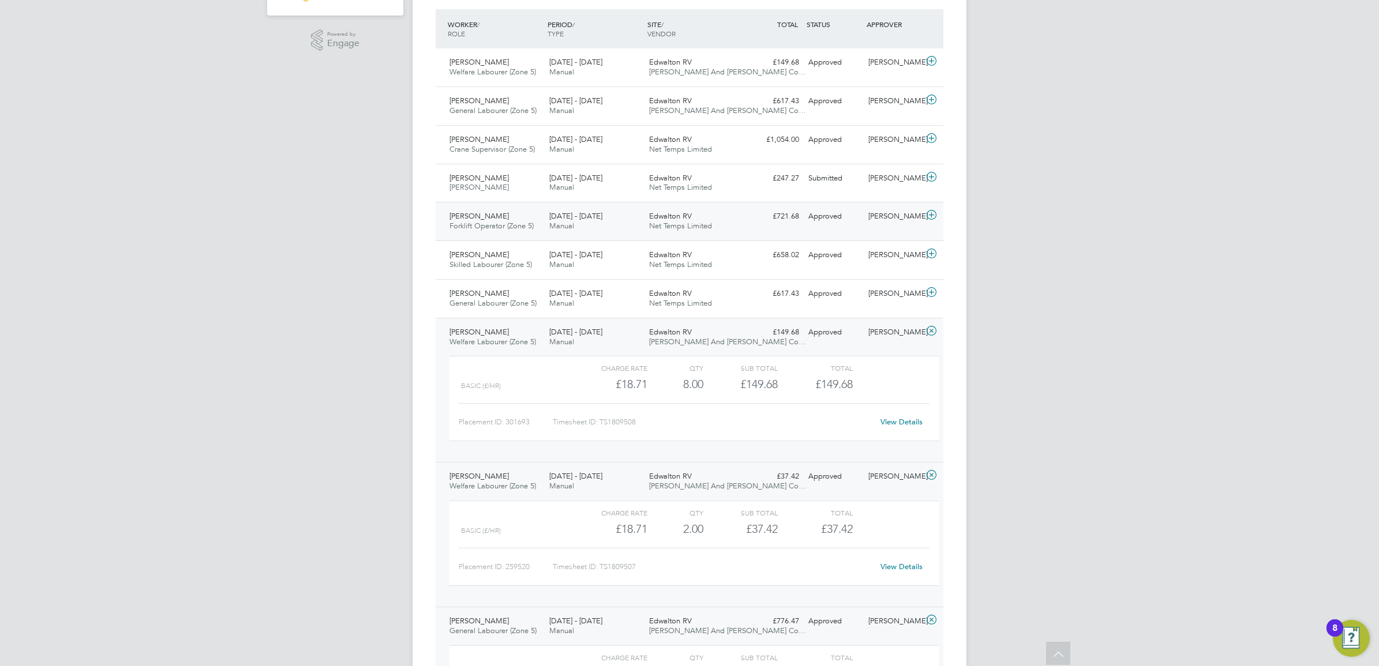
scroll to position [296, 0]
click at [715, 106] on div "Edwalton [PERSON_NAME] And [PERSON_NAME] Co…" at bounding box center [694, 107] width 100 height 29
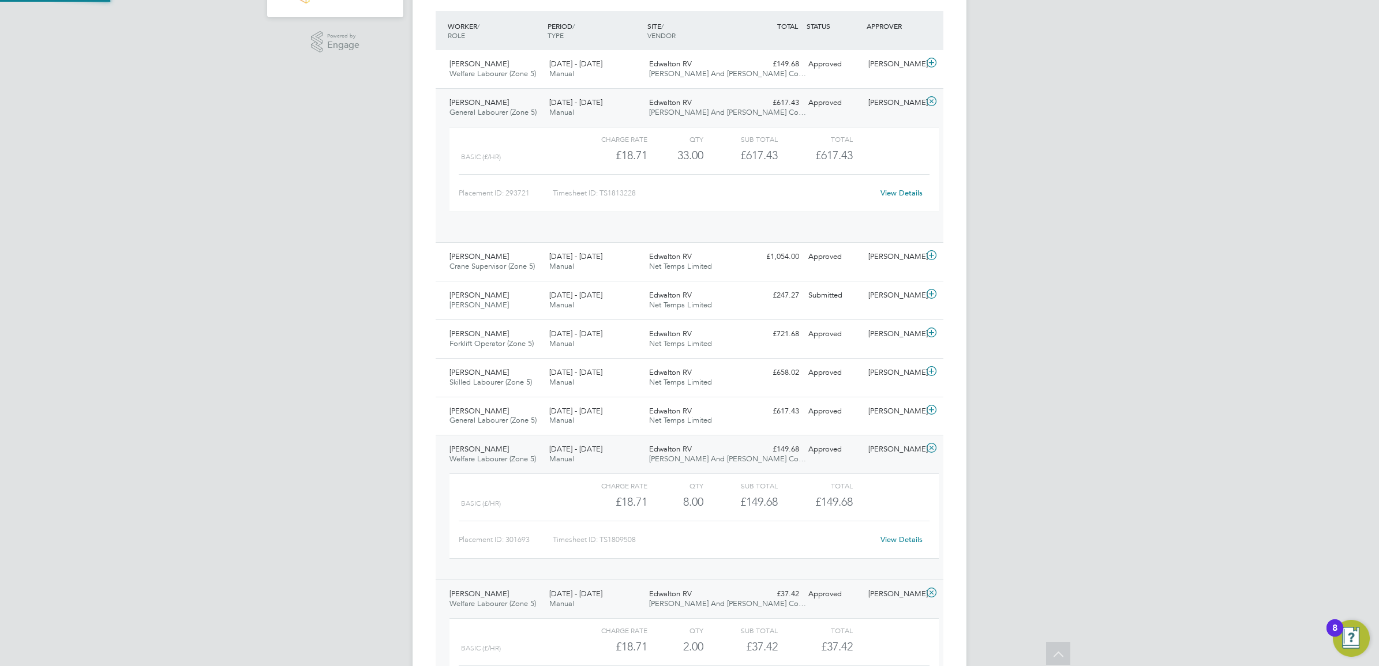
scroll to position [19, 112]
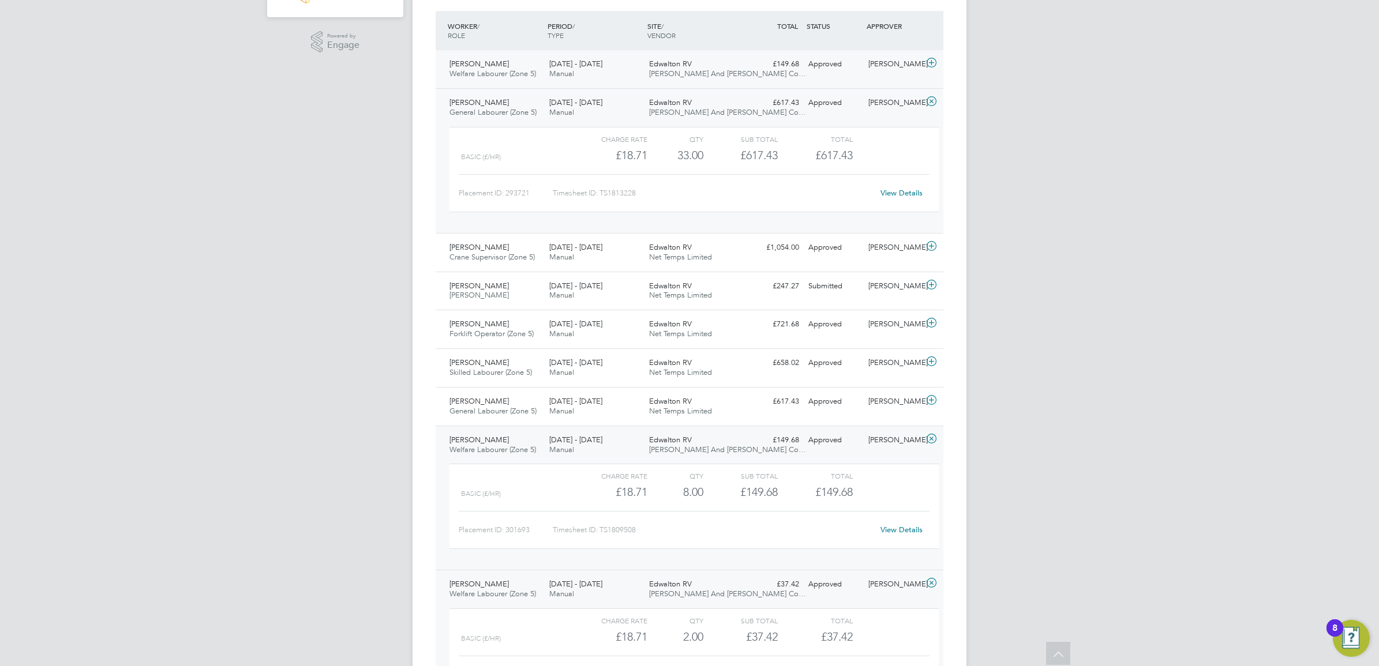
click at [733, 70] on span "[PERSON_NAME] And [PERSON_NAME] Co…" at bounding box center [727, 74] width 157 height 10
